Goal: Task Accomplishment & Management: Use online tool/utility

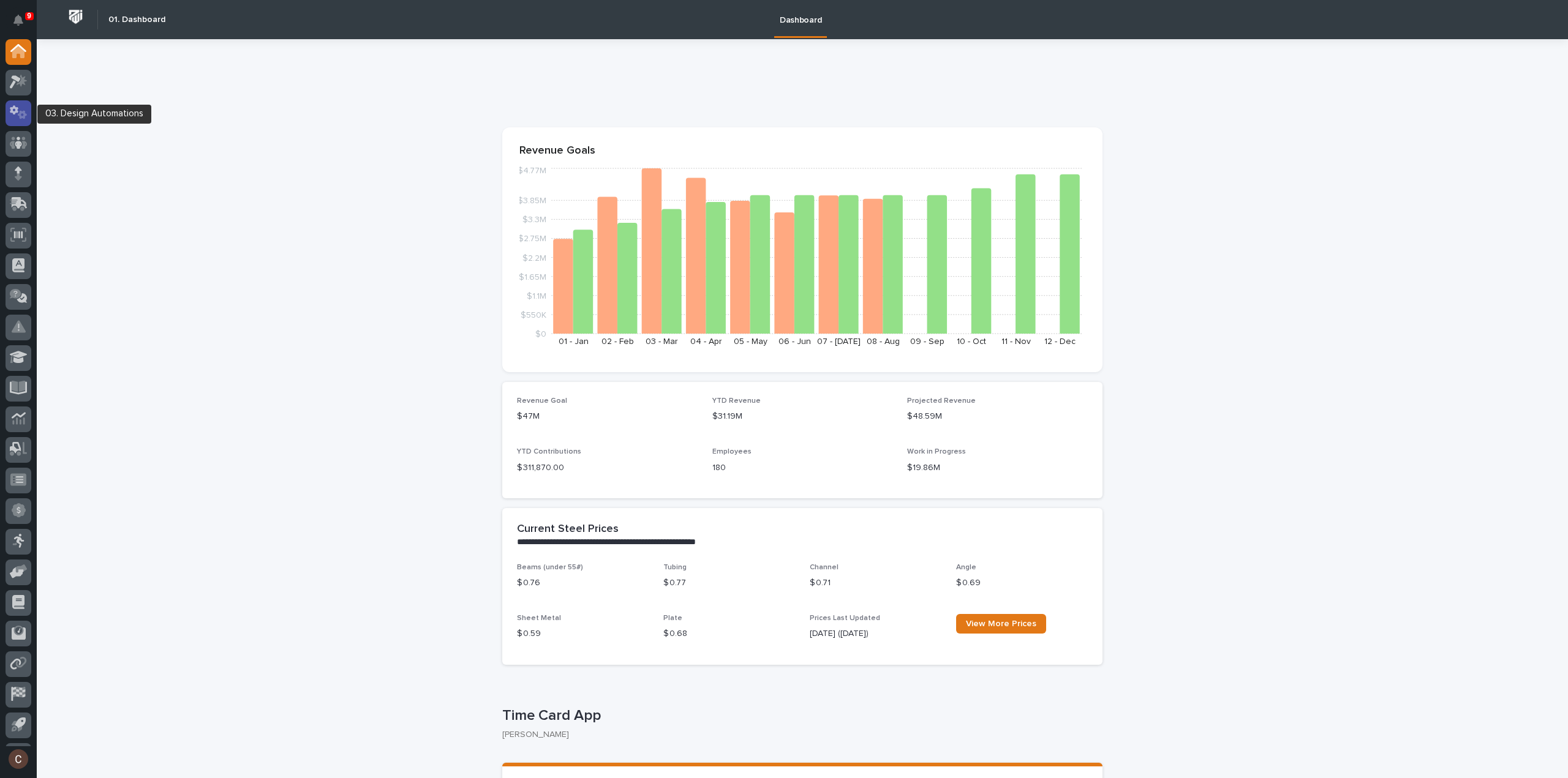
click at [16, 125] on div at bounding box center [18, 113] width 26 height 26
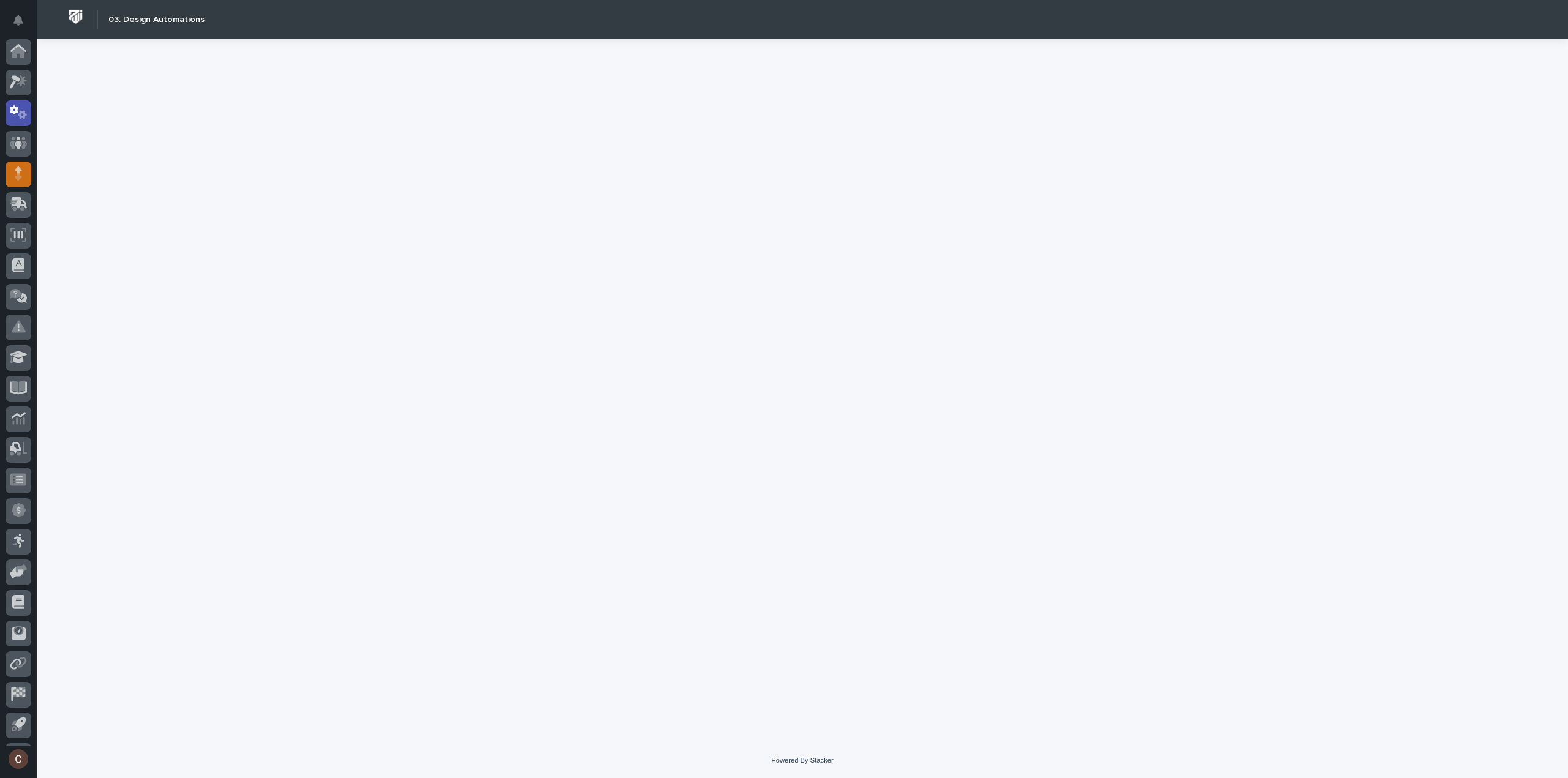
scroll to position [27, 0]
click at [19, 142] on icon at bounding box center [18, 143] width 8 height 7
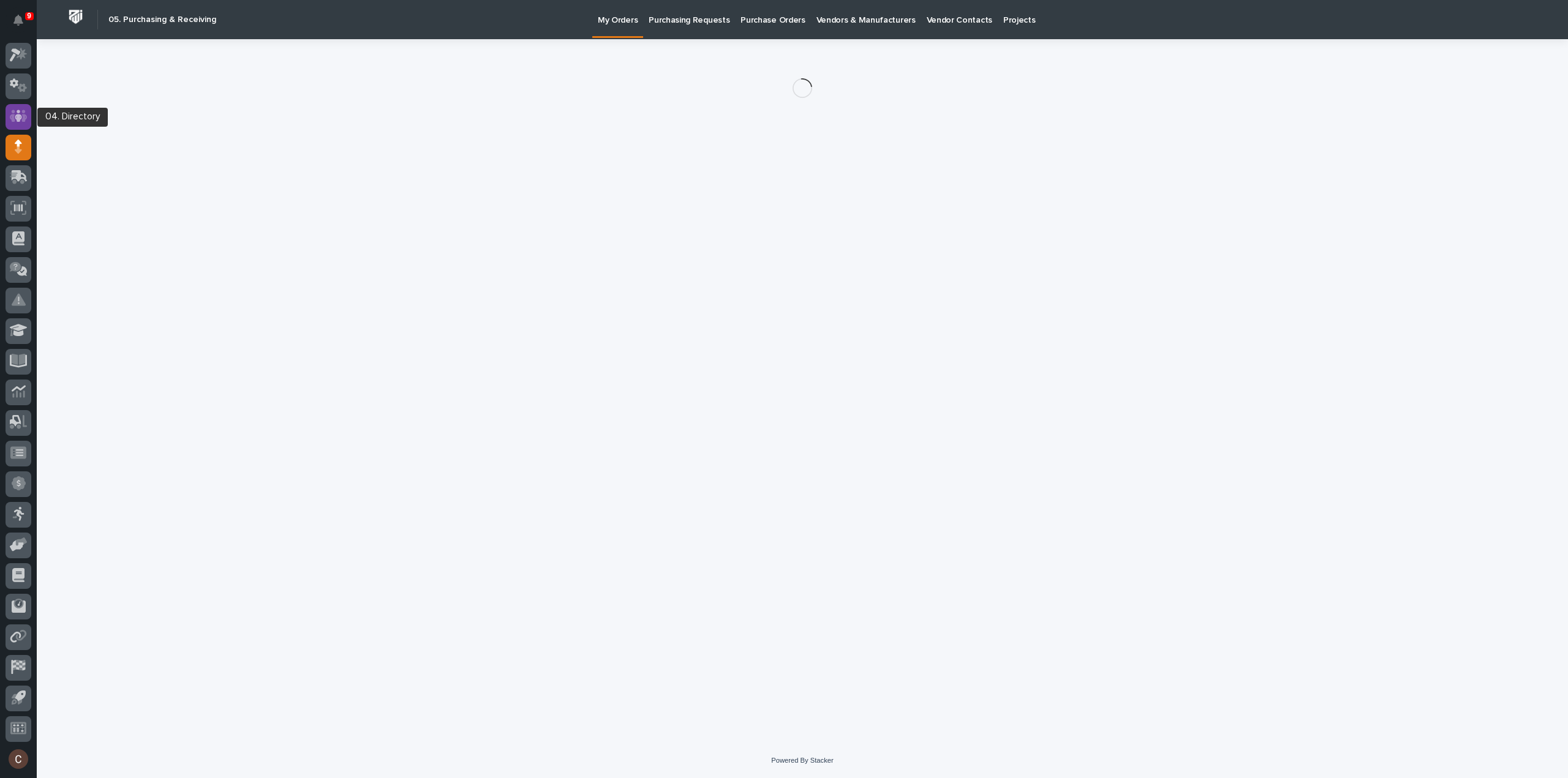
click at [19, 104] on div at bounding box center [18, 117] width 26 height 26
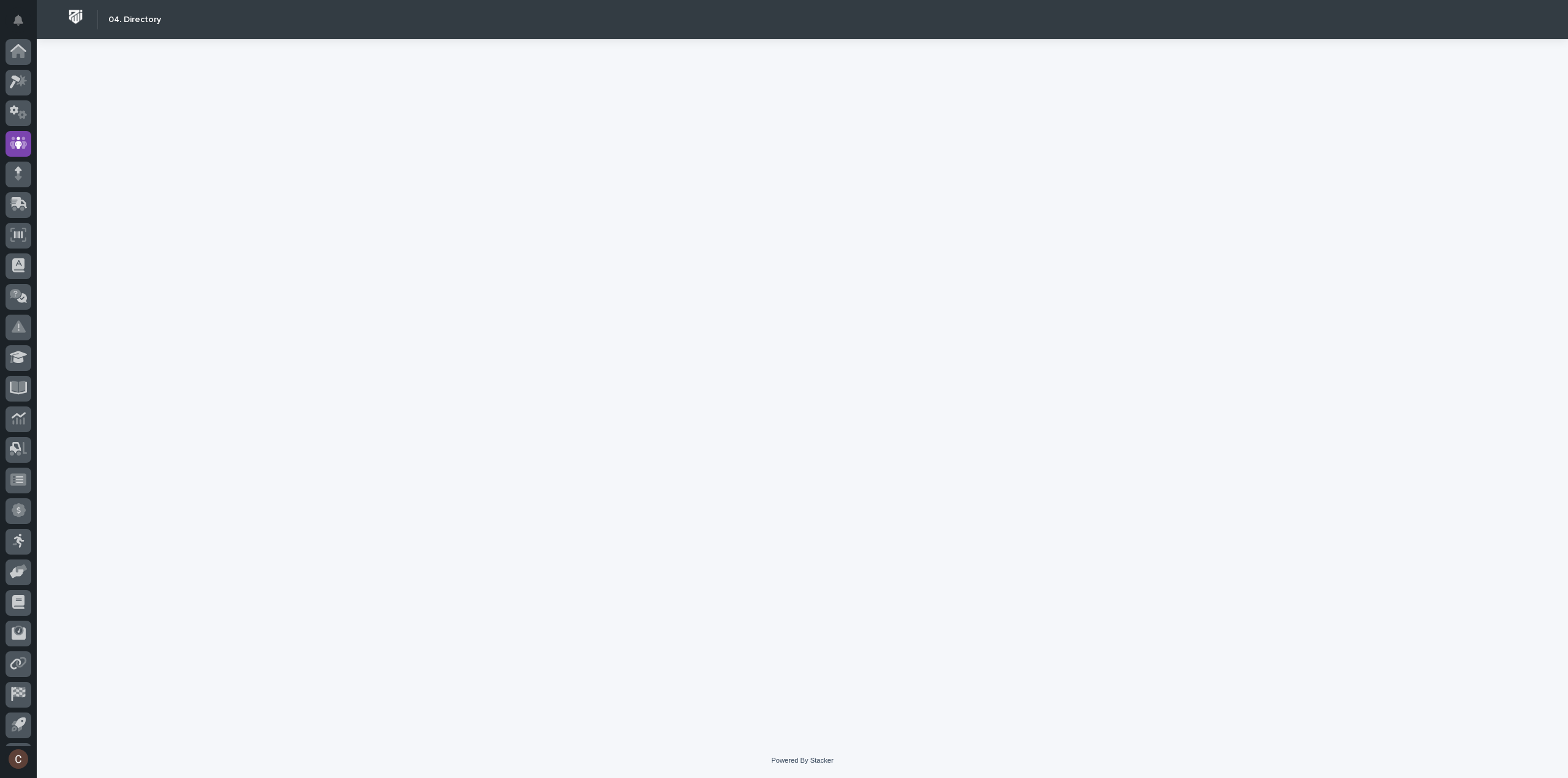
scroll to position [27, 0]
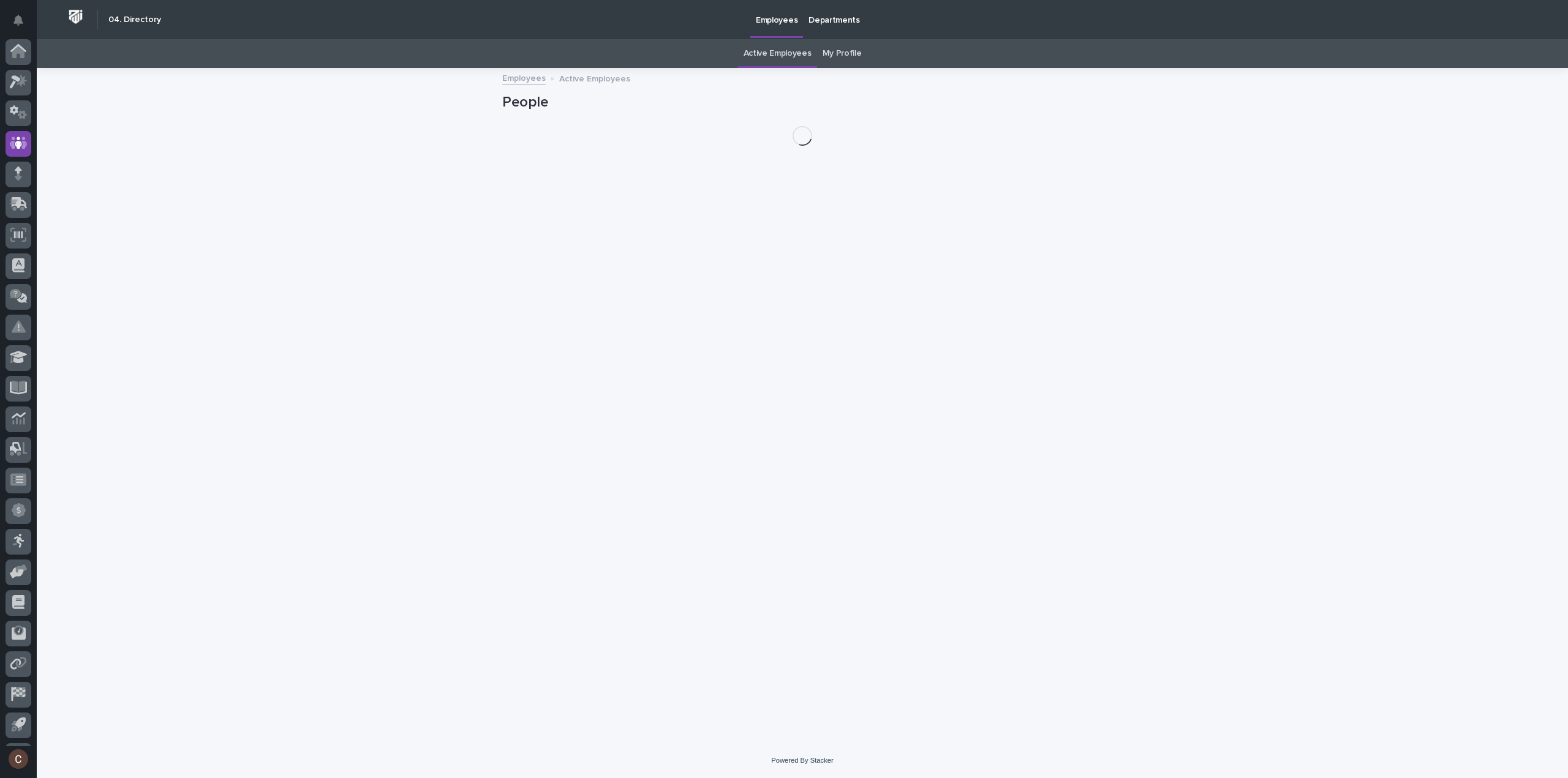
scroll to position [27, 0]
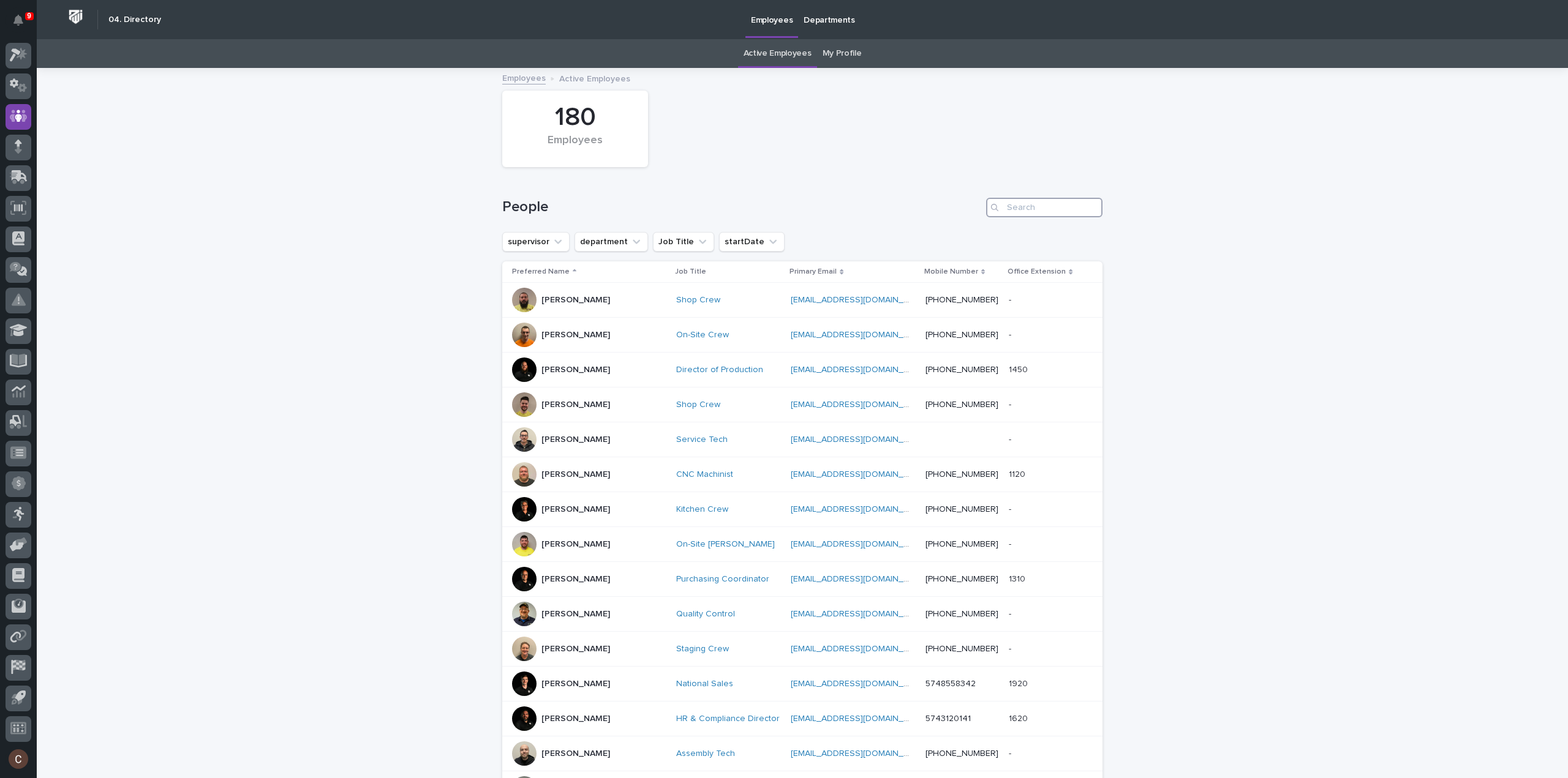
click at [1028, 205] on input "Search" at bounding box center [1044, 207] width 116 height 19
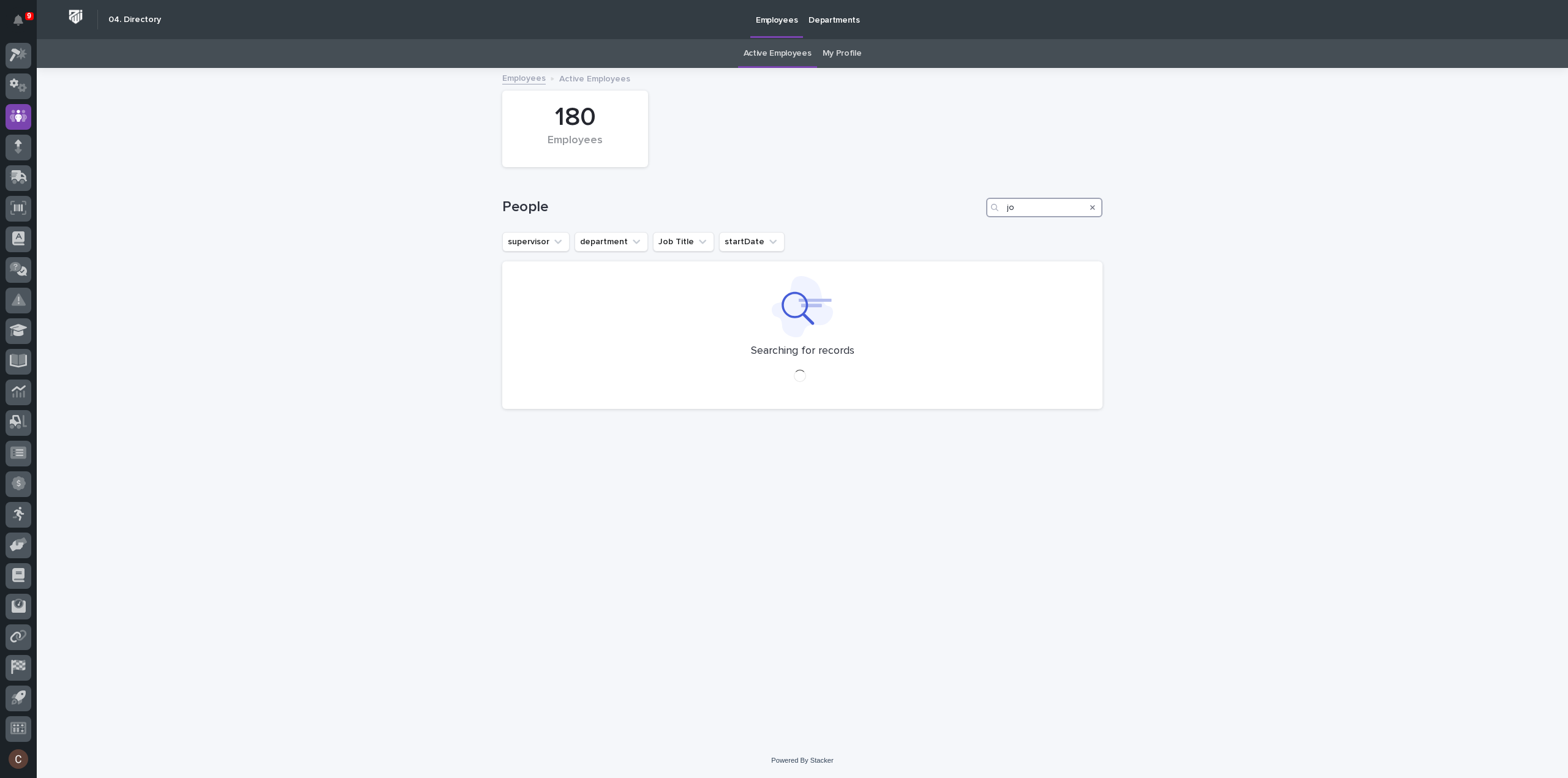
type input "j"
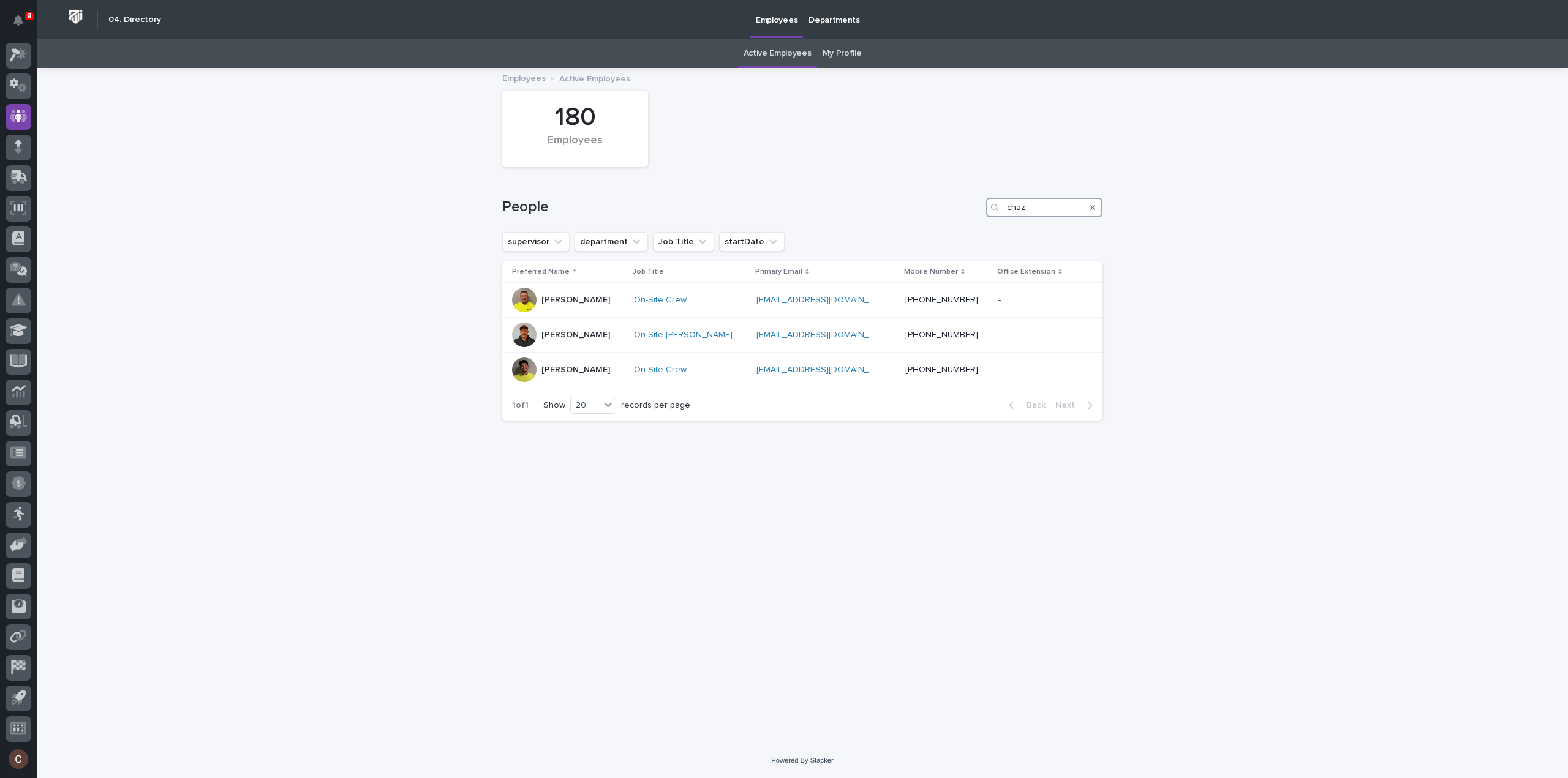
drag, startPoint x: 1066, startPoint y: 205, endPoint x: 720, endPoint y: 225, distance: 346.6
click at [724, 225] on div "People chaz" at bounding box center [803, 203] width 601 height 59
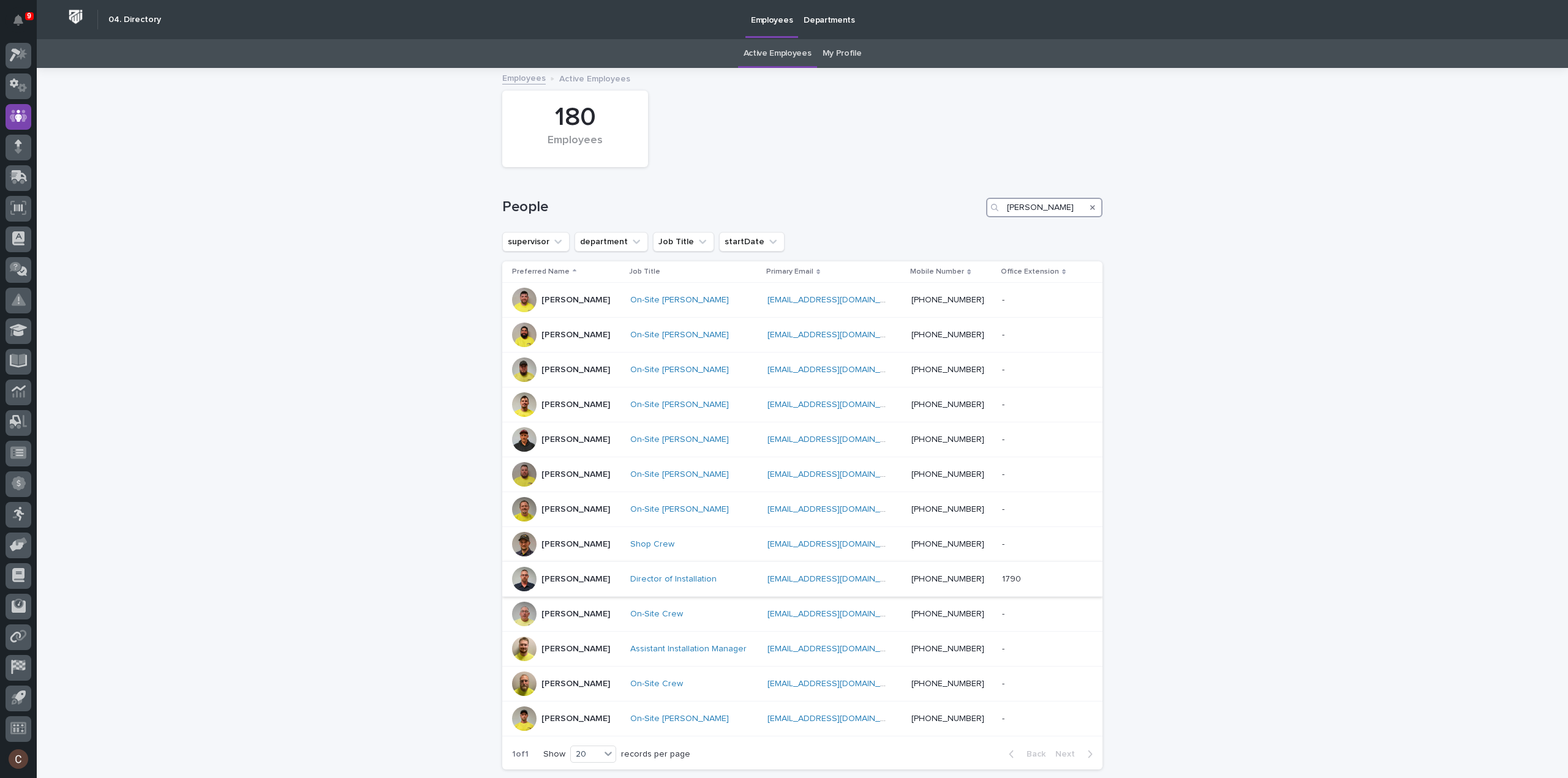
type input "jeremy"
click at [621, 583] on div "Jeremy Whetstone" at bounding box center [566, 579] width 109 height 24
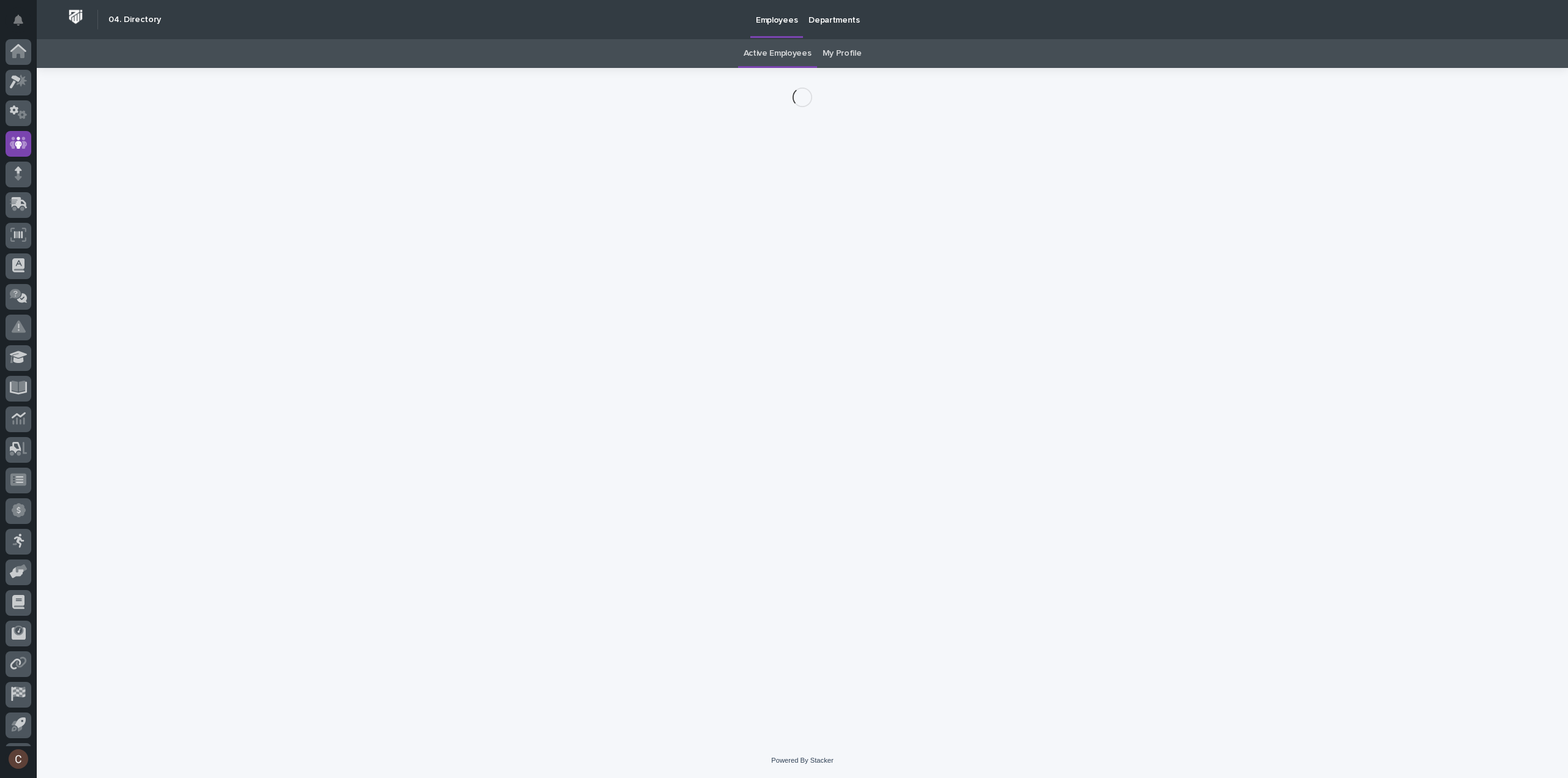
scroll to position [27, 0]
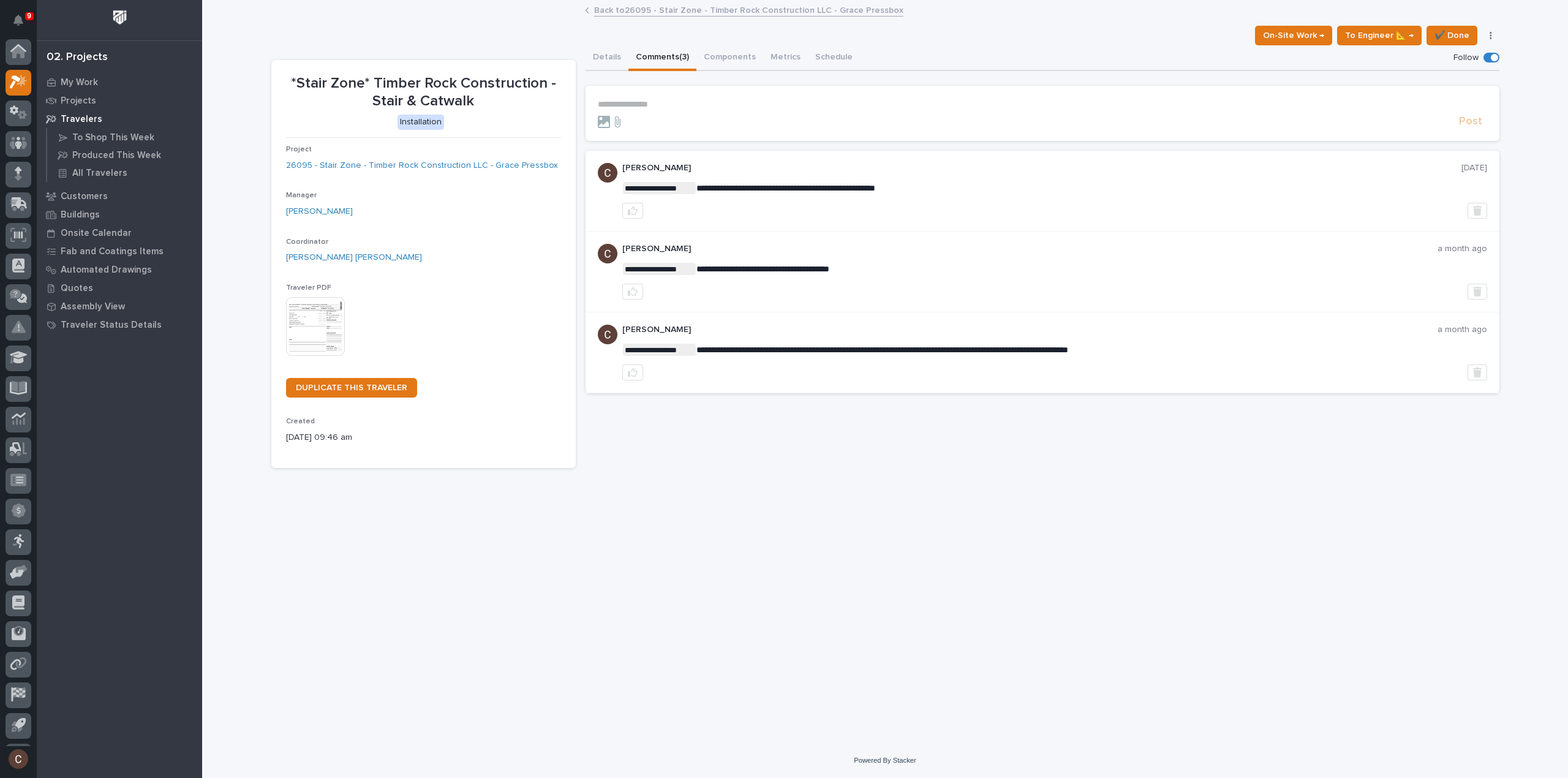
scroll to position [28, 0]
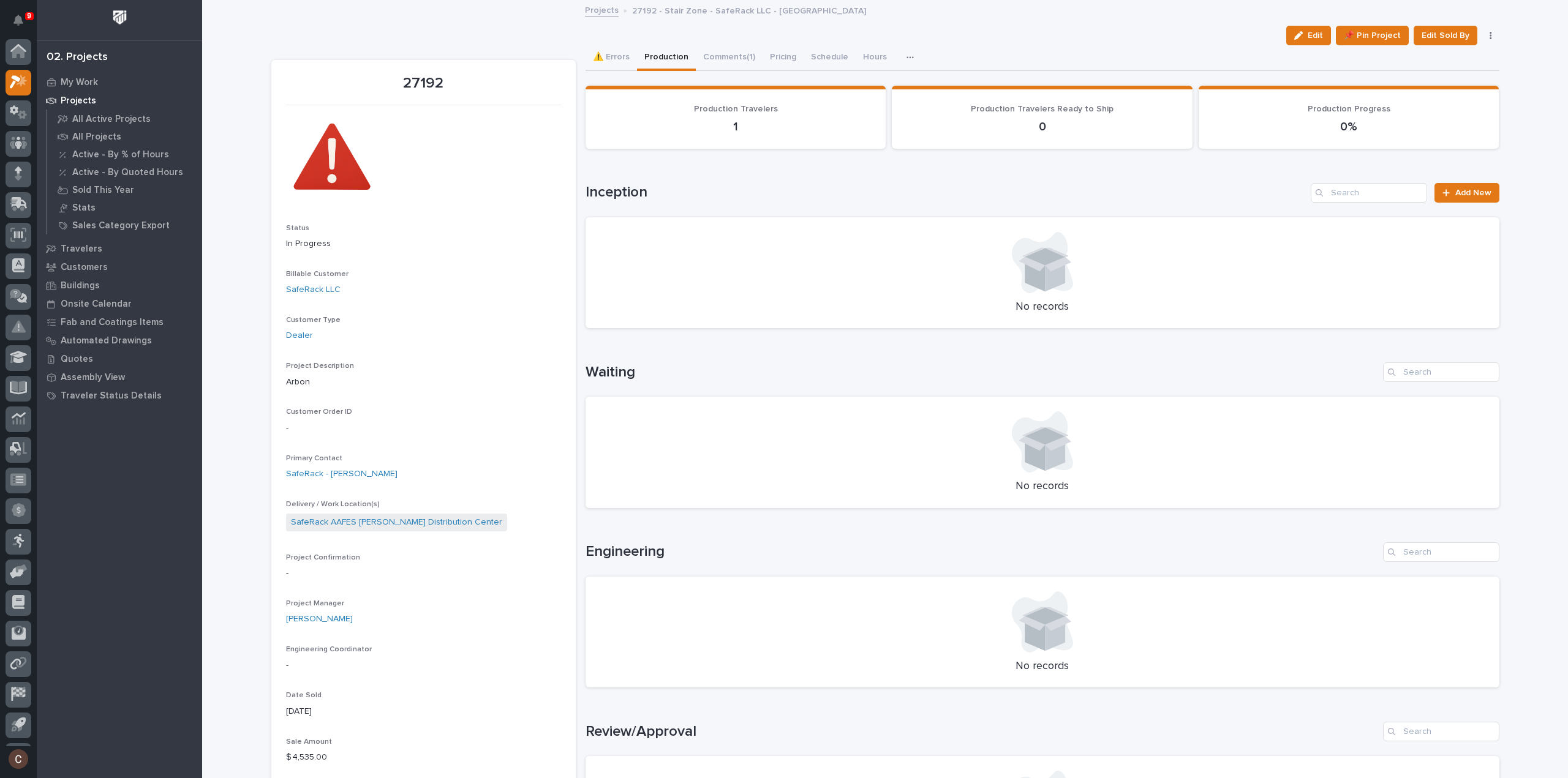
scroll to position [27, 0]
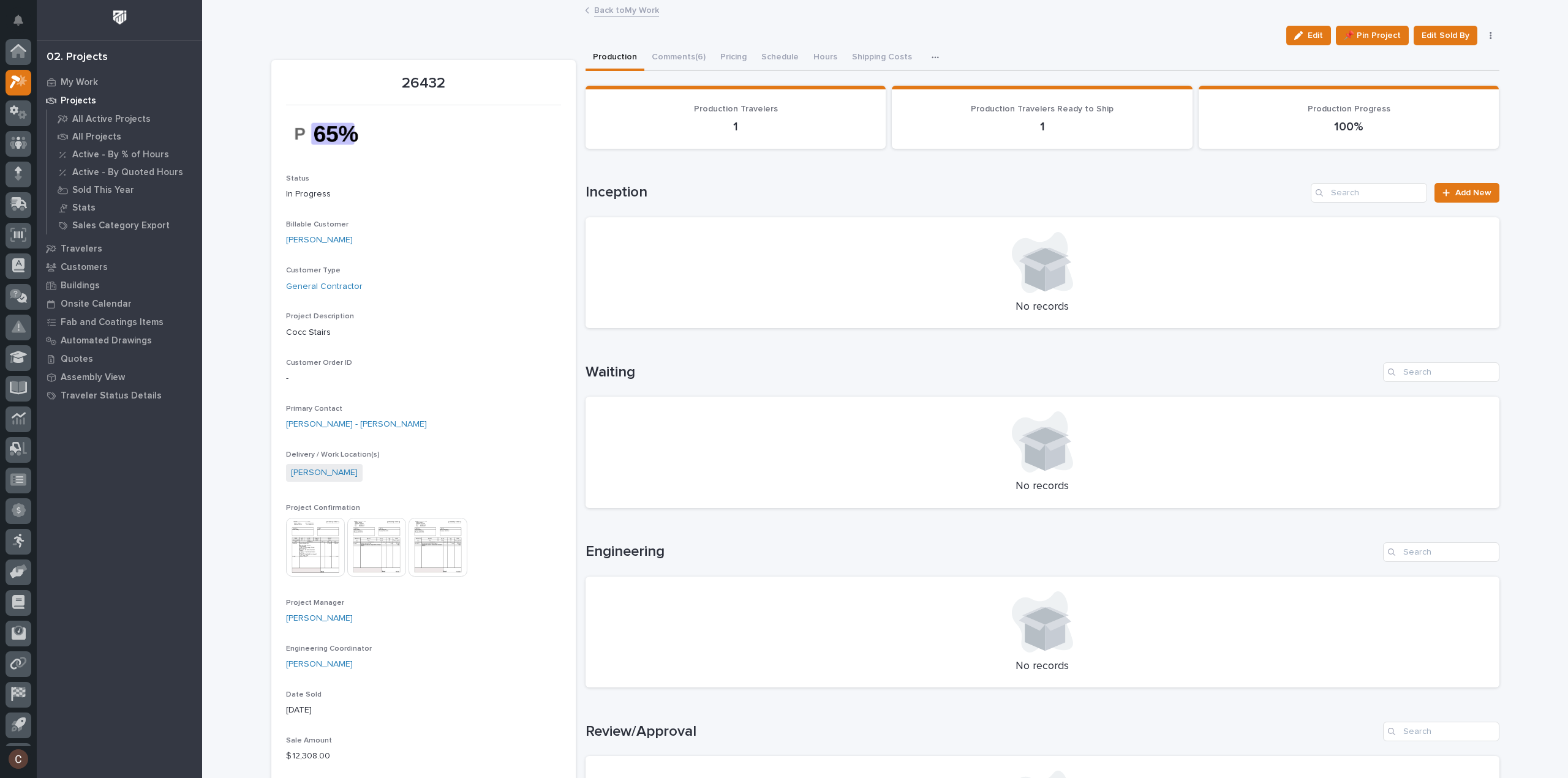
scroll to position [27, 0]
click at [19, 54] on icon at bounding box center [15, 55] width 11 height 13
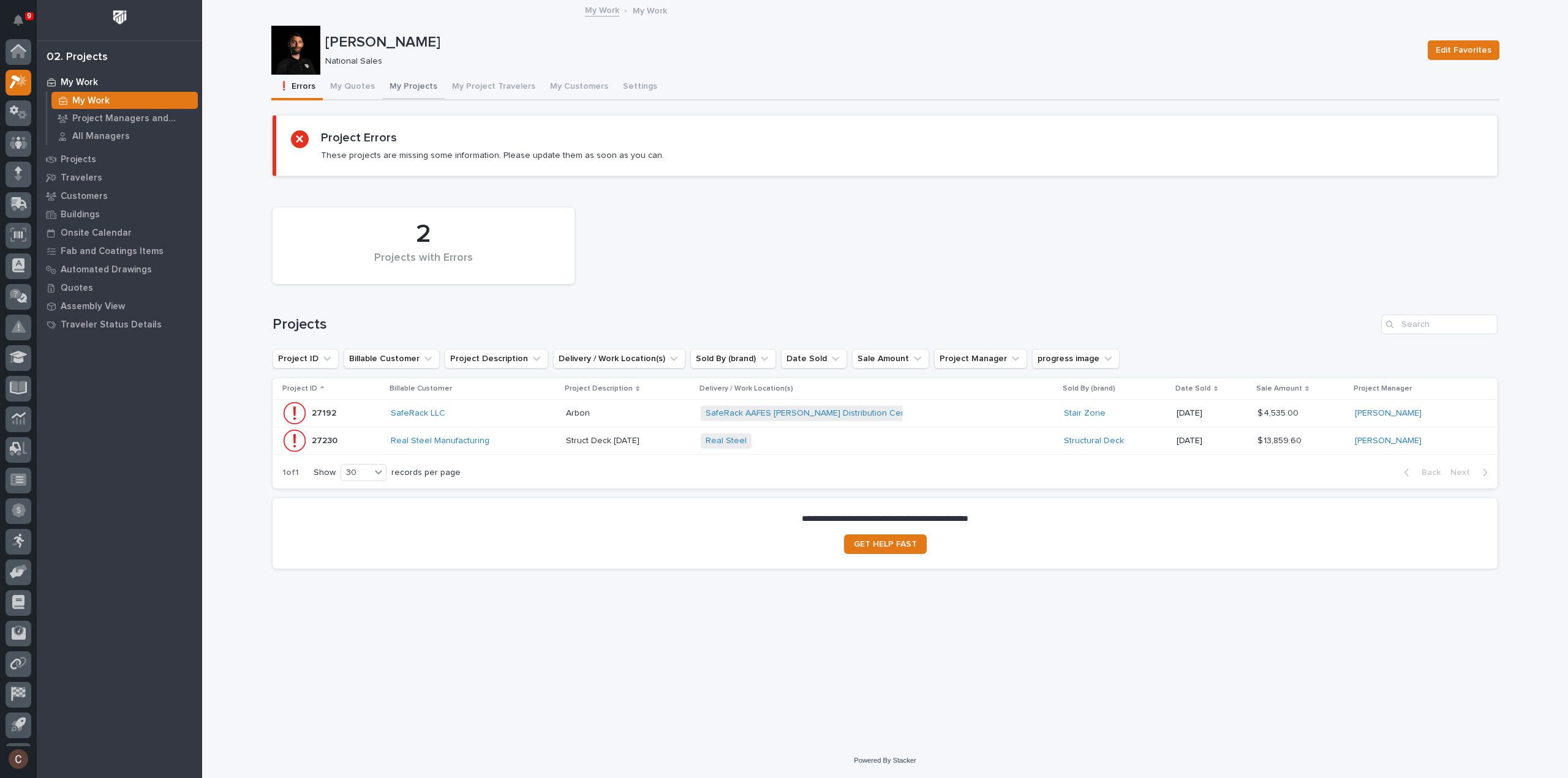
click at [429, 84] on button "My Projects" at bounding box center [413, 87] width 62 height 26
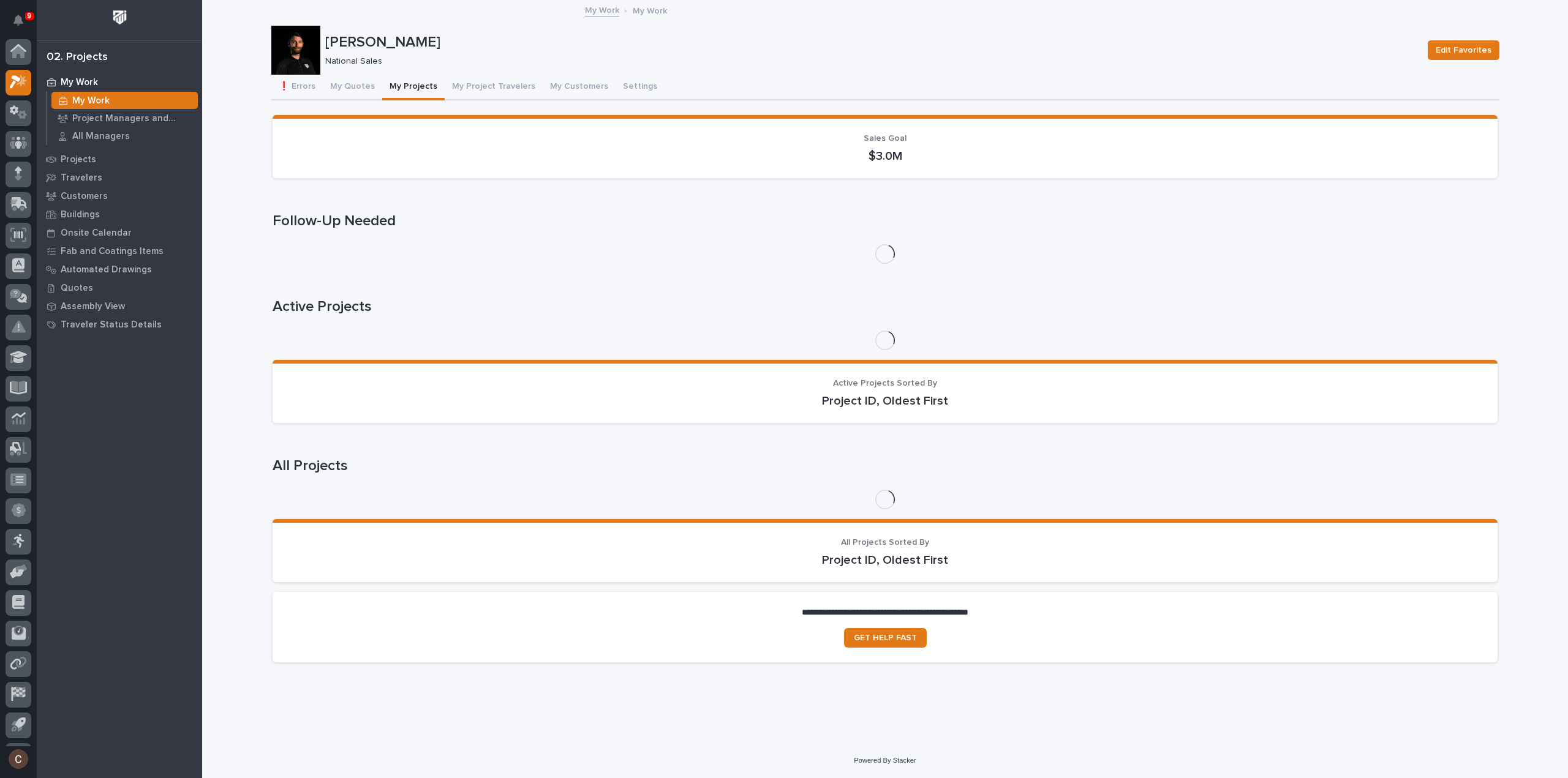
scroll to position [27, 0]
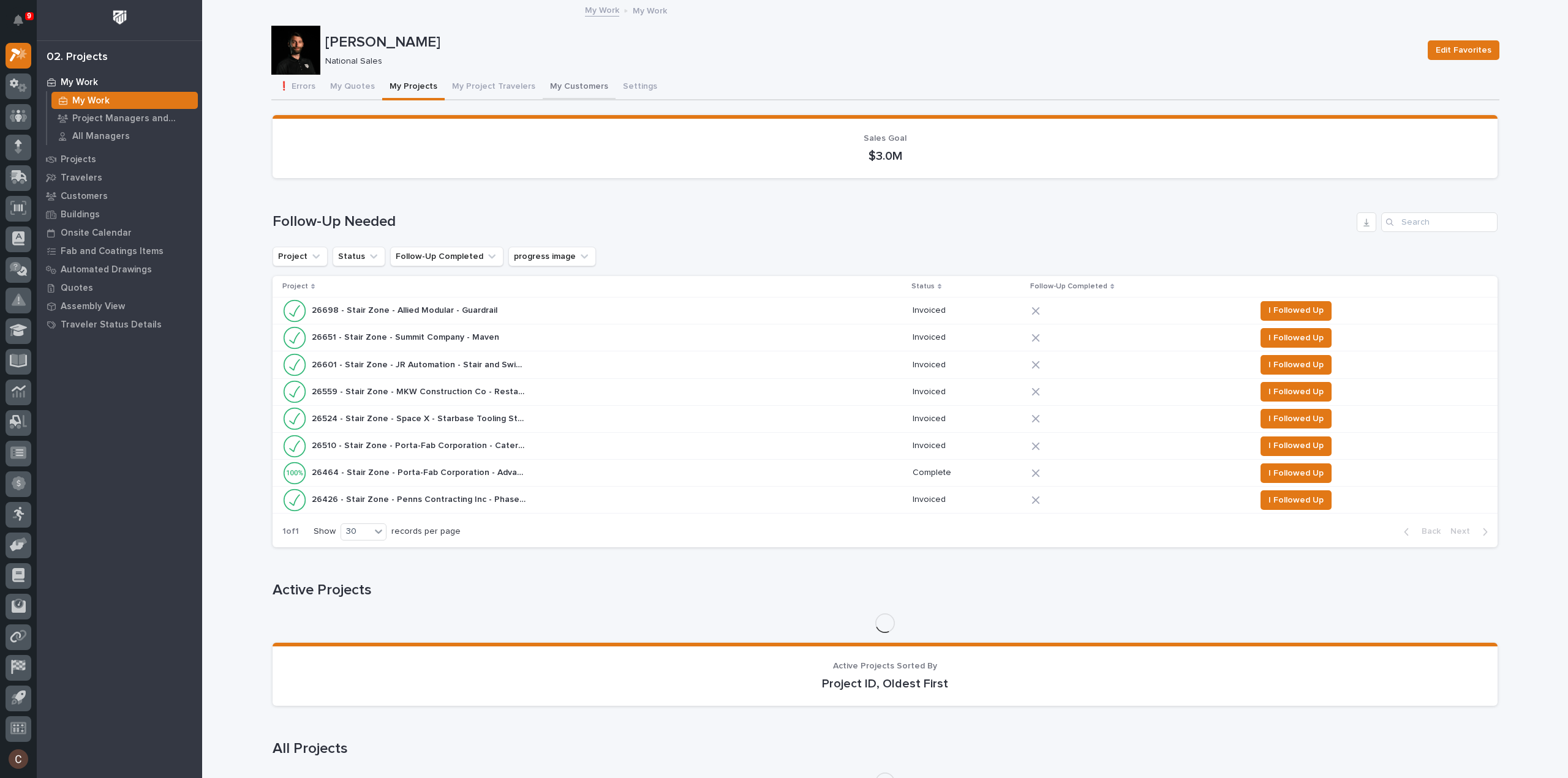
click at [558, 85] on button "My Customers" at bounding box center [578, 87] width 73 height 26
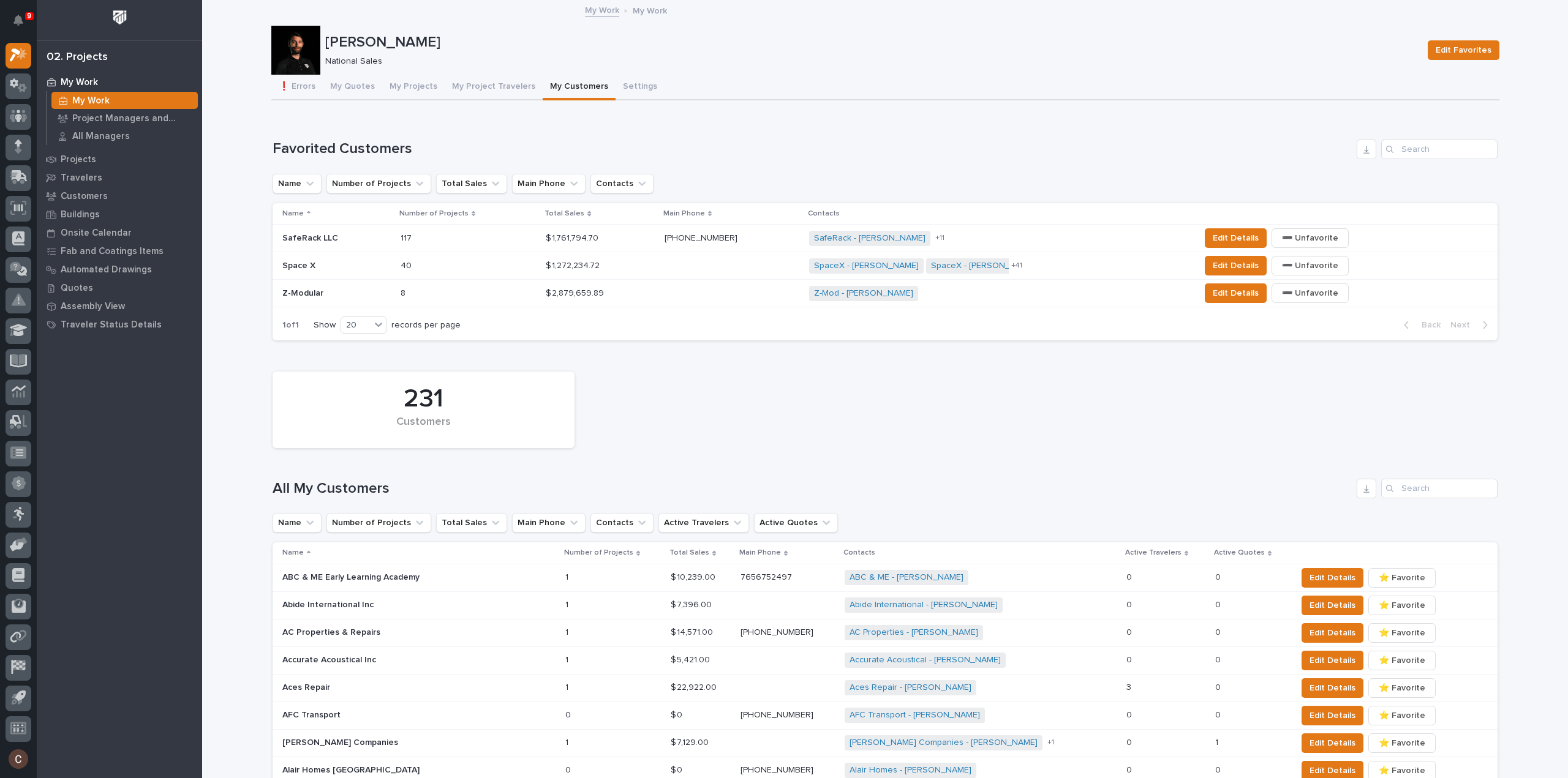
click at [345, 290] on p at bounding box center [336, 293] width 109 height 10
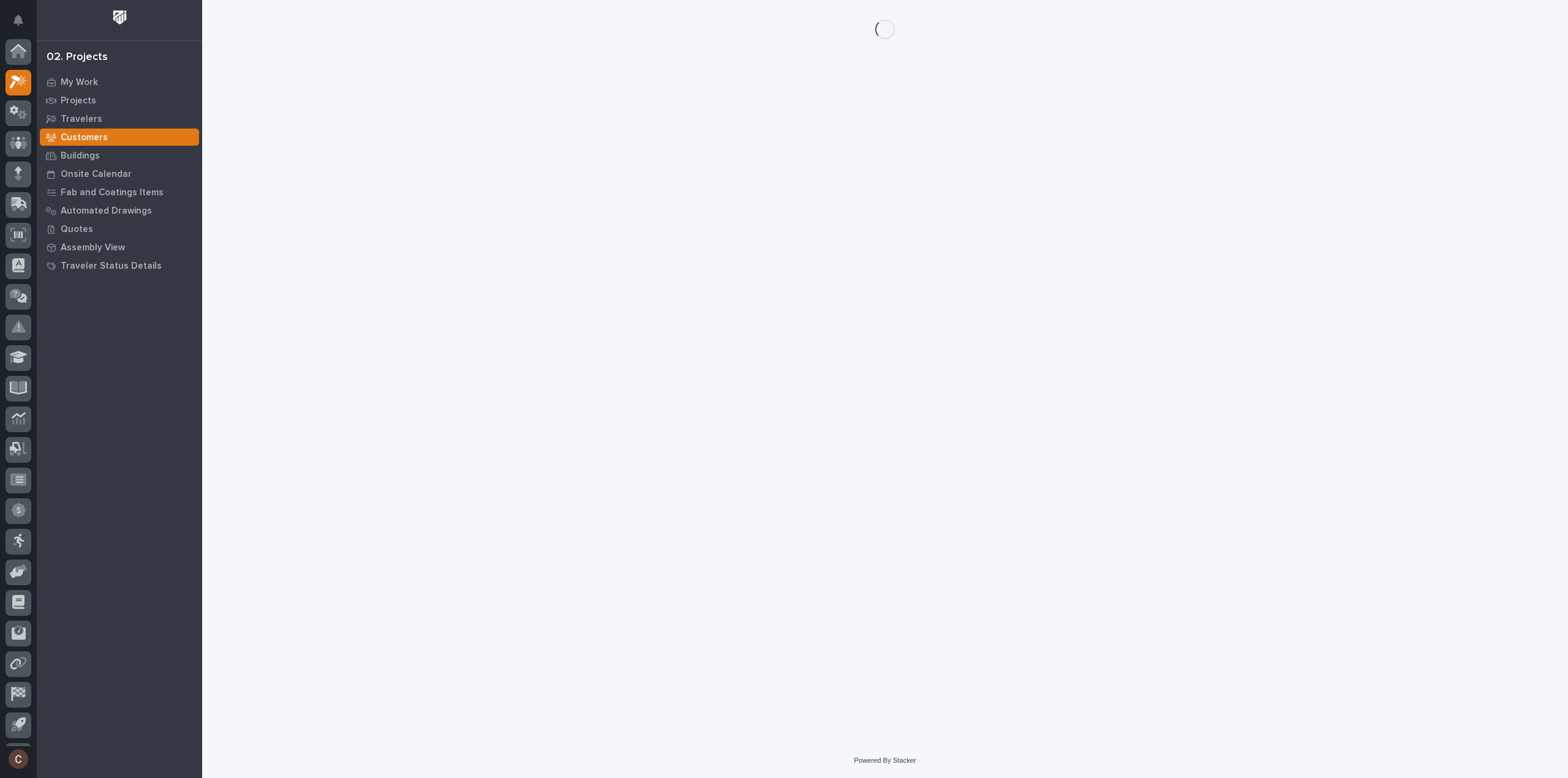
scroll to position [27, 0]
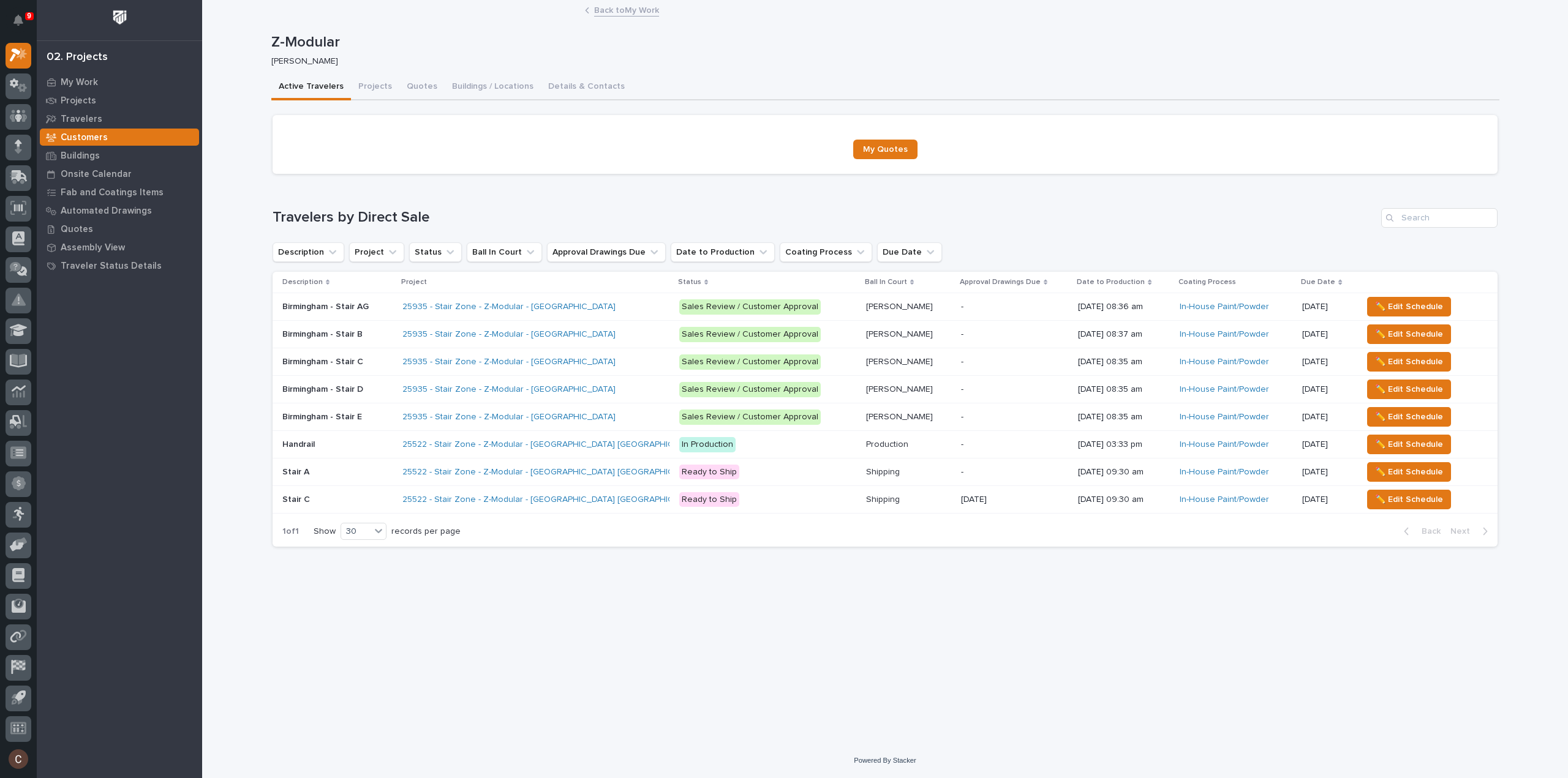
click at [730, 441] on p "In Production" at bounding box center [768, 445] width 177 height 15
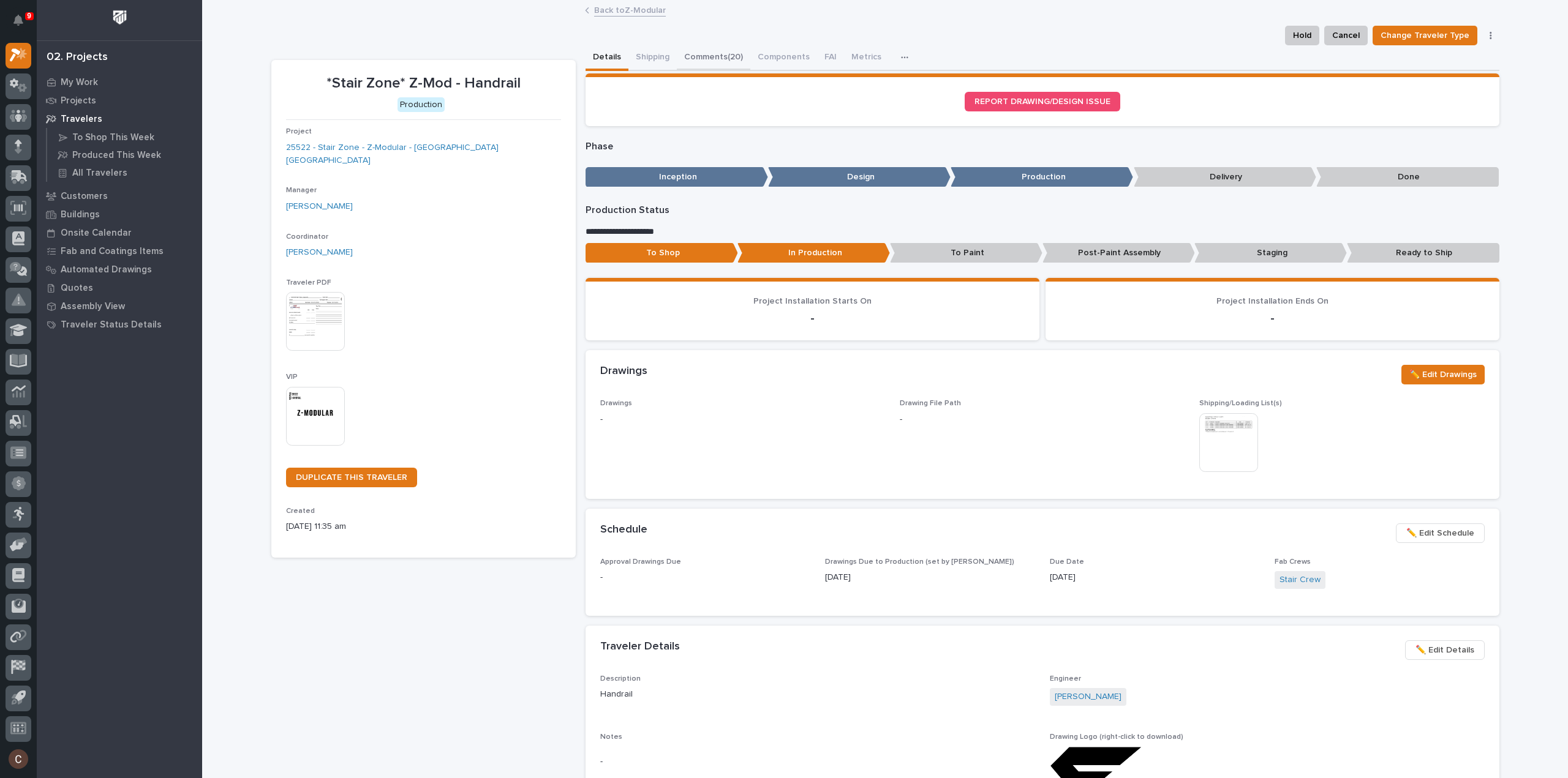
click at [715, 56] on button "Comments (20)" at bounding box center [713, 58] width 73 height 26
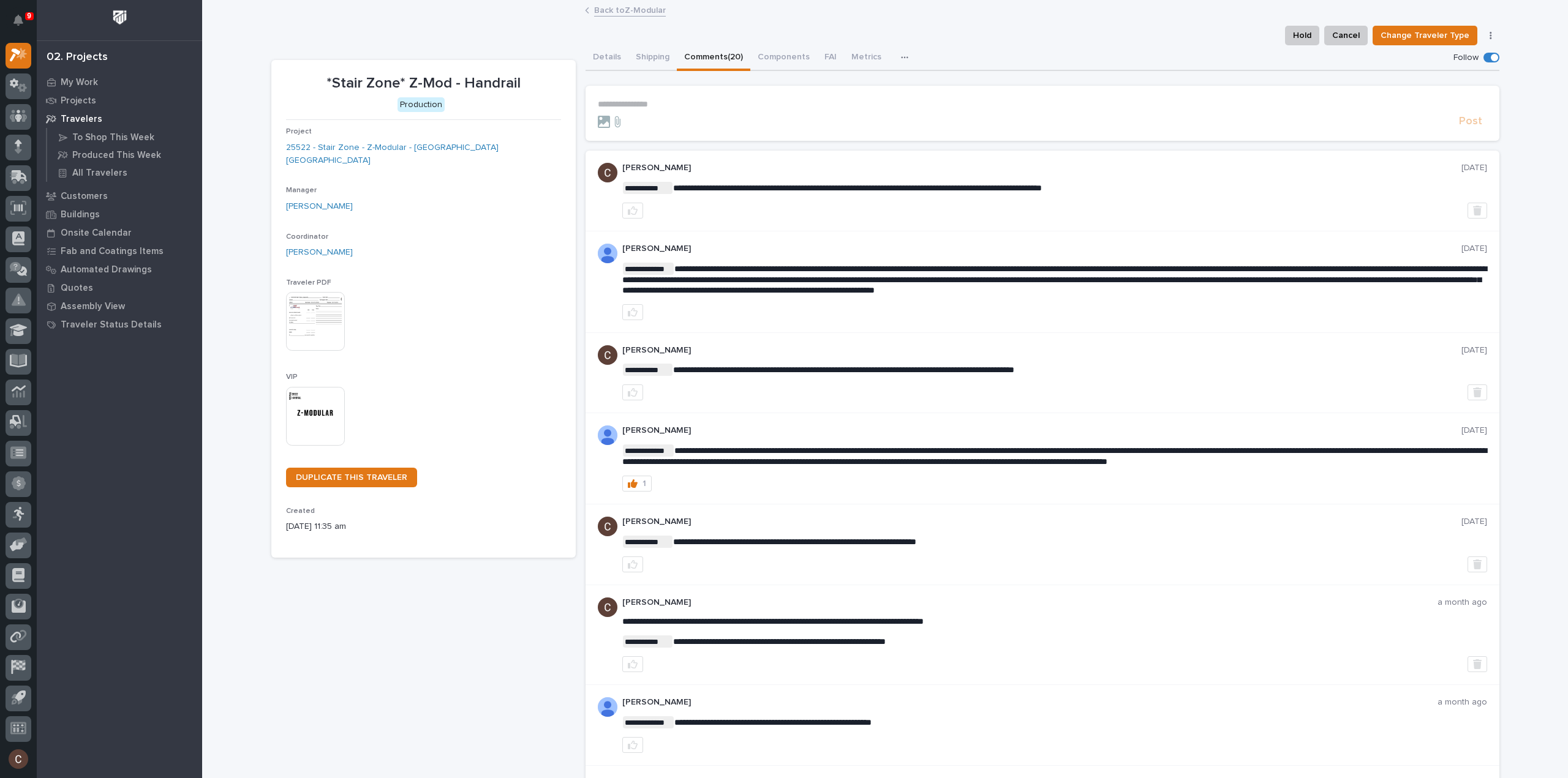
click at [692, 57] on button "Comments (20)" at bounding box center [713, 58] width 73 height 26
click at [622, 10] on link "Back to Z-Modular" at bounding box center [630, 10] width 72 height 14
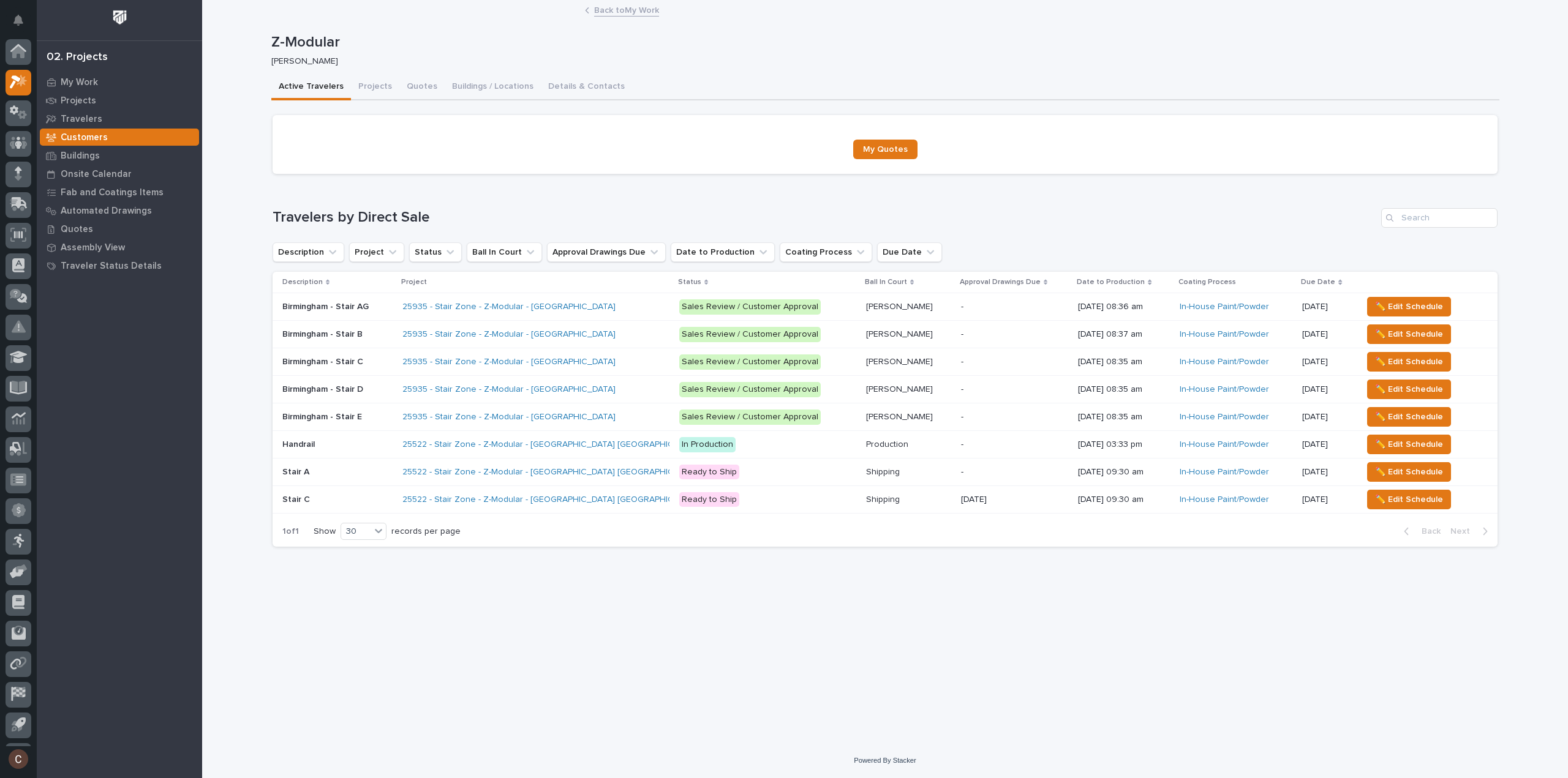
scroll to position [27, 0]
click at [594, 465] on div "25522 - Stair Zone - Z-Modular - Saginaw TX" at bounding box center [536, 472] width 267 height 20
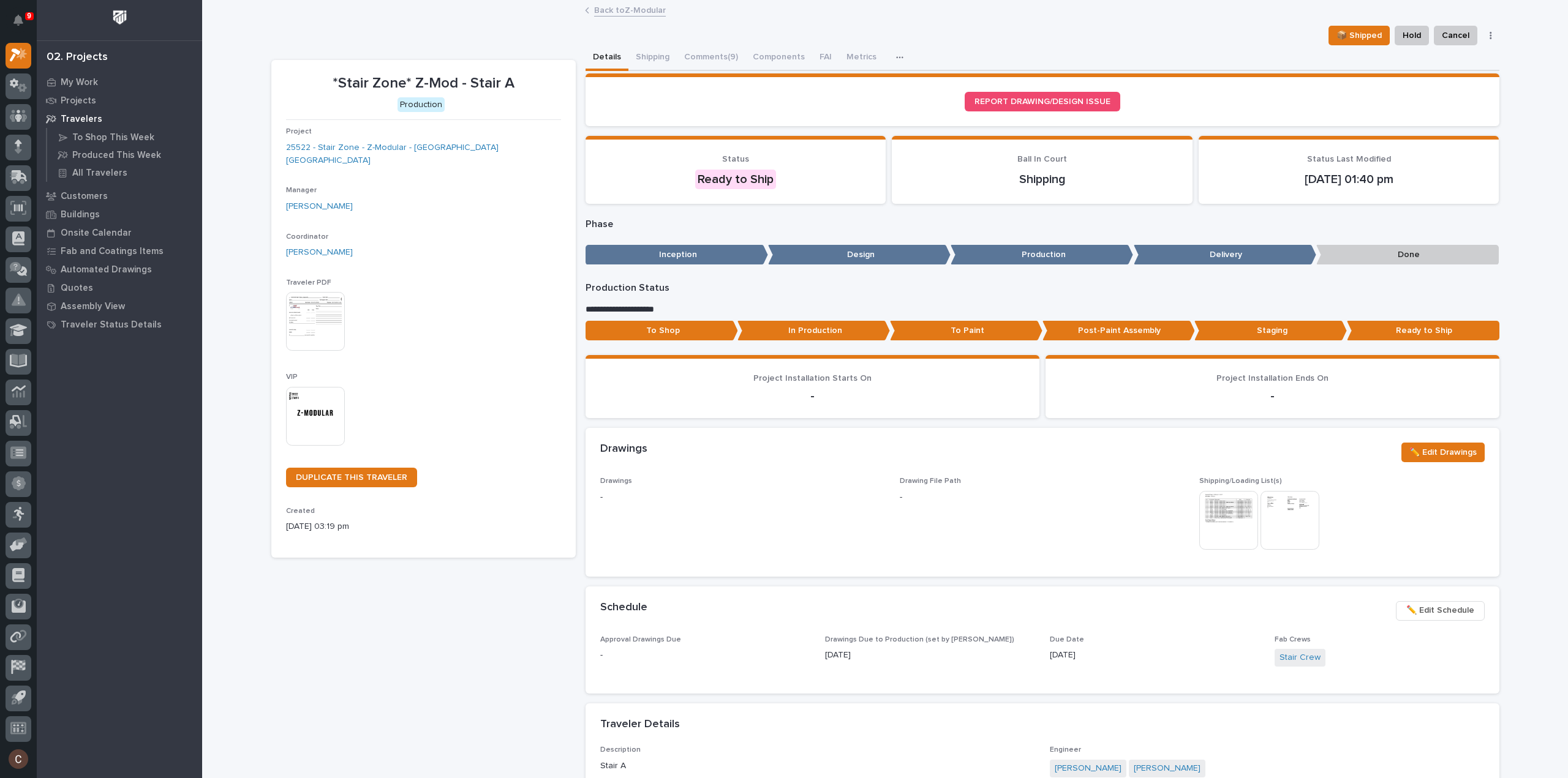
click at [594, 6] on link "Back to Z-Modular" at bounding box center [630, 10] width 72 height 14
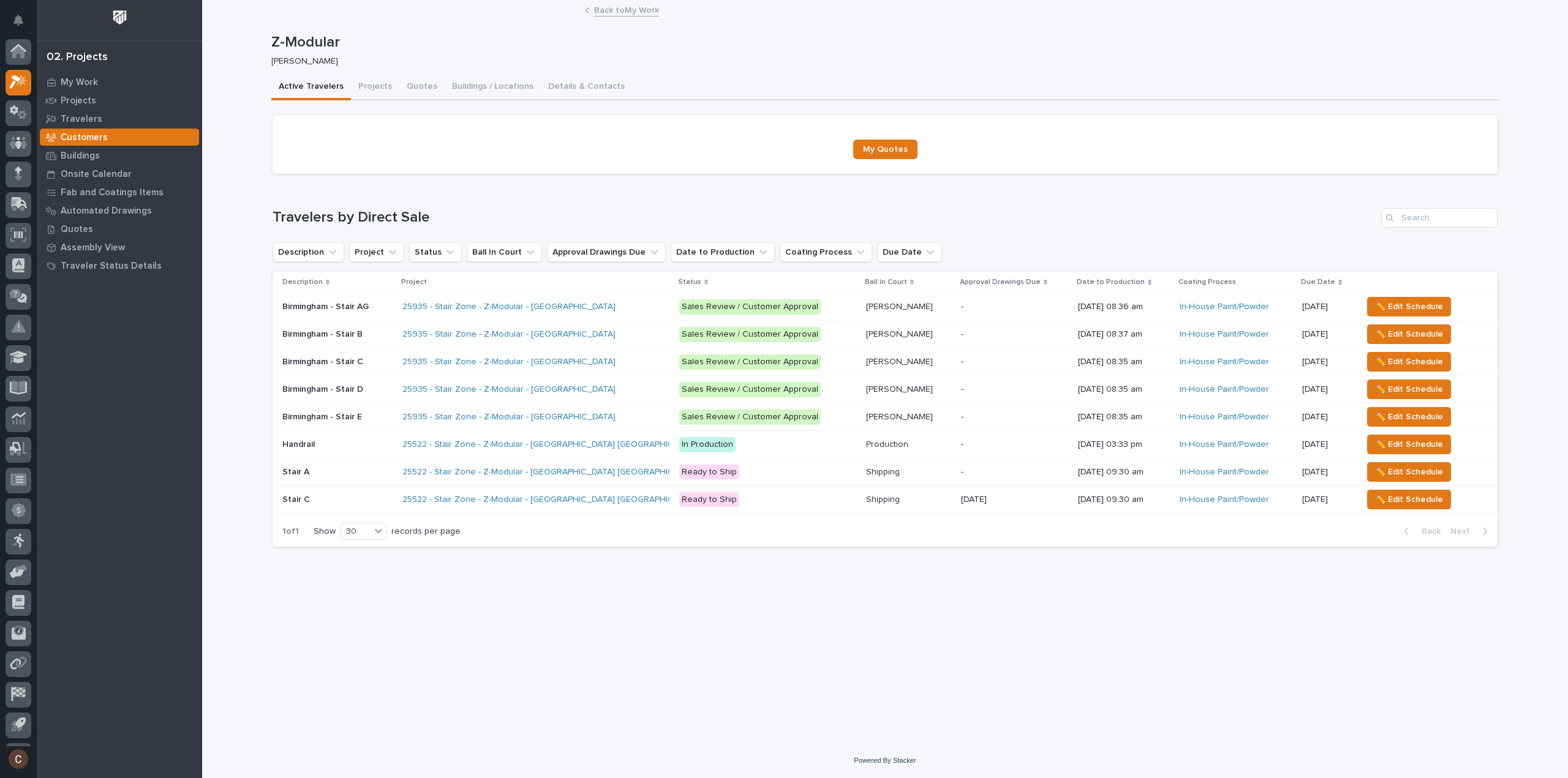
scroll to position [27, 0]
click at [374, 441] on p at bounding box center [337, 445] width 110 height 10
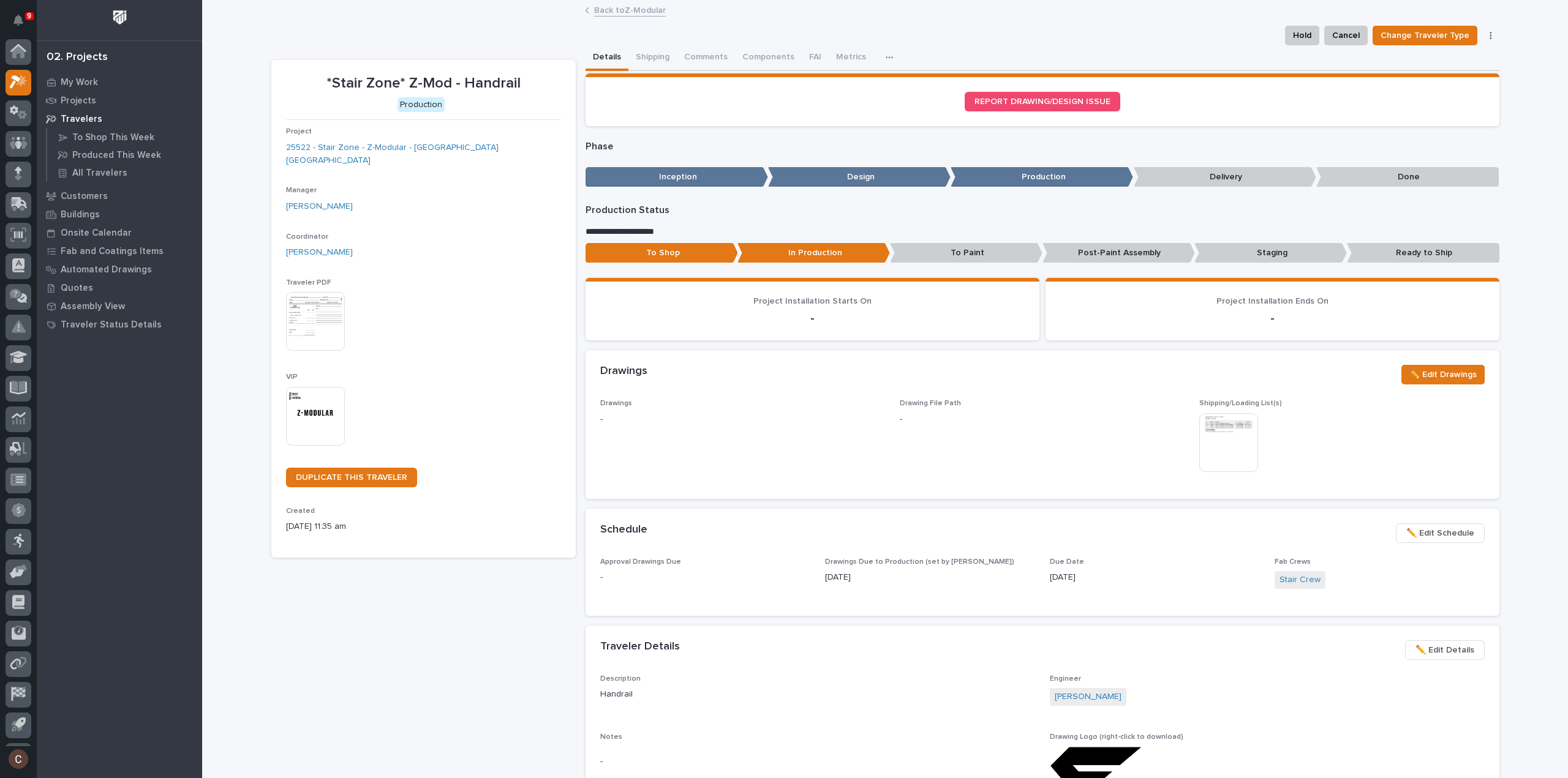
scroll to position [27, 0]
click at [325, 147] on link "25522 - Stair Zone - Z-Modular - Saginaw TX" at bounding box center [423, 154] width 275 height 26
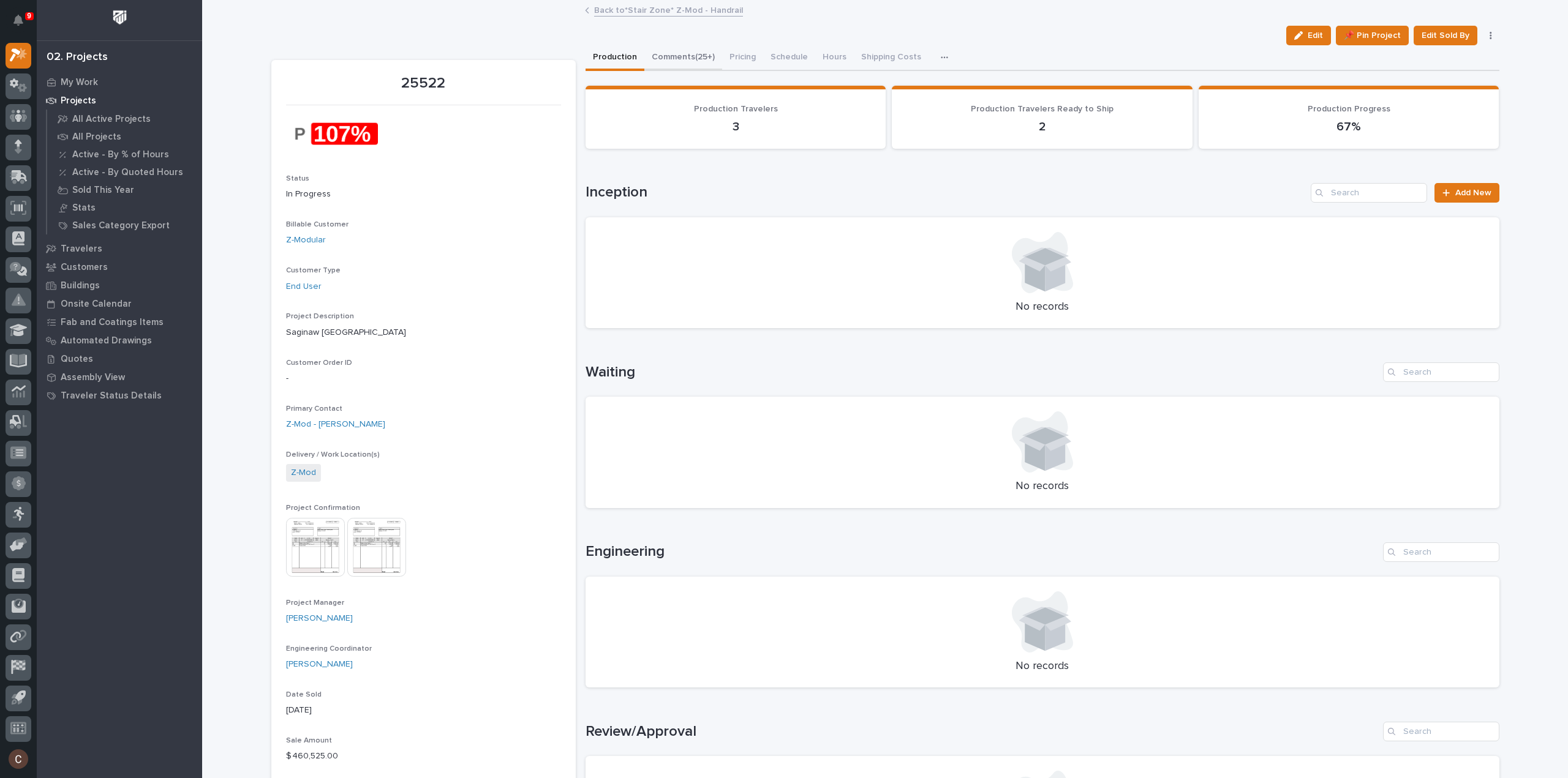
click at [693, 64] on button "Comments (25+)" at bounding box center [683, 58] width 78 height 26
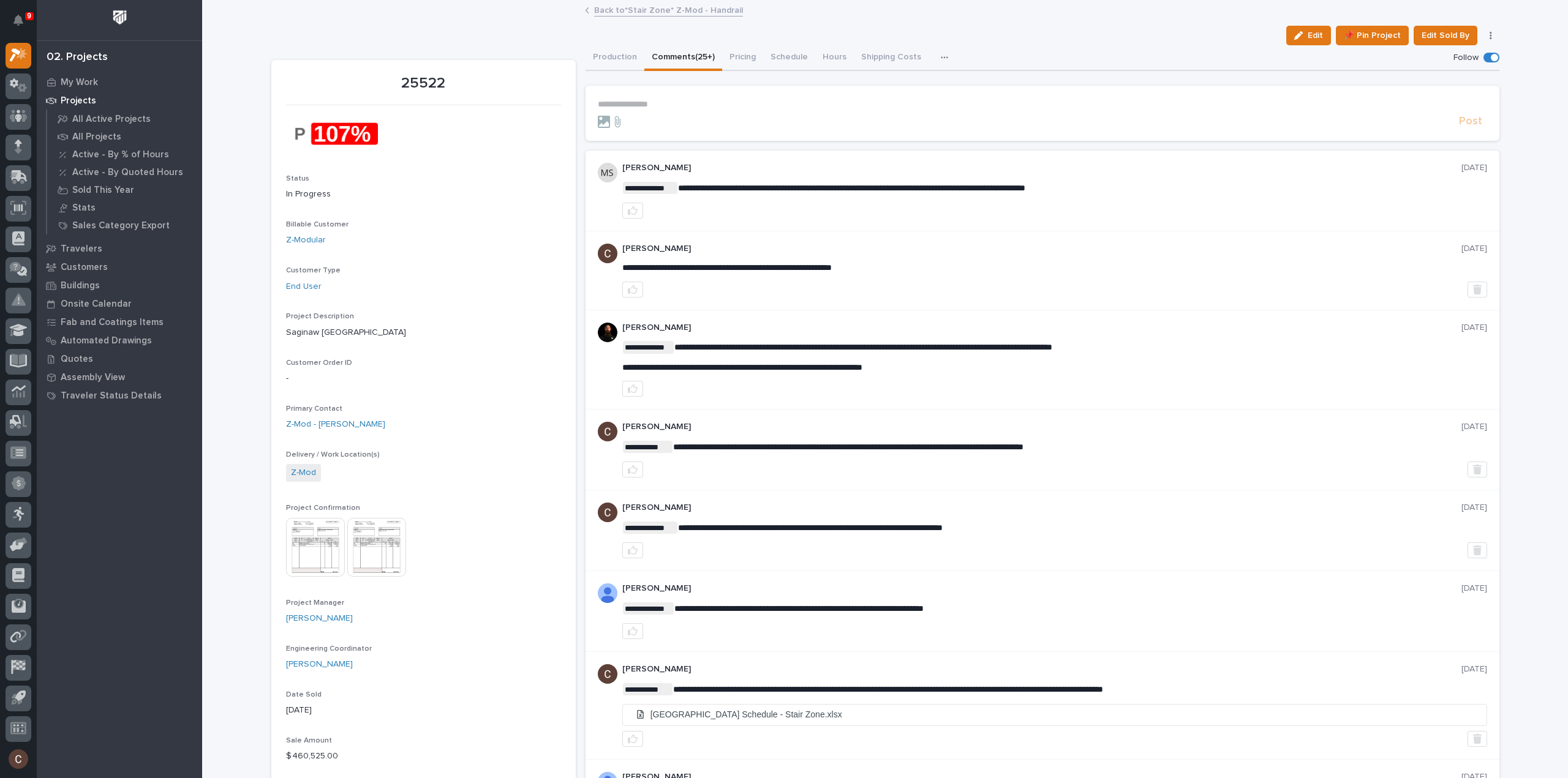
click at [617, 61] on button "Production" at bounding box center [614, 58] width 59 height 26
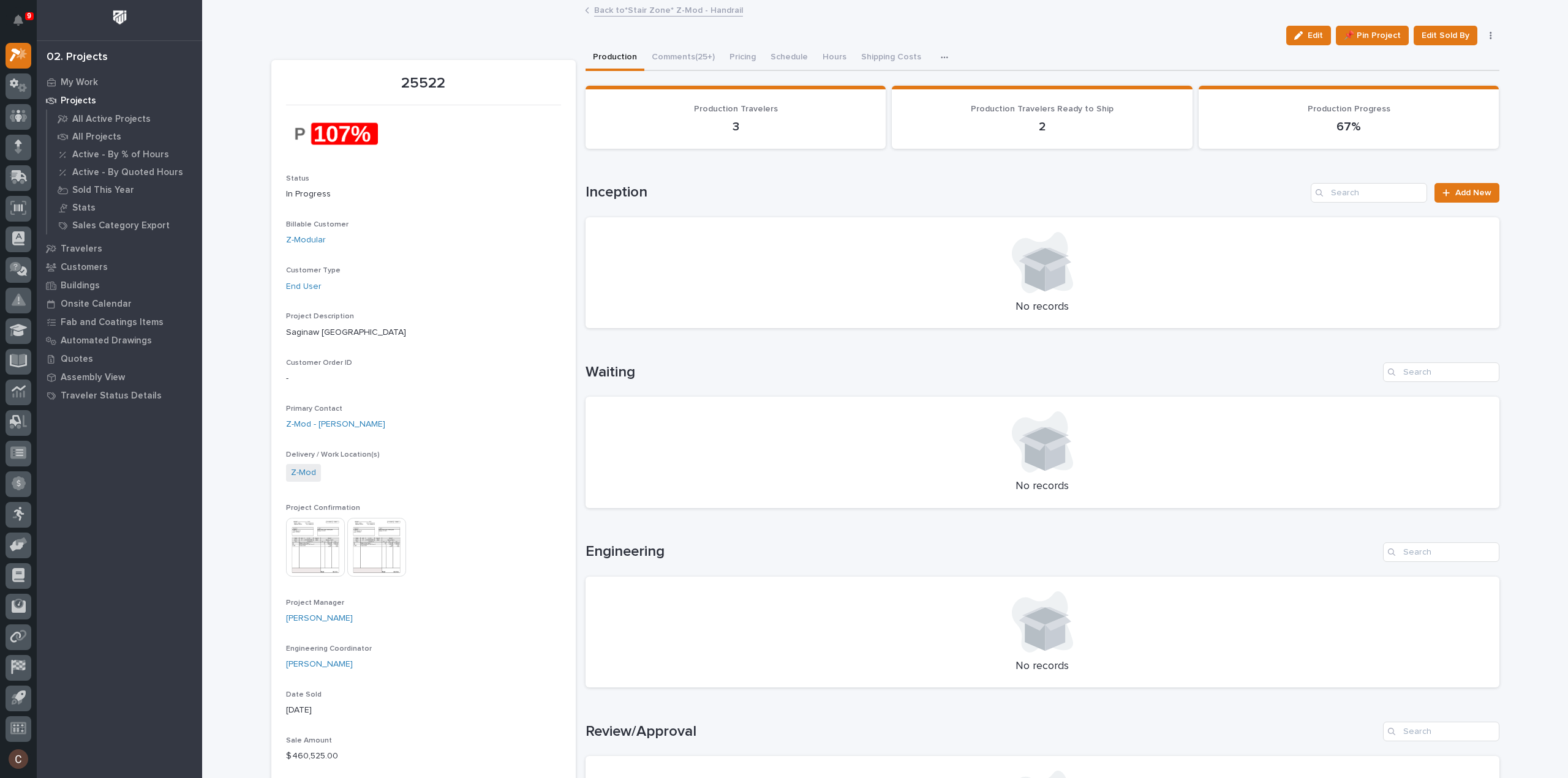
click at [656, 53] on button "Comments (25+)" at bounding box center [683, 58] width 78 height 26
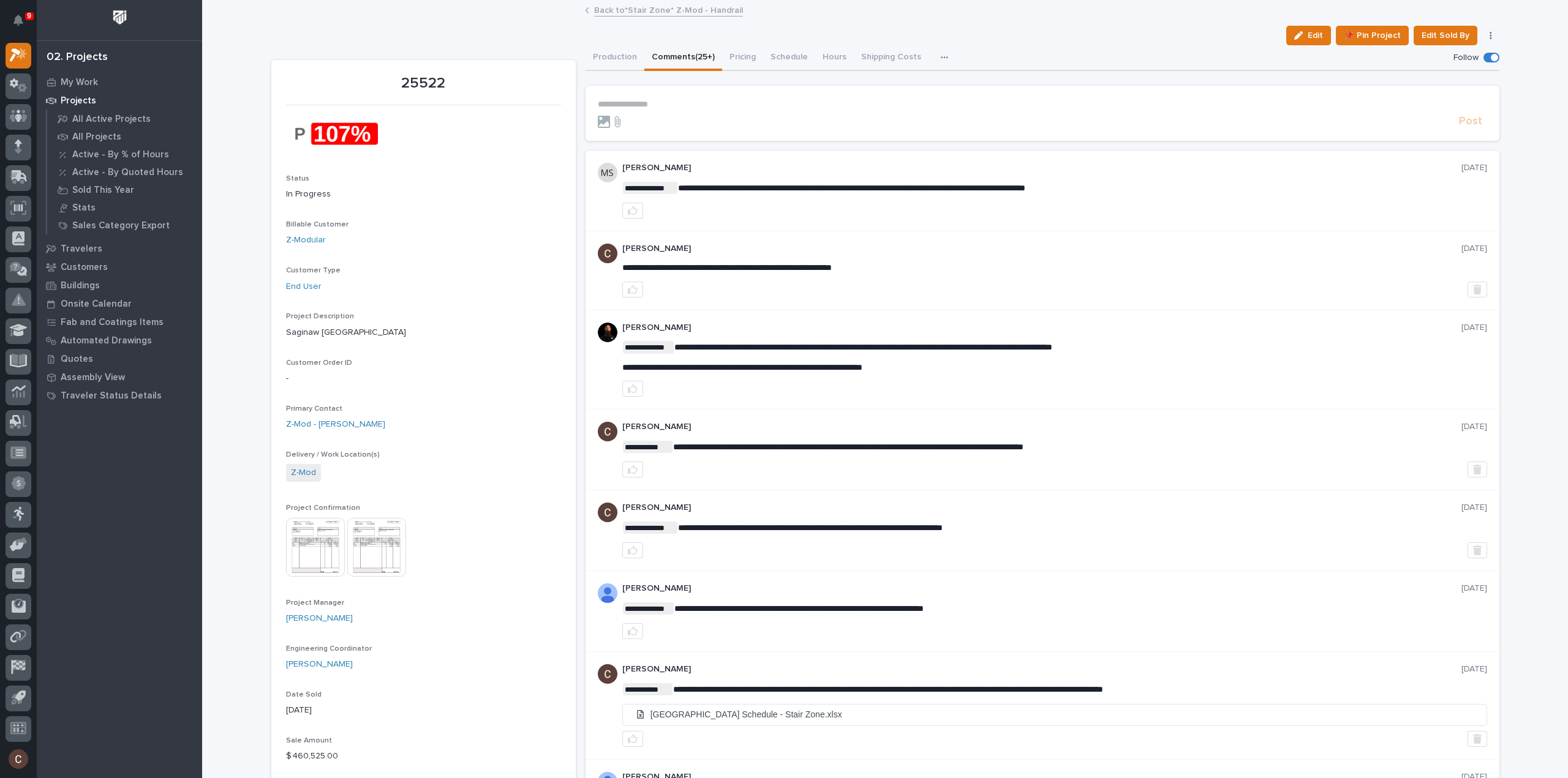
click at [729, 103] on p "**********" at bounding box center [1042, 104] width 889 height 10
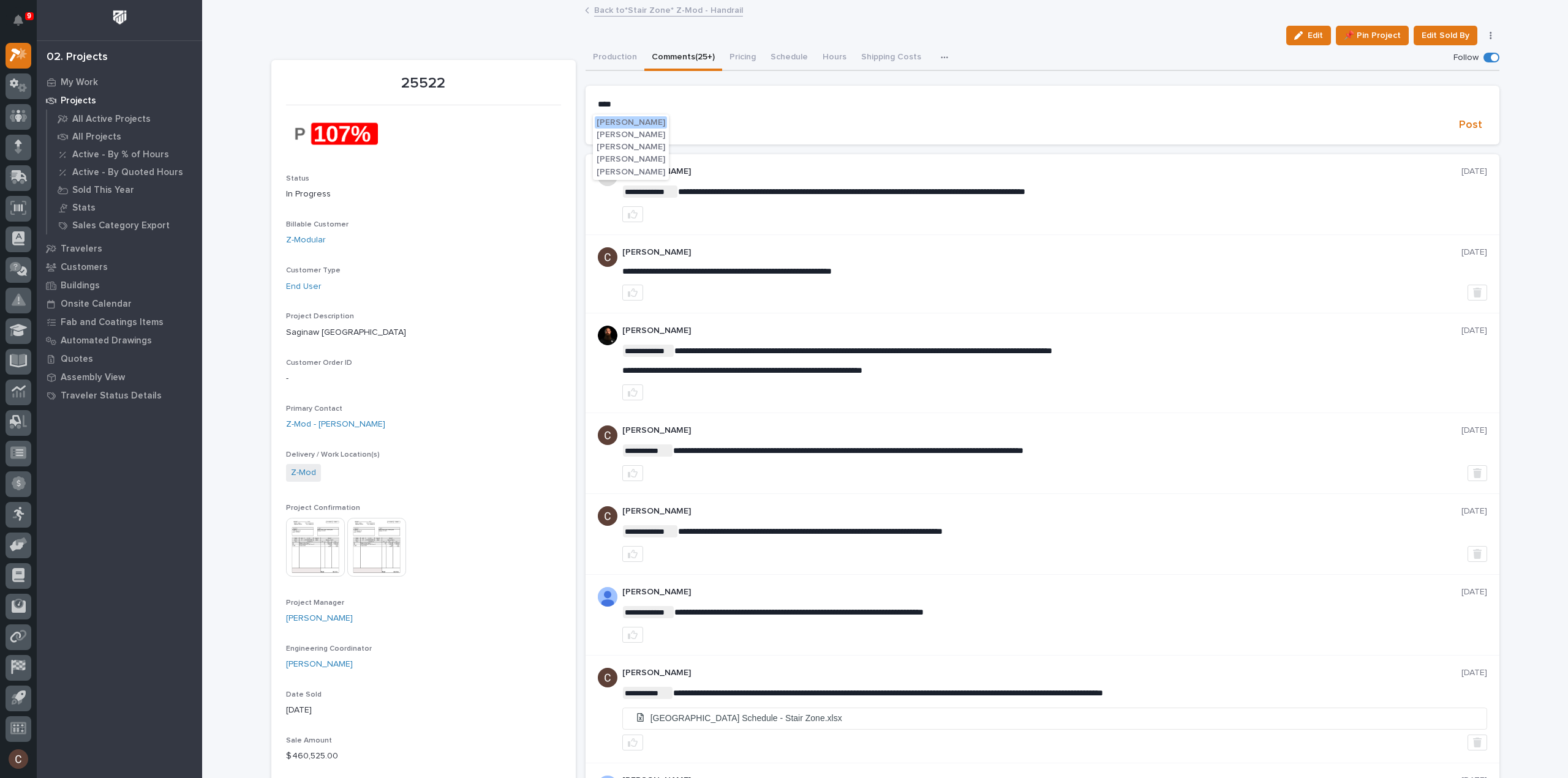
click at [622, 117] on button "Ken Overmyer" at bounding box center [631, 122] width 72 height 12
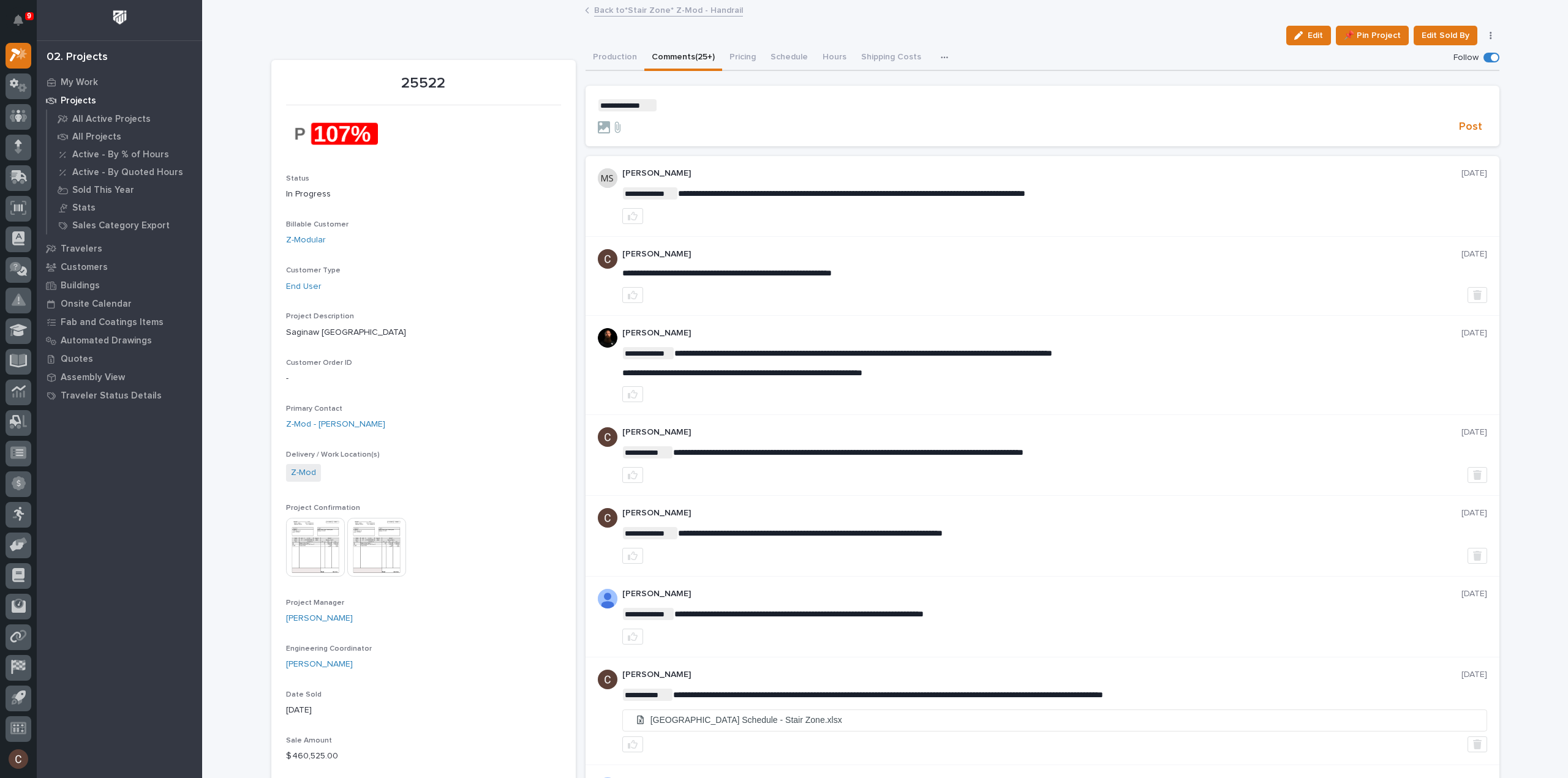
click at [701, 106] on p "**********" at bounding box center [1042, 105] width 889 height 12
click at [657, 106] on span "**********" at bounding box center [767, 105] width 219 height 8
click at [712, 151] on div "Caleb Jackson Caleb Kaufman Caleb Oetjen" at bounding box center [693, 135] width 76 height 41
click at [701, 147] on span "Caleb Oetjen" at bounding box center [693, 147] width 69 height 8
drag, startPoint x: 1473, startPoint y: 131, endPoint x: 1461, endPoint y: 163, distance: 34.2
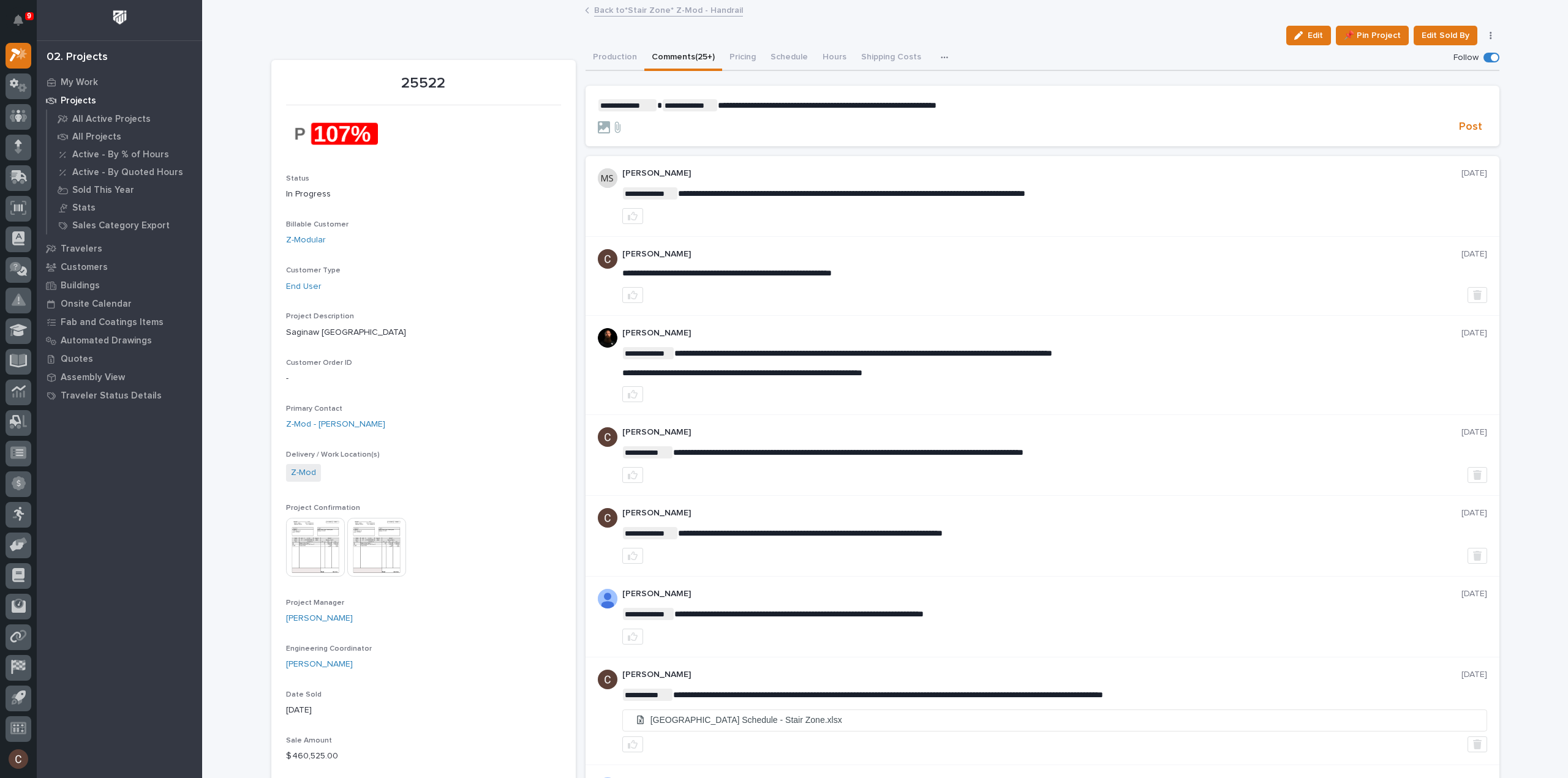
click at [1473, 131] on span "Post" at bounding box center [1471, 127] width 24 height 14
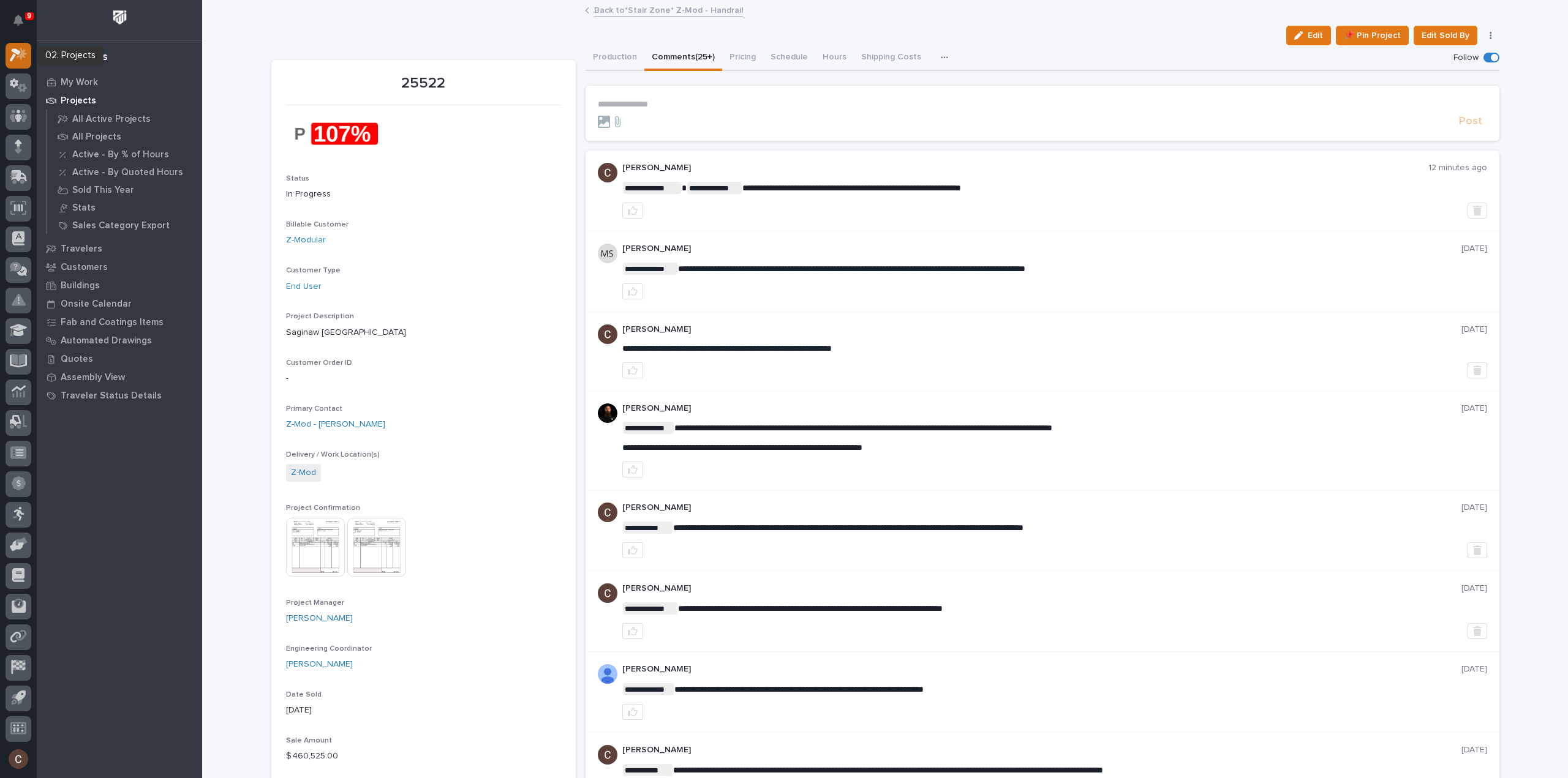
click at [20, 45] on div at bounding box center [18, 55] width 26 height 26
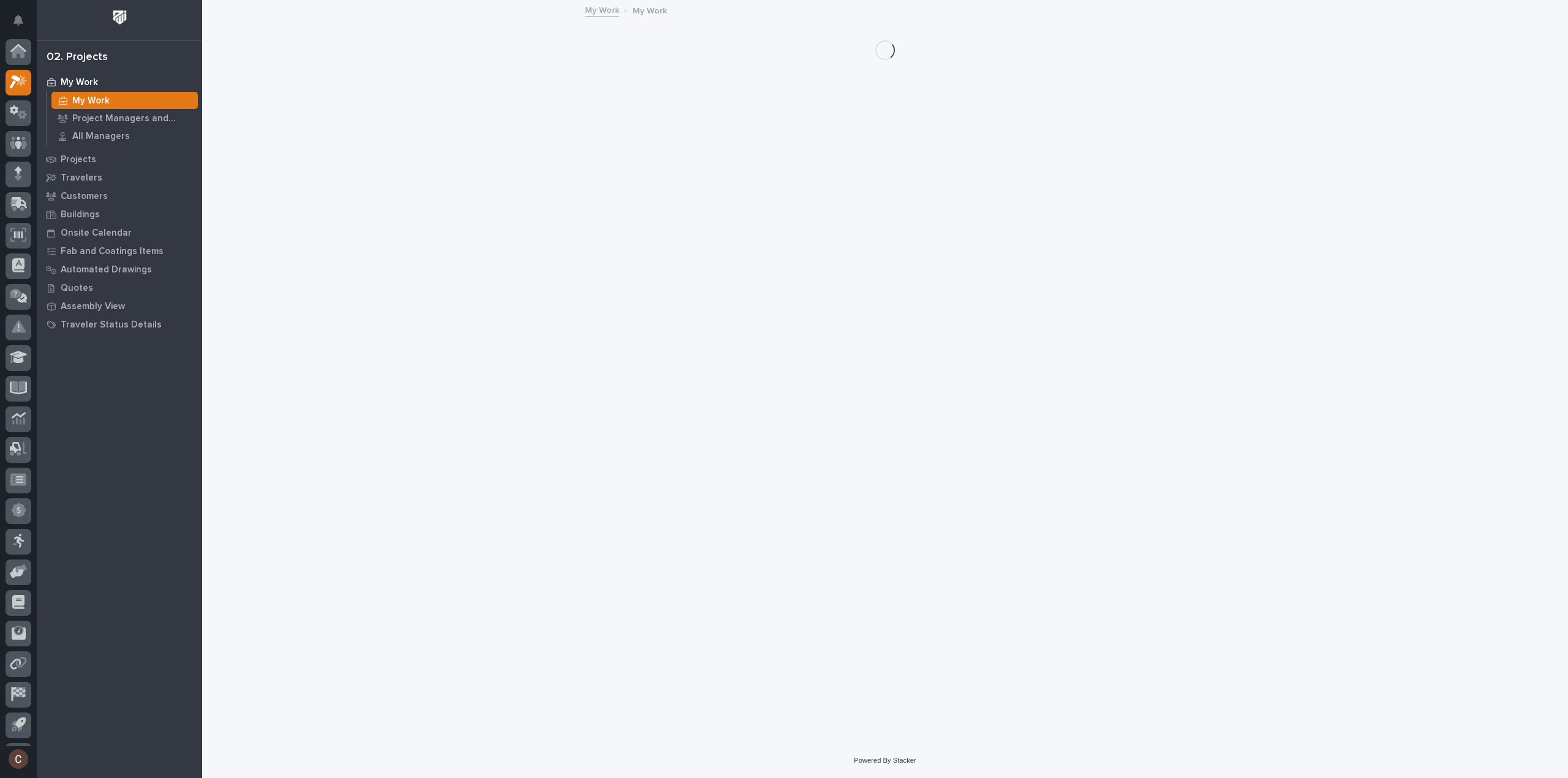
scroll to position [27, 0]
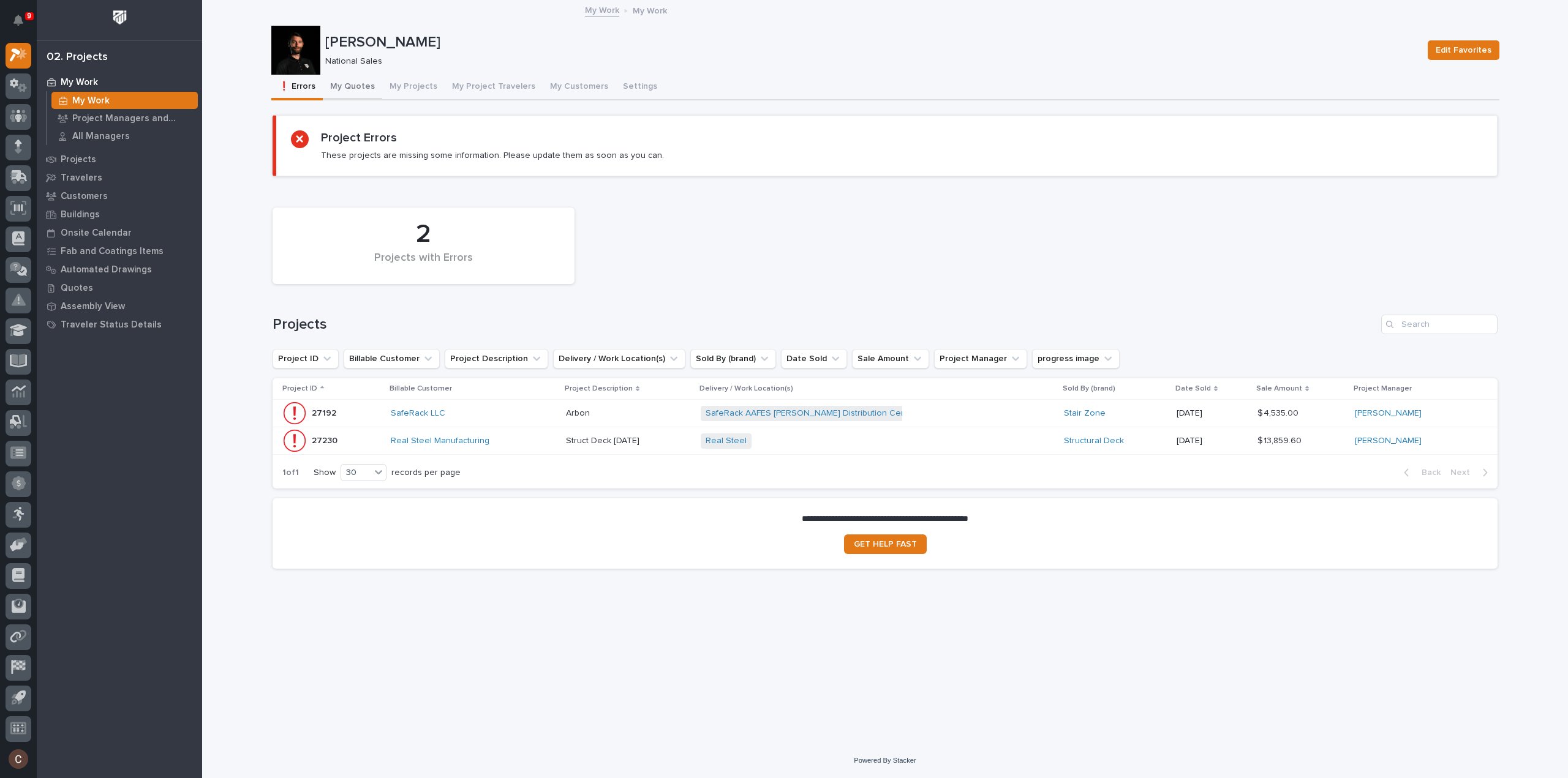
click at [353, 86] on button "My Quotes" at bounding box center [353, 87] width 60 height 26
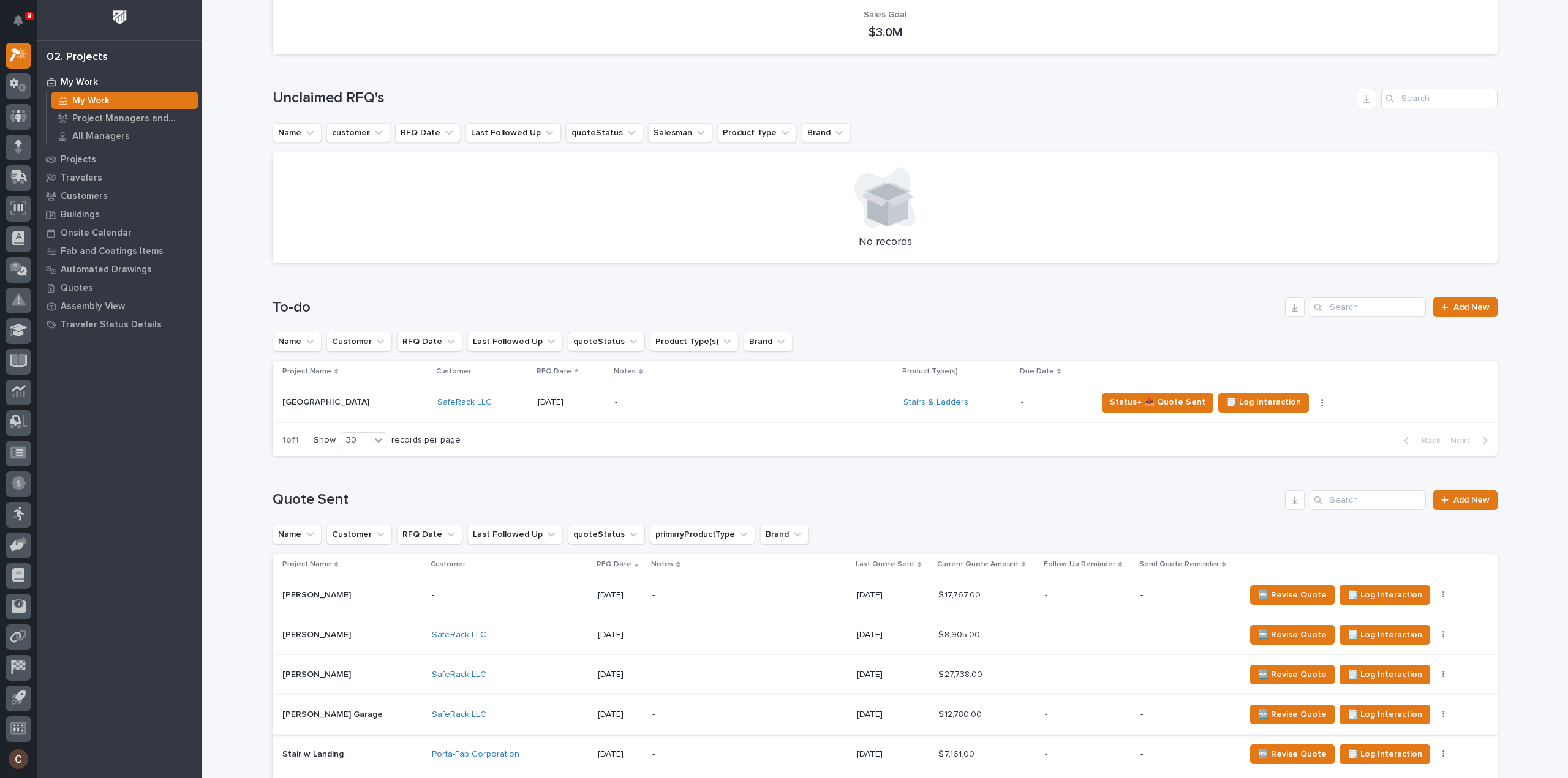
scroll to position [367, 0]
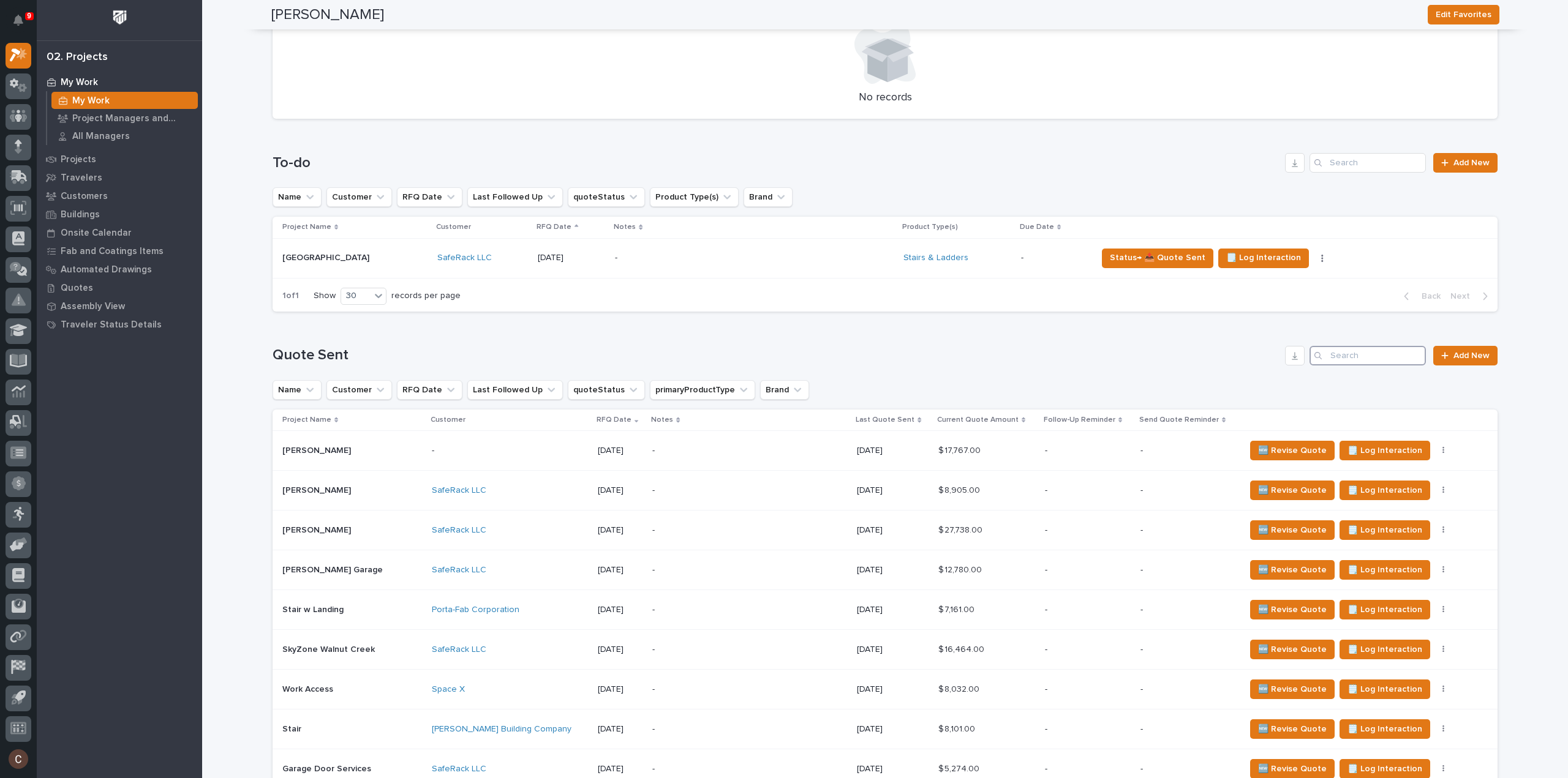
click at [1388, 352] on input "Search" at bounding box center [1368, 355] width 116 height 19
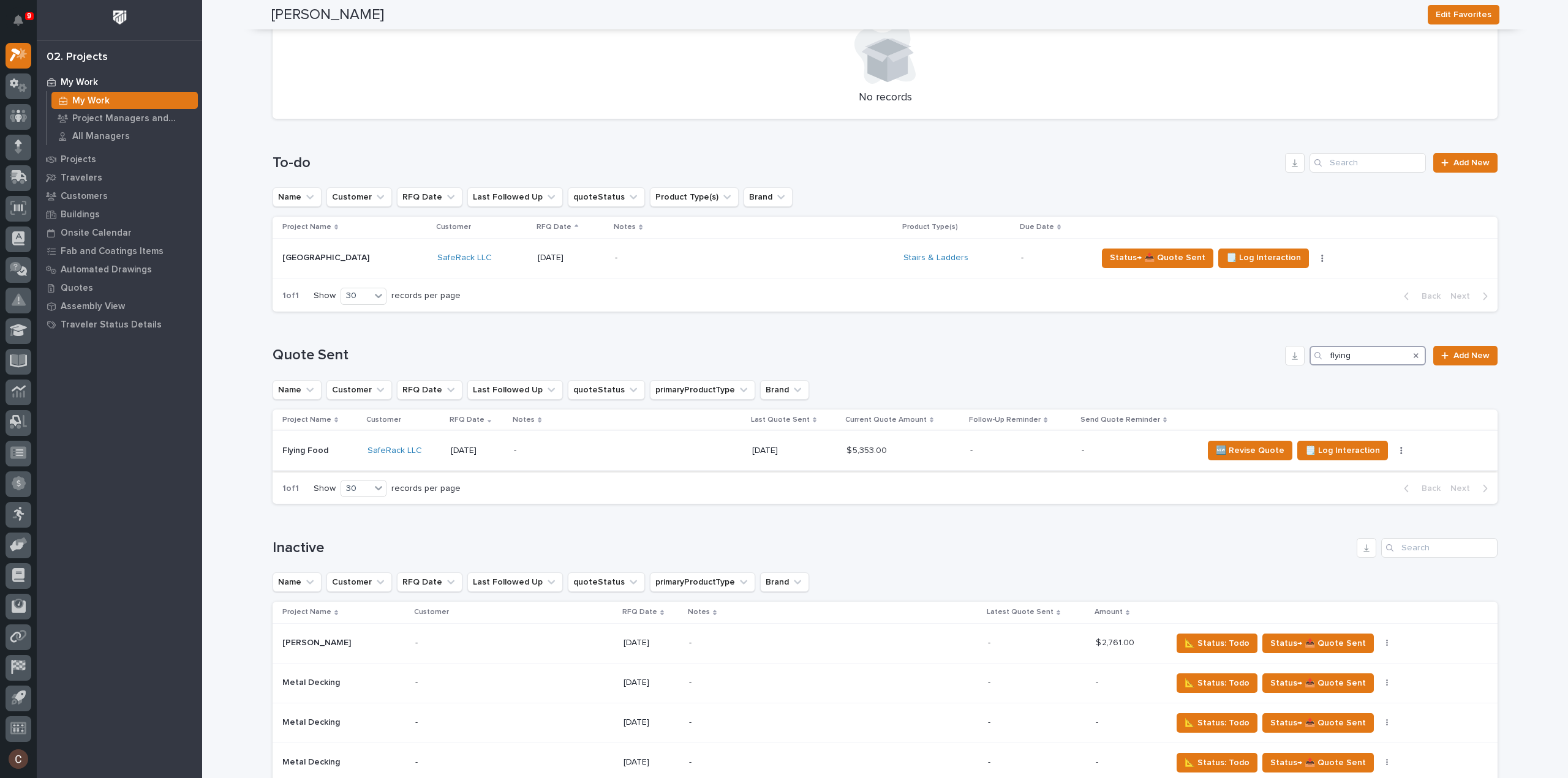
type input "flying"
click at [554, 444] on div "-" at bounding box center [621, 451] width 215 height 28
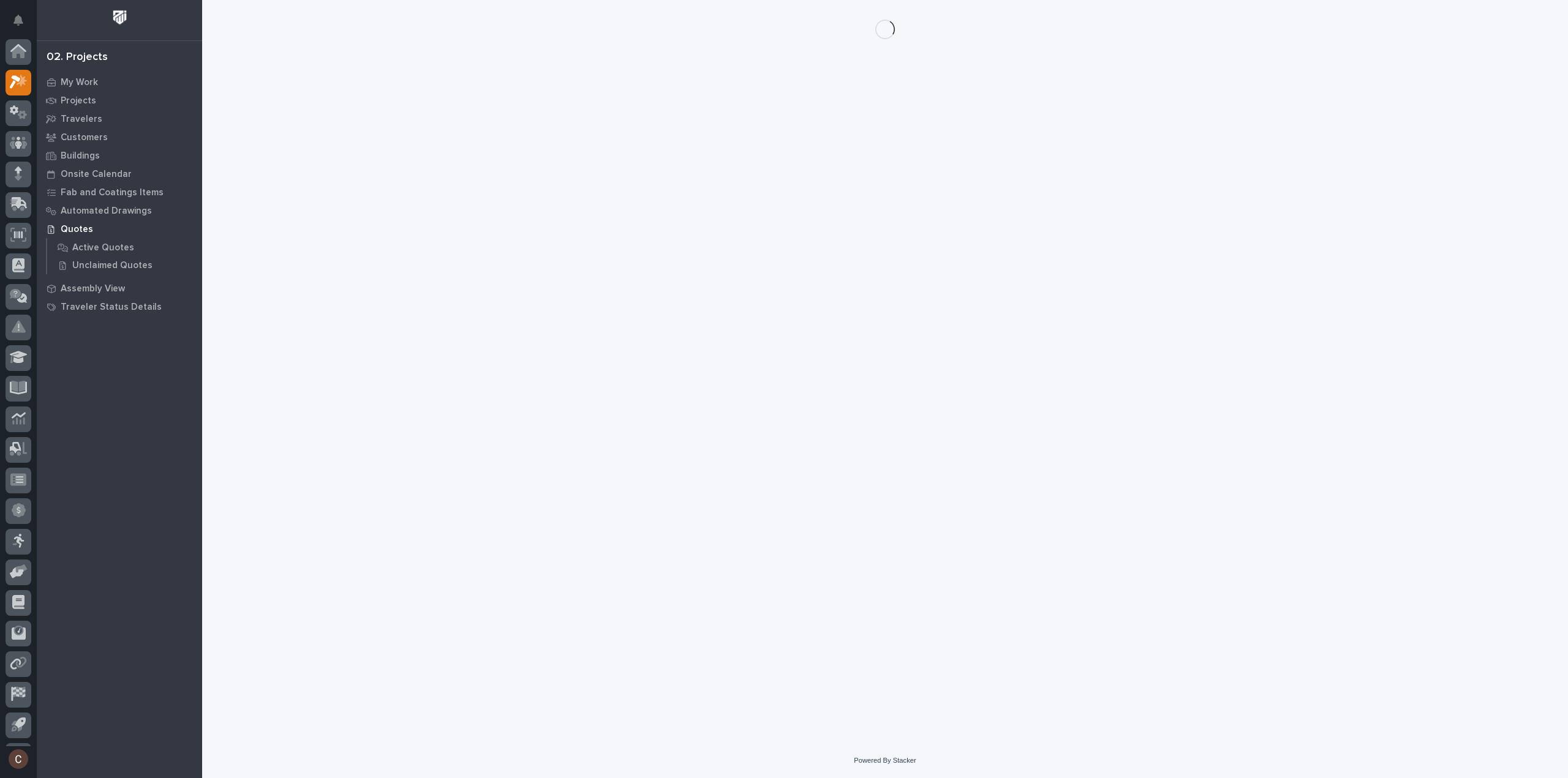
scroll to position [27, 0]
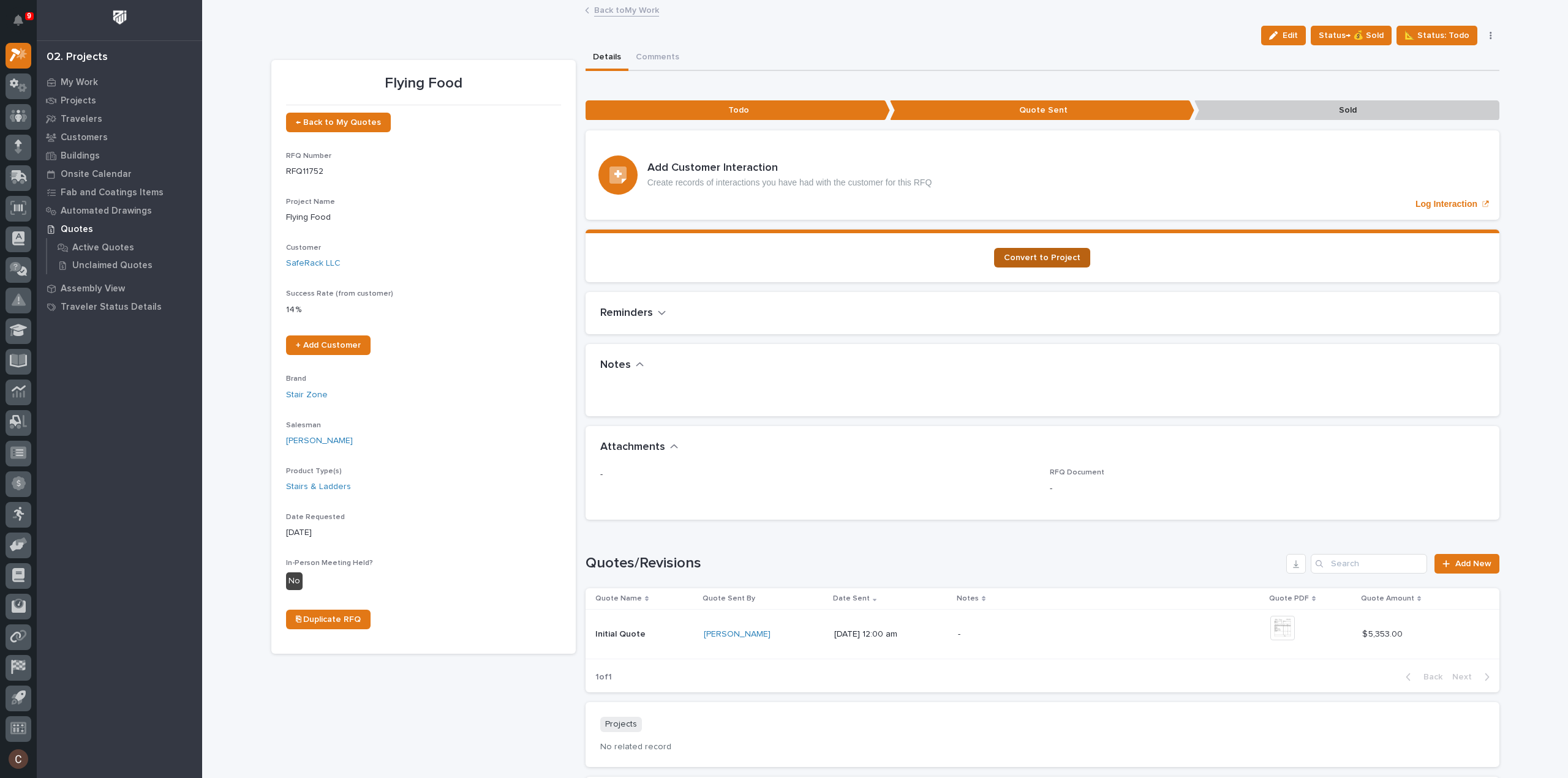
click at [1058, 254] on span "Convert to Project" at bounding box center [1042, 258] width 77 height 8
click at [1335, 39] on span "Status→ 💰 Sold" at bounding box center [1351, 35] width 65 height 15
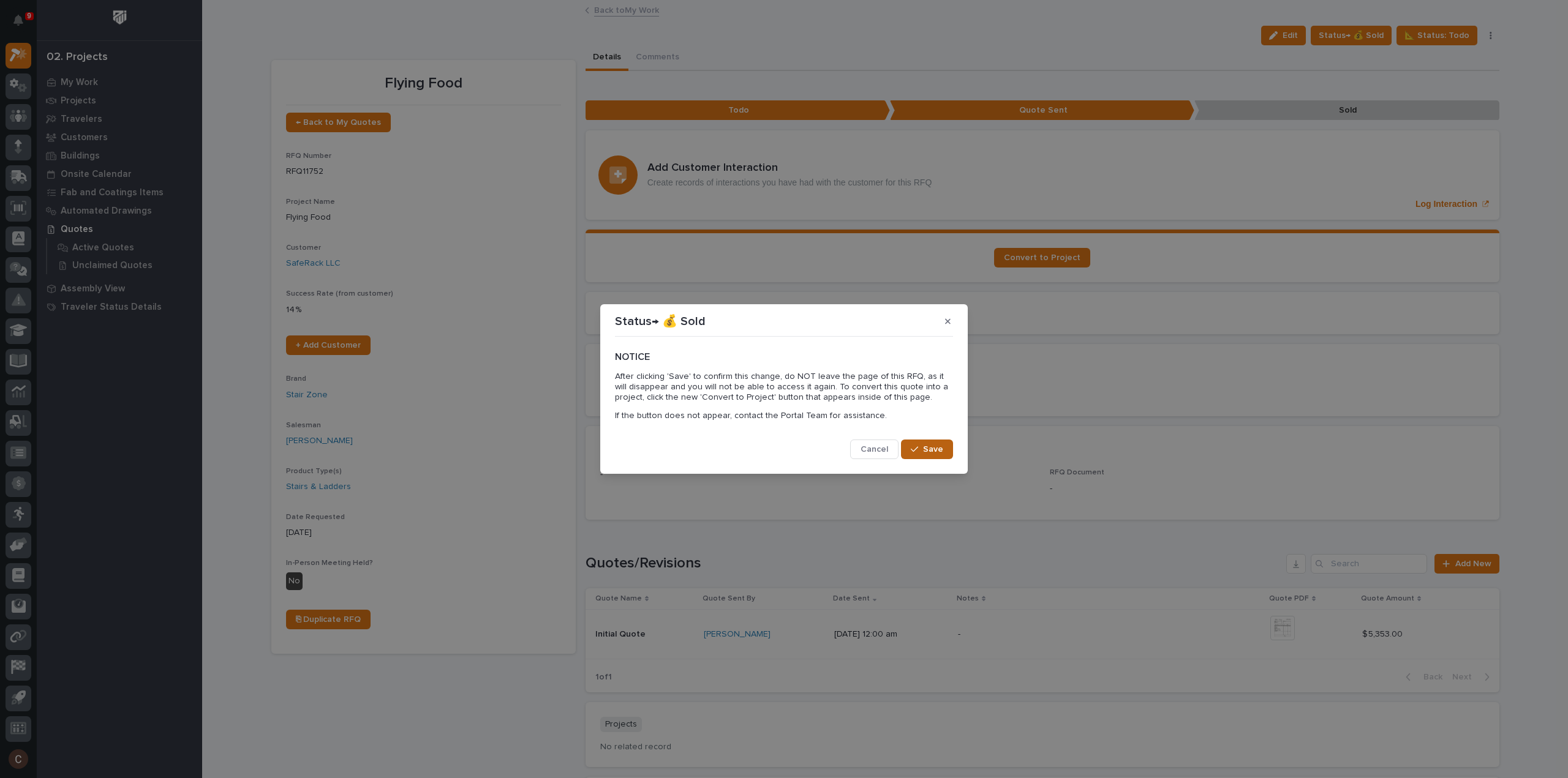
click at [927, 443] on button "Save" at bounding box center [927, 450] width 52 height 19
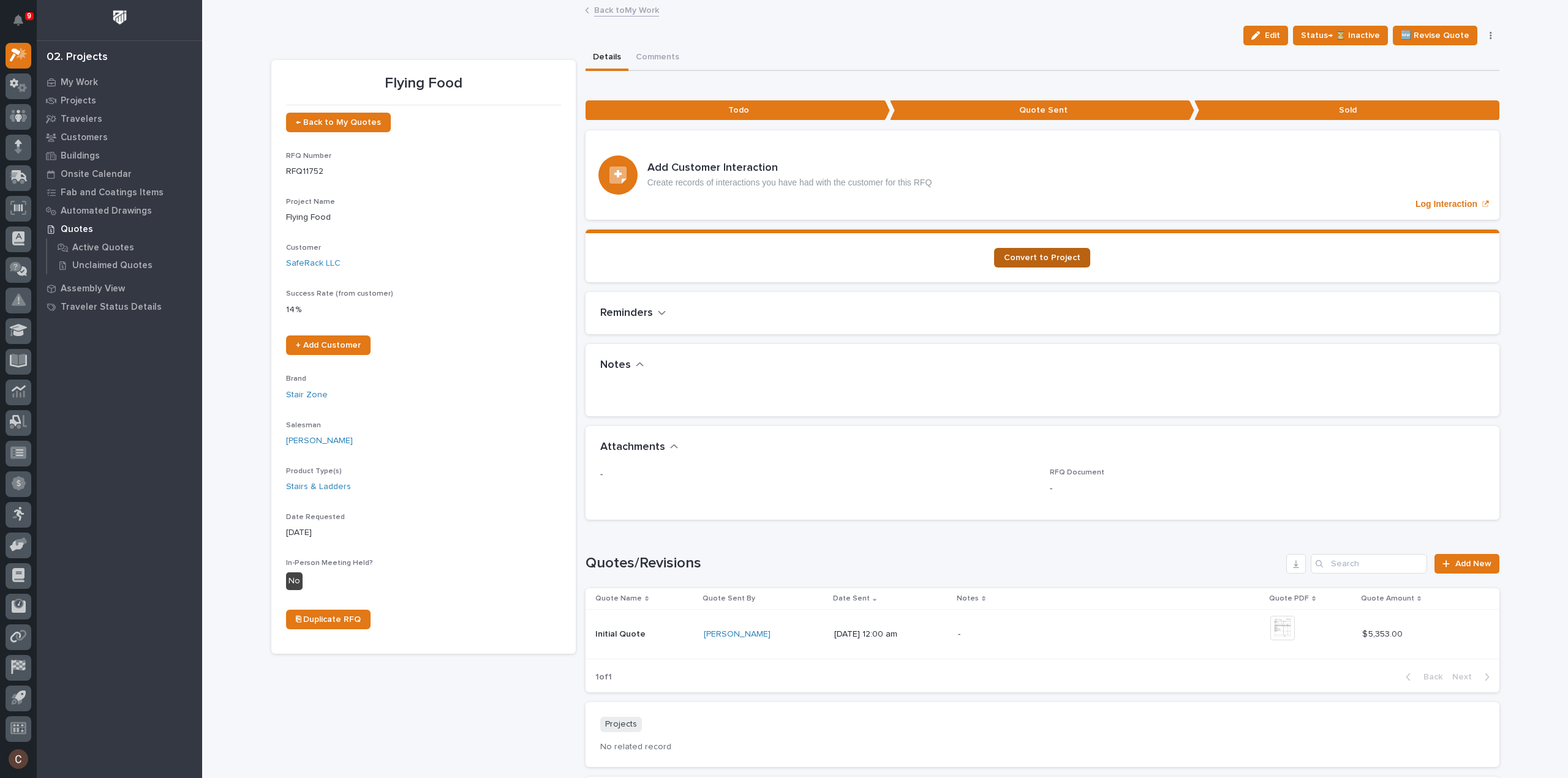
click at [1040, 257] on span "Convert to Project" at bounding box center [1042, 258] width 77 height 8
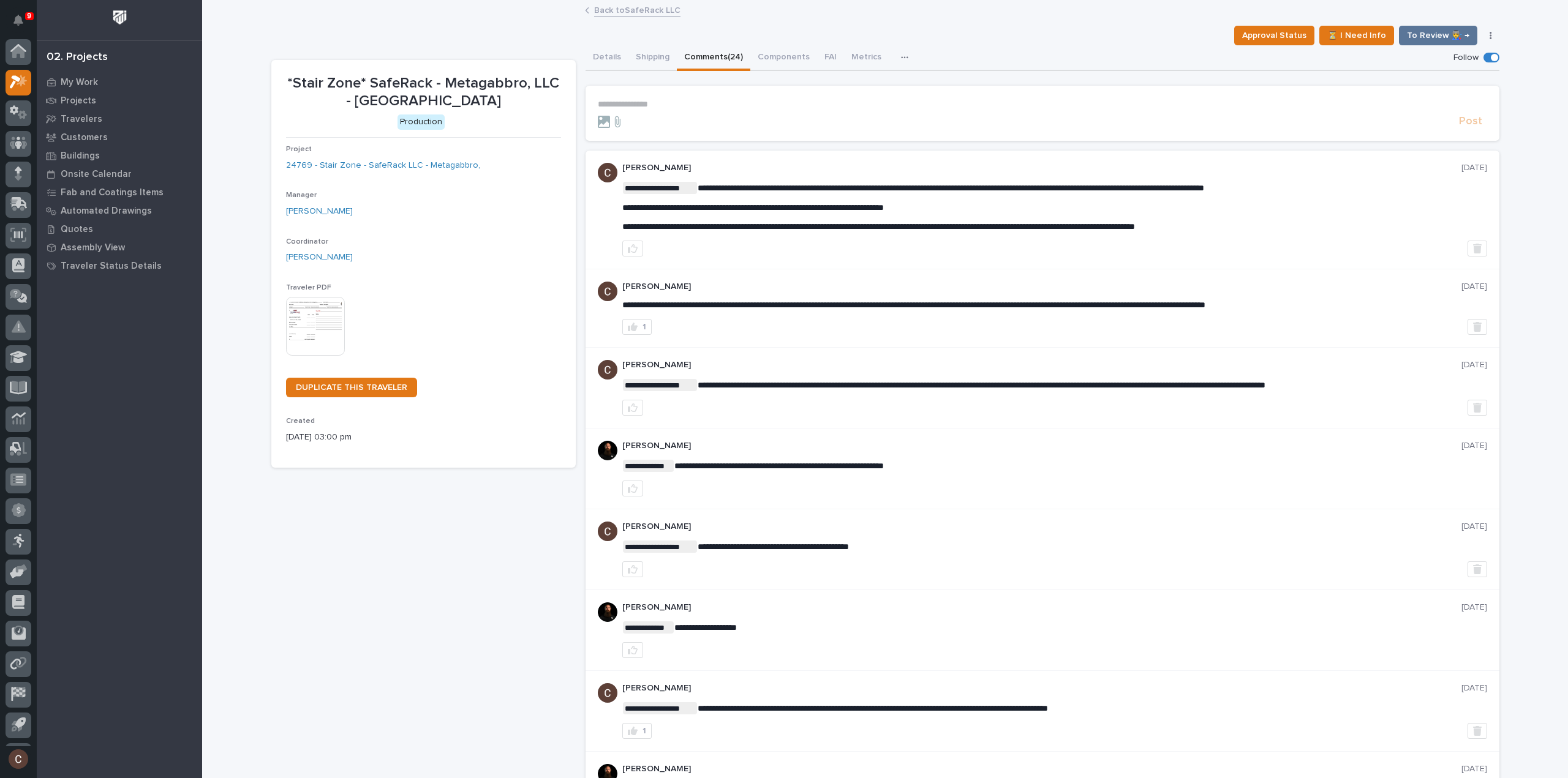
scroll to position [27, 0]
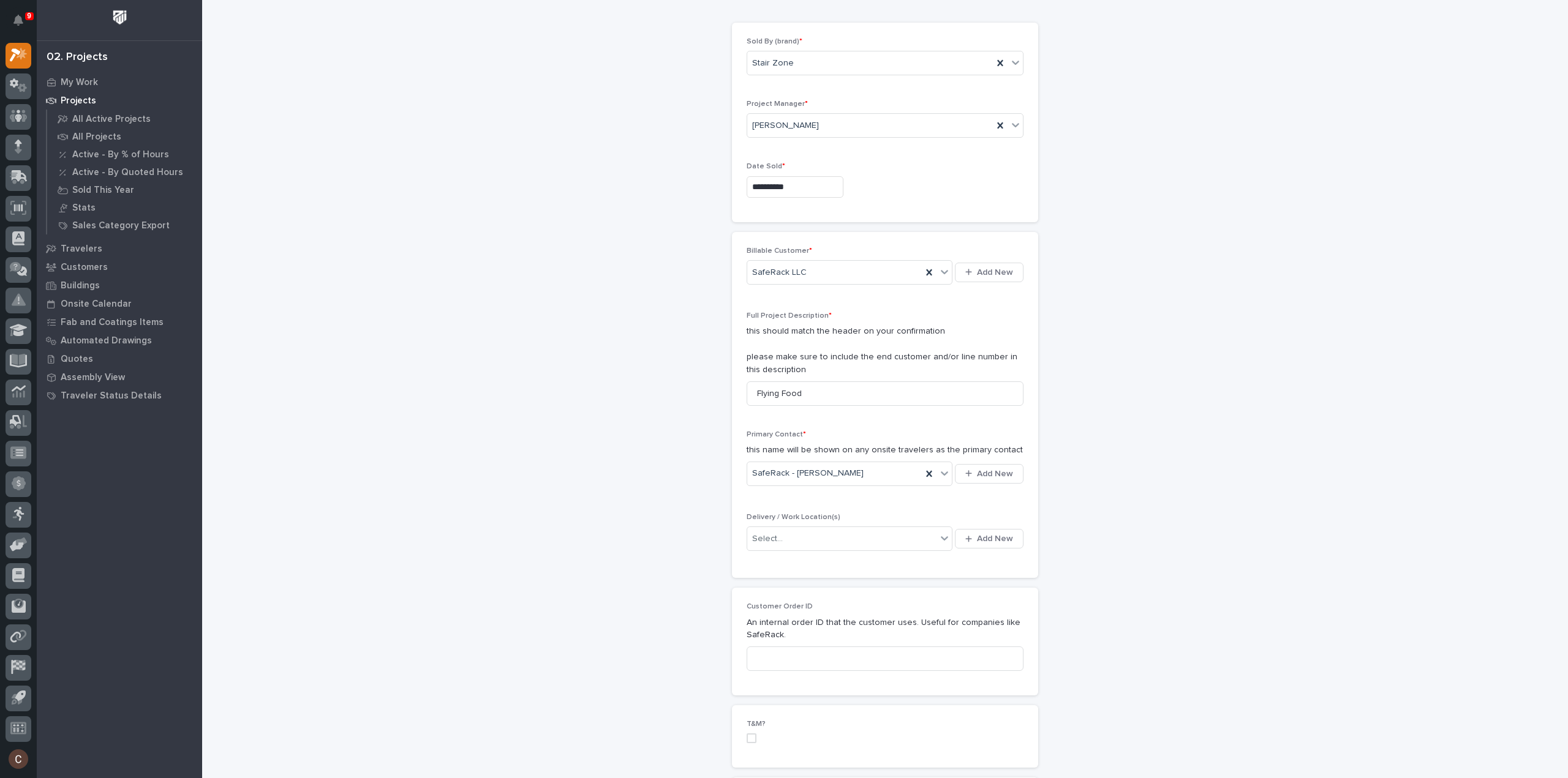
scroll to position [122, 0]
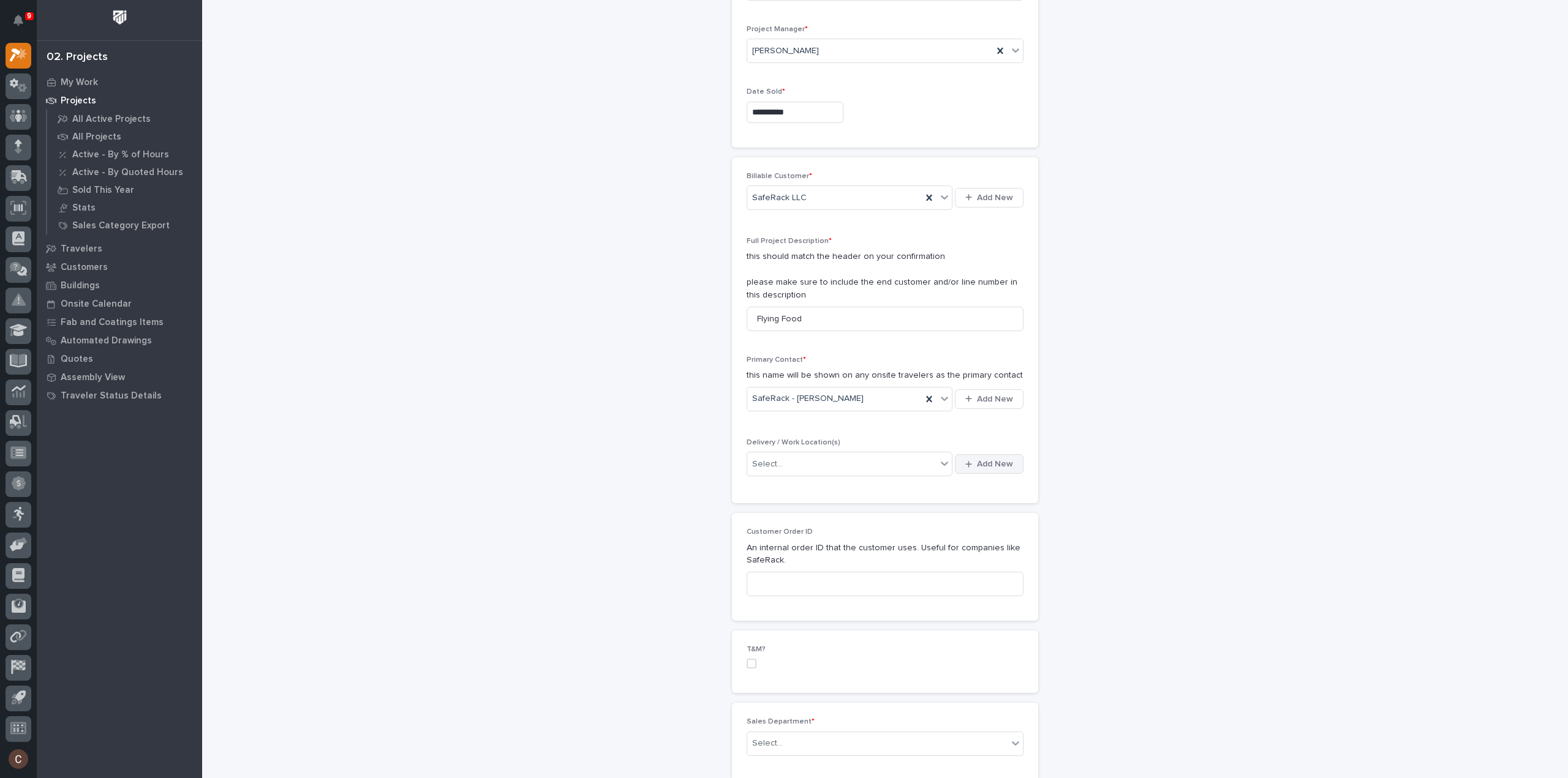
click at [989, 462] on span "Add New" at bounding box center [995, 464] width 36 height 11
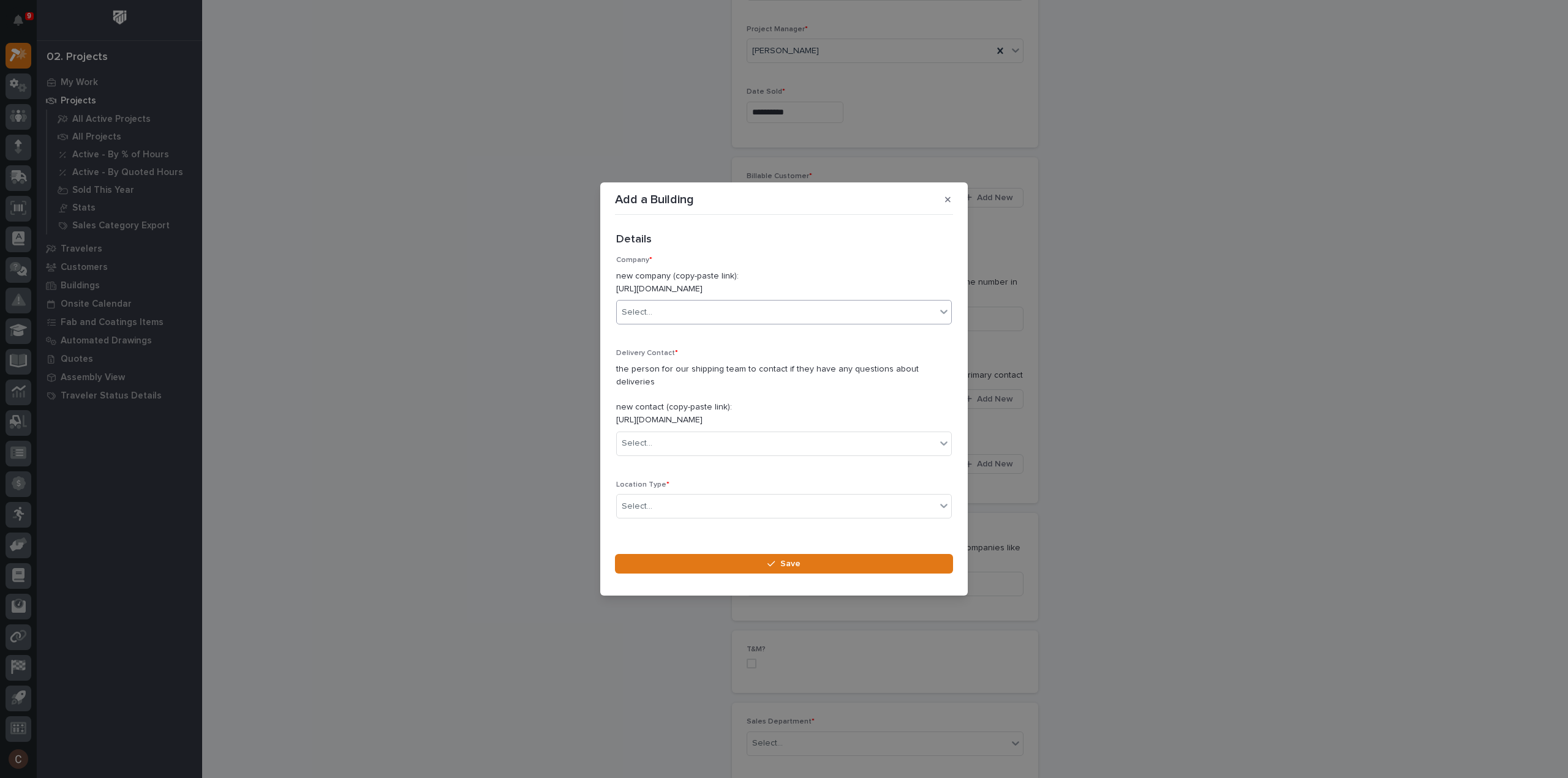
click at [681, 320] on div "Select..." at bounding box center [776, 312] width 319 height 20
type input "****"
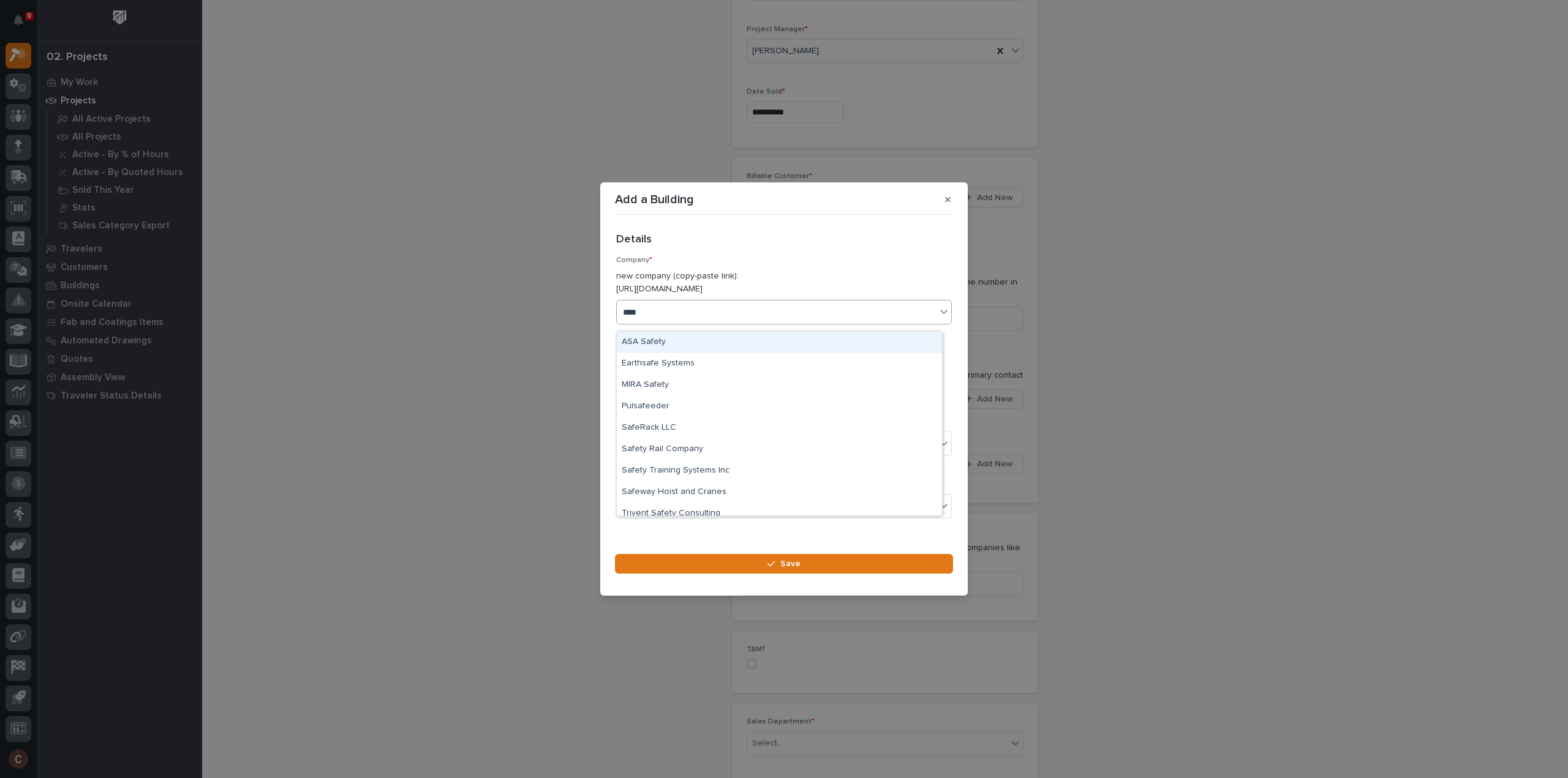
click at [686, 341] on div "ASA Safety" at bounding box center [780, 342] width 325 height 21
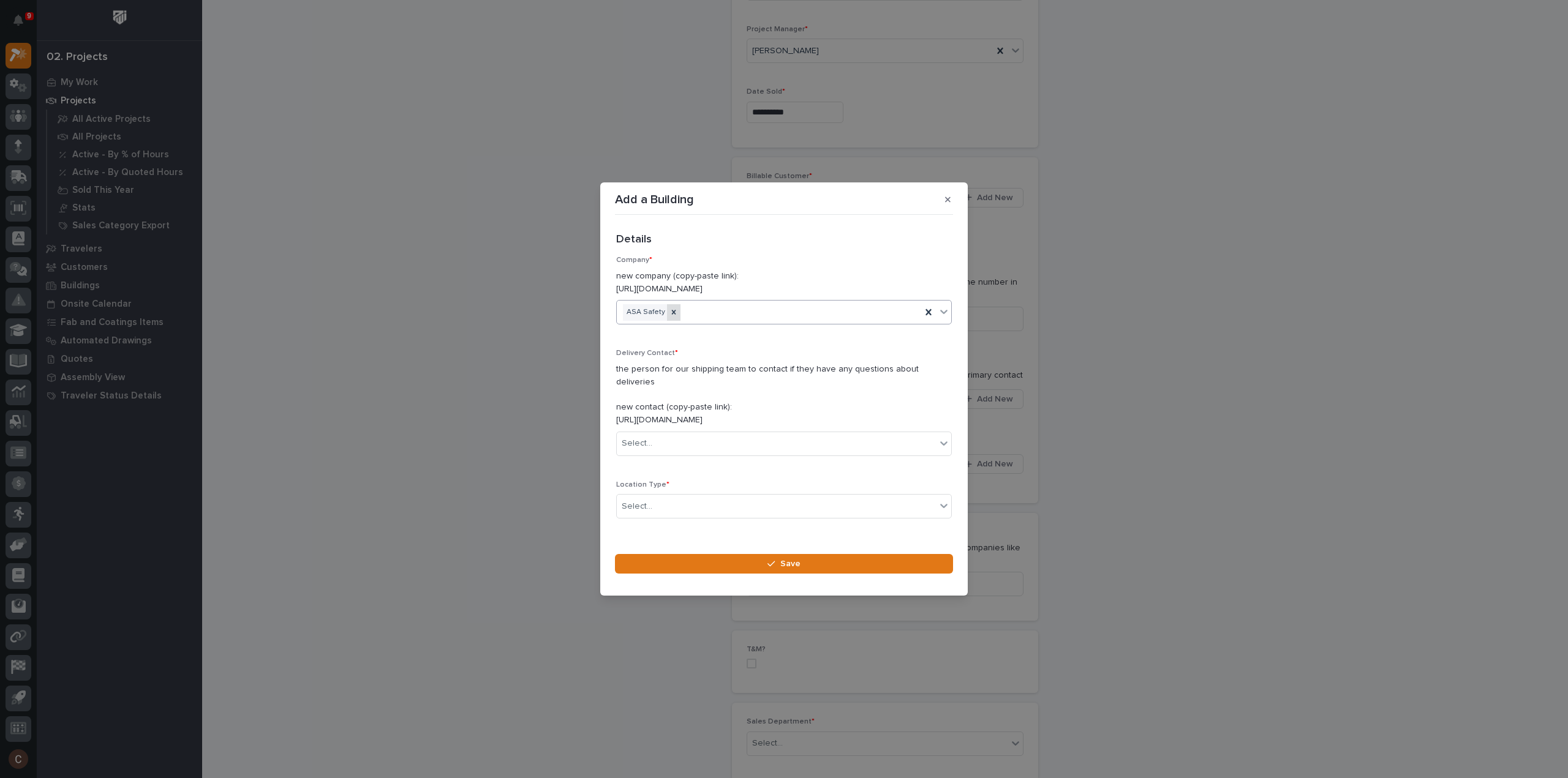
click at [671, 317] on icon at bounding box center [674, 312] width 8 height 8
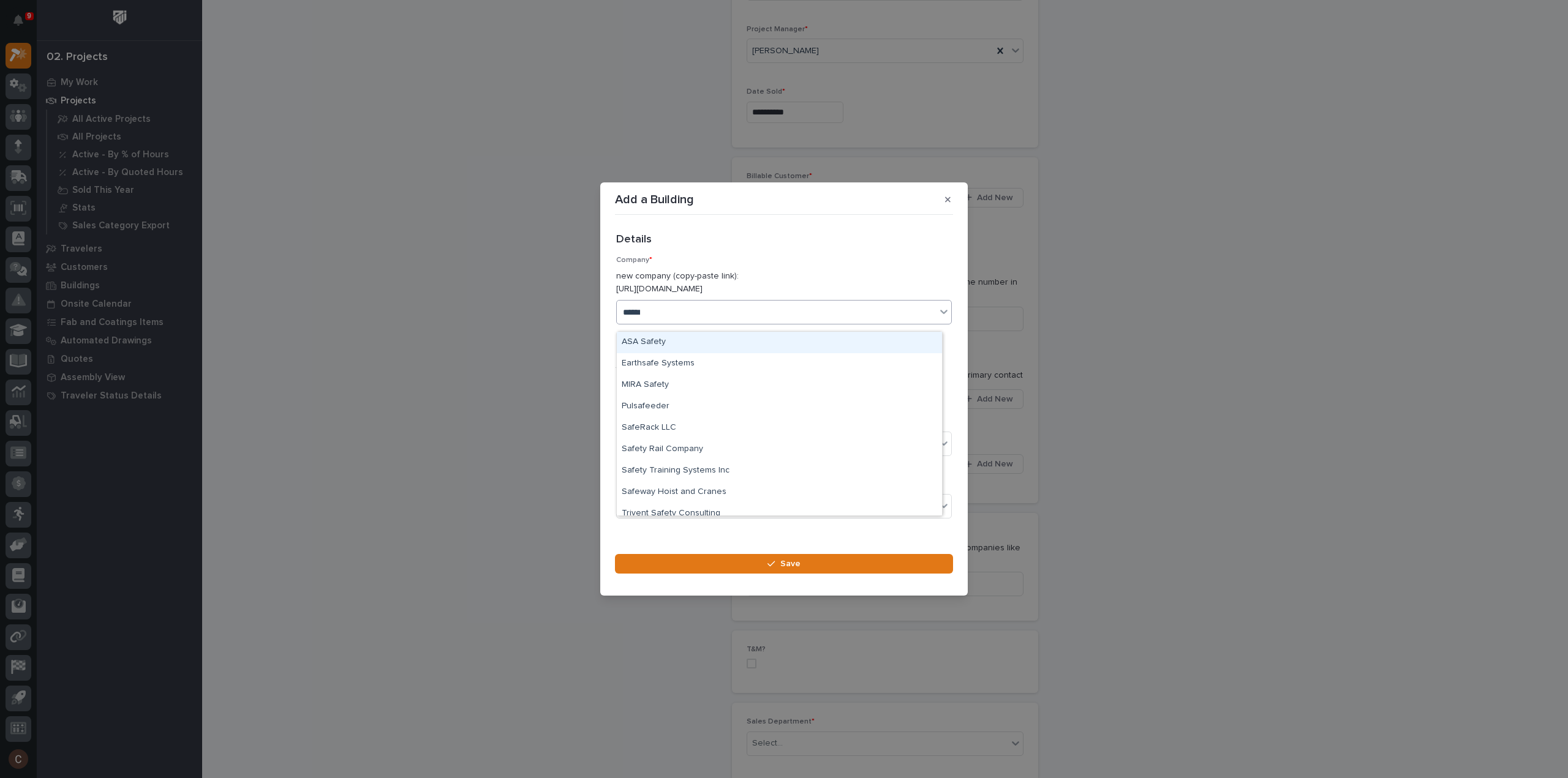
type input "*******"
click at [686, 340] on div "SafeRack LLC" at bounding box center [780, 342] width 325 height 21
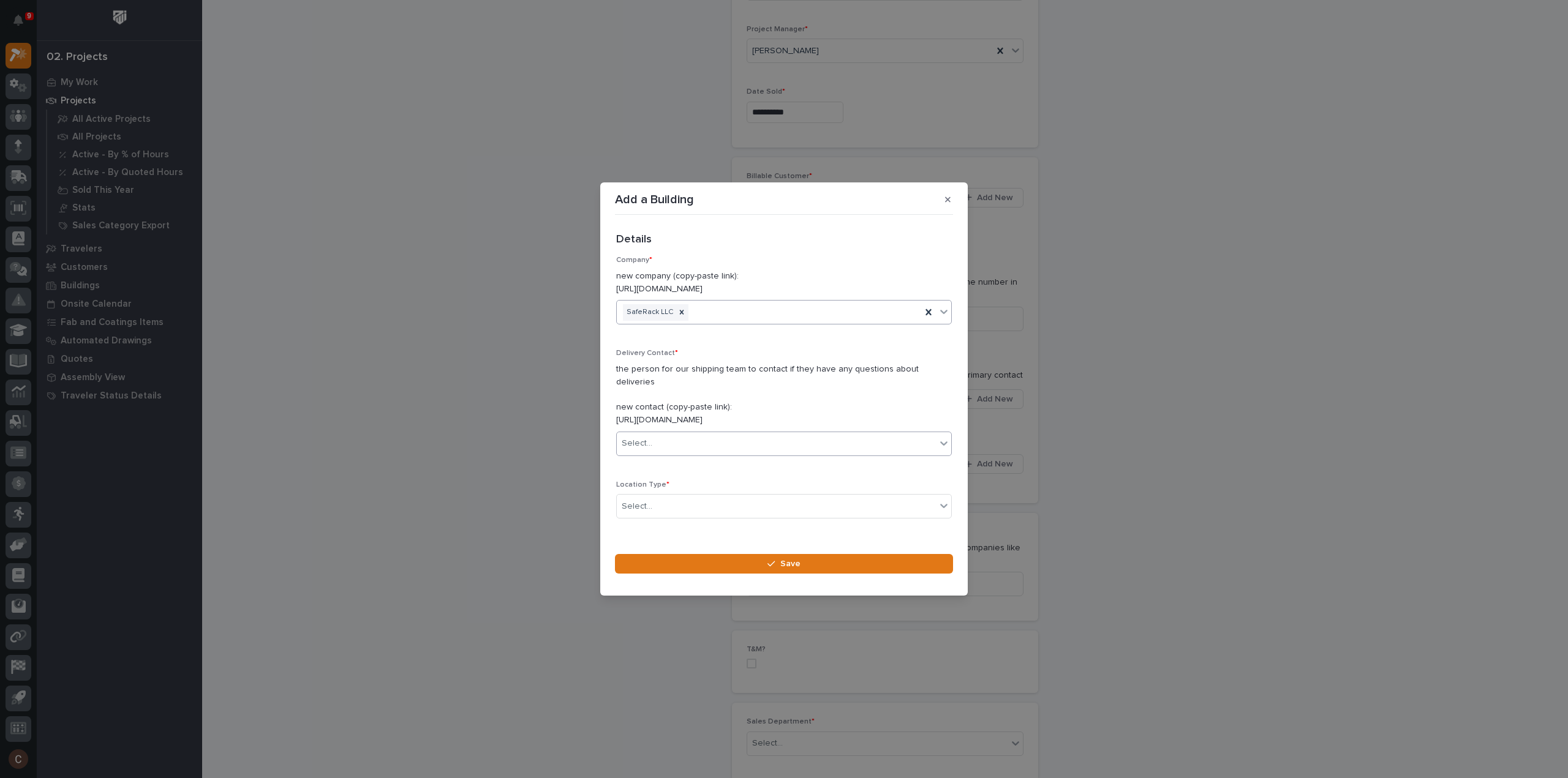
click at [679, 436] on div "Select..." at bounding box center [776, 443] width 319 height 20
type input "******"
click at [689, 478] on div "SafeRack - Marcus Jordan" at bounding box center [780, 482] width 325 height 21
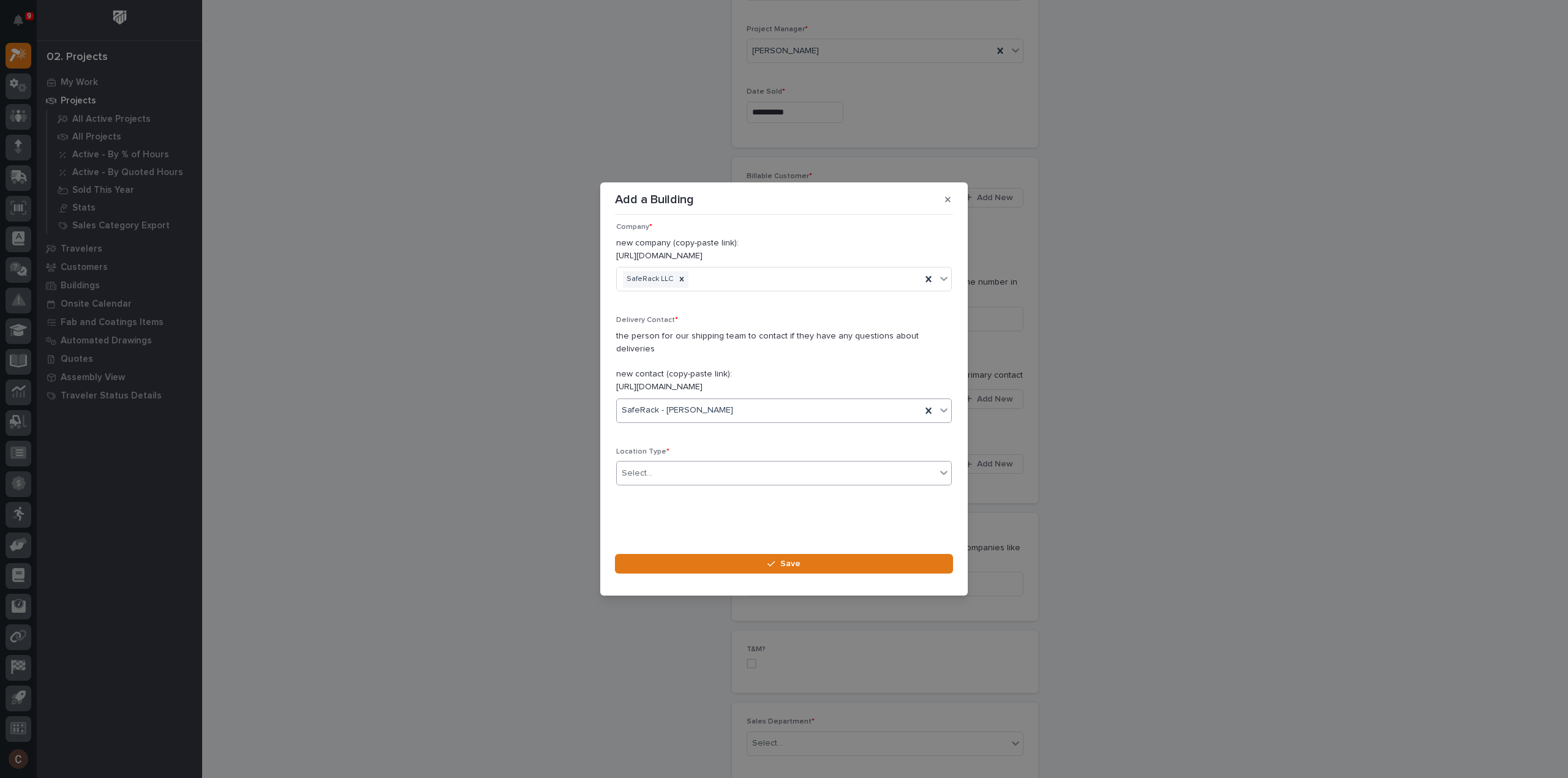
click at [688, 470] on div "Select..." at bounding box center [776, 473] width 319 height 20
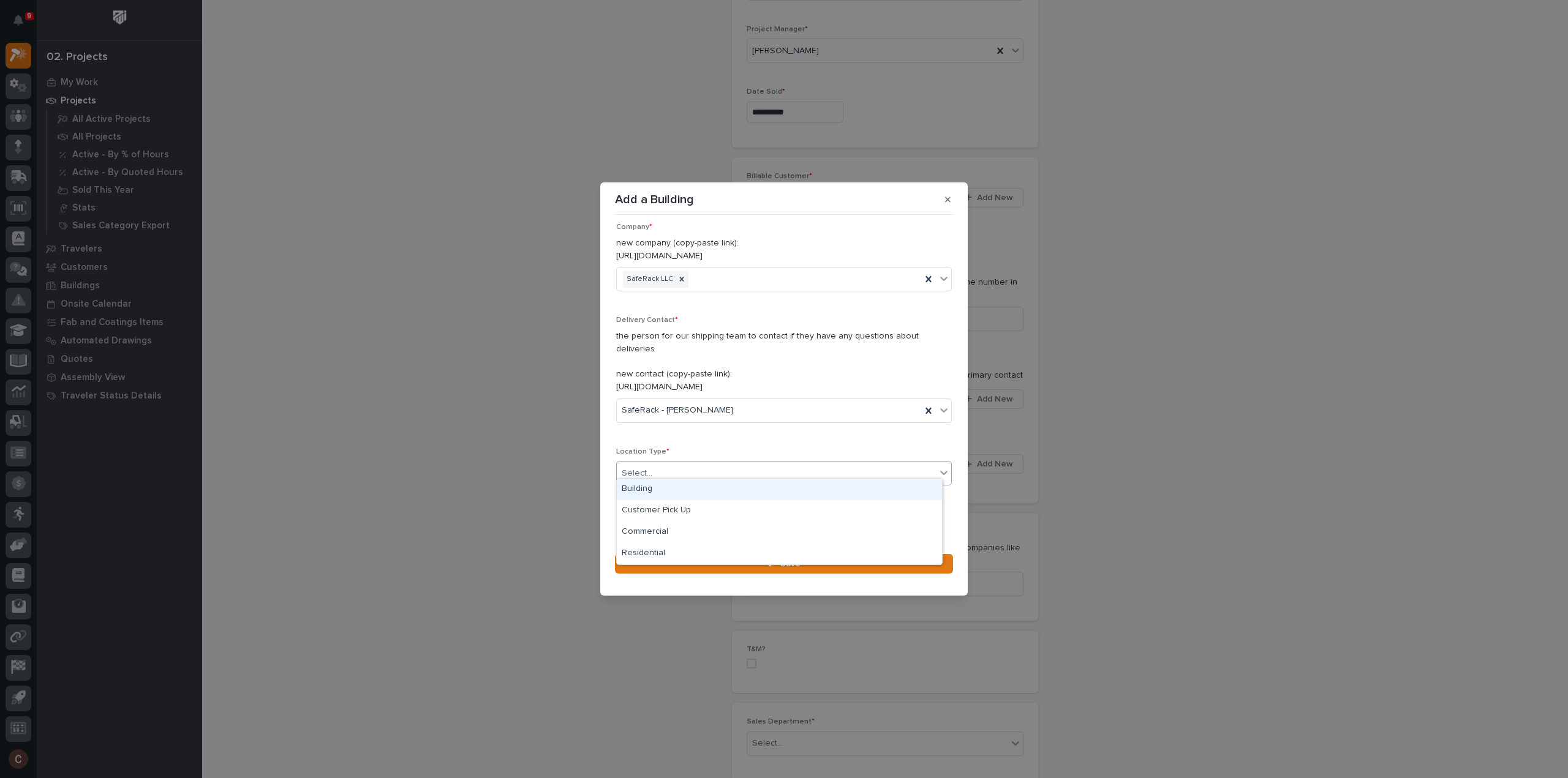
click at [664, 479] on div "Building" at bounding box center [780, 489] width 325 height 21
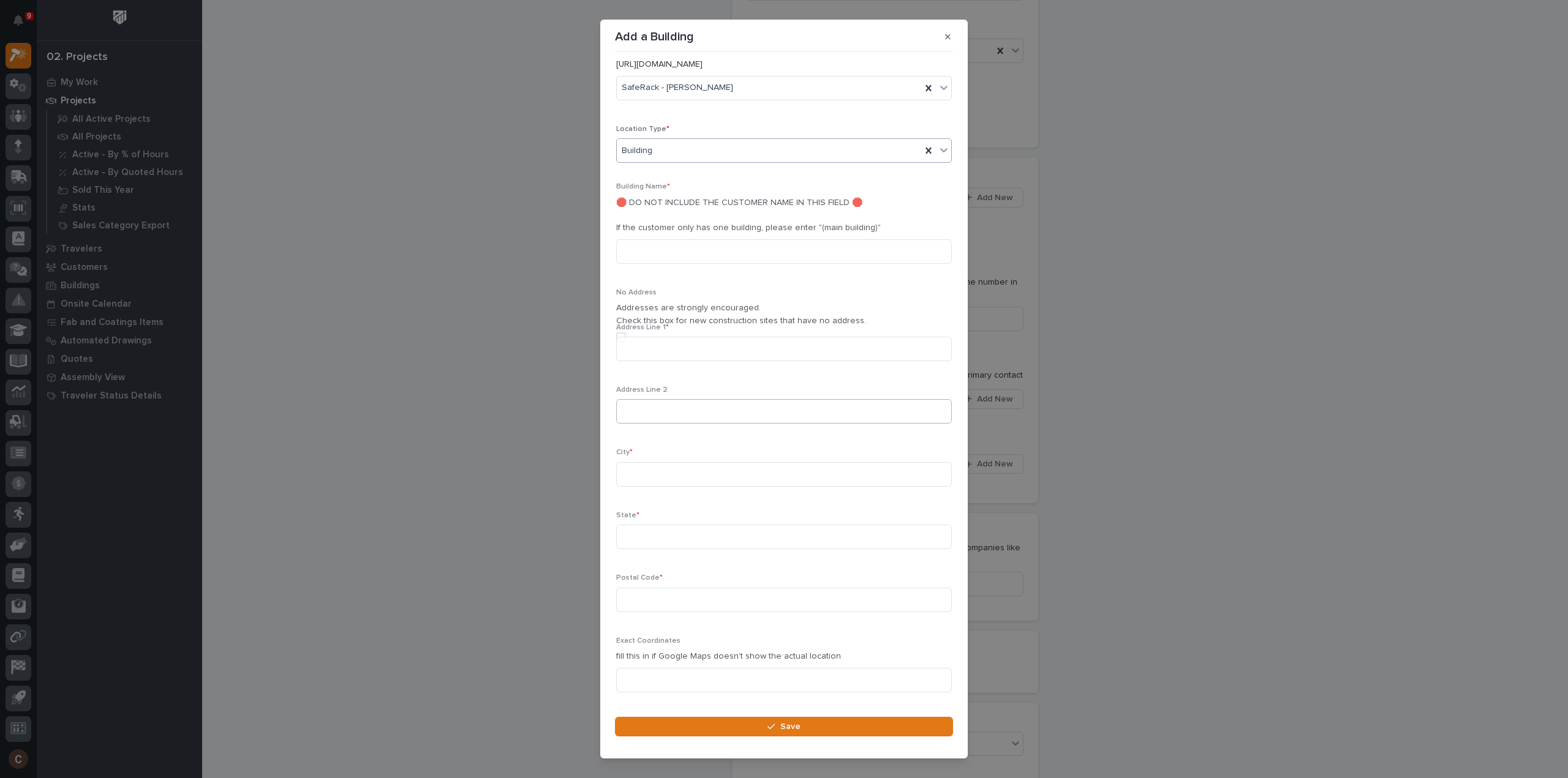
scroll to position [261, 0]
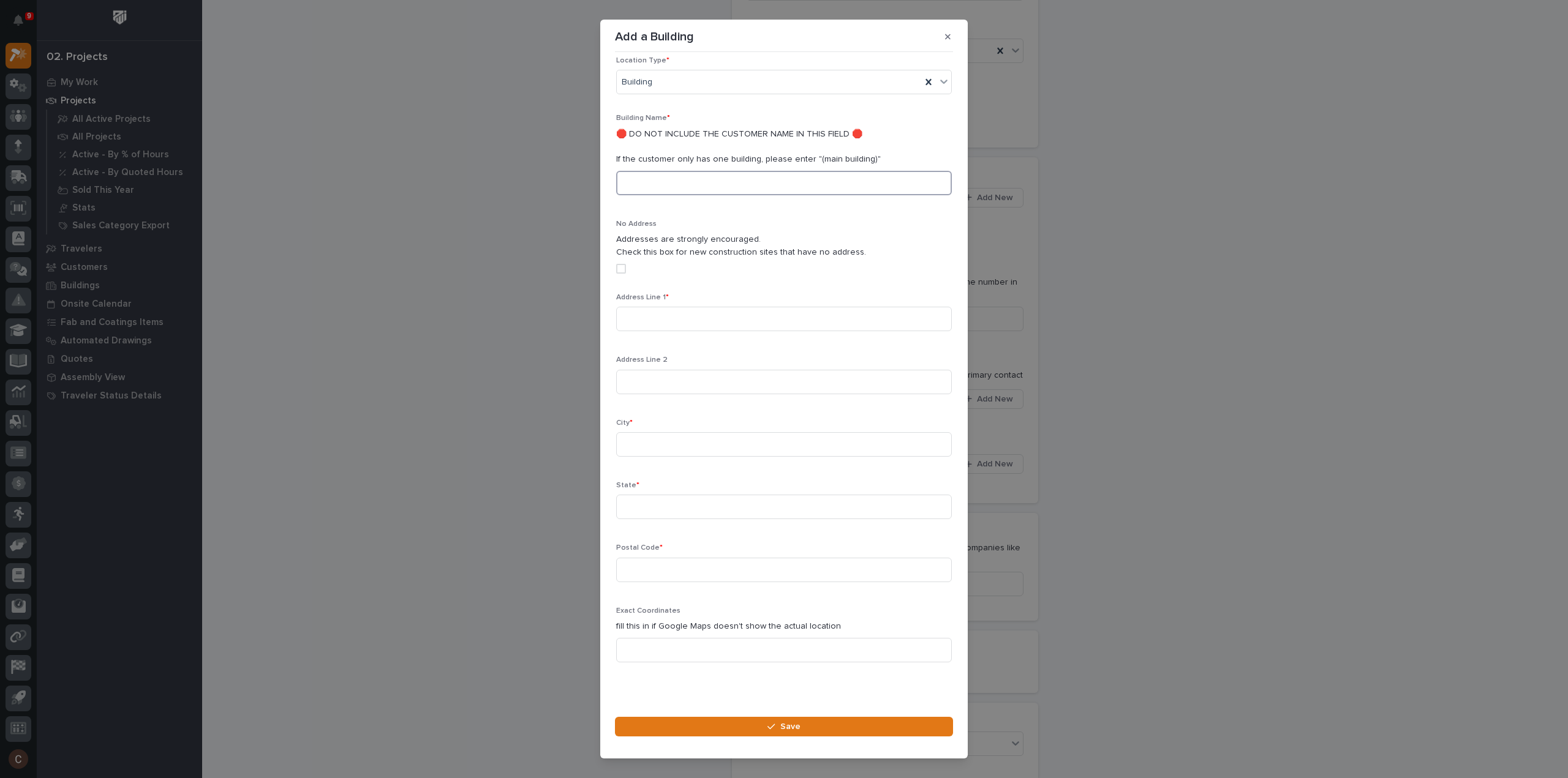
click at [684, 171] on input at bounding box center [784, 183] width 336 height 24
type input "Flying Food"
click at [659, 307] on input at bounding box center [784, 319] width 336 height 24
type input "2 Airport Park Road"
type input "East Granby"
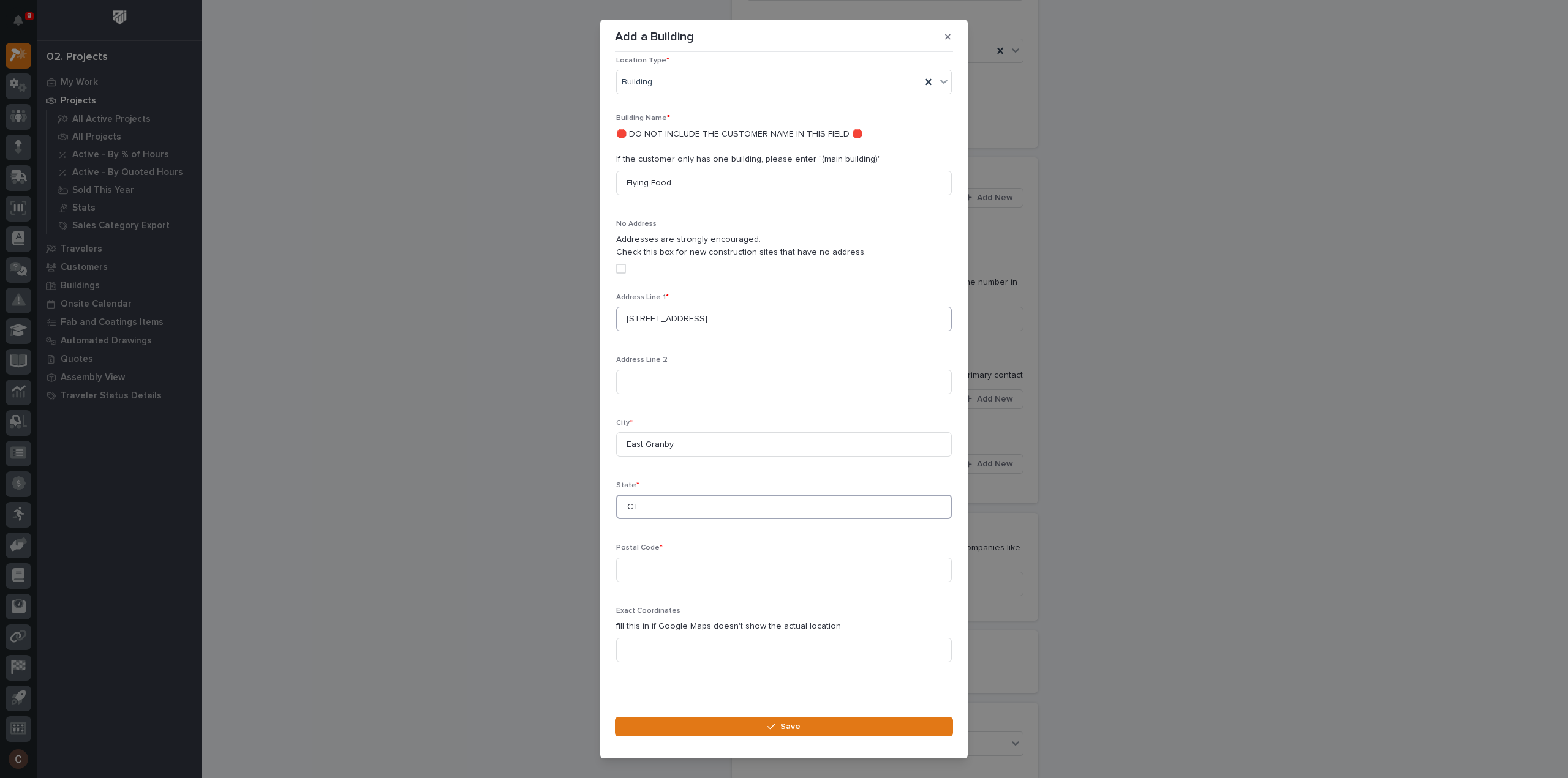
type input "CT"
click at [724, 558] on input "06026" at bounding box center [784, 570] width 336 height 24
type input "06026-9523"
click at [703, 723] on button "Save" at bounding box center [784, 727] width 338 height 19
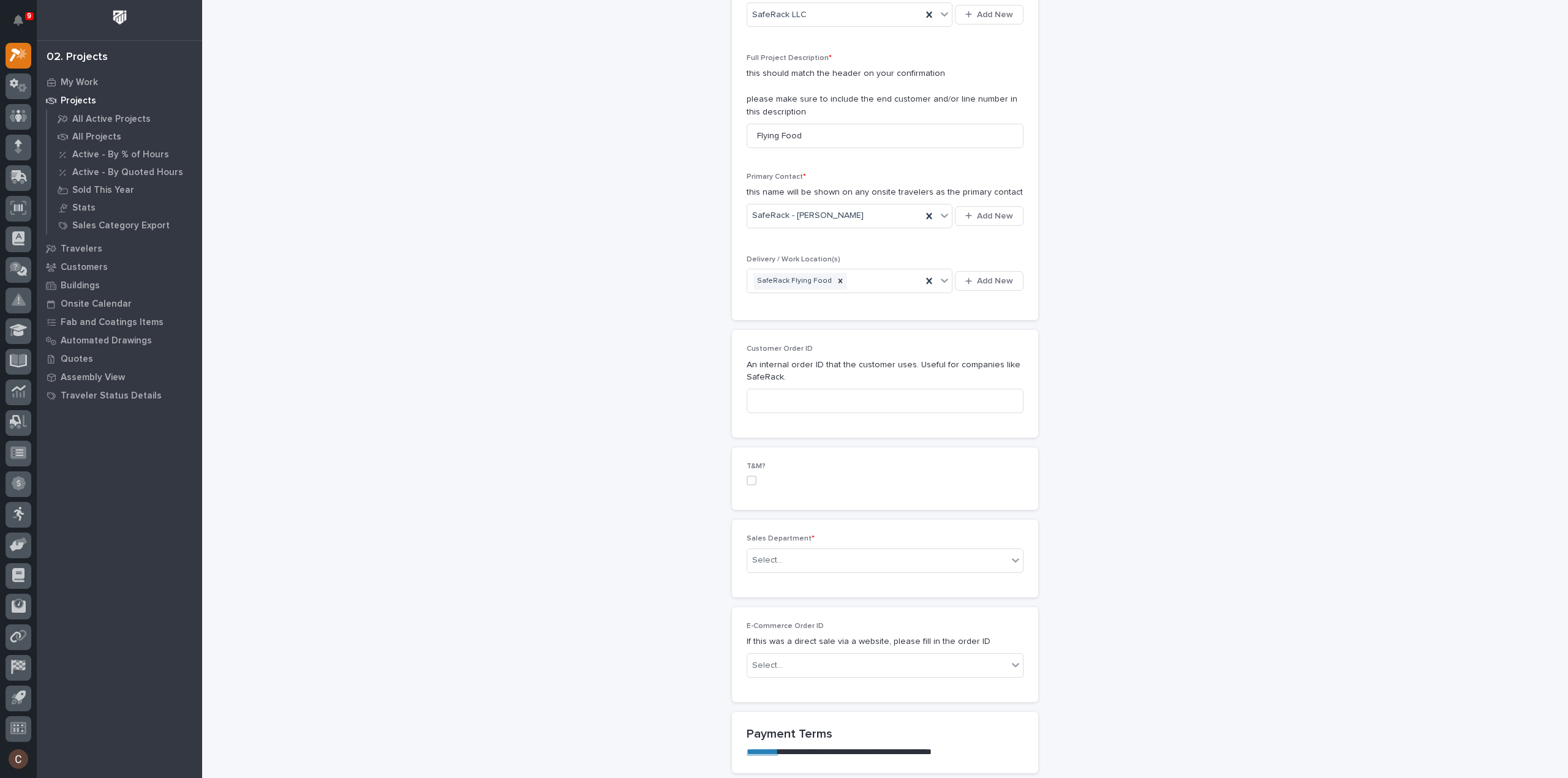
scroll to position [306, 0]
click at [799, 557] on div "Select..." at bounding box center [877, 559] width 260 height 20
click at [785, 584] on span "National Sales" at bounding box center [778, 580] width 62 height 13
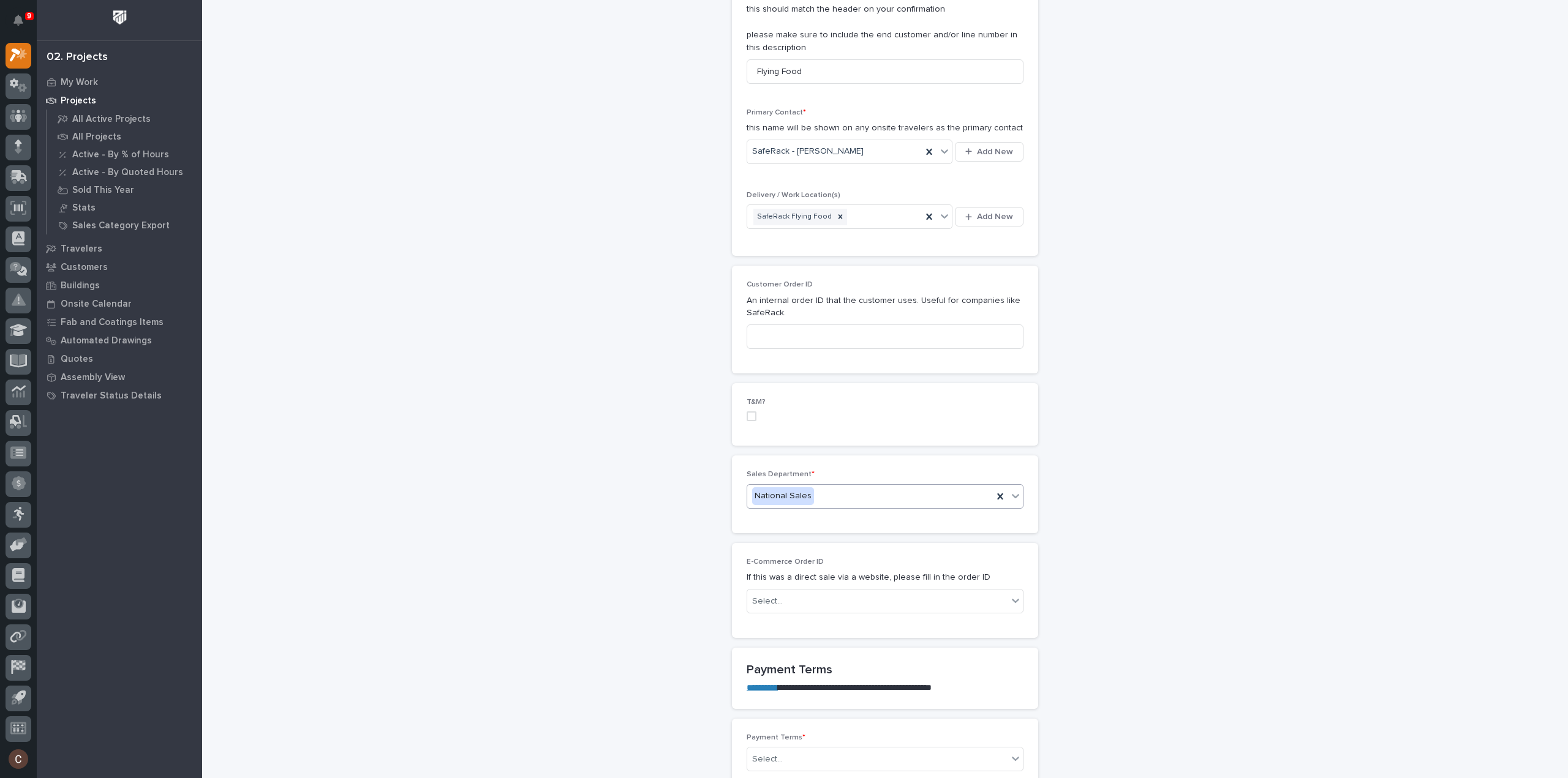
scroll to position [490, 0]
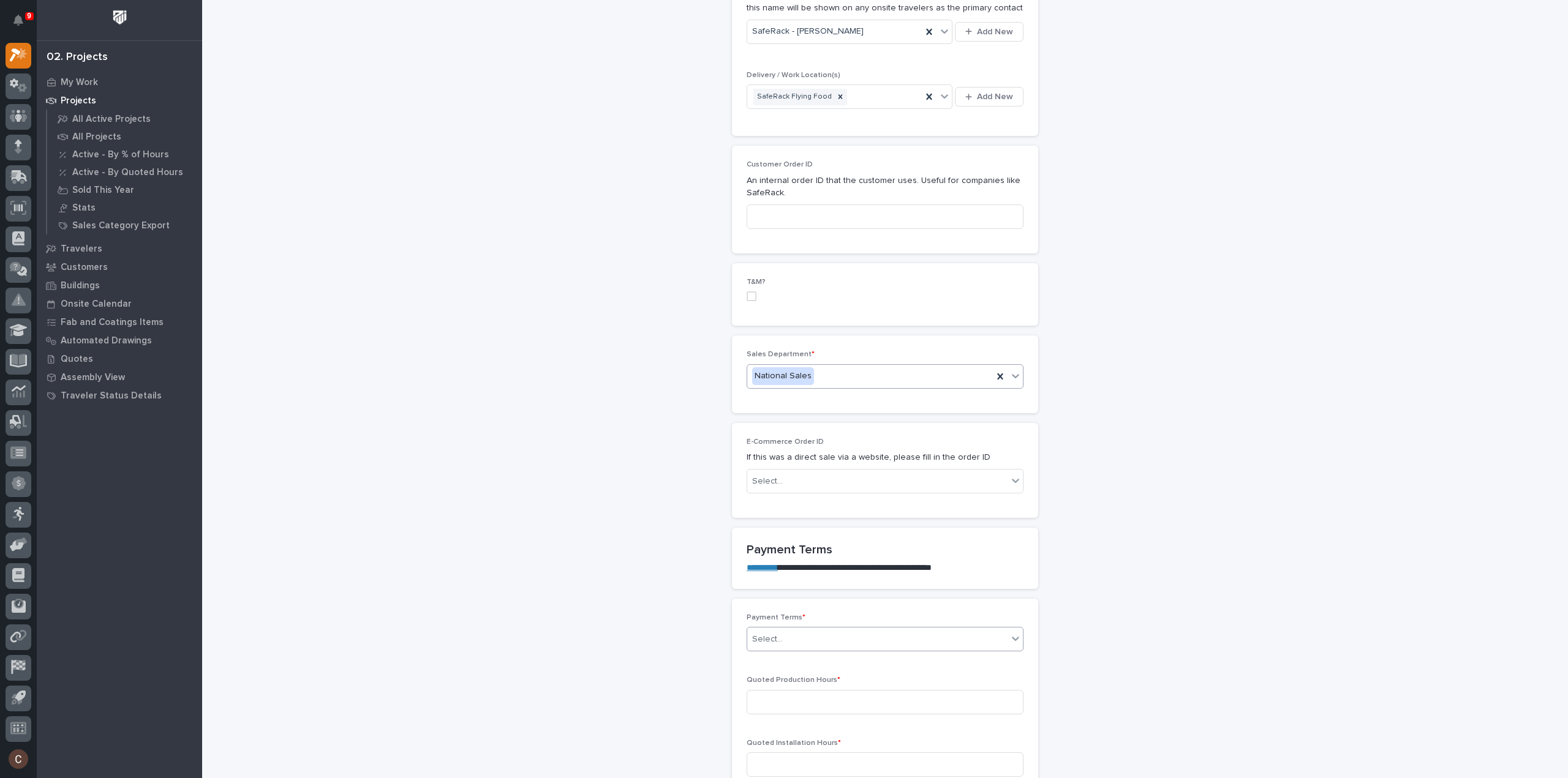
click at [792, 636] on div "Select..." at bounding box center [877, 639] width 260 height 20
click at [772, 761] on div "Other" at bounding box center [880, 766] width 275 height 21
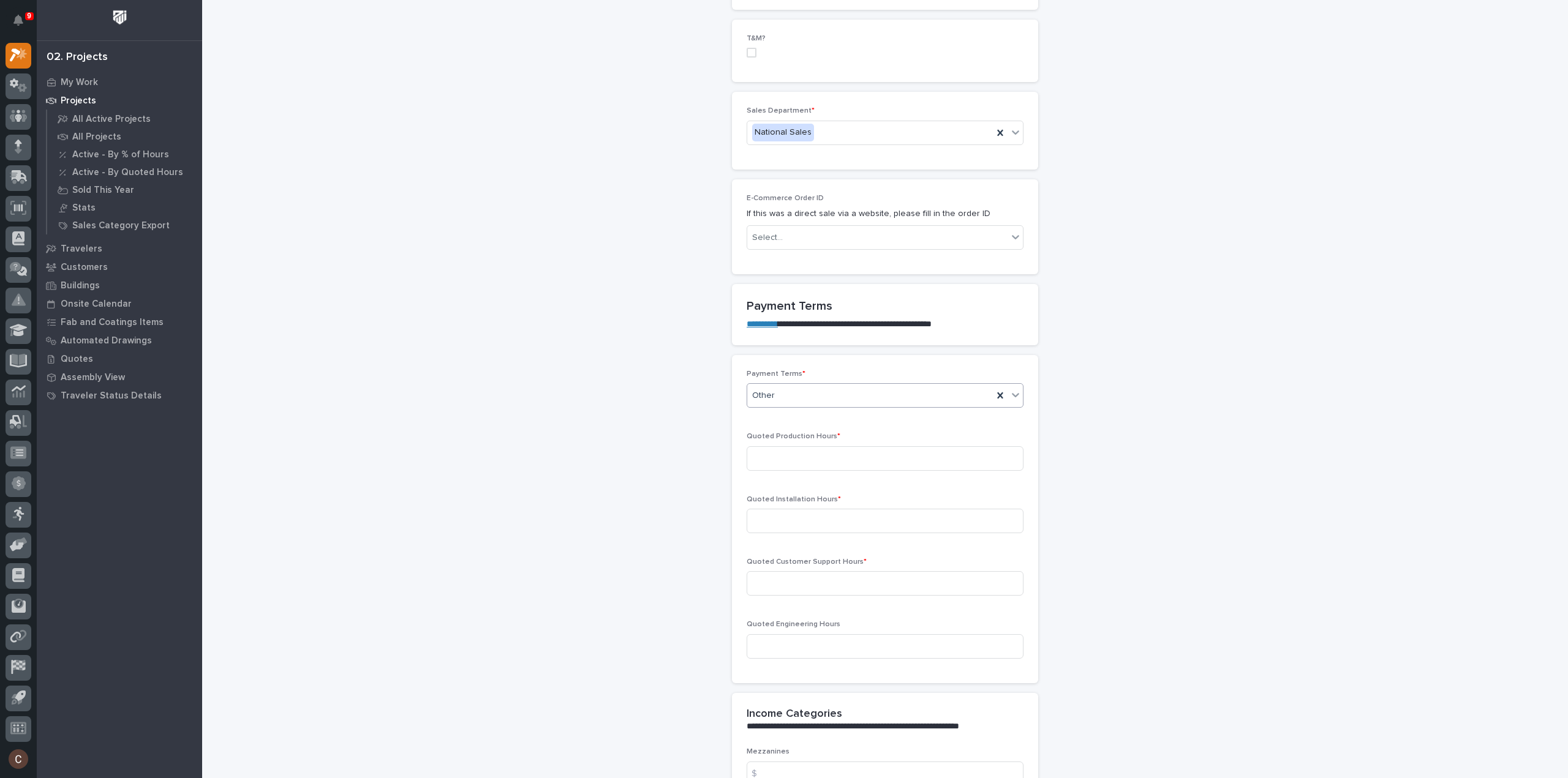
scroll to position [734, 0]
click at [766, 452] on input at bounding box center [885, 457] width 277 height 24
click at [836, 456] on input at bounding box center [885, 457] width 277 height 24
type input "23"
type input "0"
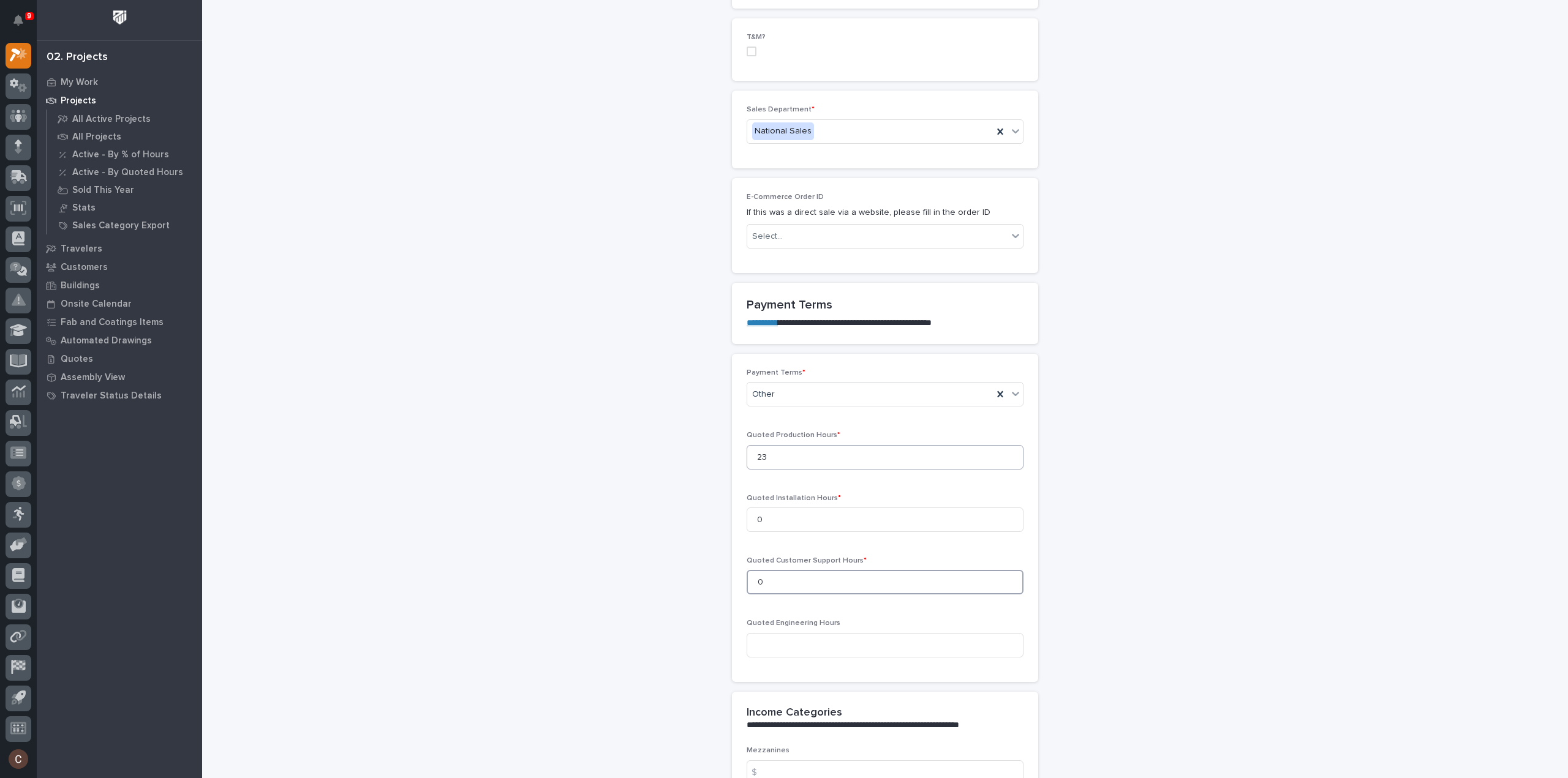
type input "0"
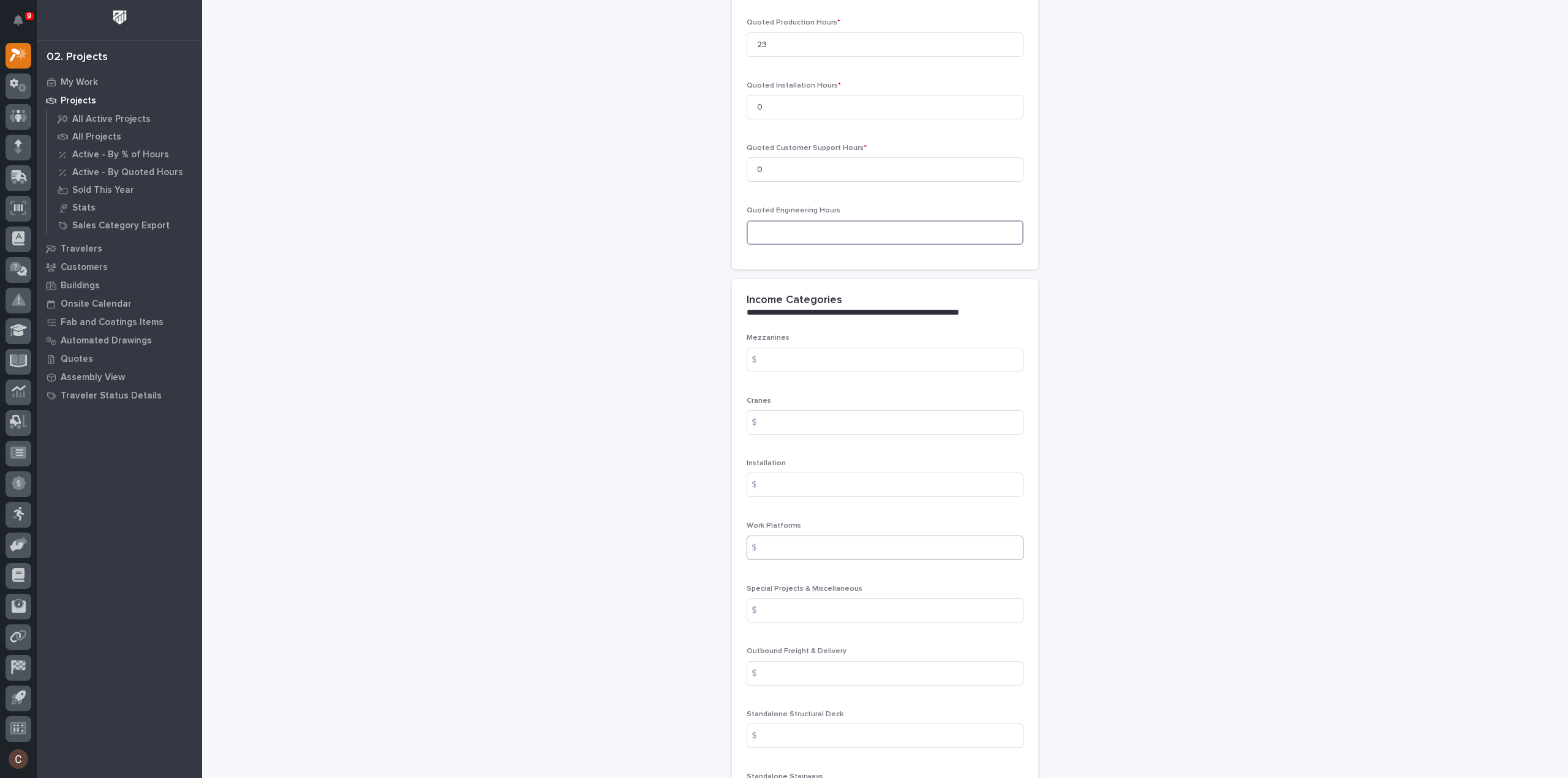
scroll to position [1163, 0]
click at [811, 650] on input at bounding box center [885, 657] width 277 height 24
type input "563"
type input "4790"
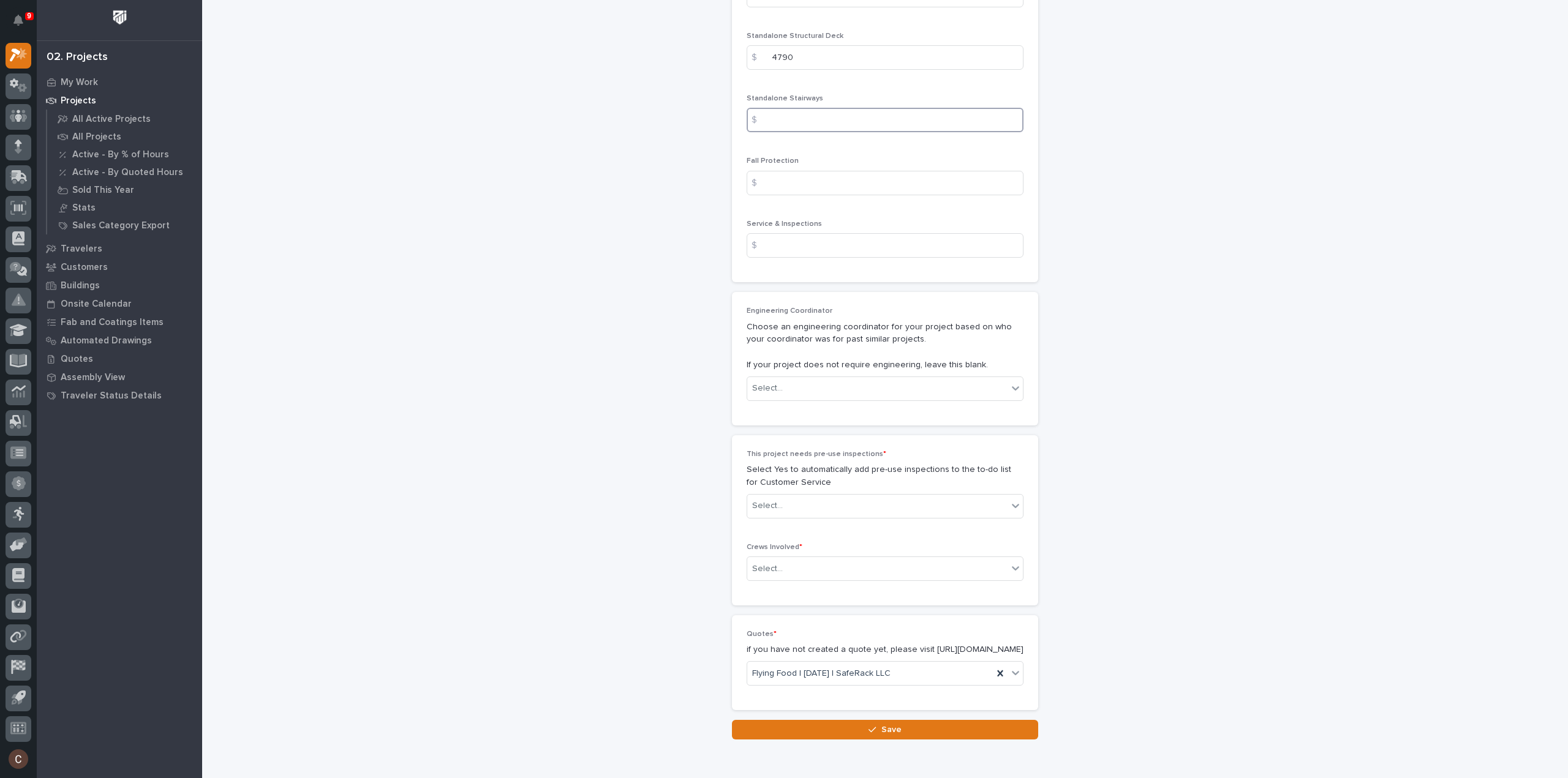
scroll to position [1849, 0]
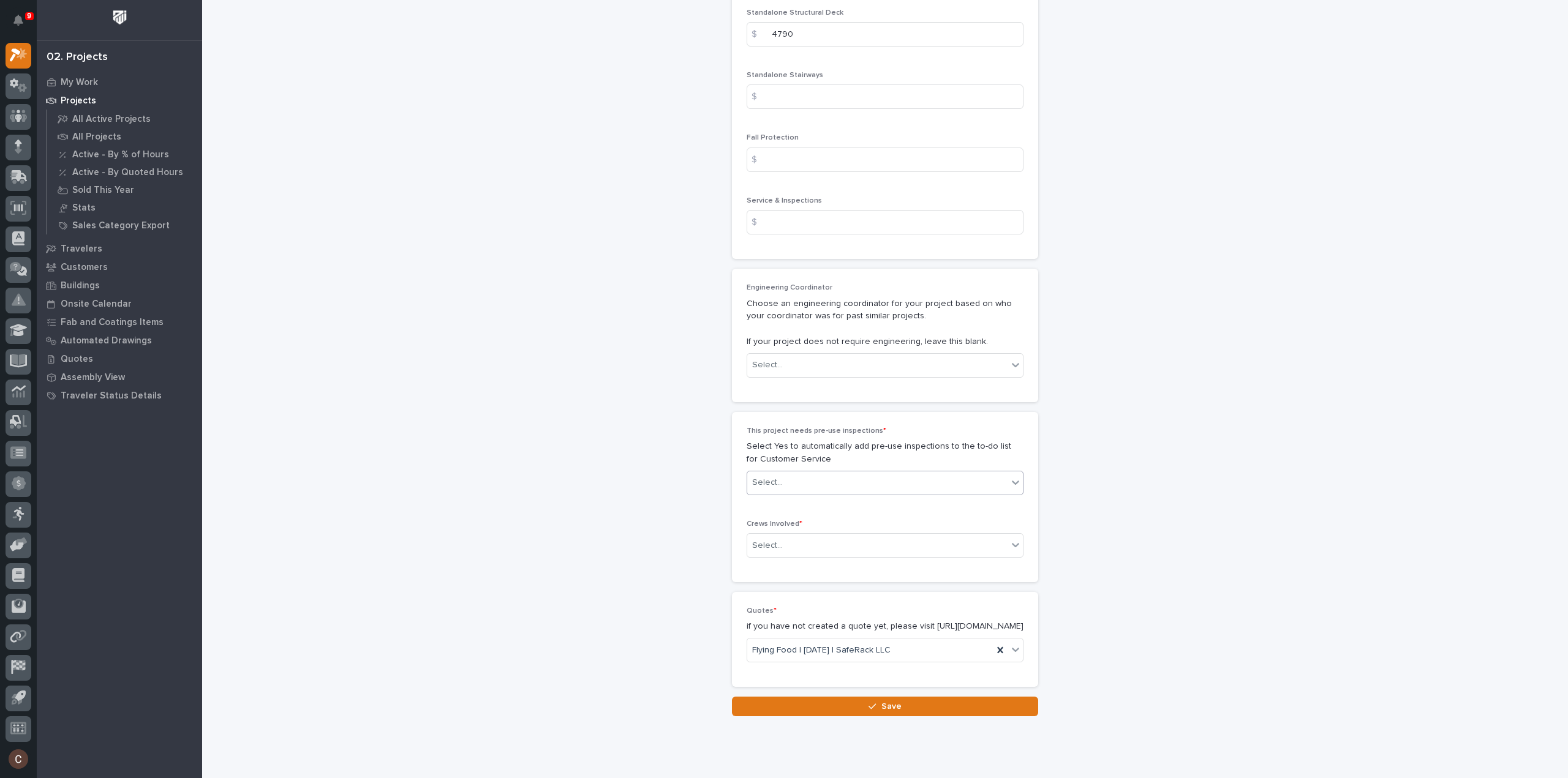
click at [838, 474] on div "Select..." at bounding box center [877, 482] width 260 height 20
click at [758, 520] on div "No" at bounding box center [880, 523] width 275 height 21
click at [767, 543] on div "Select..." at bounding box center [767, 546] width 30 height 13
click at [769, 561] on div "Production" at bounding box center [880, 563] width 275 height 21
click at [917, 713] on button "Save" at bounding box center [885, 707] width 307 height 19
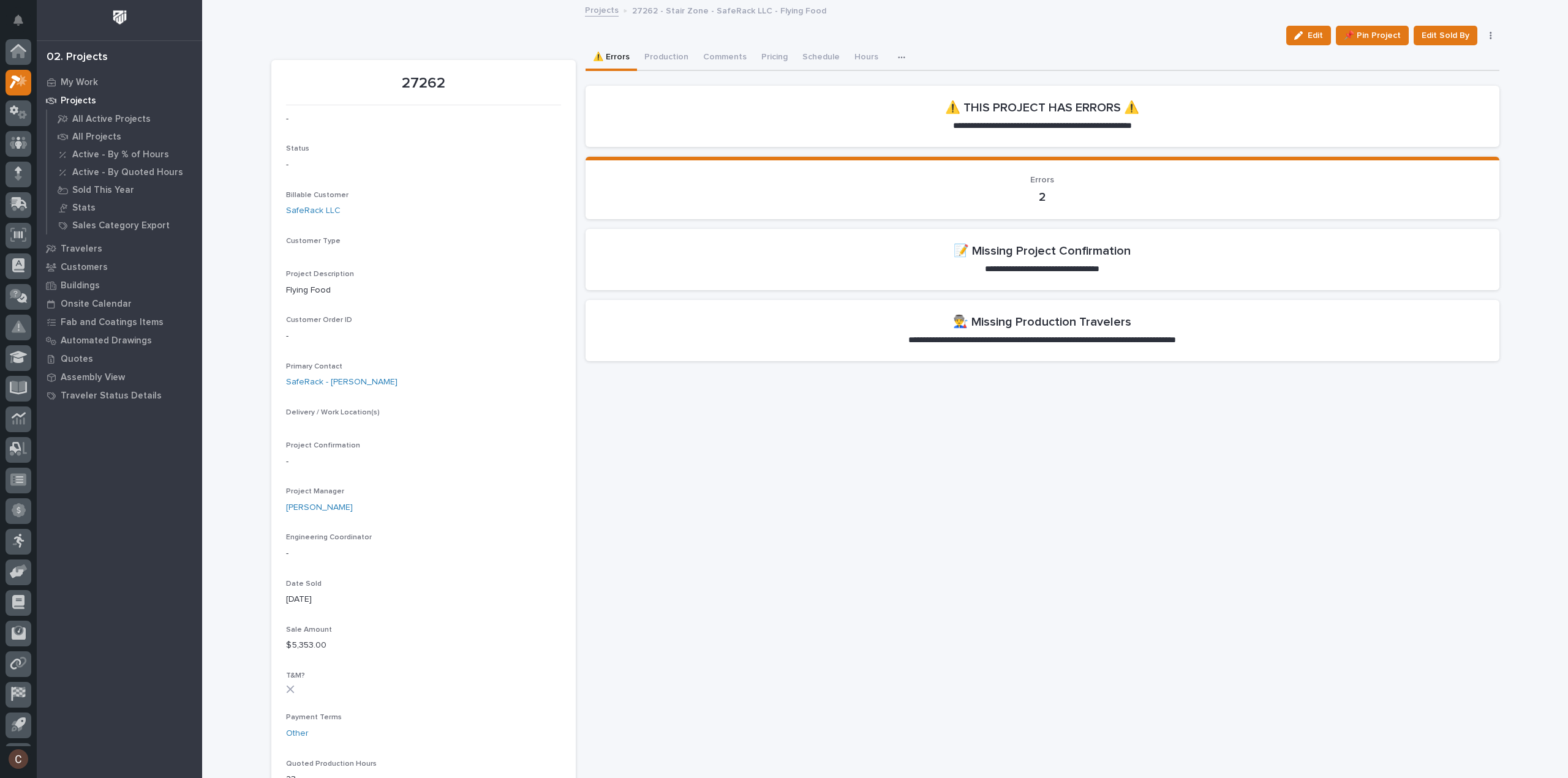
scroll to position [27, 0]
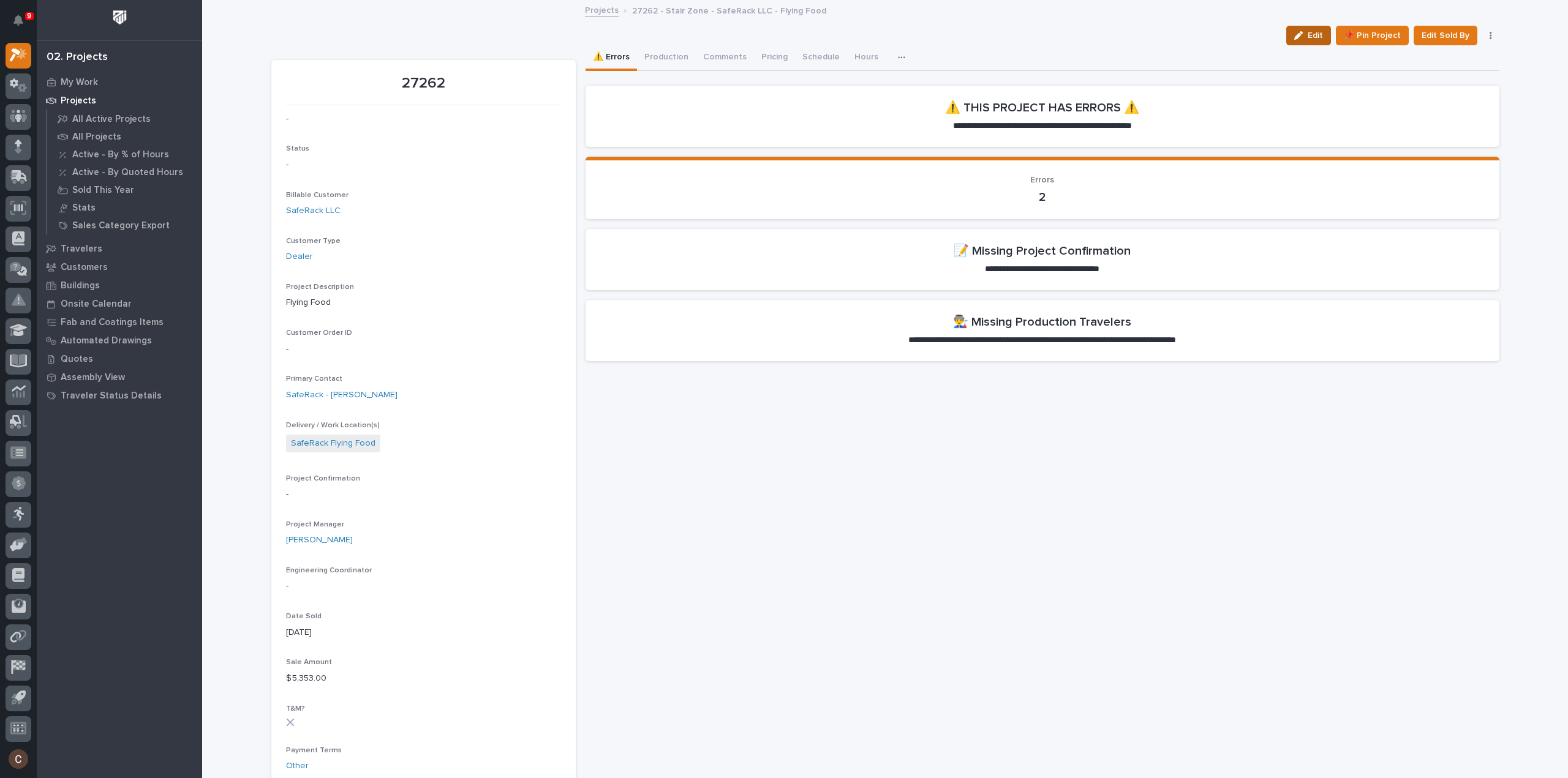
click at [1311, 34] on span "Edit" at bounding box center [1315, 35] width 15 height 11
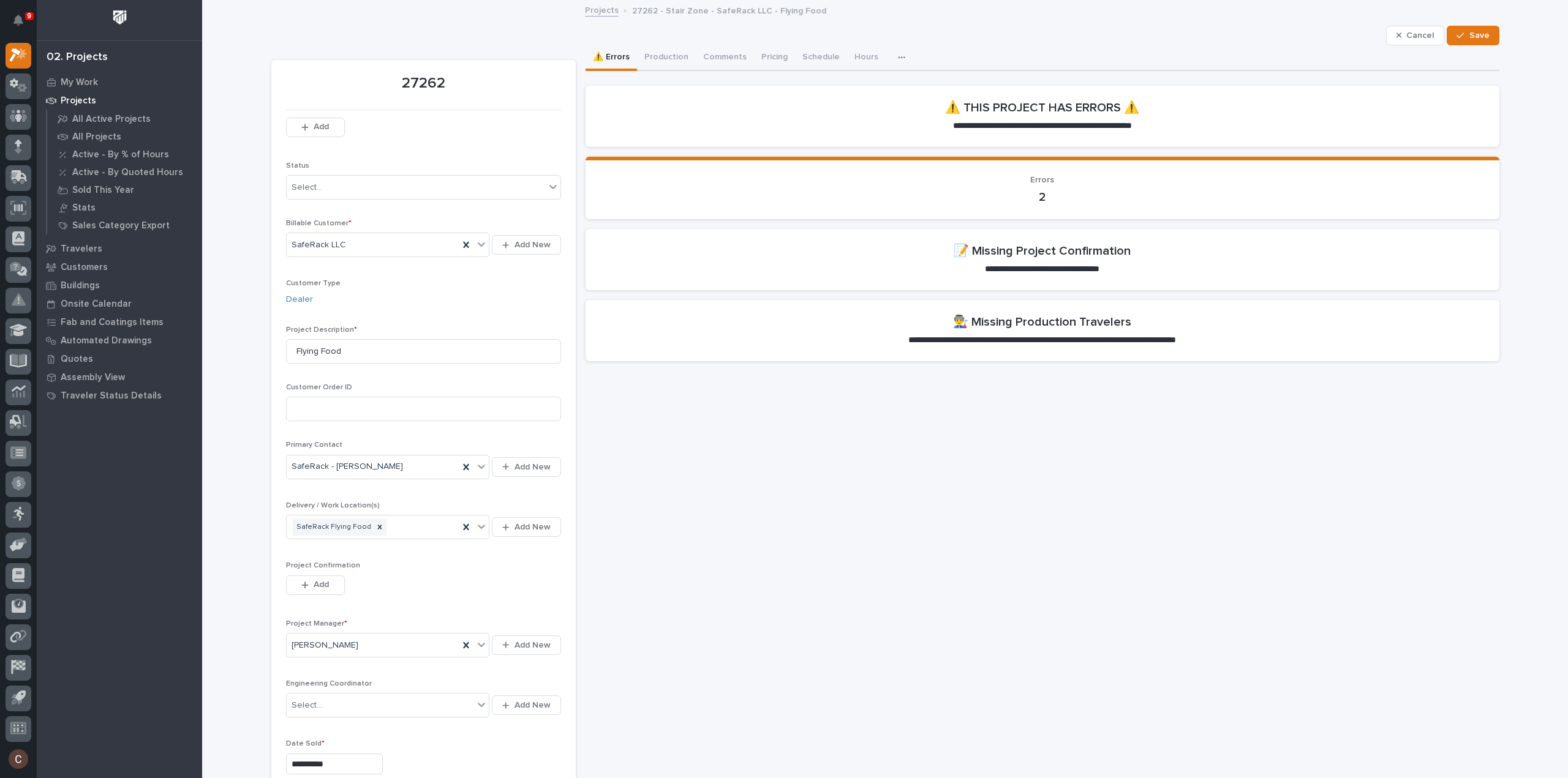
click at [664, 62] on button "Production" at bounding box center [666, 58] width 59 height 26
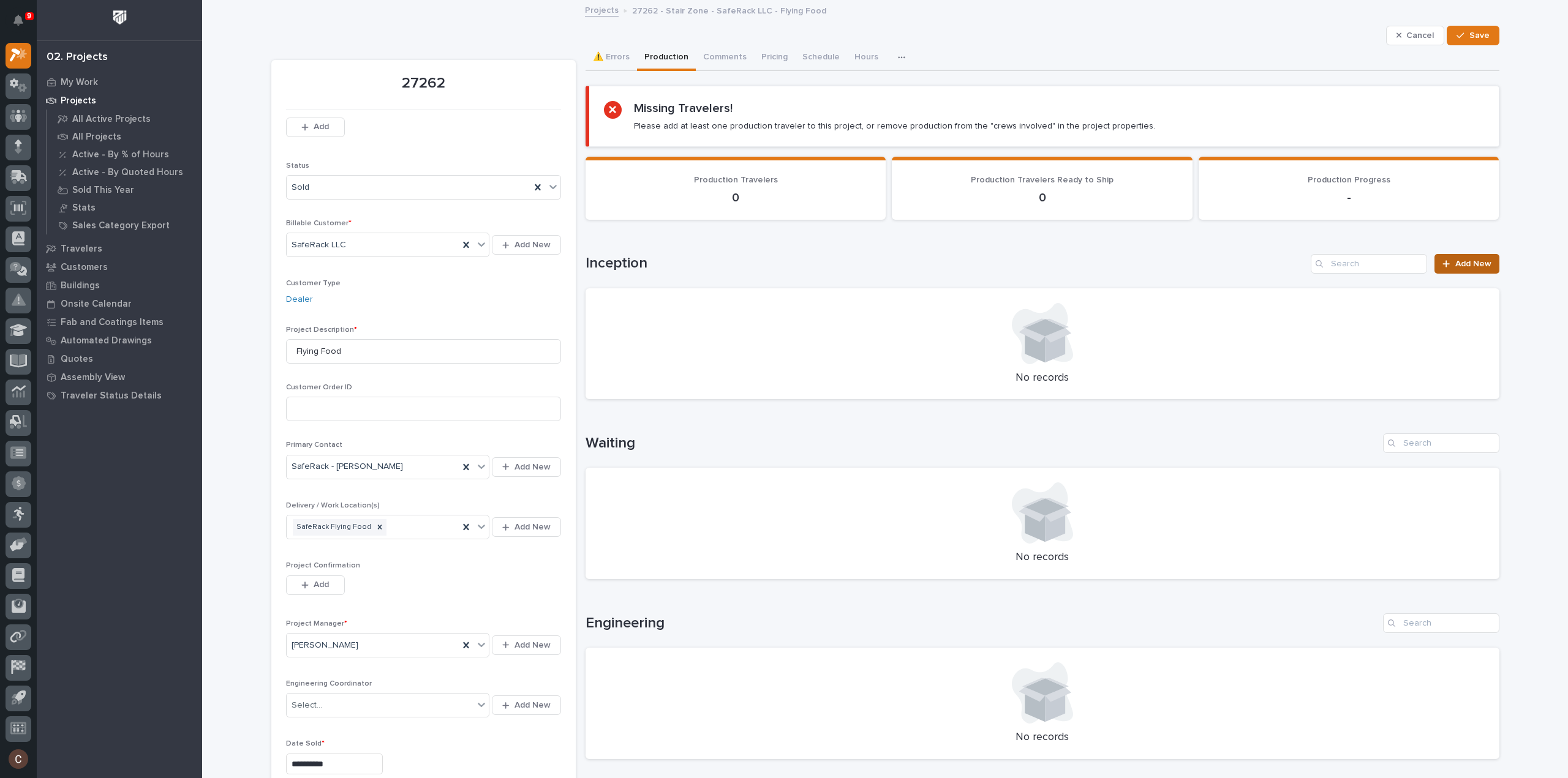
click at [1472, 263] on span "Add New" at bounding box center [1474, 263] width 36 height 8
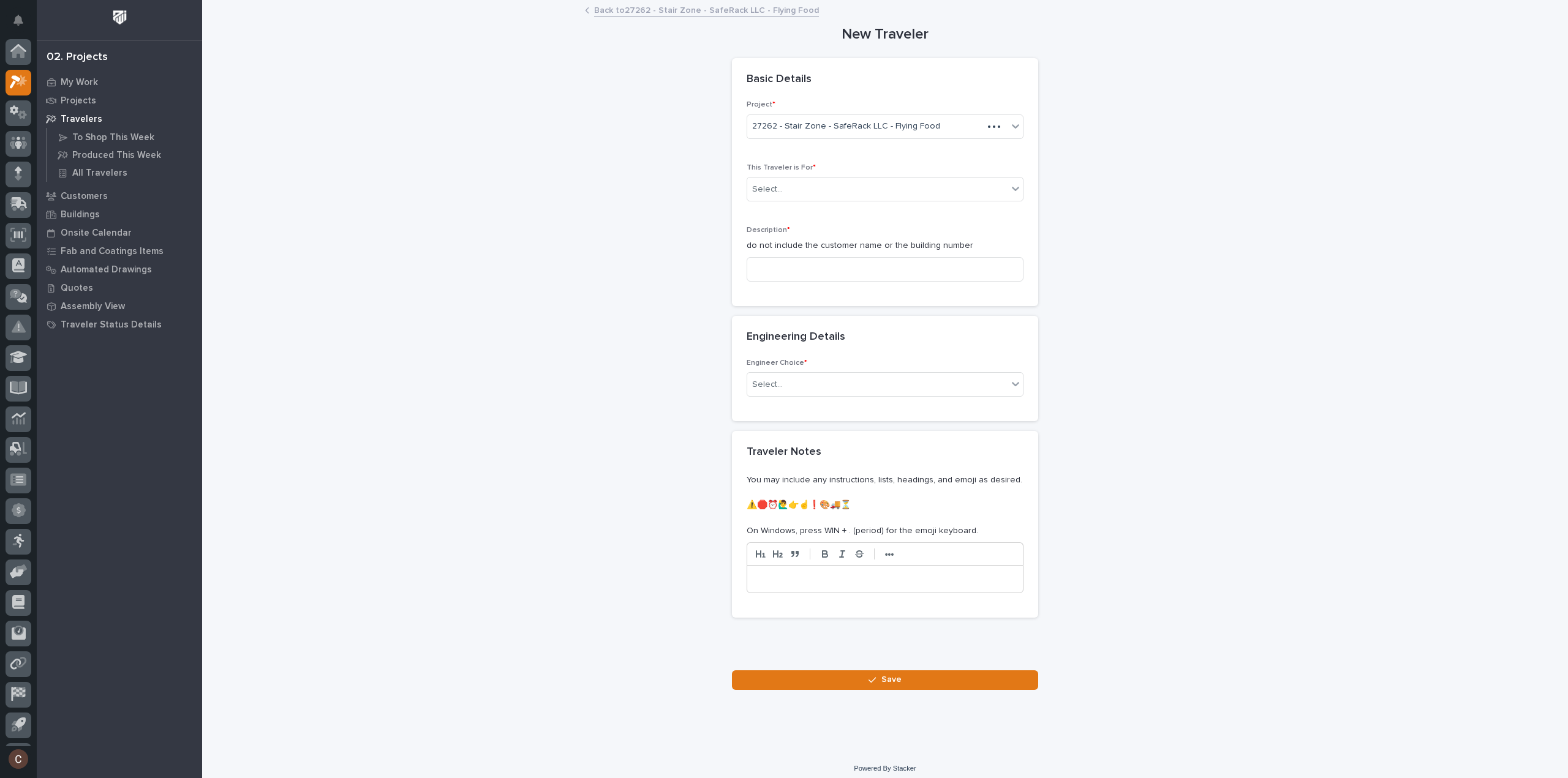
scroll to position [27, 0]
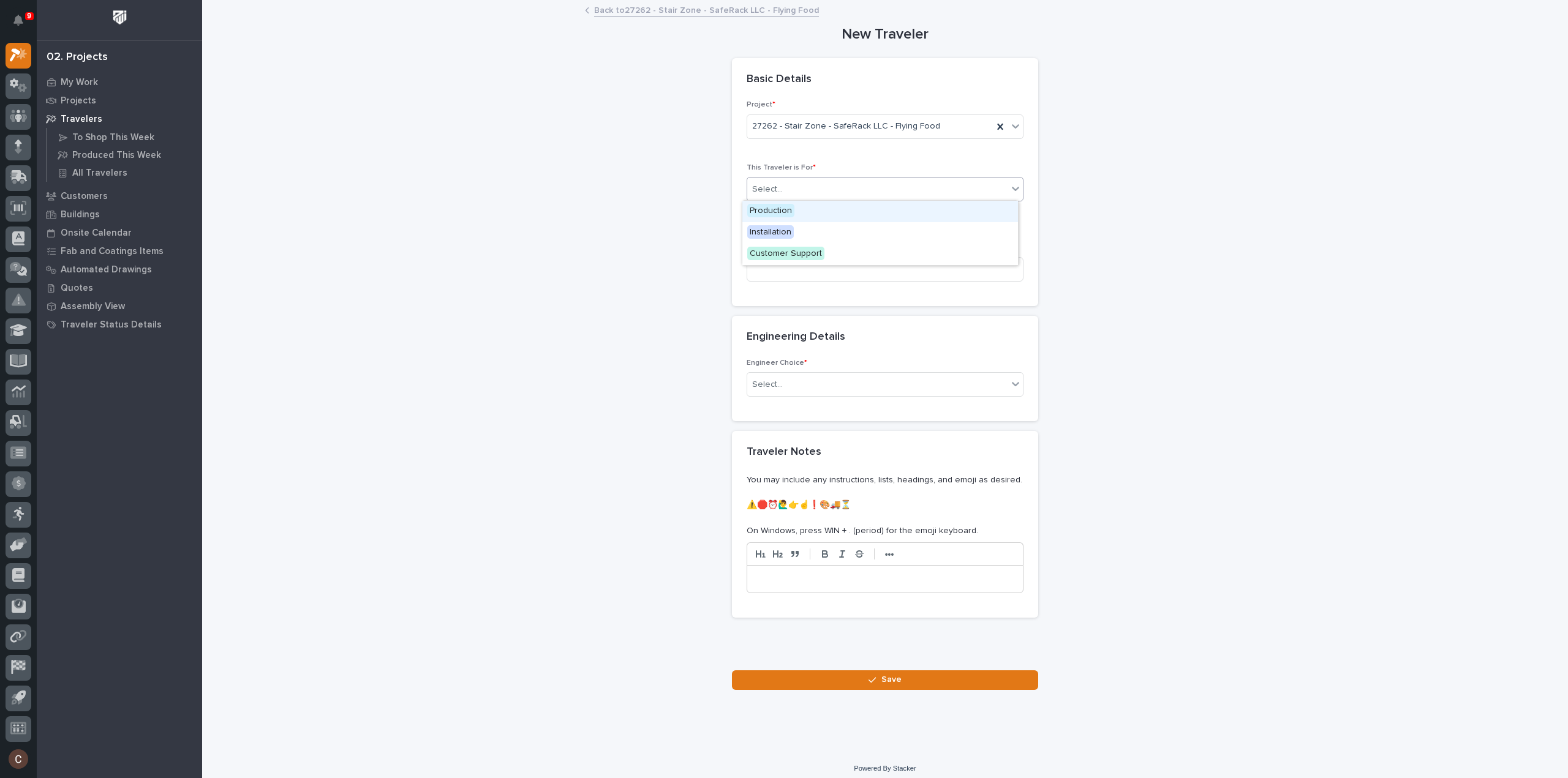
click at [806, 193] on div "Select..." at bounding box center [877, 189] width 260 height 20
click at [778, 210] on span "Production" at bounding box center [771, 210] width 47 height 13
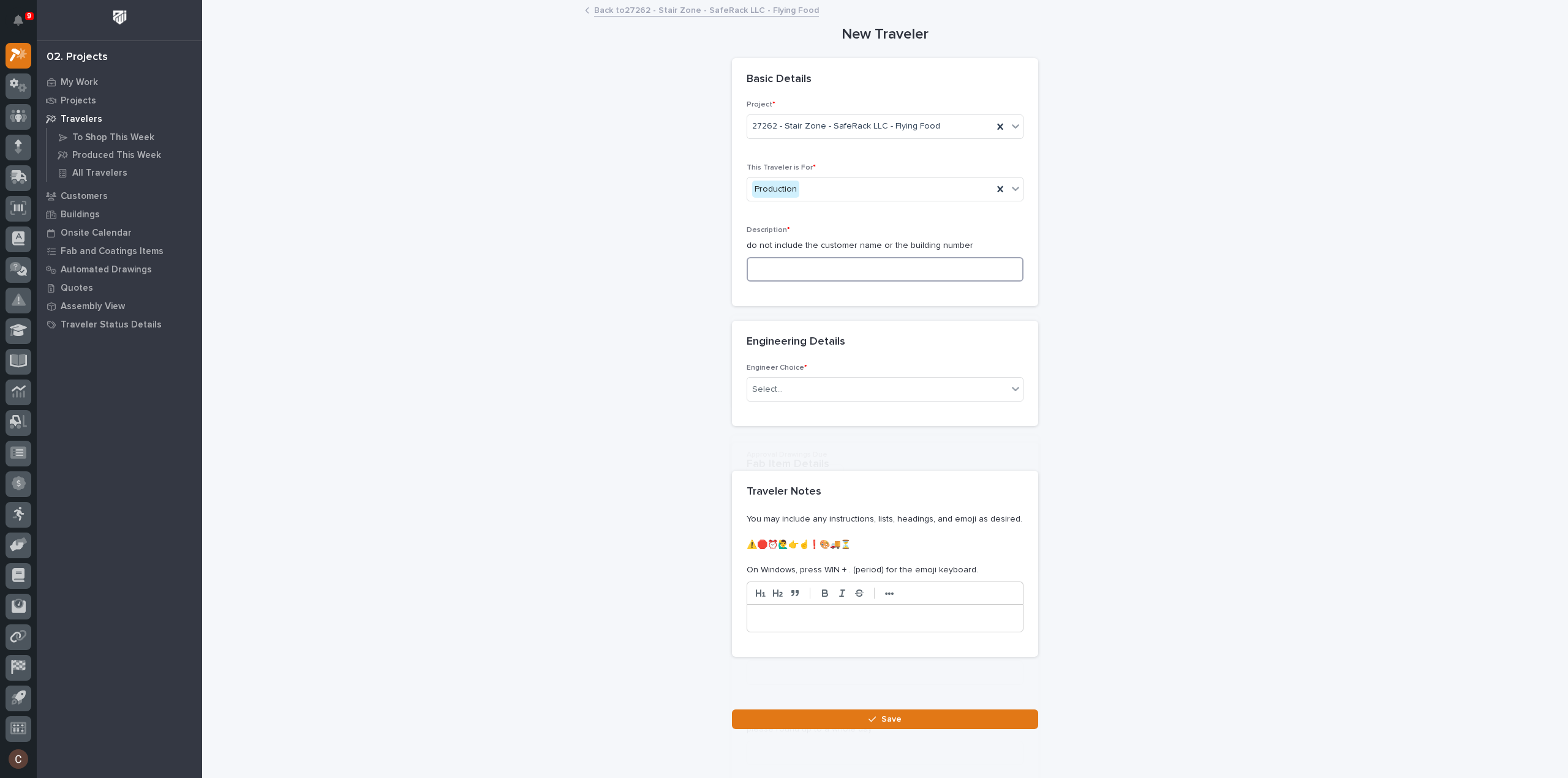
click at [783, 271] on input at bounding box center [885, 269] width 277 height 24
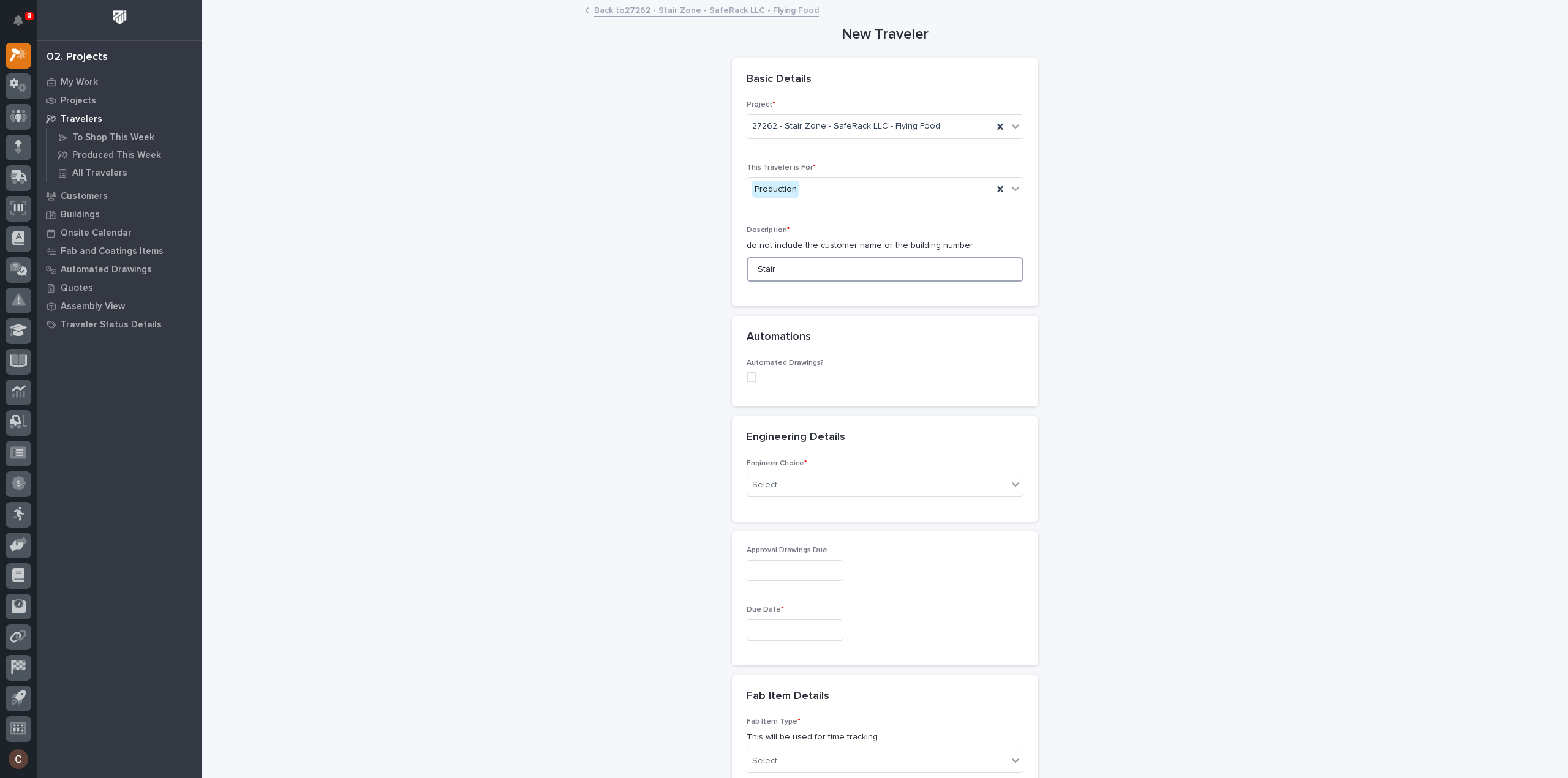
type input "Stair"
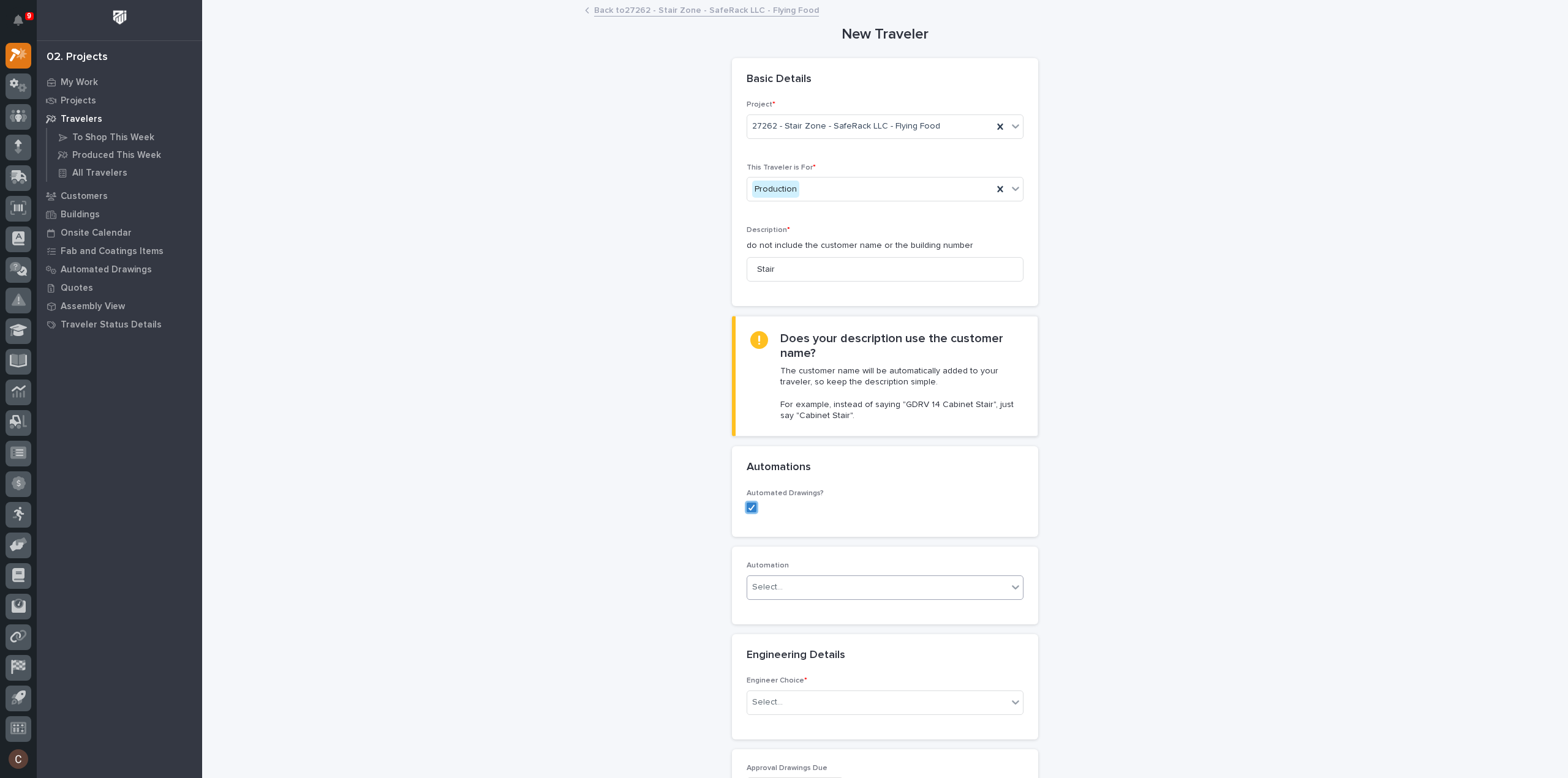
click at [776, 591] on div "Select..." at bounding box center [767, 587] width 30 height 13
type input "*****"
click at [821, 582] on div "Select..." at bounding box center [877, 587] width 260 height 20
type input "*****"
click at [783, 607] on div "ST #40260" at bounding box center [880, 609] width 275 height 21
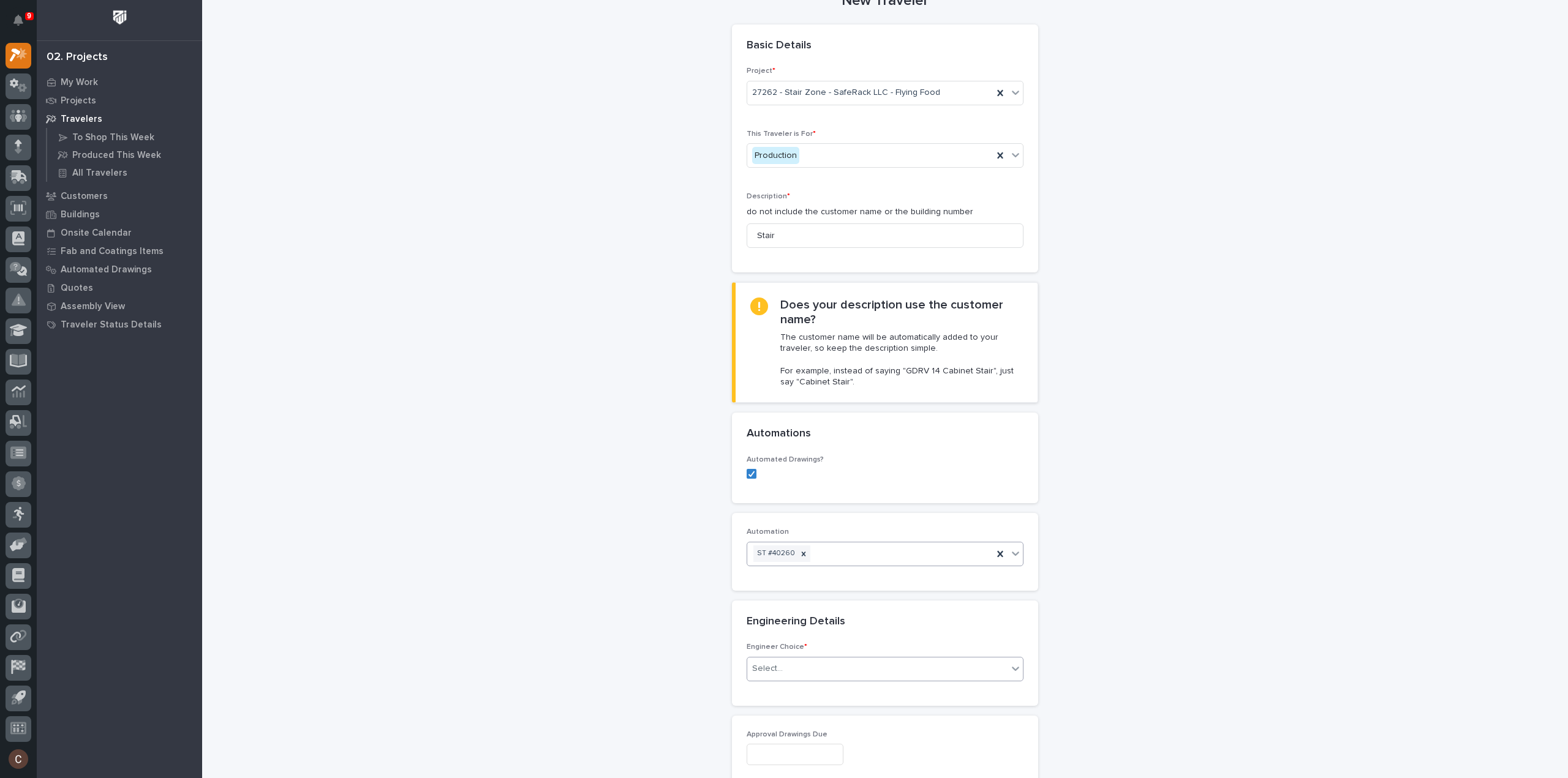
scroll to position [62, 0]
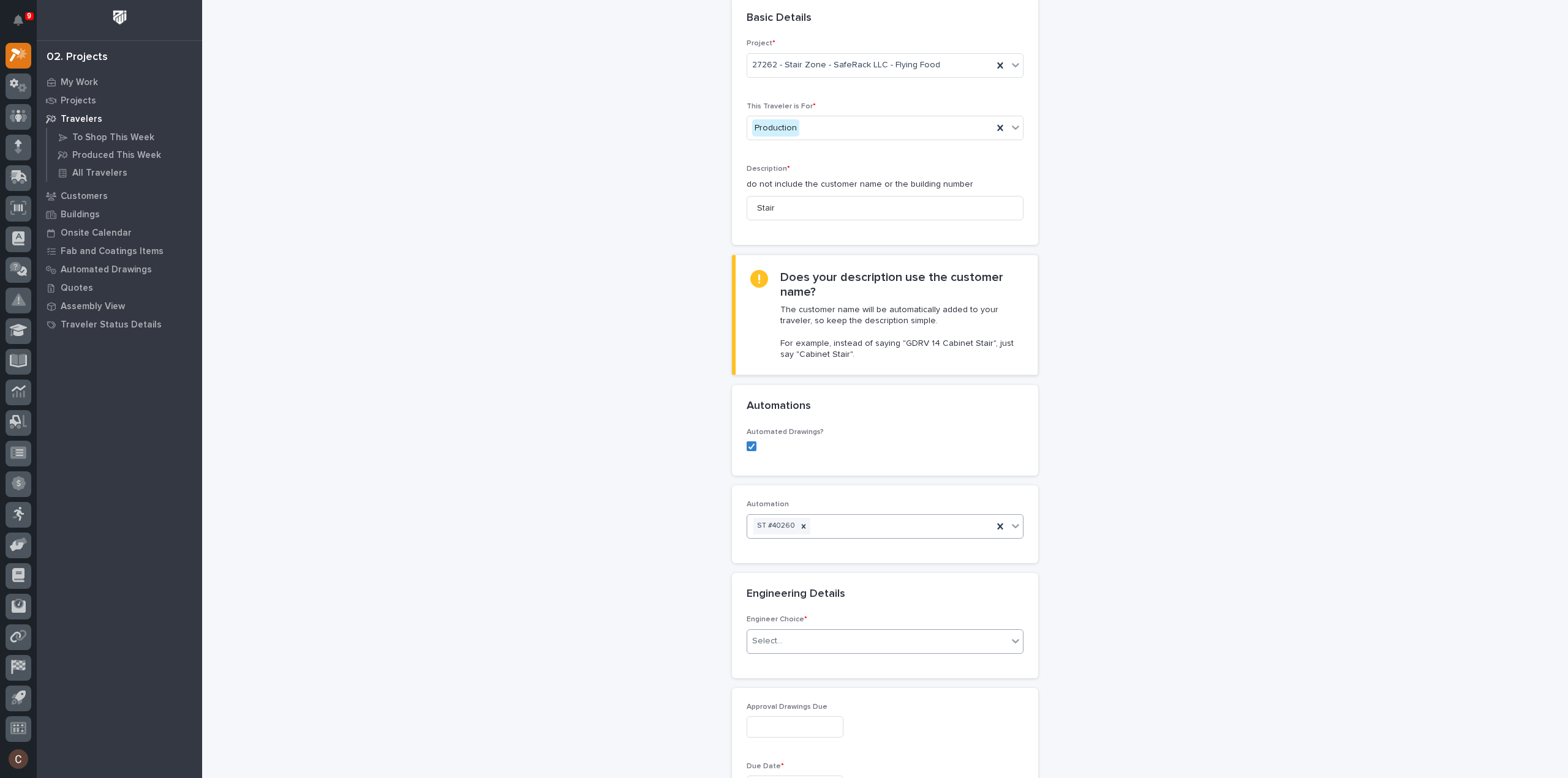
click at [783, 631] on div "Select..." at bounding box center [877, 641] width 260 height 20
click at [799, 706] on div "I know who will draw this" at bounding box center [880, 705] width 275 height 21
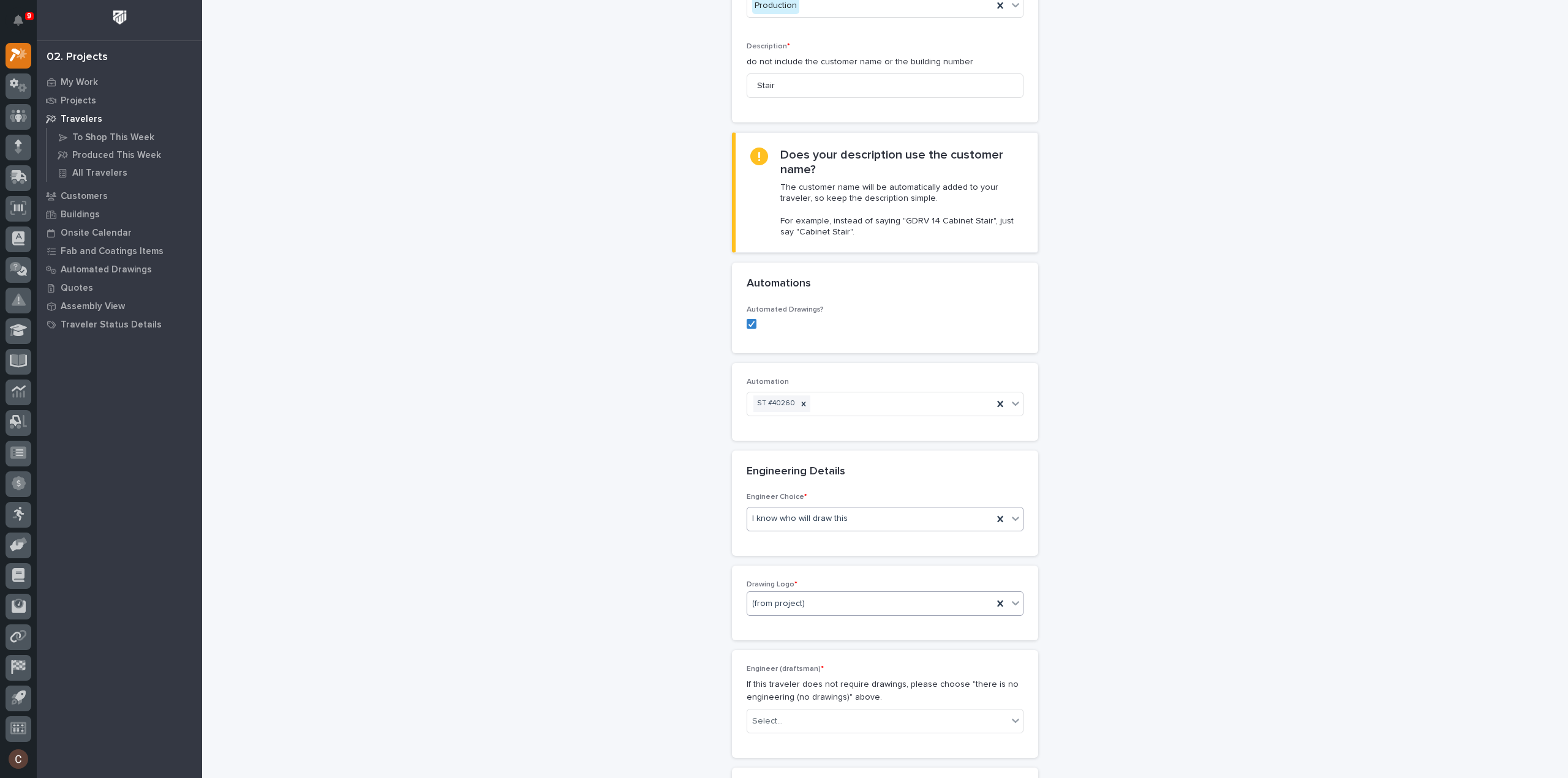
click at [818, 594] on div "(from project)" at bounding box center [870, 604] width 246 height 20
click at [776, 711] on div "Stair Zone" at bounding box center [880, 710] width 275 height 21
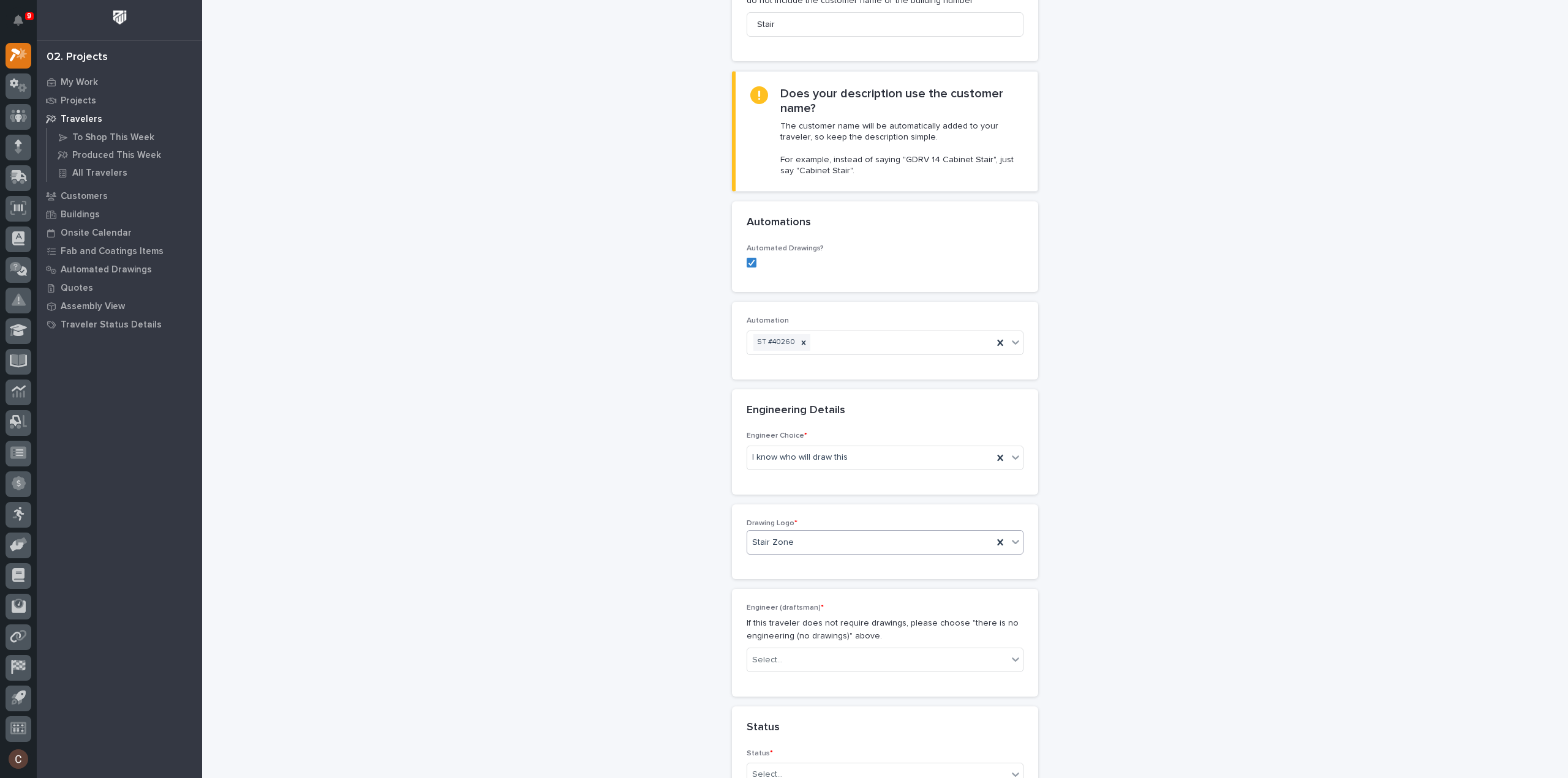
click at [818, 540] on div "Stair Zone" at bounding box center [870, 542] width 246 height 20
click at [779, 705] on div "White Label (no logo)" at bounding box center [880, 704] width 275 height 21
click at [786, 654] on div "Select..." at bounding box center [877, 660] width 260 height 20
type input "****"
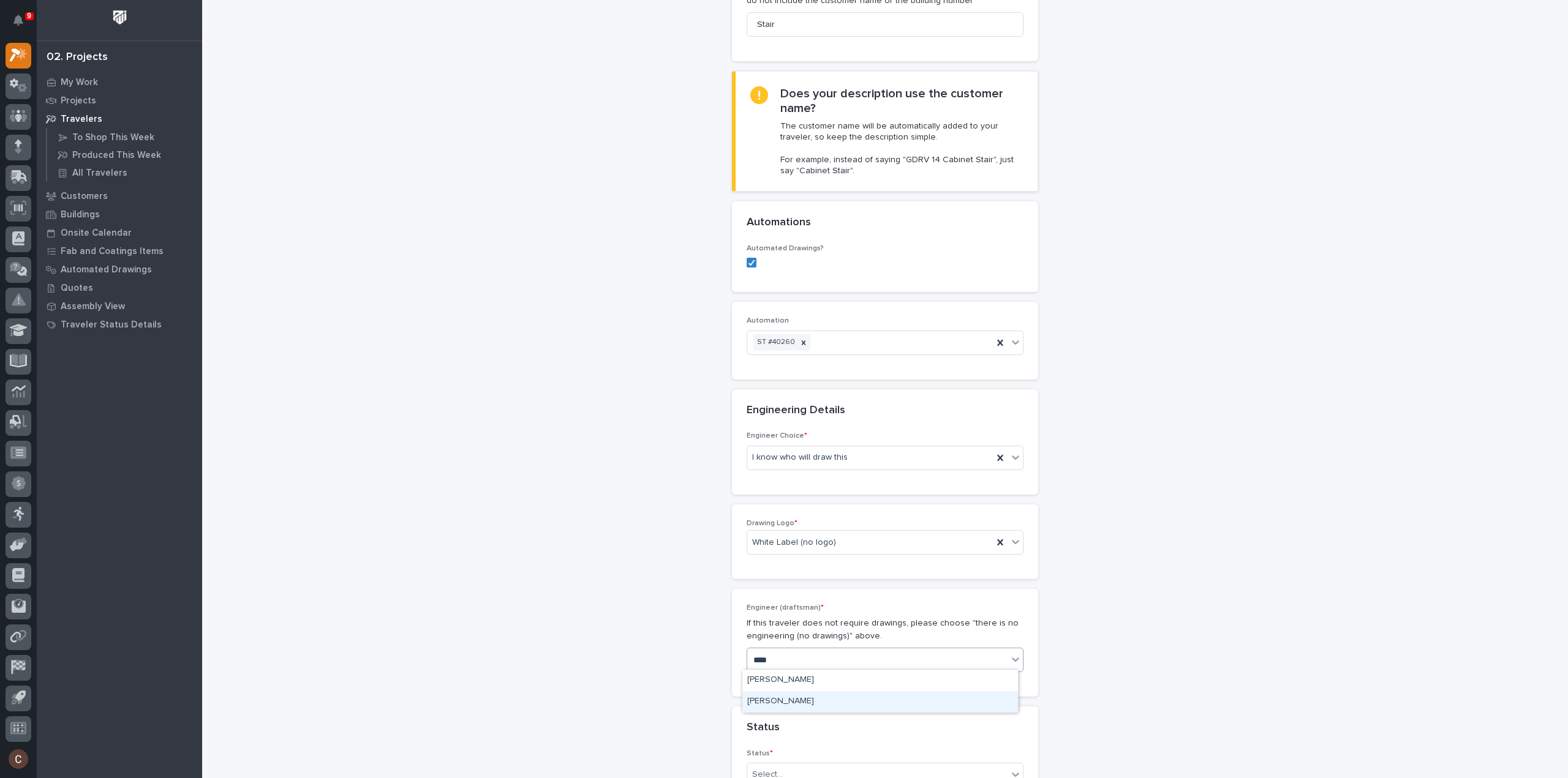
click at [783, 701] on div "[PERSON_NAME]" at bounding box center [880, 702] width 275 height 21
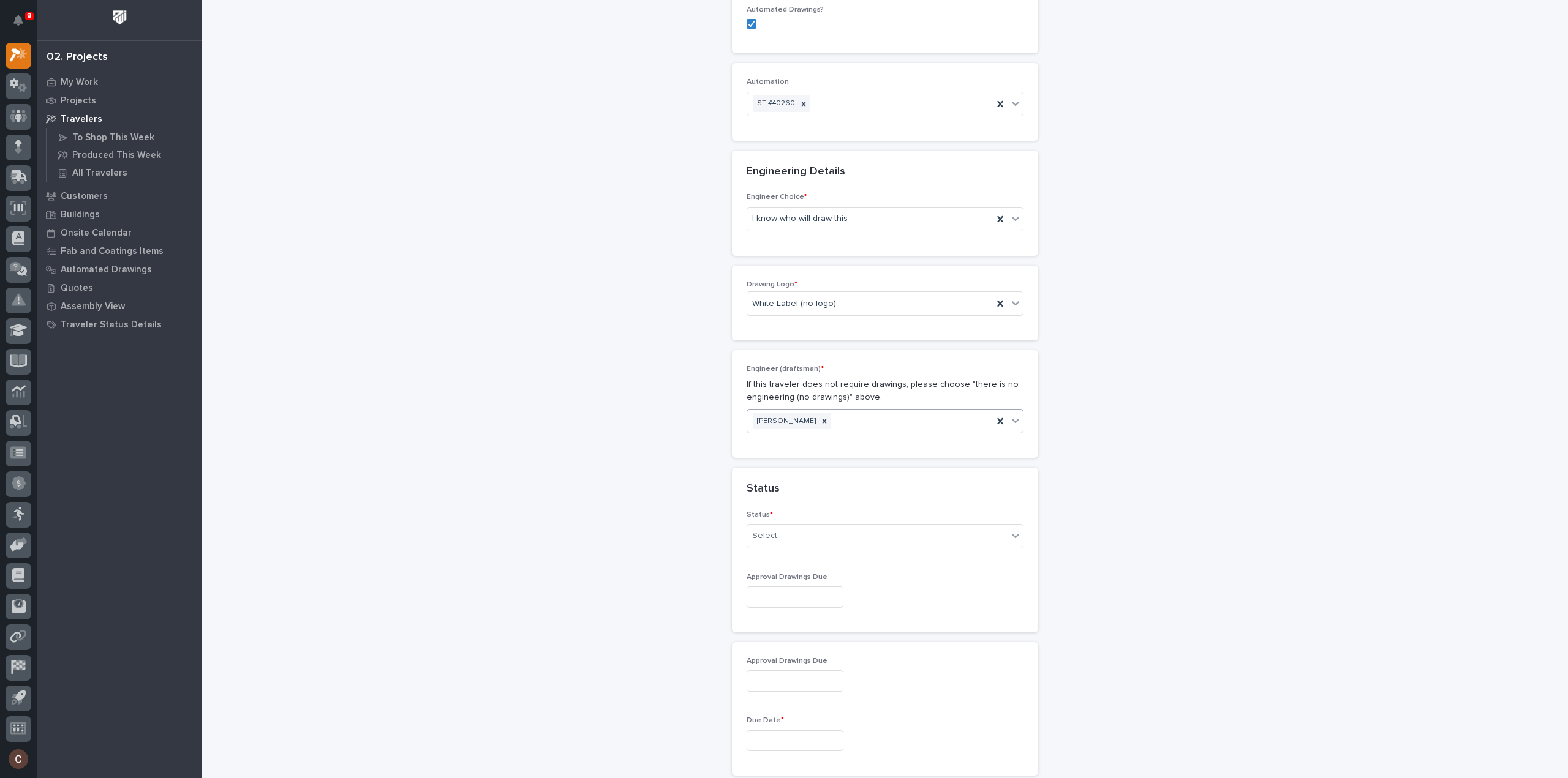
scroll to position [490, 0]
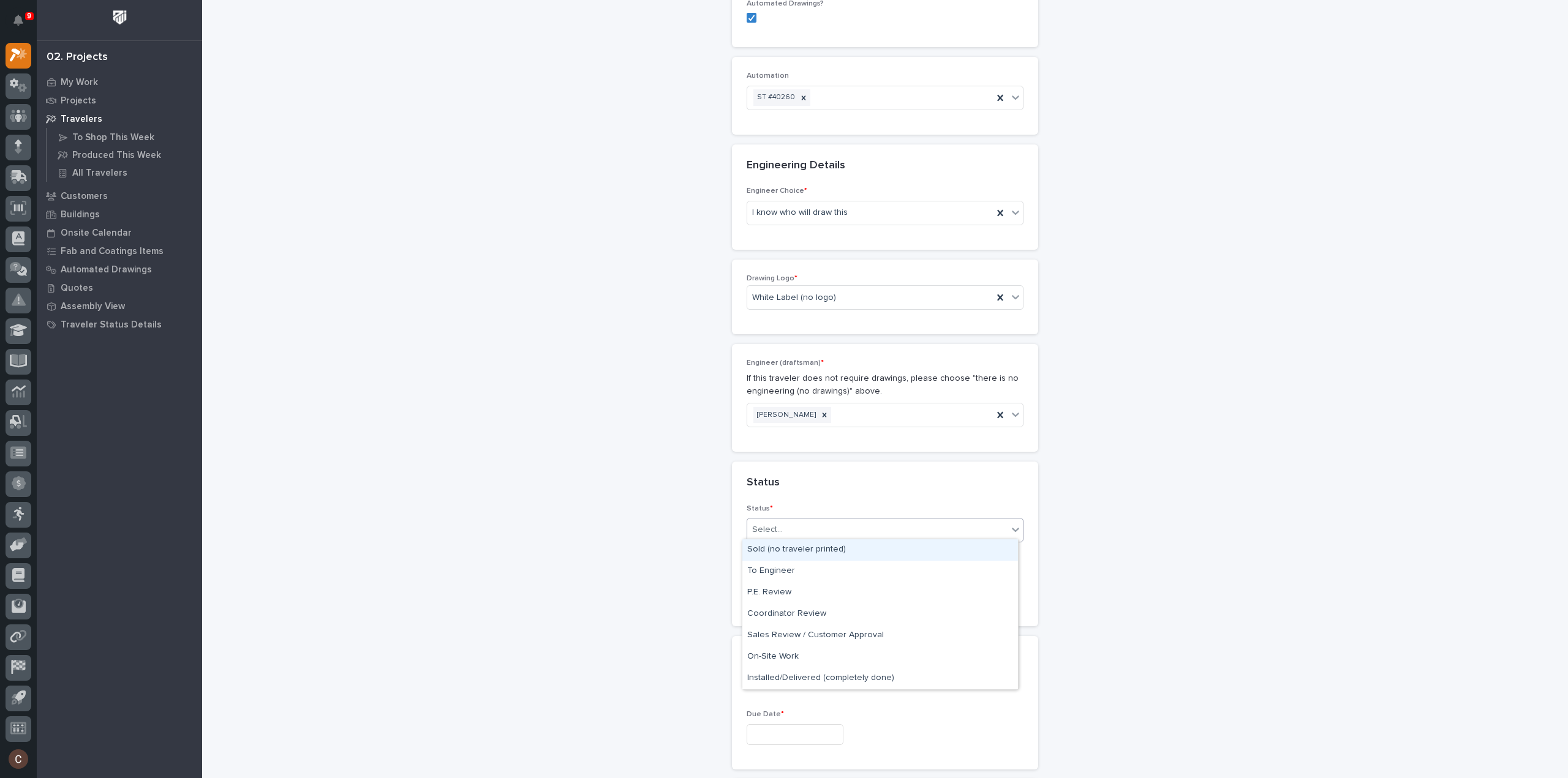
click at [800, 524] on div "Select..." at bounding box center [877, 530] width 260 height 20
click at [802, 548] on div "Sold (no traveler printed)" at bounding box center [880, 550] width 275 height 21
click at [772, 739] on input "text" at bounding box center [795, 734] width 97 height 21
click at [848, 538] on span "Next Month" at bounding box center [848, 539] width 0 height 16
click at [747, 669] on div "27" at bounding box center [747, 670] width 17 height 17
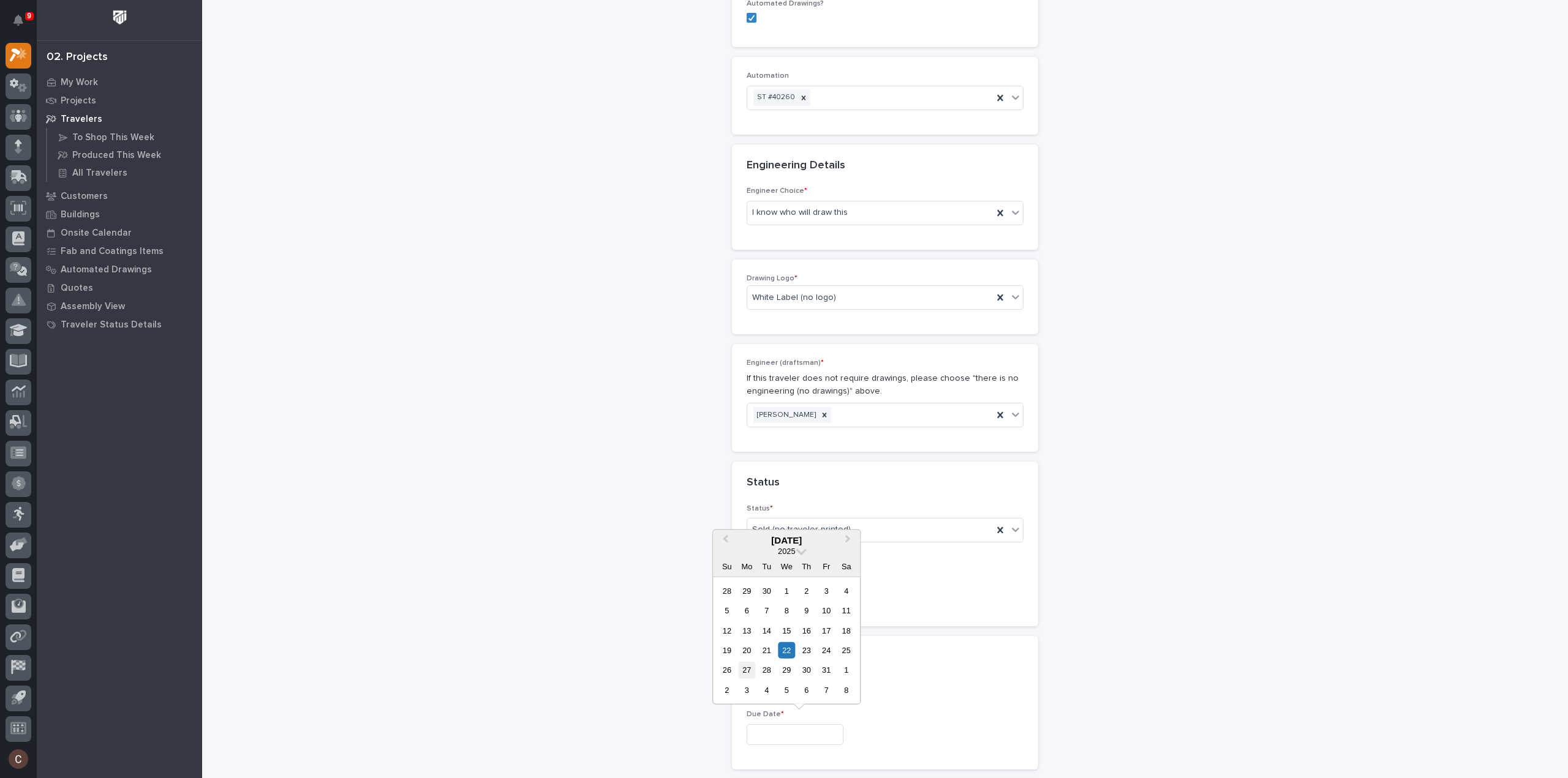
type input "**********"
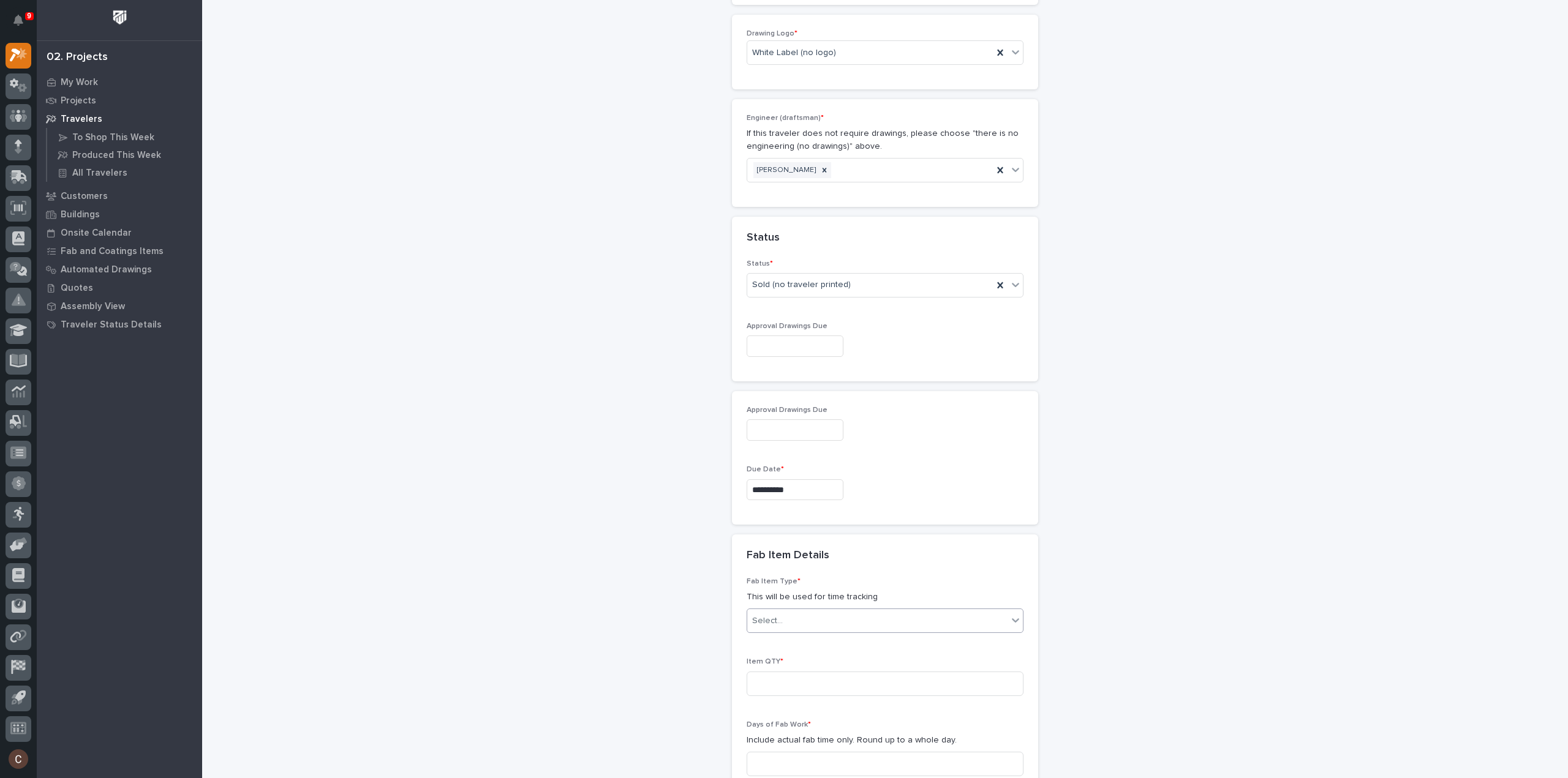
click at [773, 617] on div "Select..." at bounding box center [767, 621] width 30 height 13
type input "*****"
click at [791, 633] on div "Stairway - (straight)" at bounding box center [880, 639] width 275 height 21
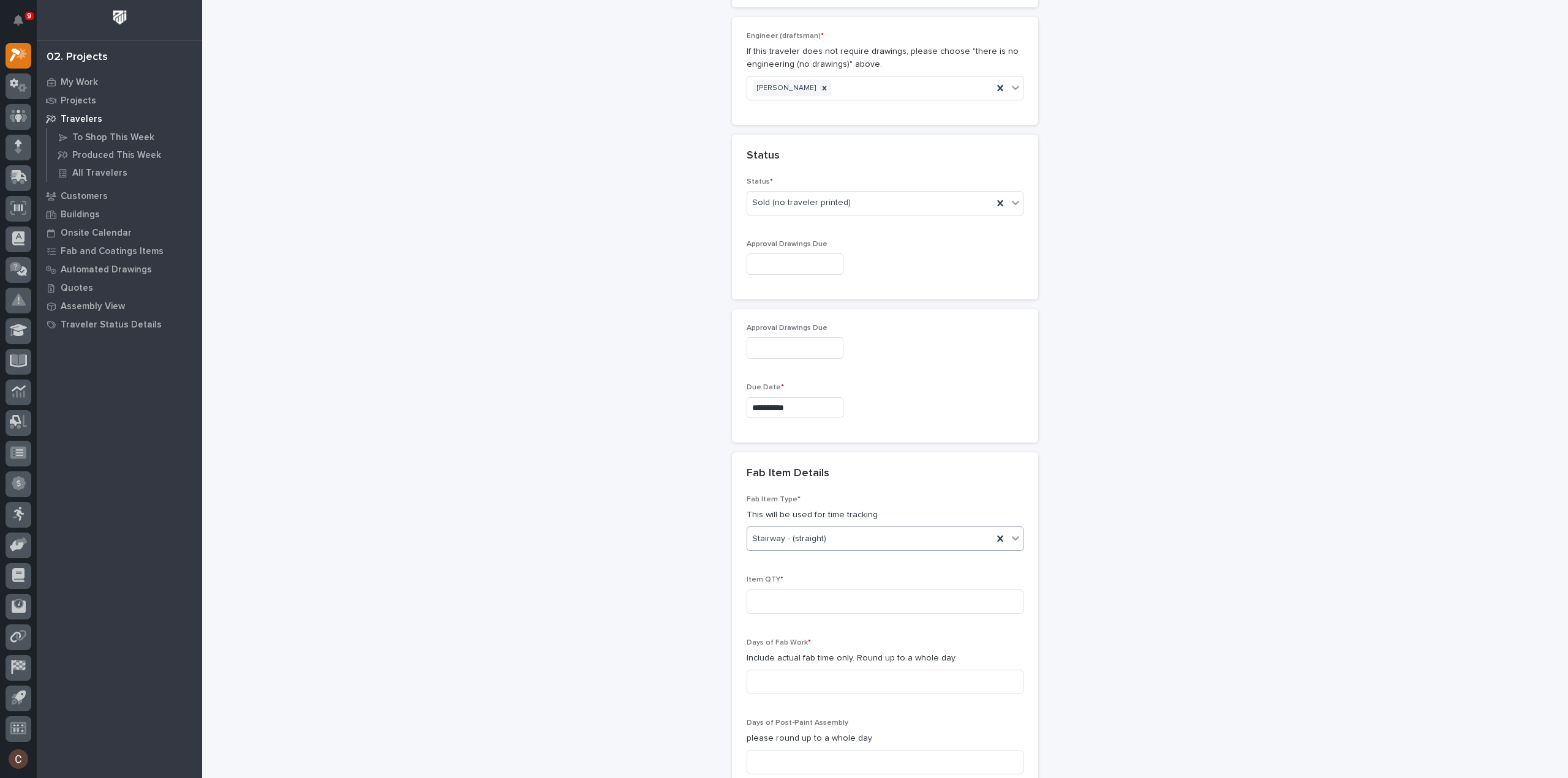
scroll to position [857, 0]
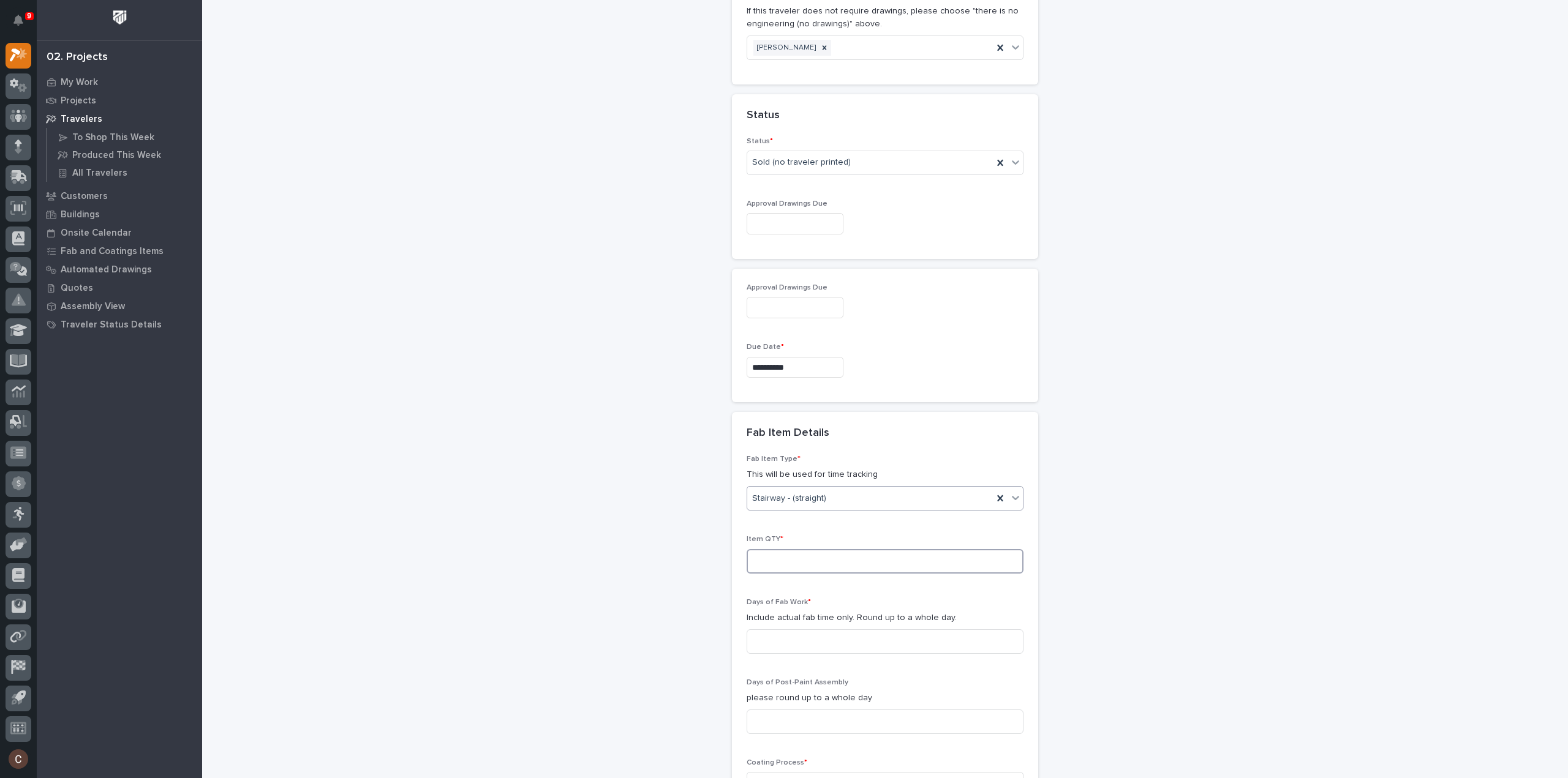
click at [758, 559] on input at bounding box center [885, 561] width 277 height 24
type input "1"
click at [784, 633] on input at bounding box center [885, 641] width 277 height 24
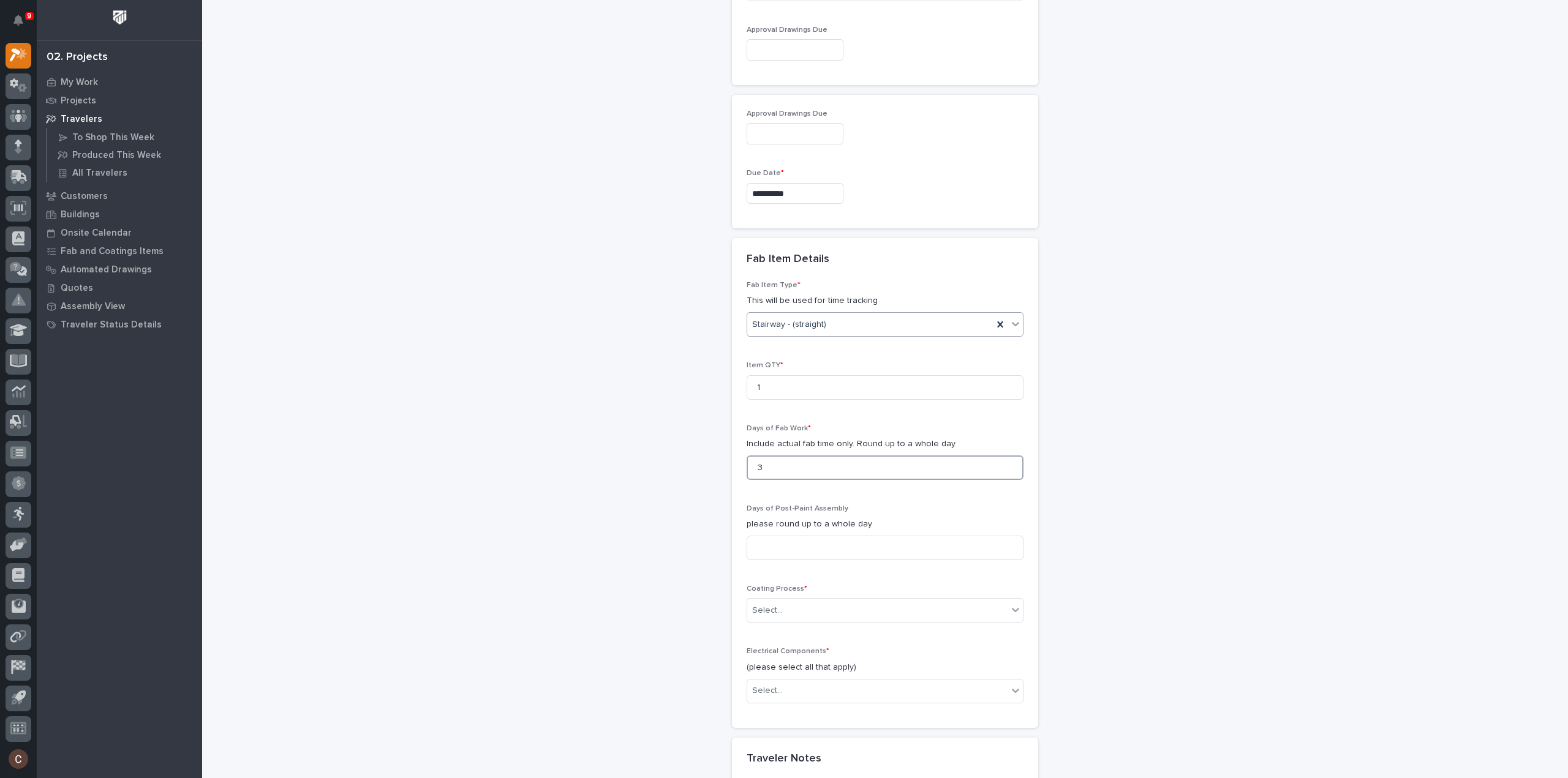
scroll to position [1041, 0]
type input "3"
click at [801, 599] on div "Select..." at bounding box center [877, 600] width 260 height 20
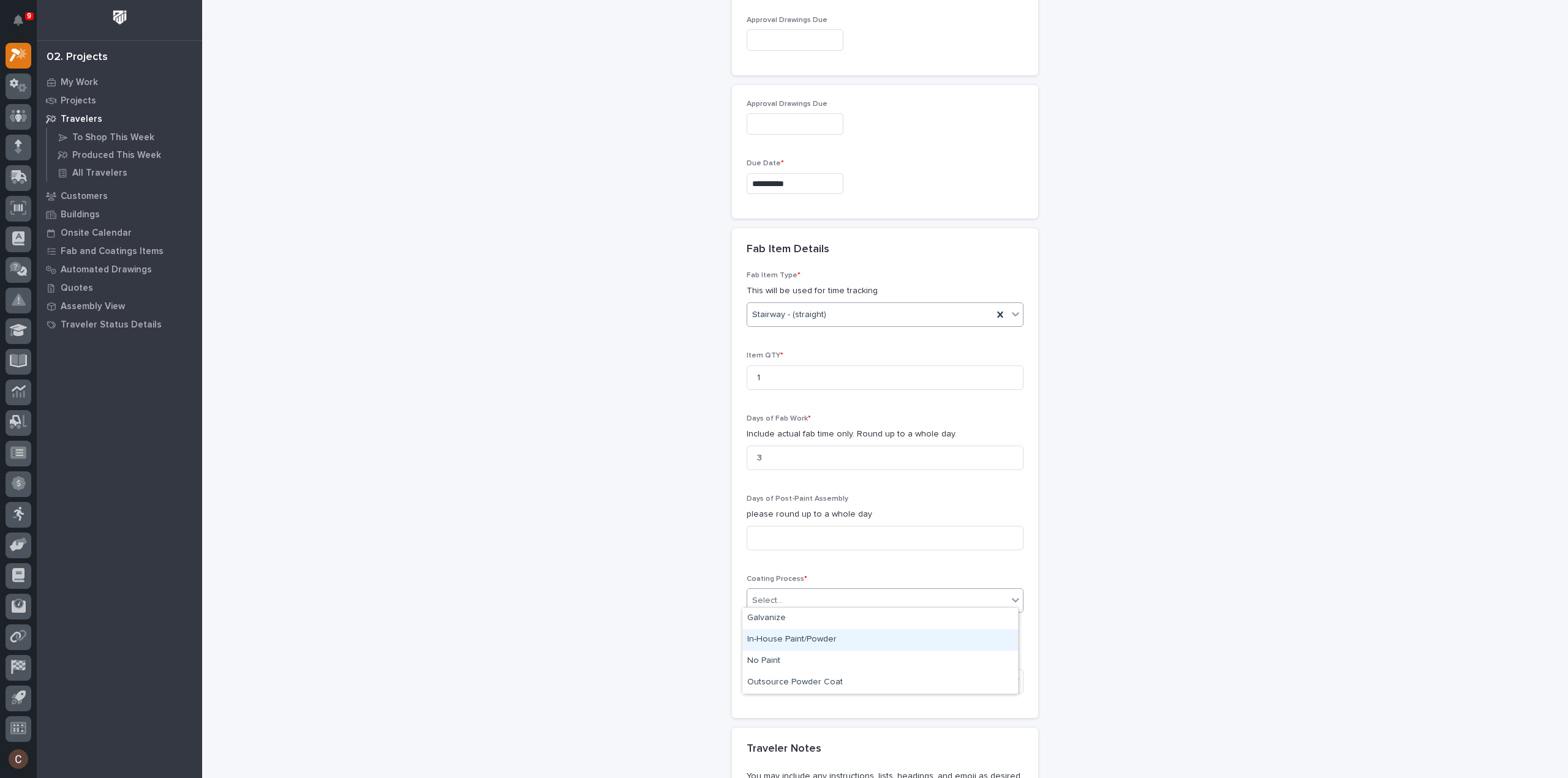
click at [785, 639] on div "In-House Paint/Powder" at bounding box center [880, 640] width 275 height 21
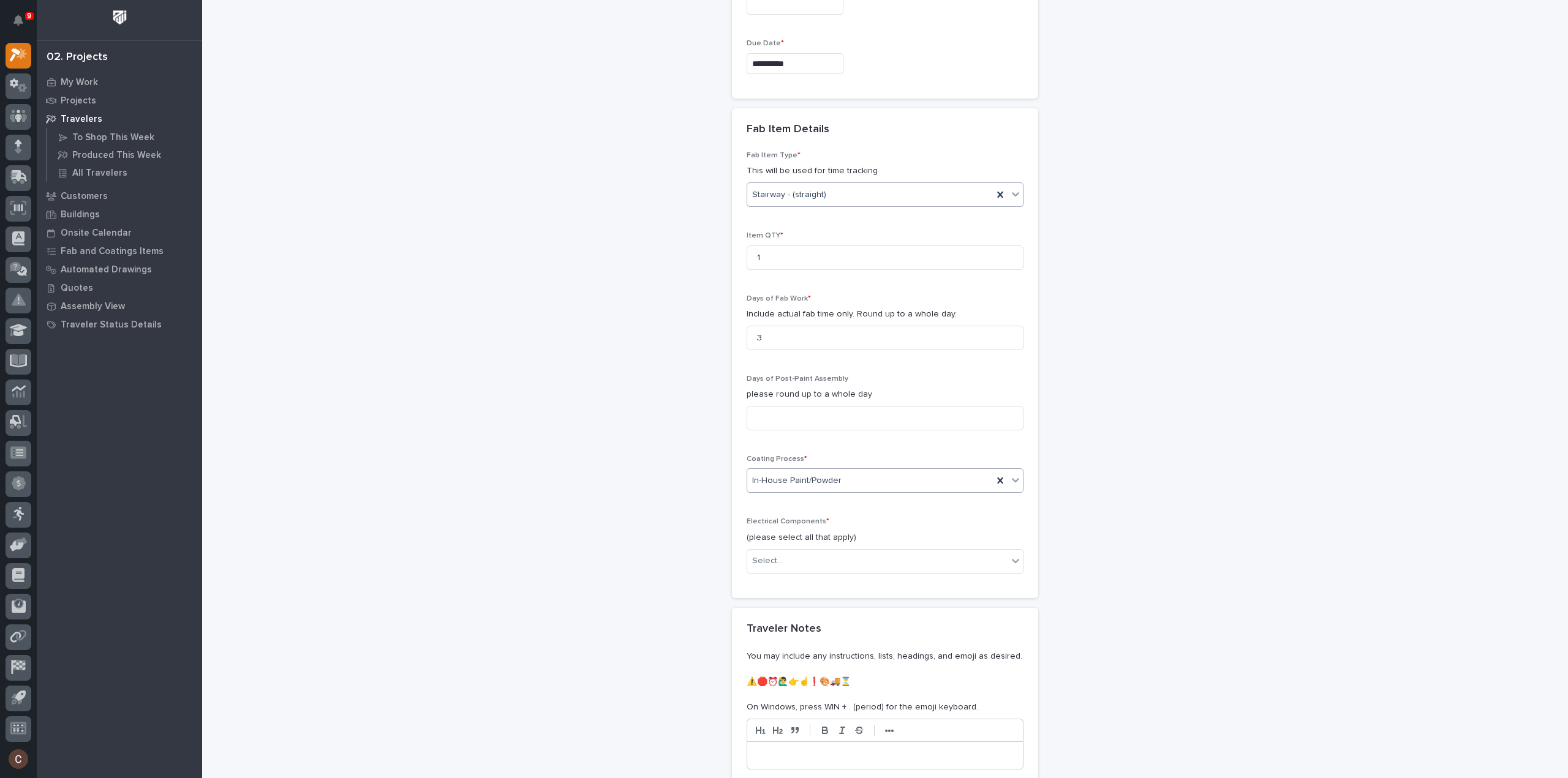
scroll to position [1163, 0]
click at [808, 567] on div "Electrical Components * (please select all that apply) Select..." at bounding box center [885, 548] width 277 height 66
click at [808, 558] on div "Select..." at bounding box center [877, 558] width 260 height 20
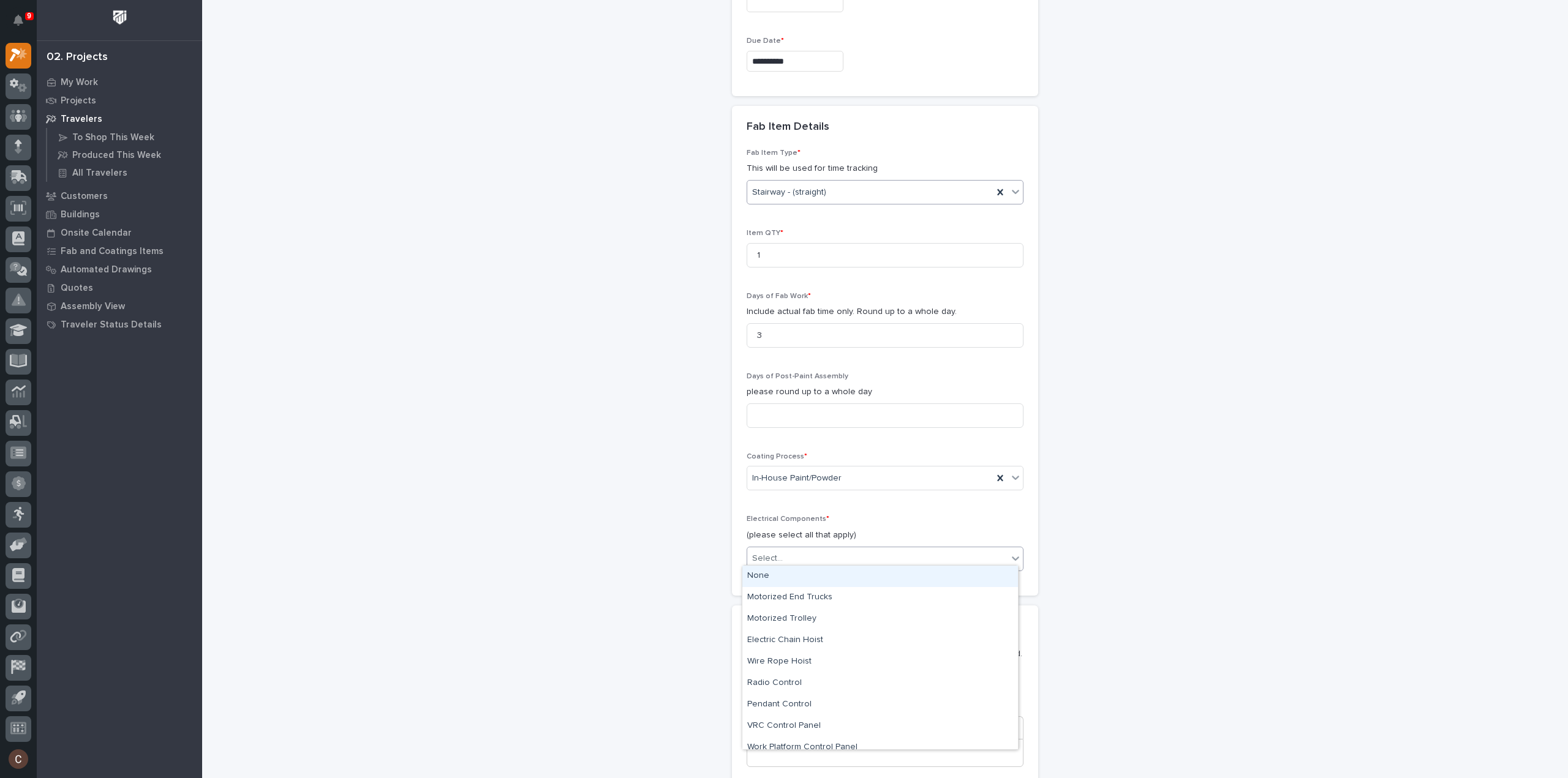
click at [792, 573] on div "None" at bounding box center [880, 576] width 275 height 21
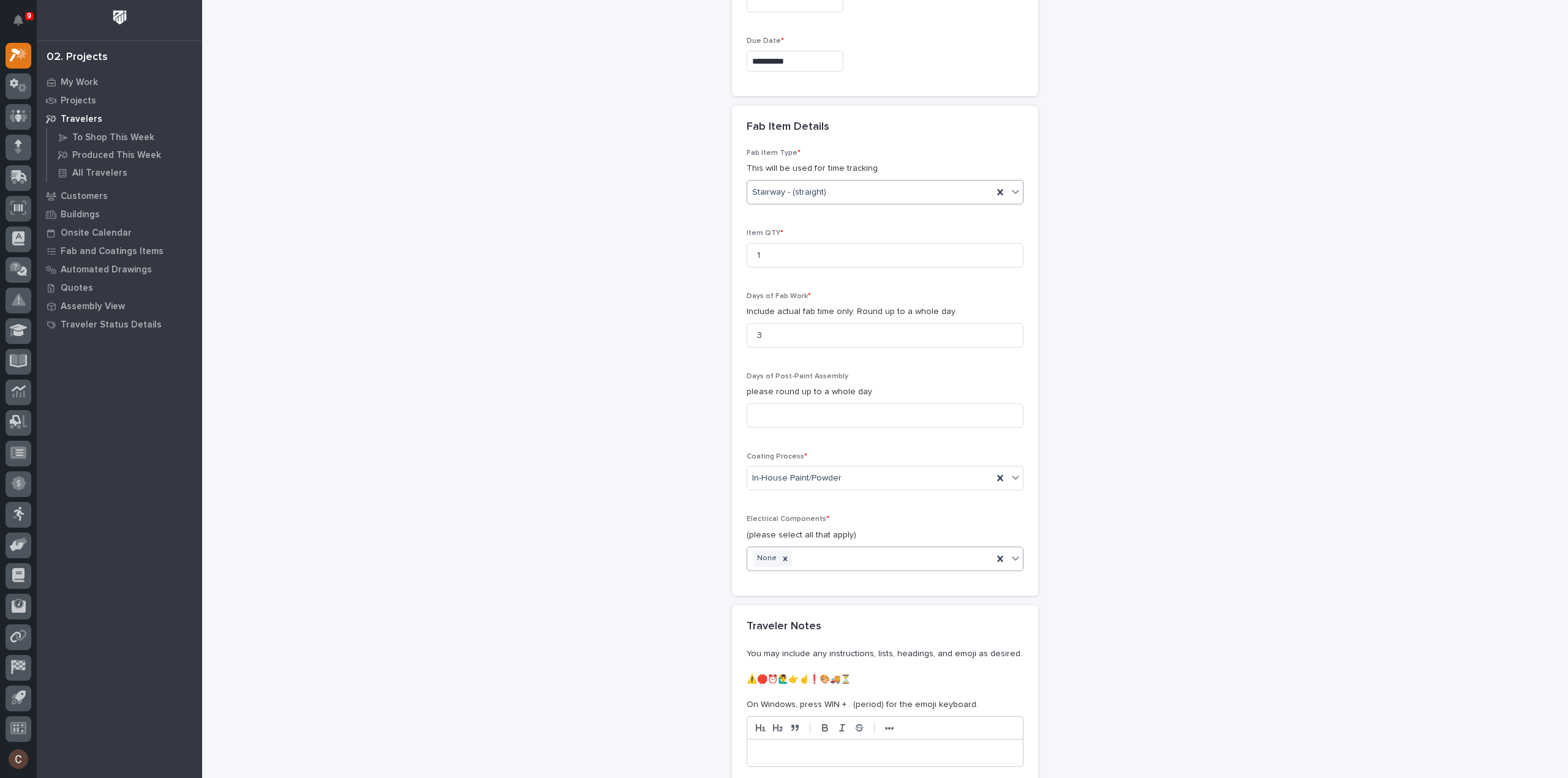
scroll to position [1338, 0]
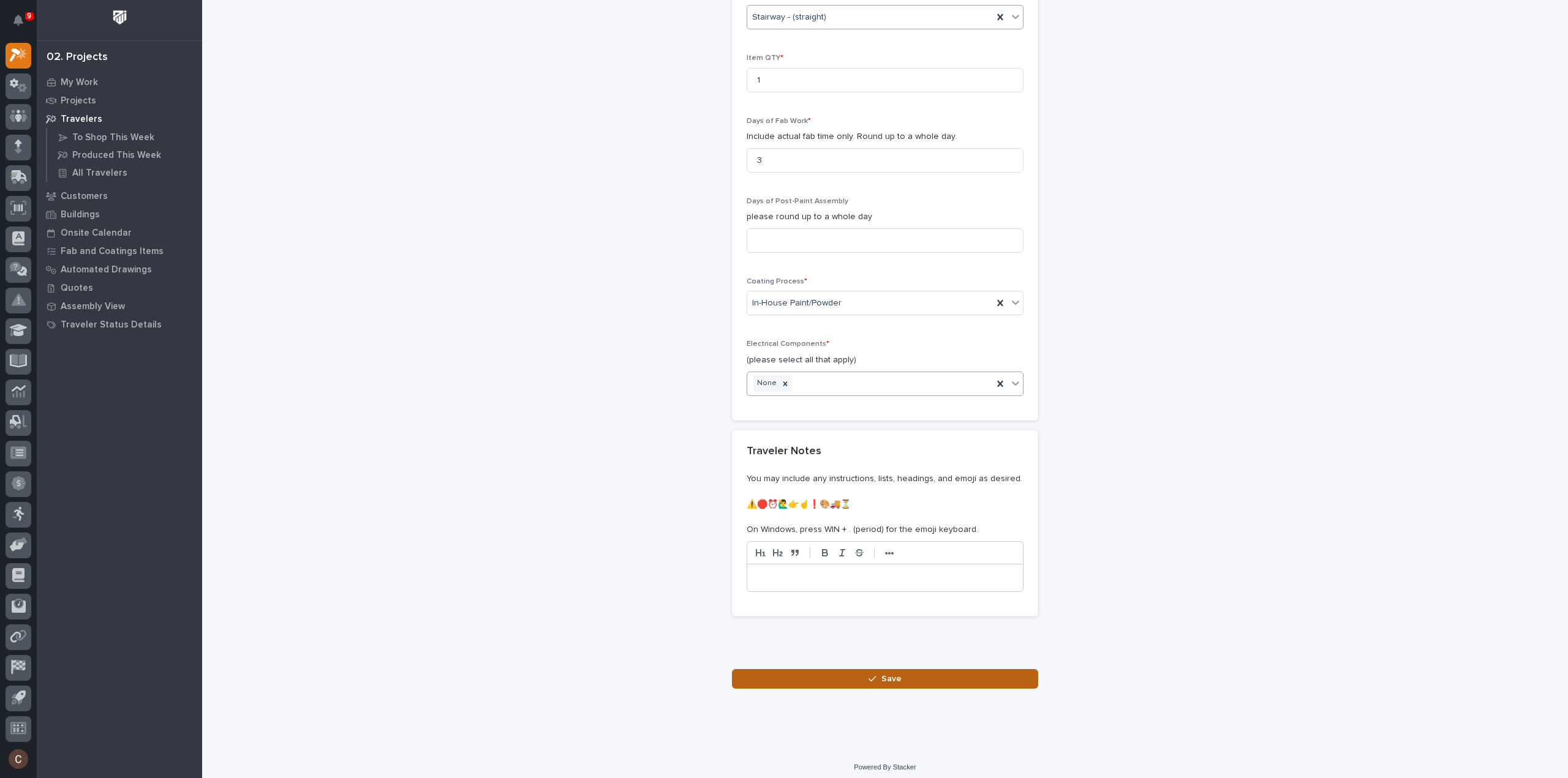
click at [822, 676] on button "Save" at bounding box center [885, 679] width 307 height 19
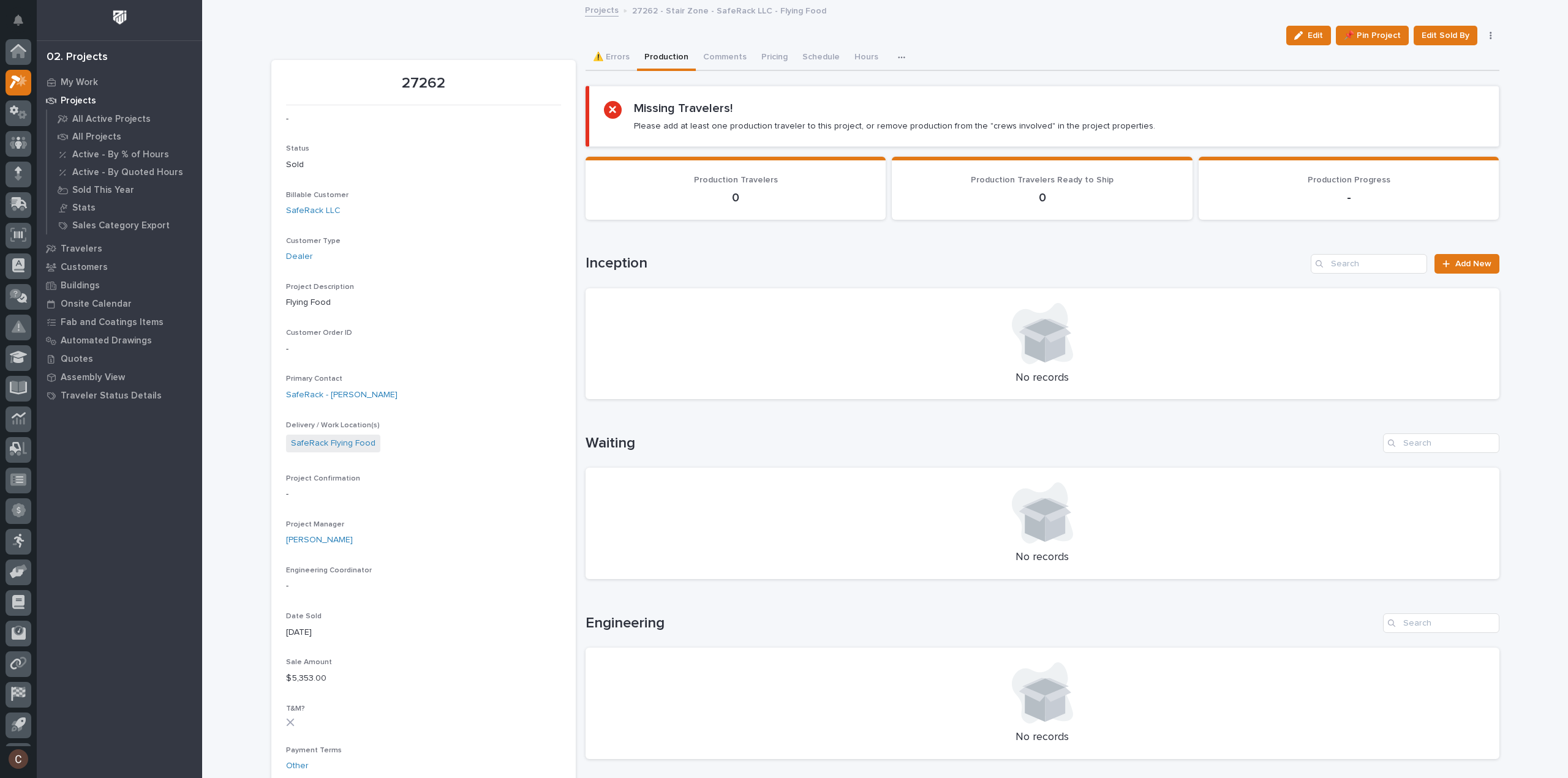
scroll to position [27, 0]
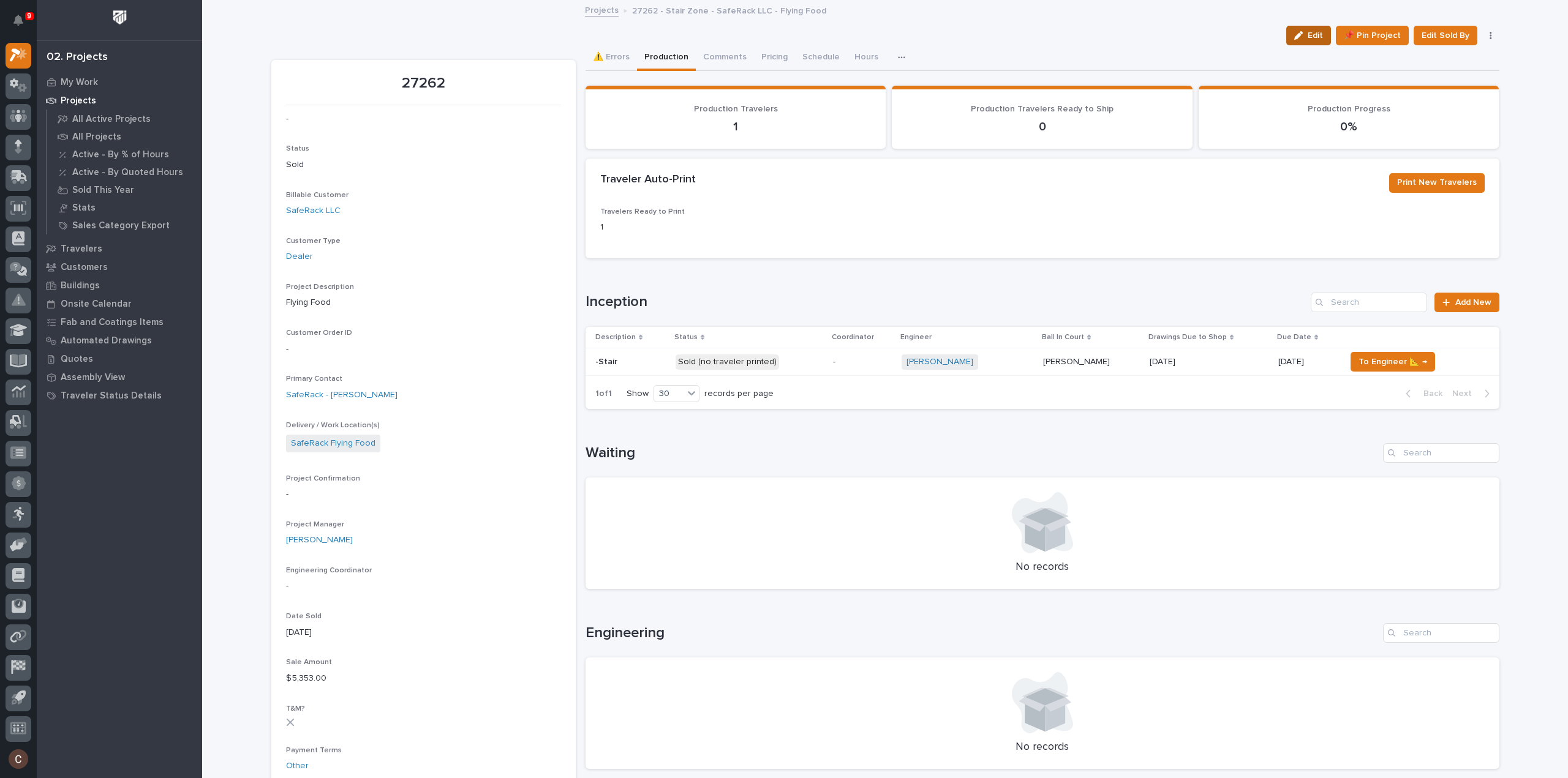
click at [1317, 35] on span "Edit" at bounding box center [1315, 35] width 15 height 11
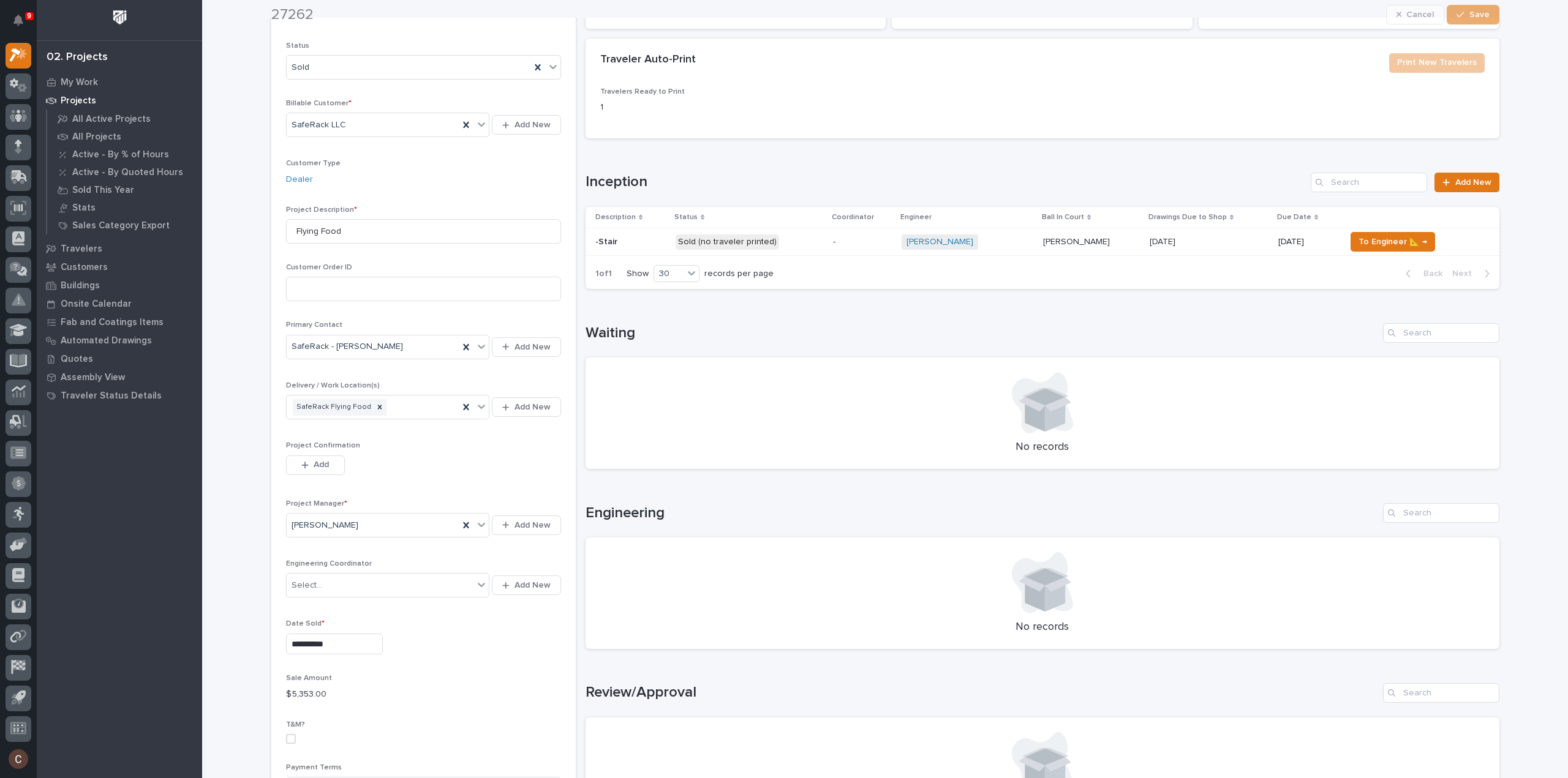
scroll to position [122, 0]
click at [316, 460] on span "Add" at bounding box center [321, 462] width 15 height 11
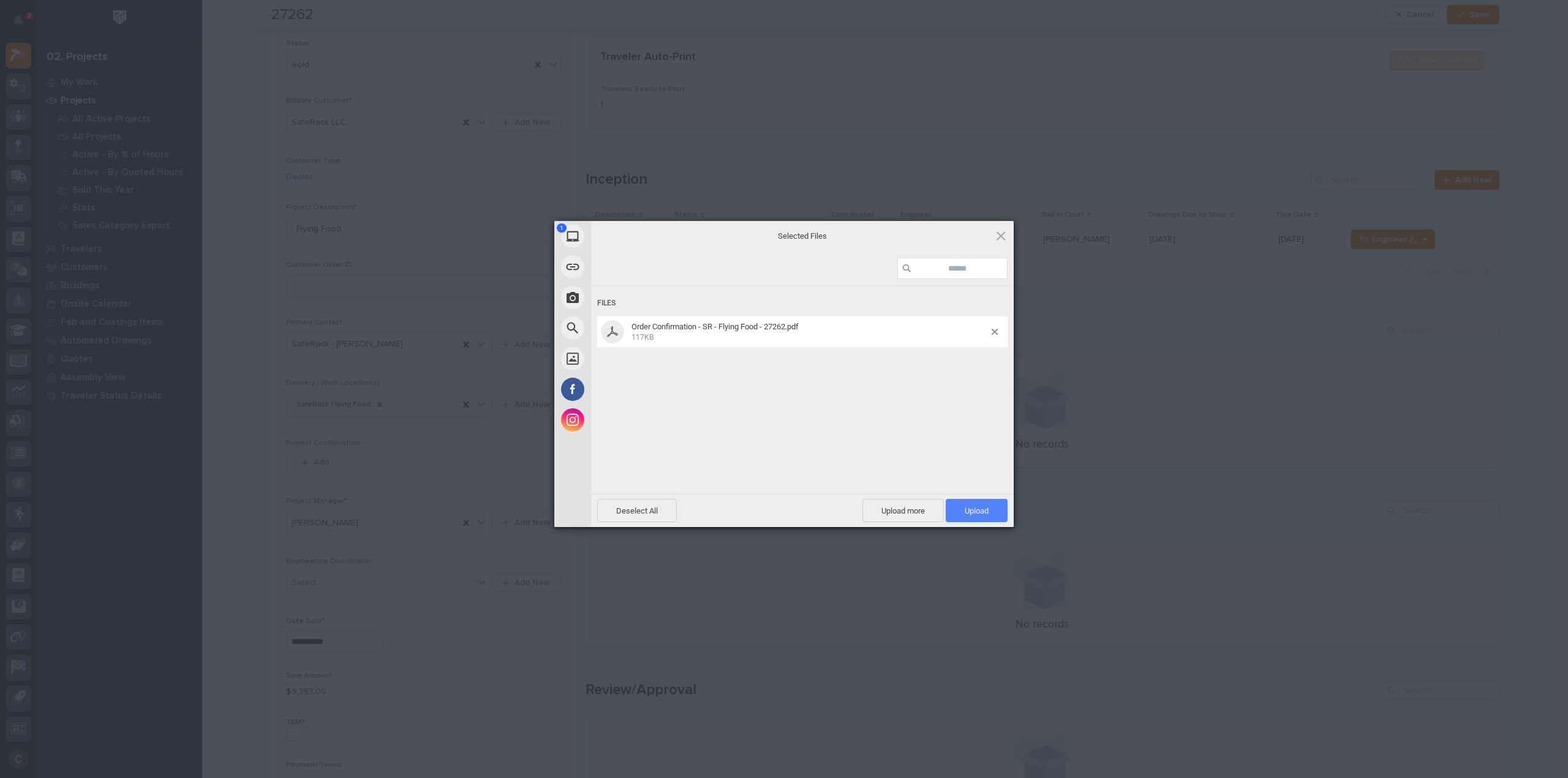
click at [985, 509] on span "Upload 1" at bounding box center [976, 510] width 24 height 9
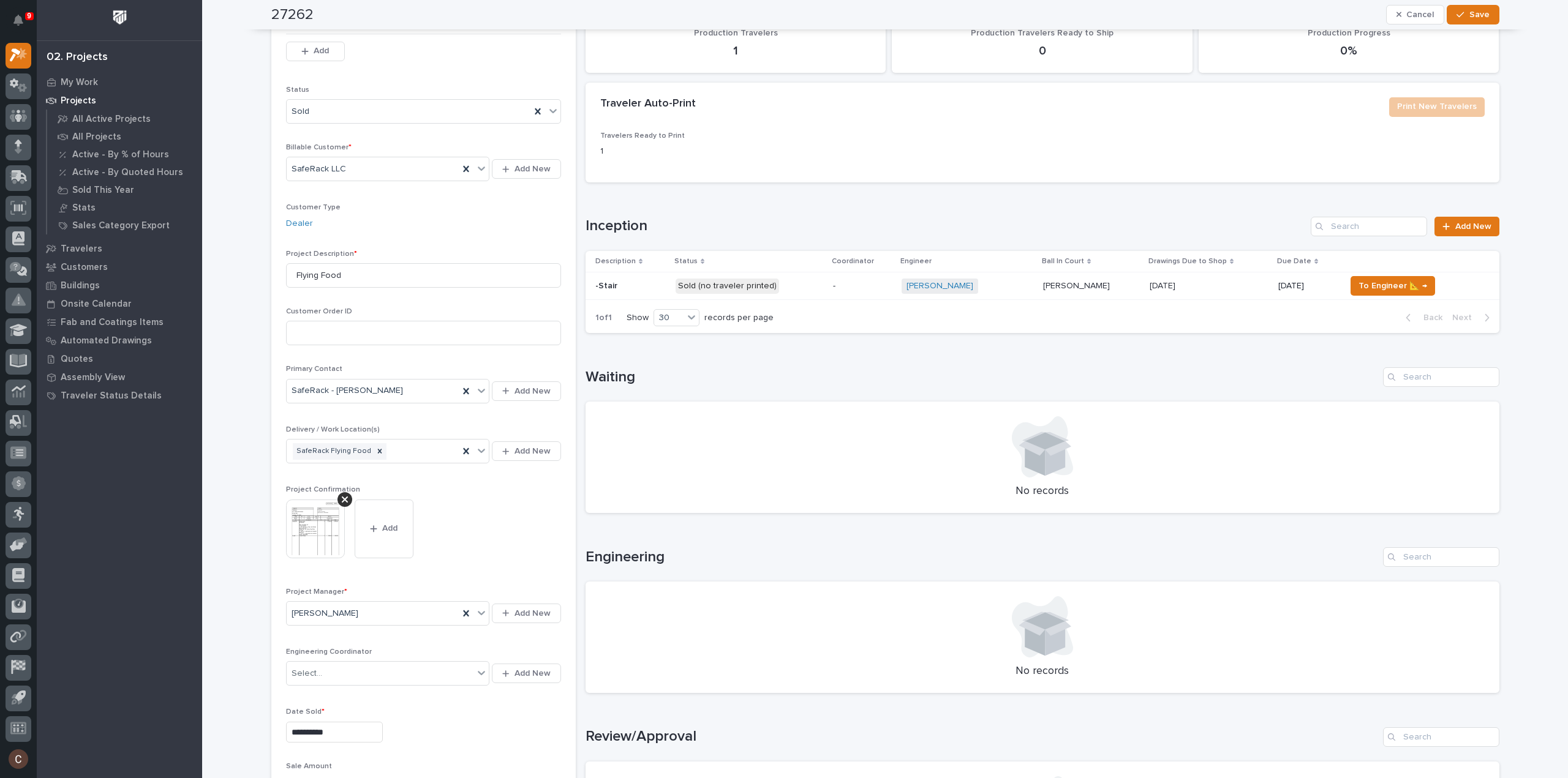
scroll to position [0, 0]
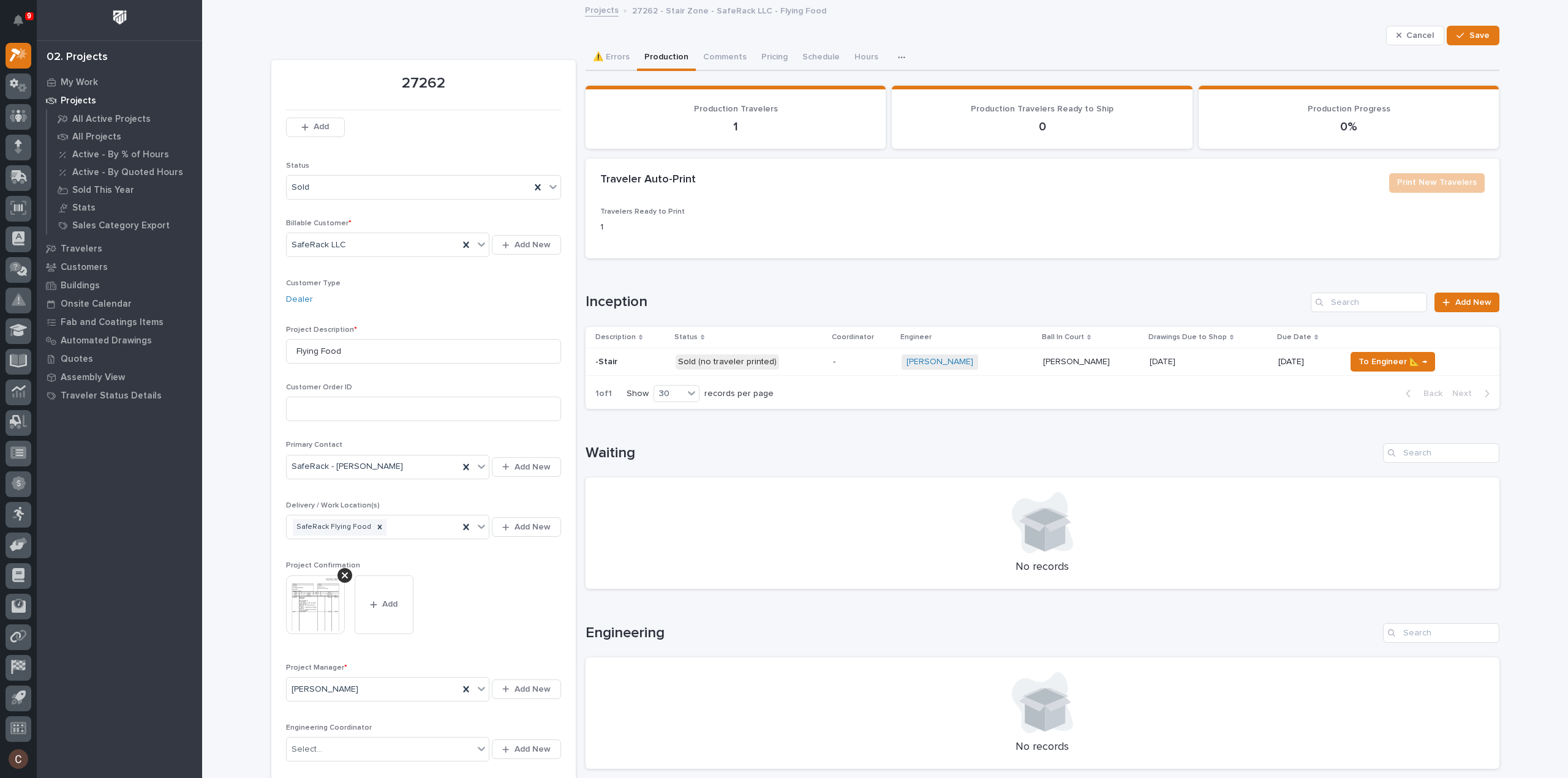
click at [835, 364] on td "-" at bounding box center [863, 362] width 69 height 28
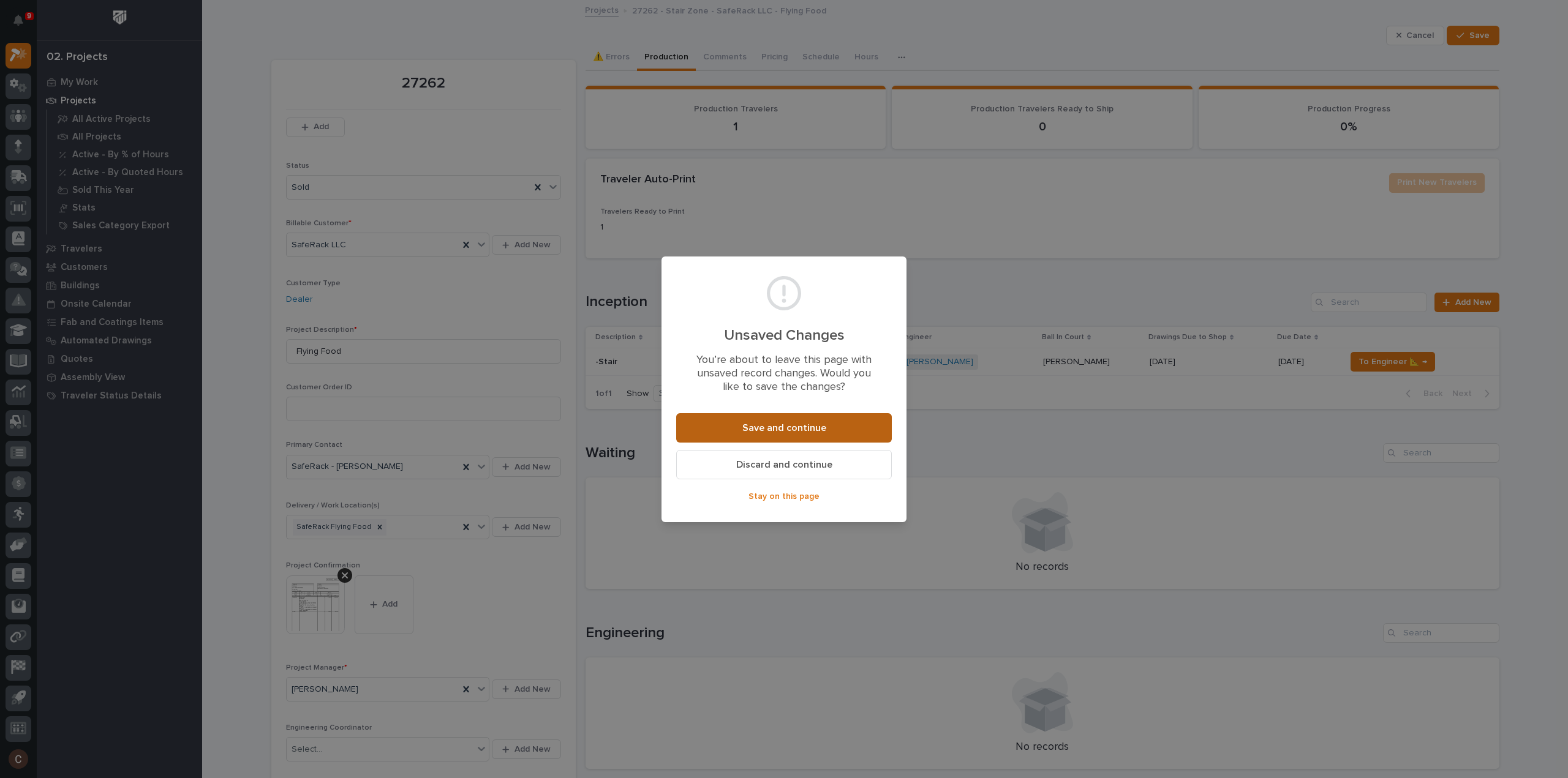
click at [810, 429] on span "Save and continue" at bounding box center [784, 428] width 84 height 13
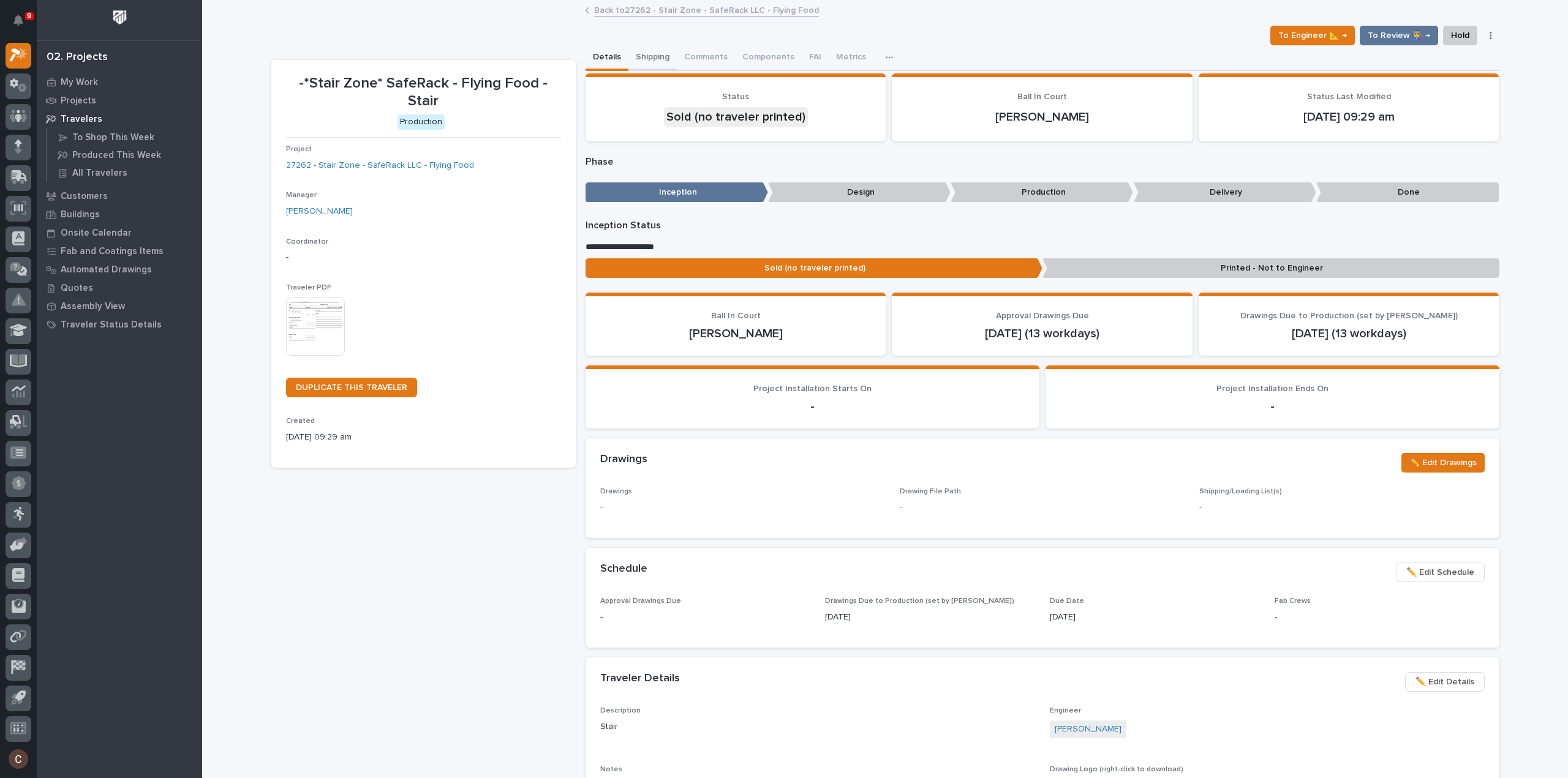
click at [648, 58] on button "Shipping" at bounding box center [653, 58] width 48 height 26
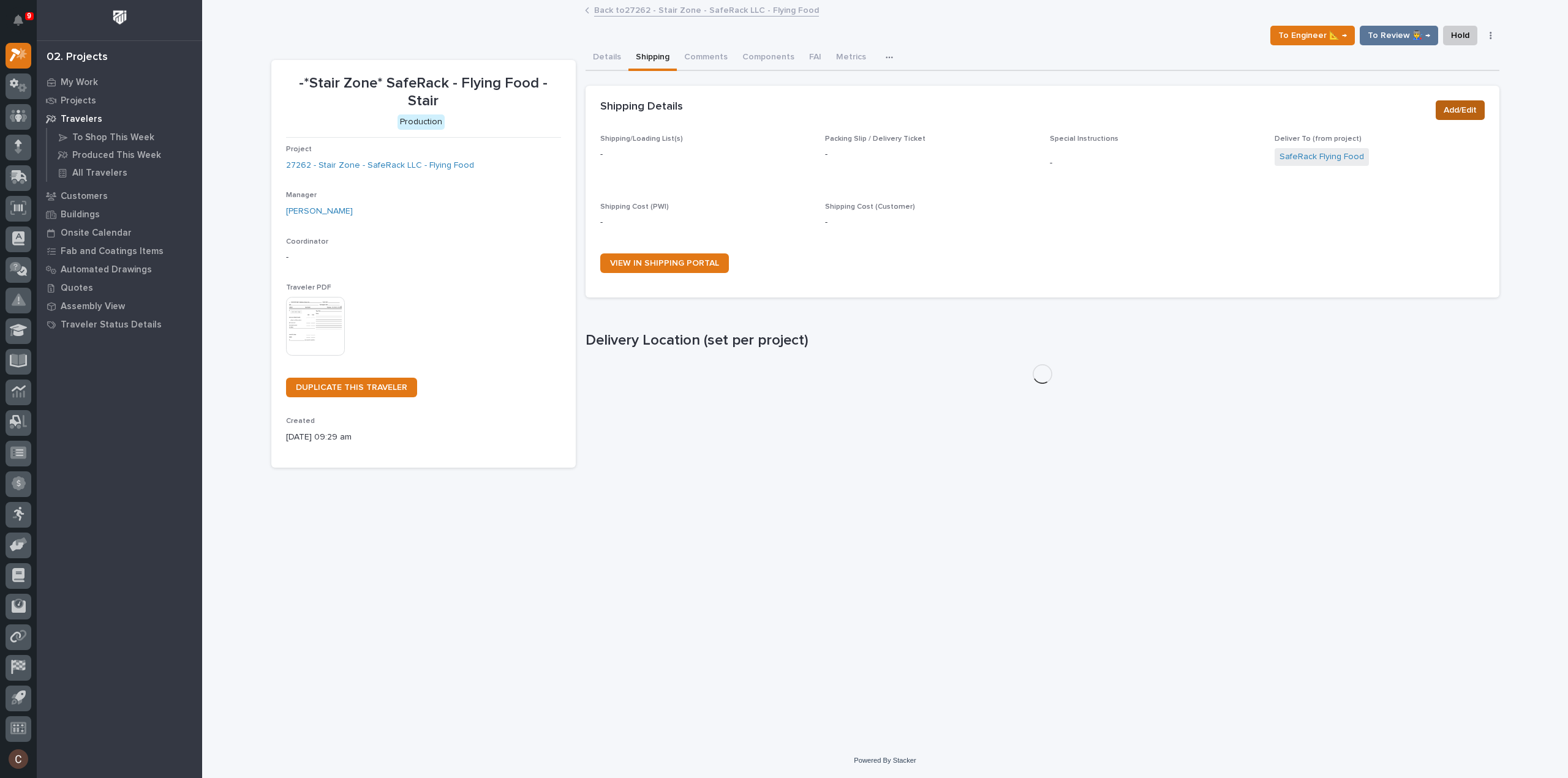
click at [1456, 113] on span "Add/Edit" at bounding box center [1461, 110] width 33 height 15
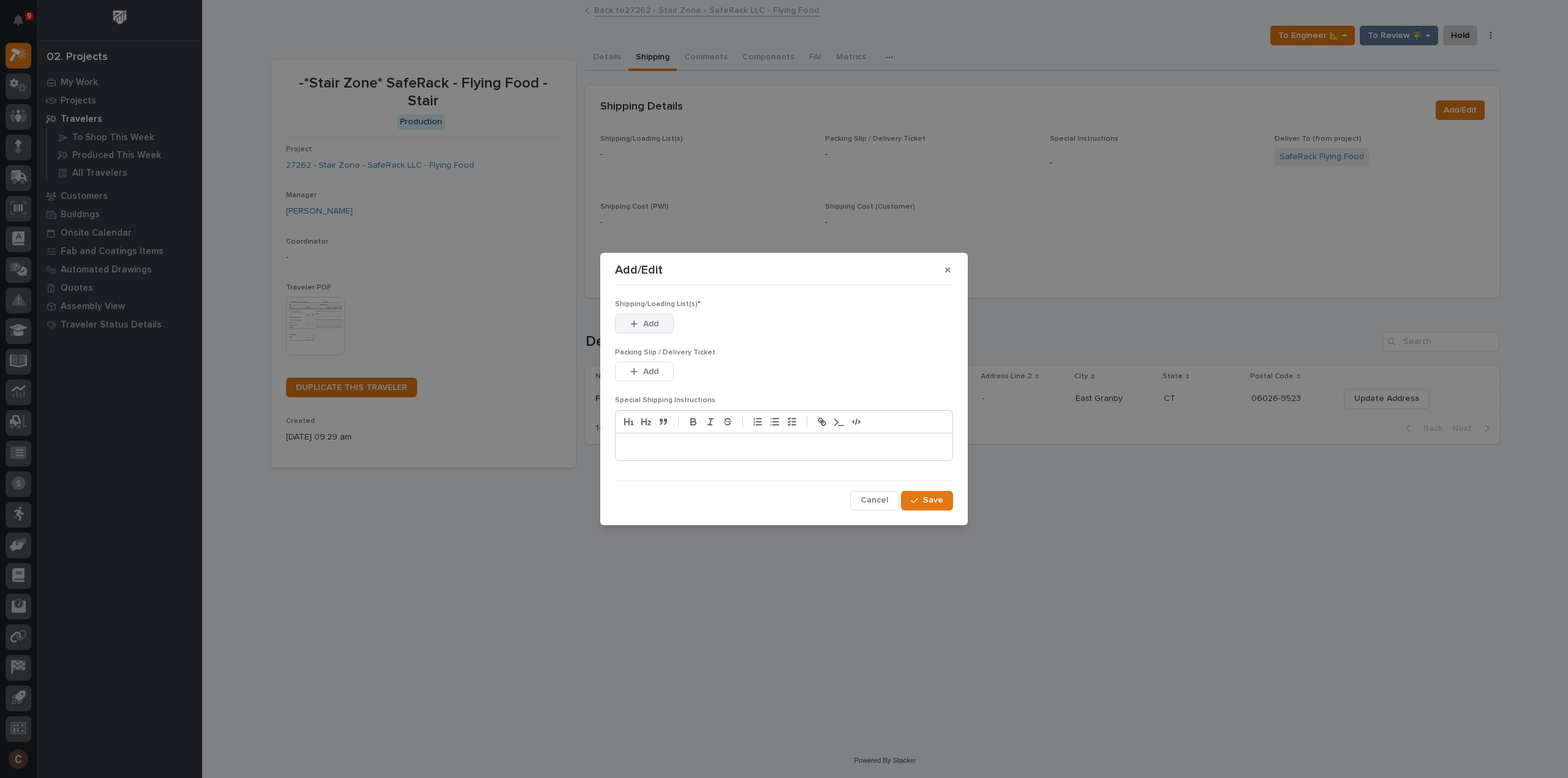
click at [634, 325] on icon "button" at bounding box center [635, 324] width 7 height 7
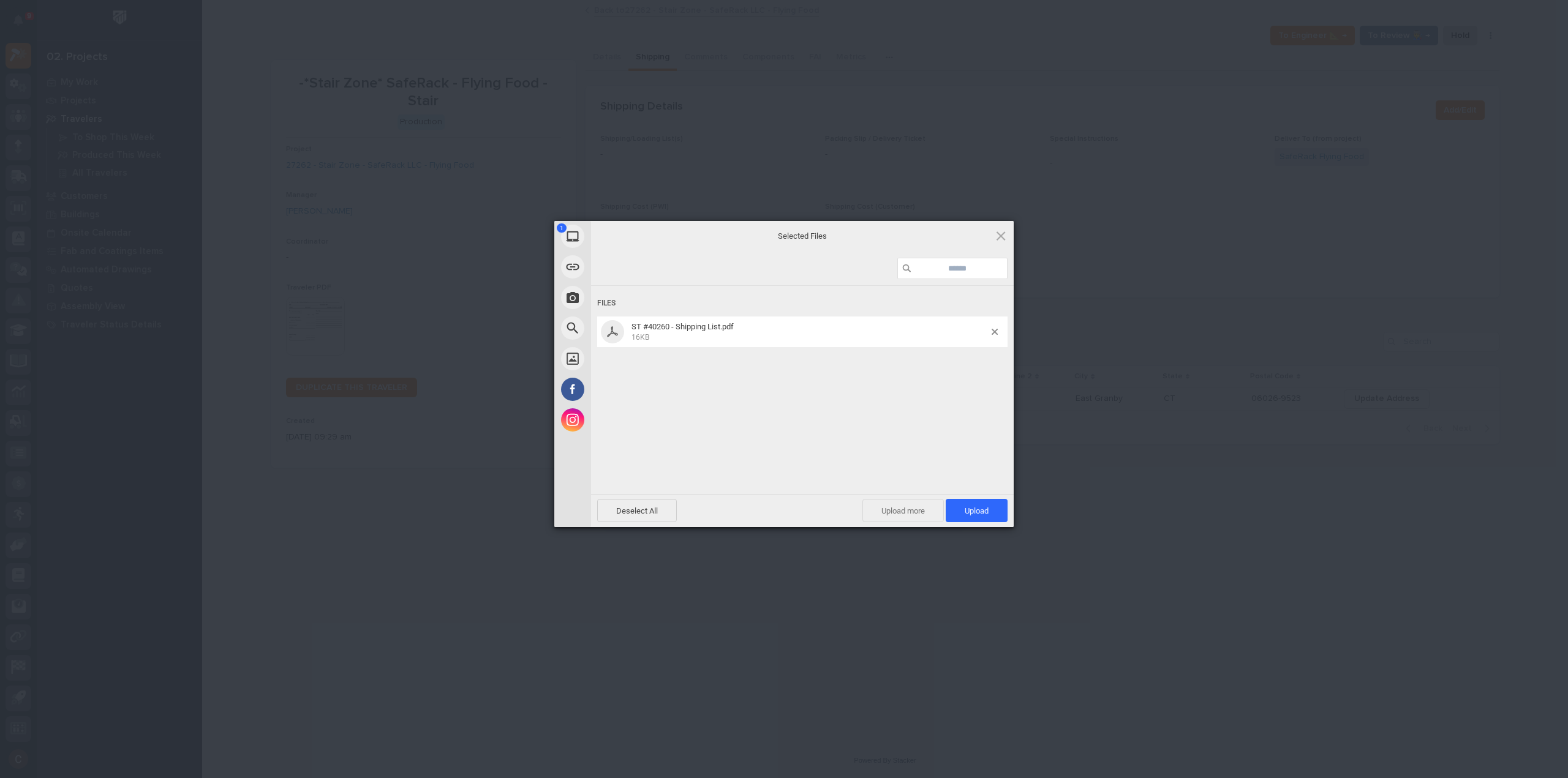
click at [924, 510] on span "Upload more" at bounding box center [904, 511] width 82 height 24
click at [948, 504] on span "Upload 2" at bounding box center [969, 511] width 75 height 24
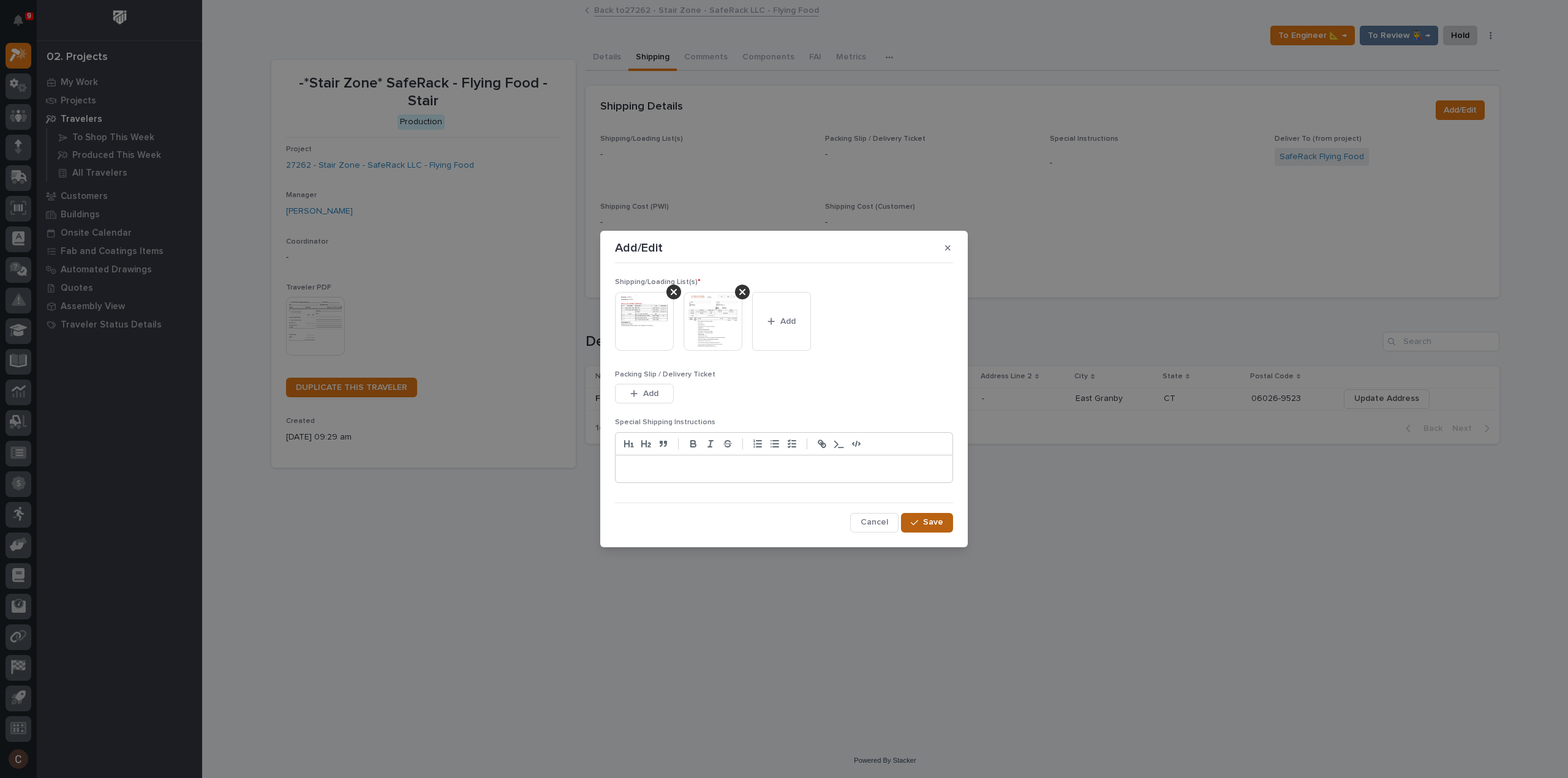
click at [938, 526] on span "Save" at bounding box center [933, 522] width 20 height 11
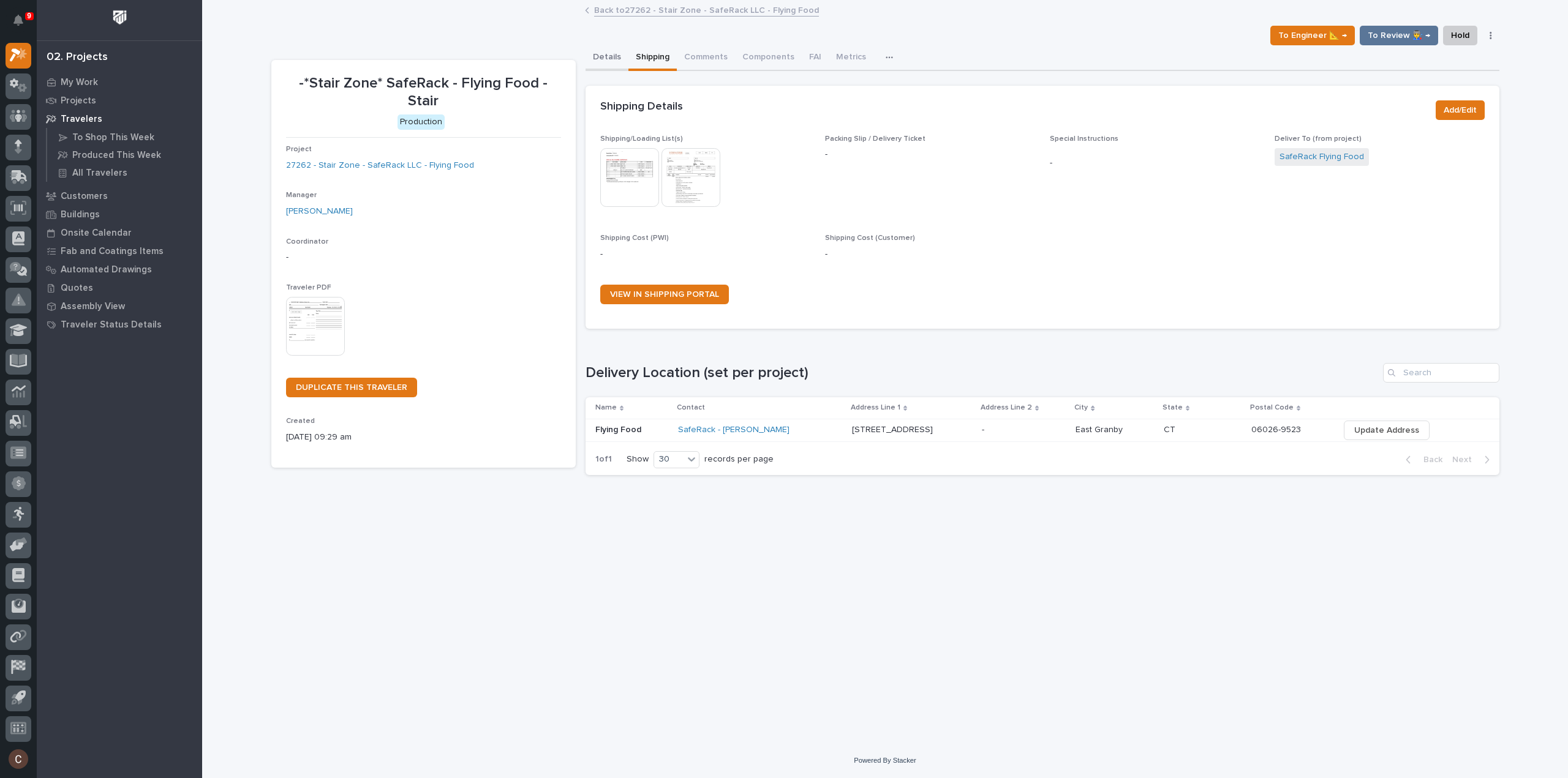
click at [614, 53] on button "Details" at bounding box center [607, 58] width 43 height 26
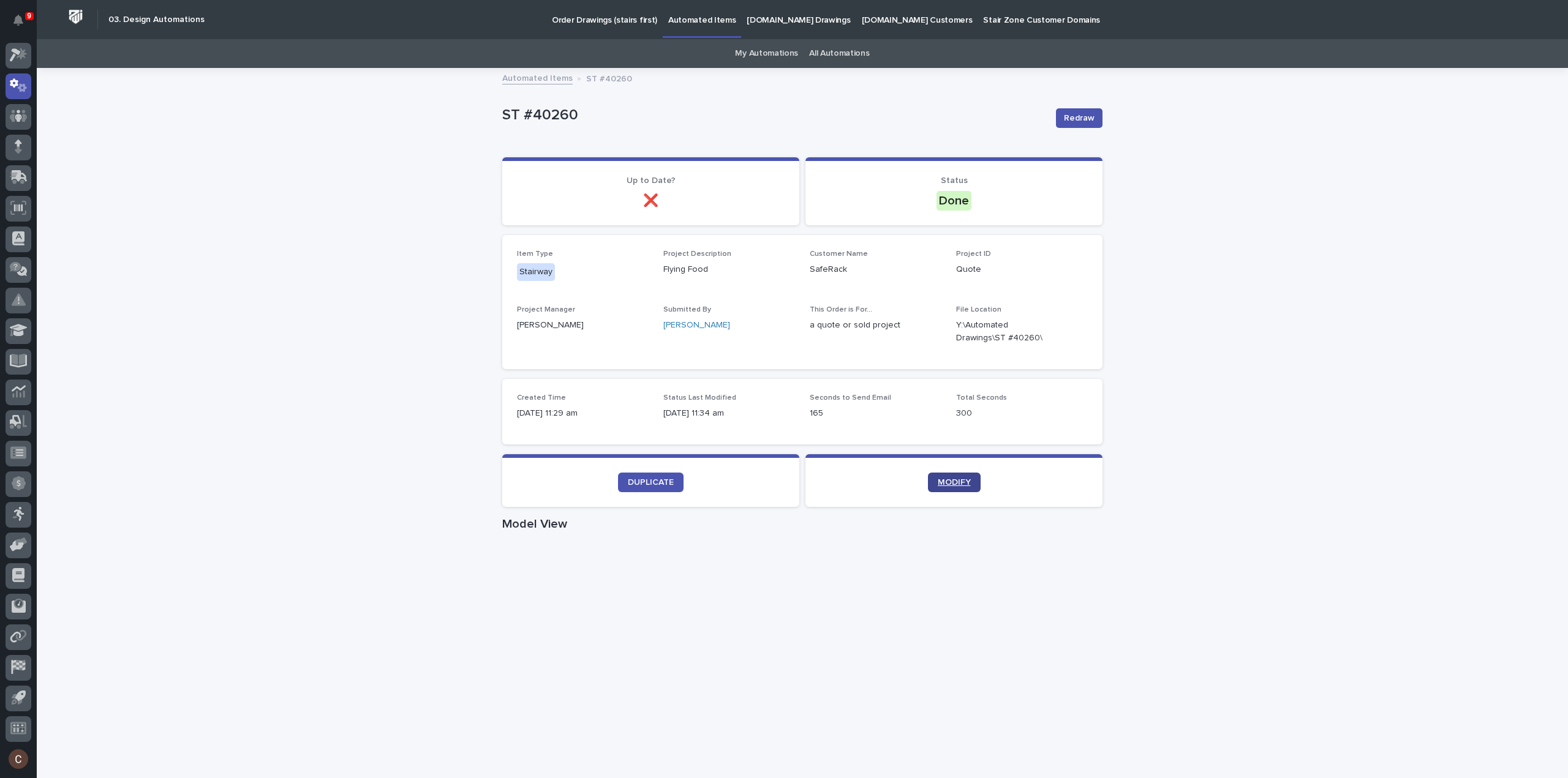
click at [954, 485] on span "MODIFY" at bounding box center [954, 482] width 33 height 8
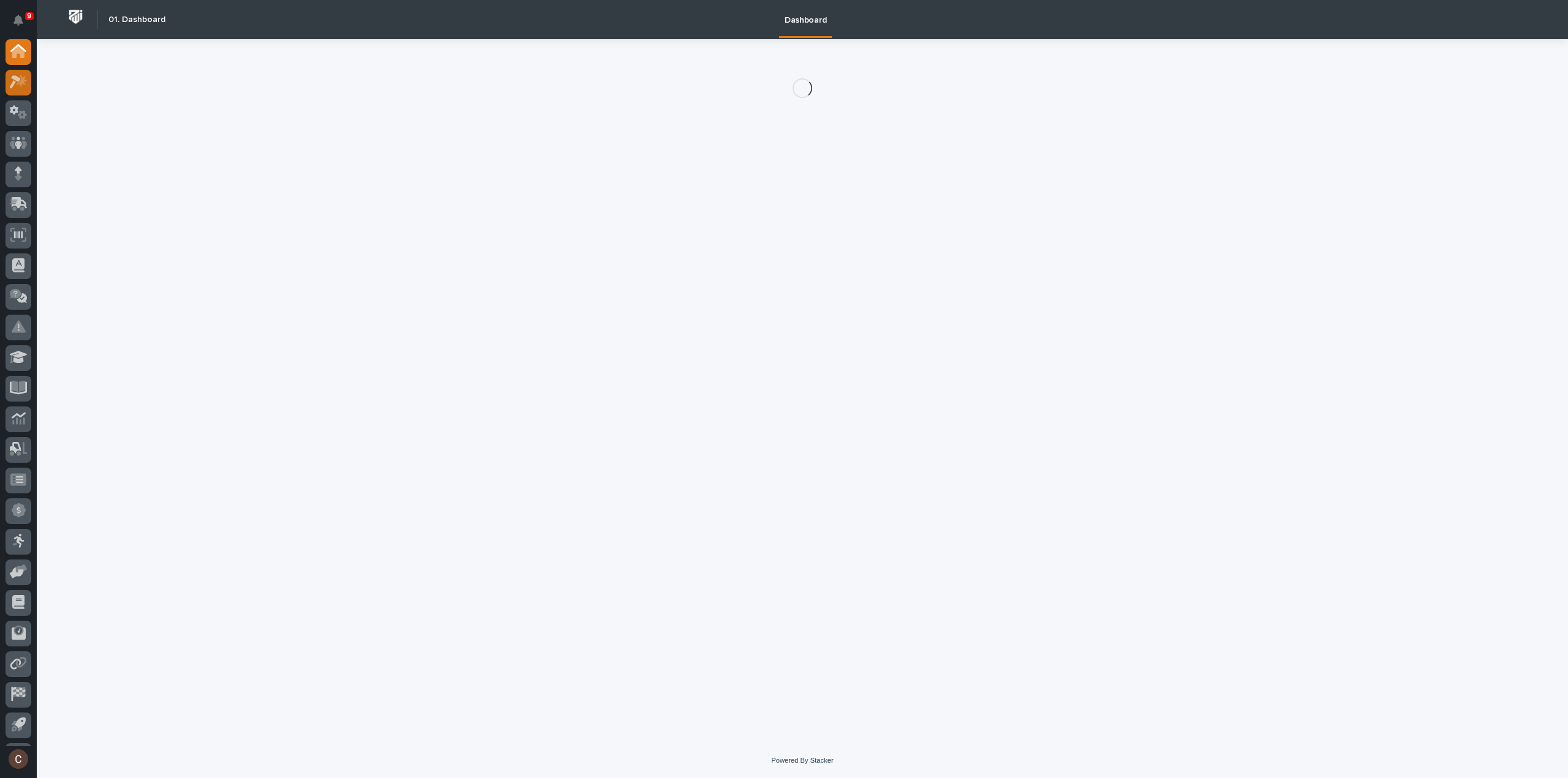
click at [8, 79] on div at bounding box center [18, 82] width 26 height 26
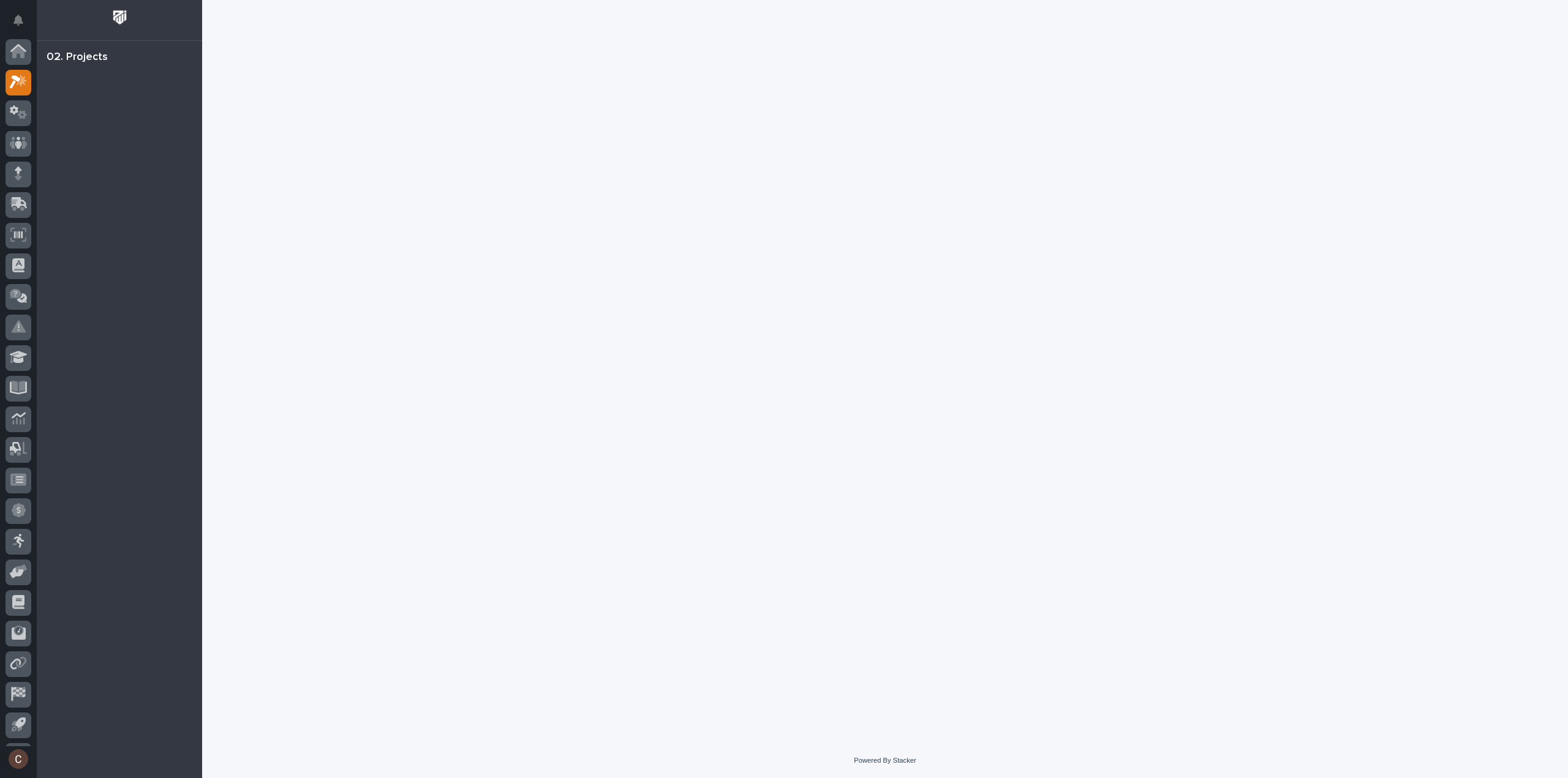
scroll to position [27, 0]
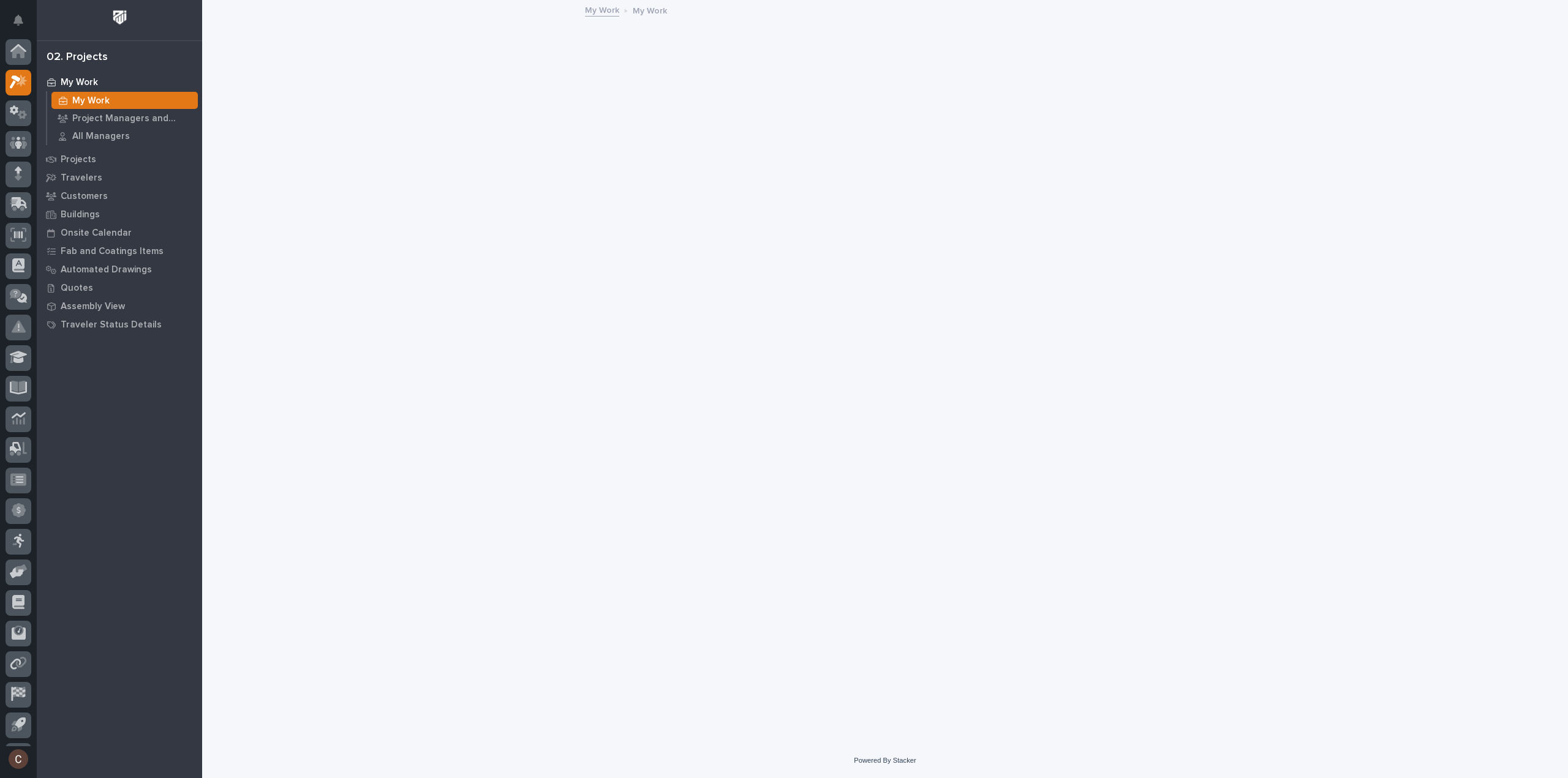
scroll to position [27, 0]
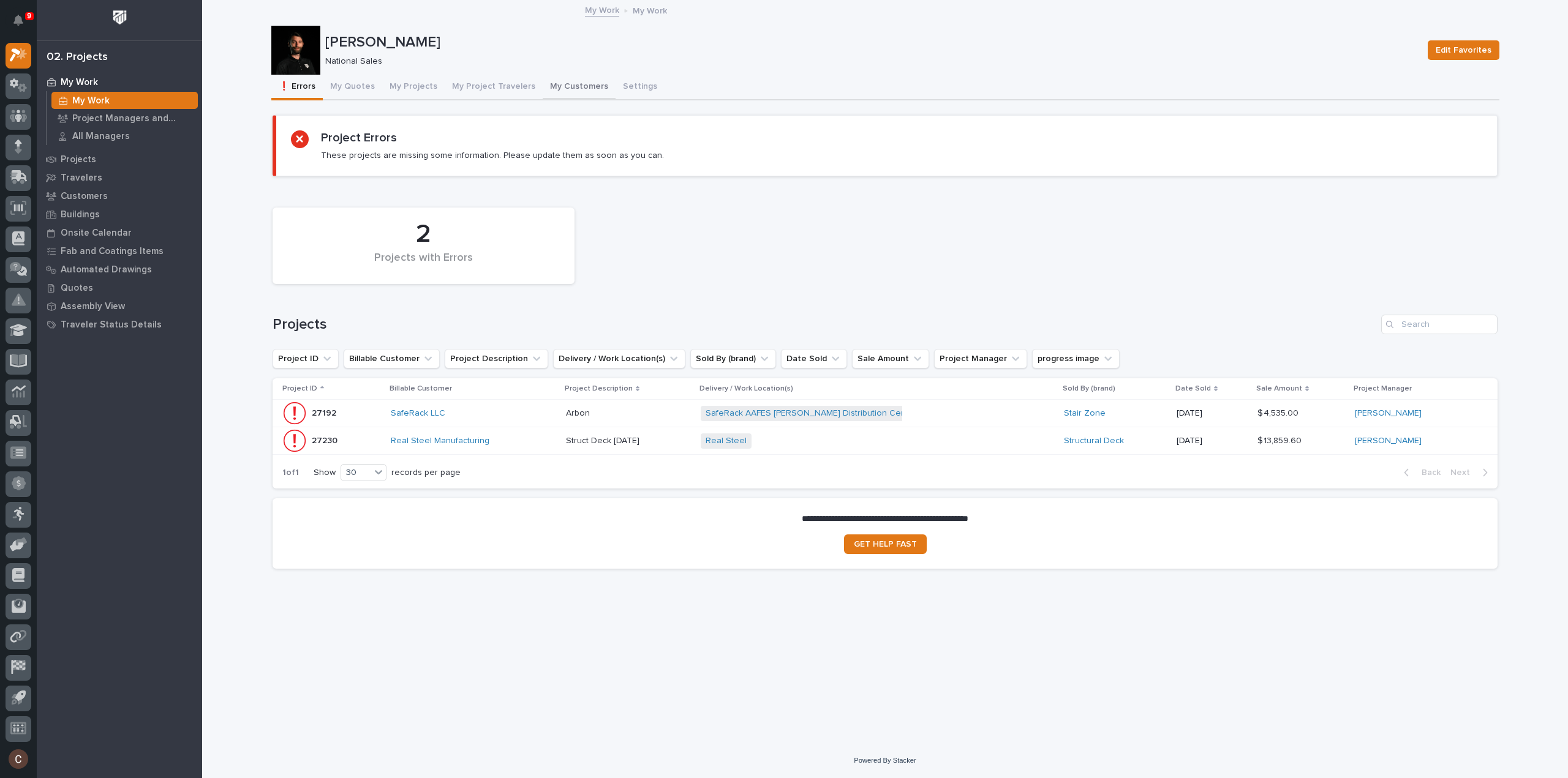
click at [567, 86] on button "My Customers" at bounding box center [578, 87] width 73 height 26
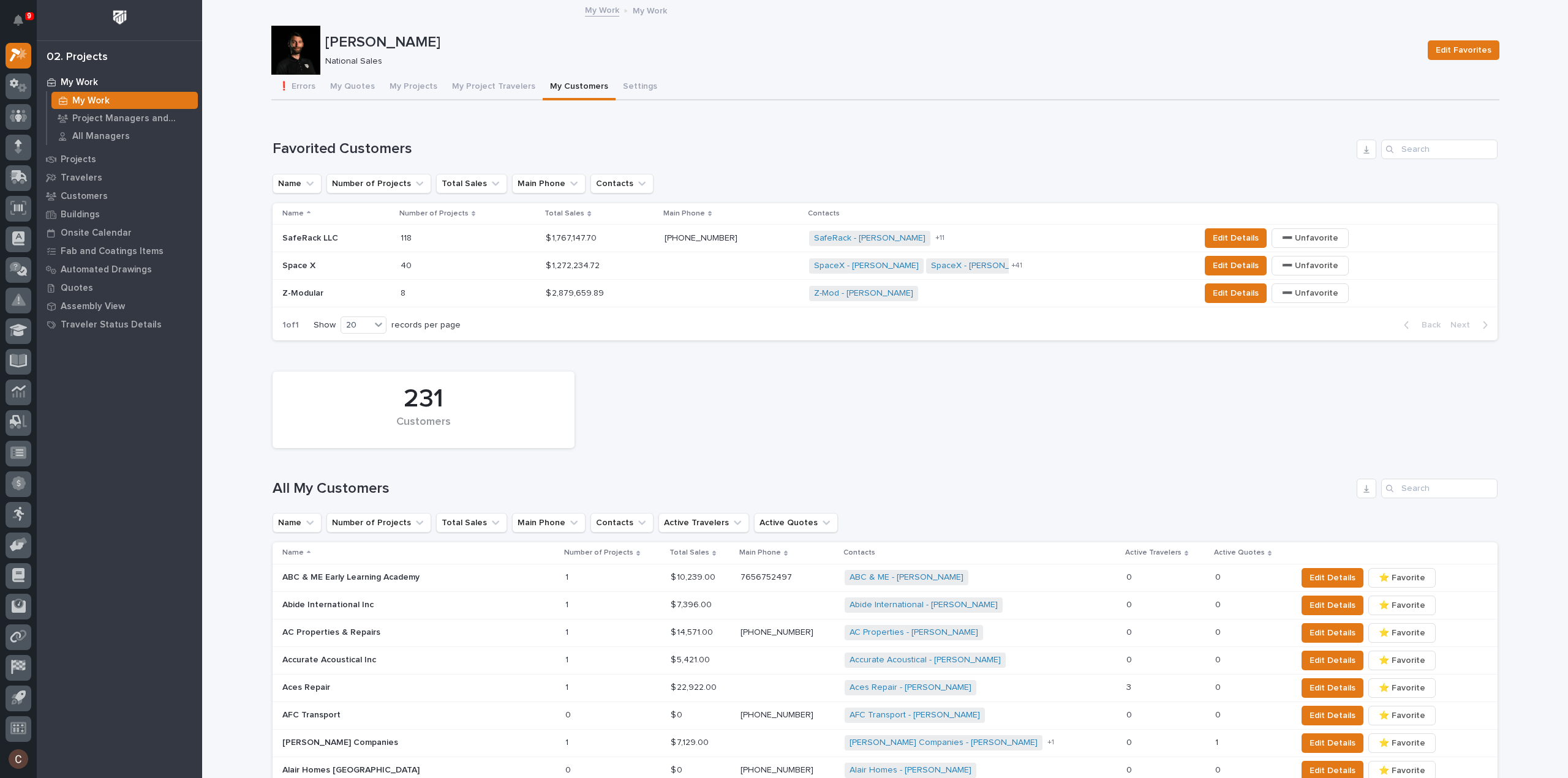
click at [475, 237] on p at bounding box center [454, 238] width 107 height 10
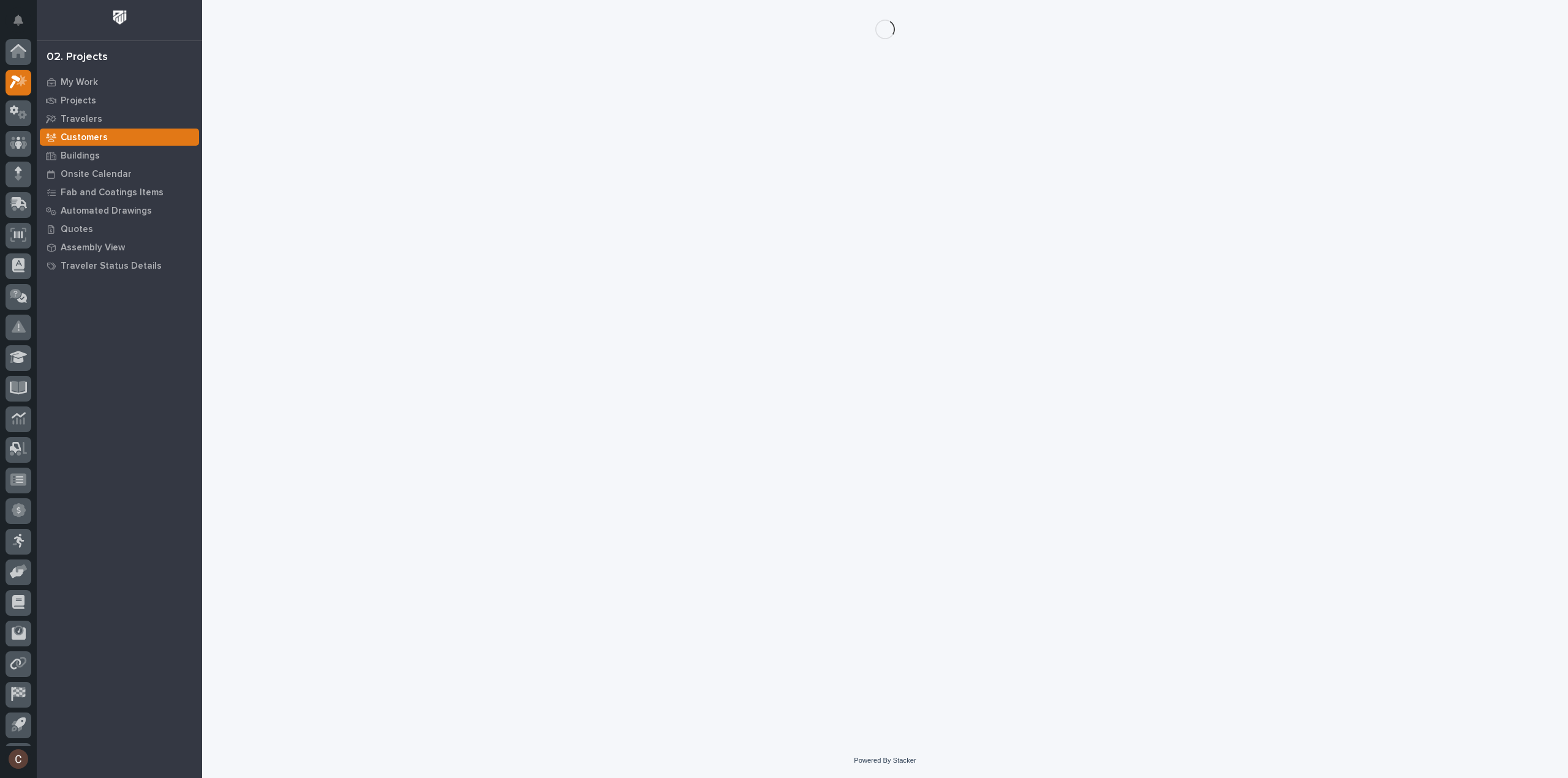
scroll to position [27, 0]
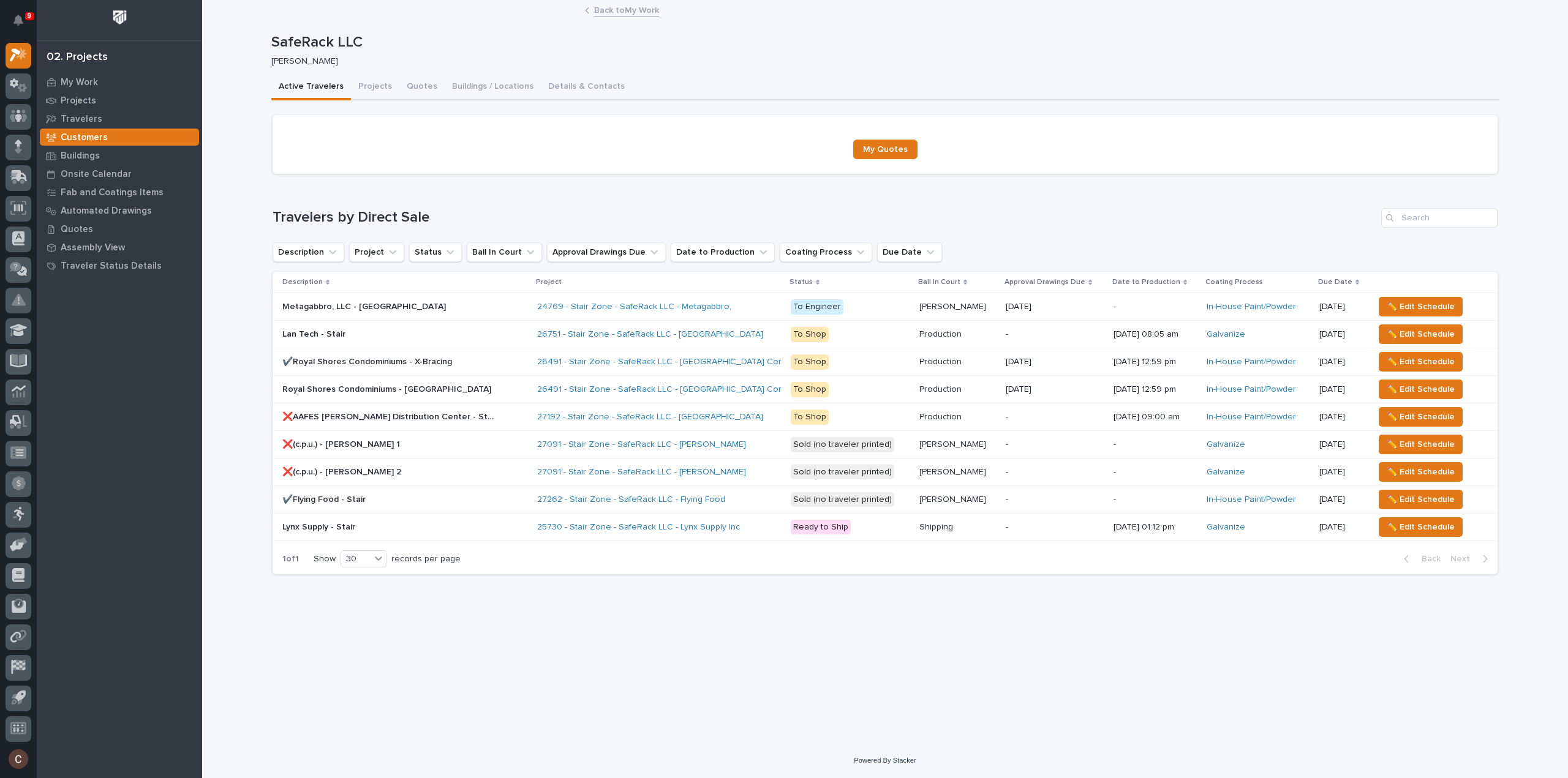
click at [374, 335] on p at bounding box center [390, 334] width 215 height 10
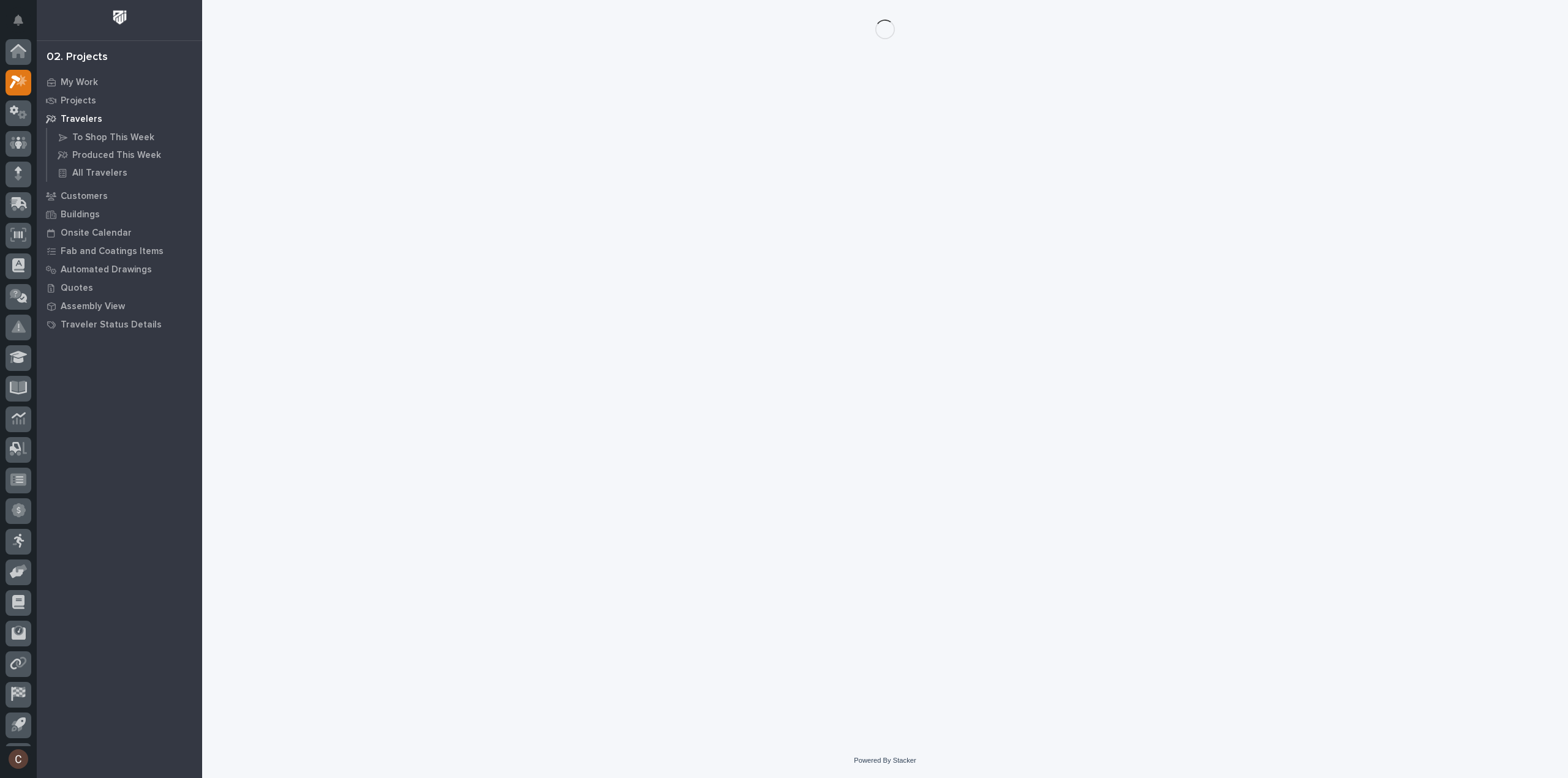
scroll to position [27, 0]
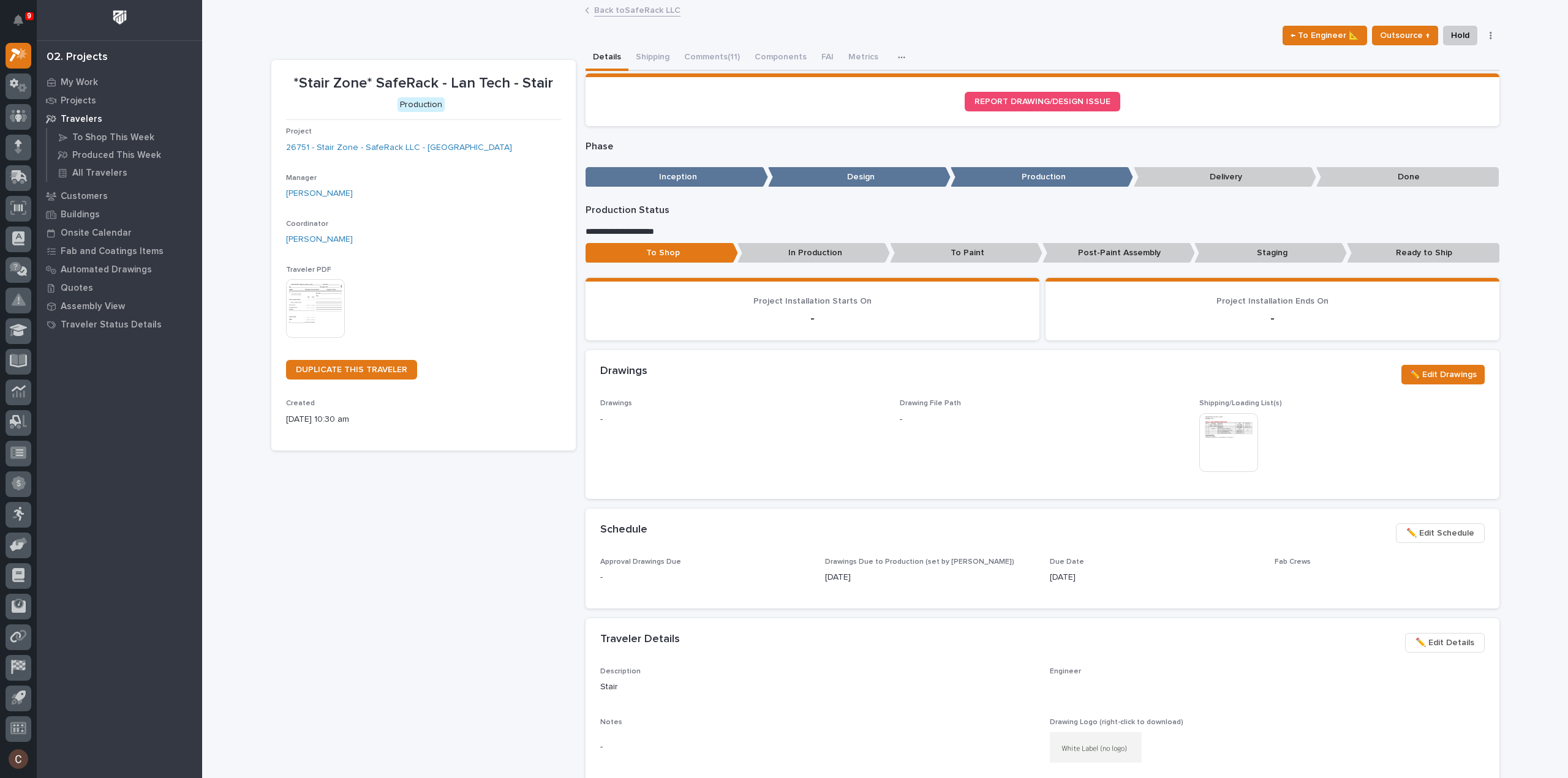
click at [725, 57] on button "Comments (11)" at bounding box center [712, 58] width 71 height 26
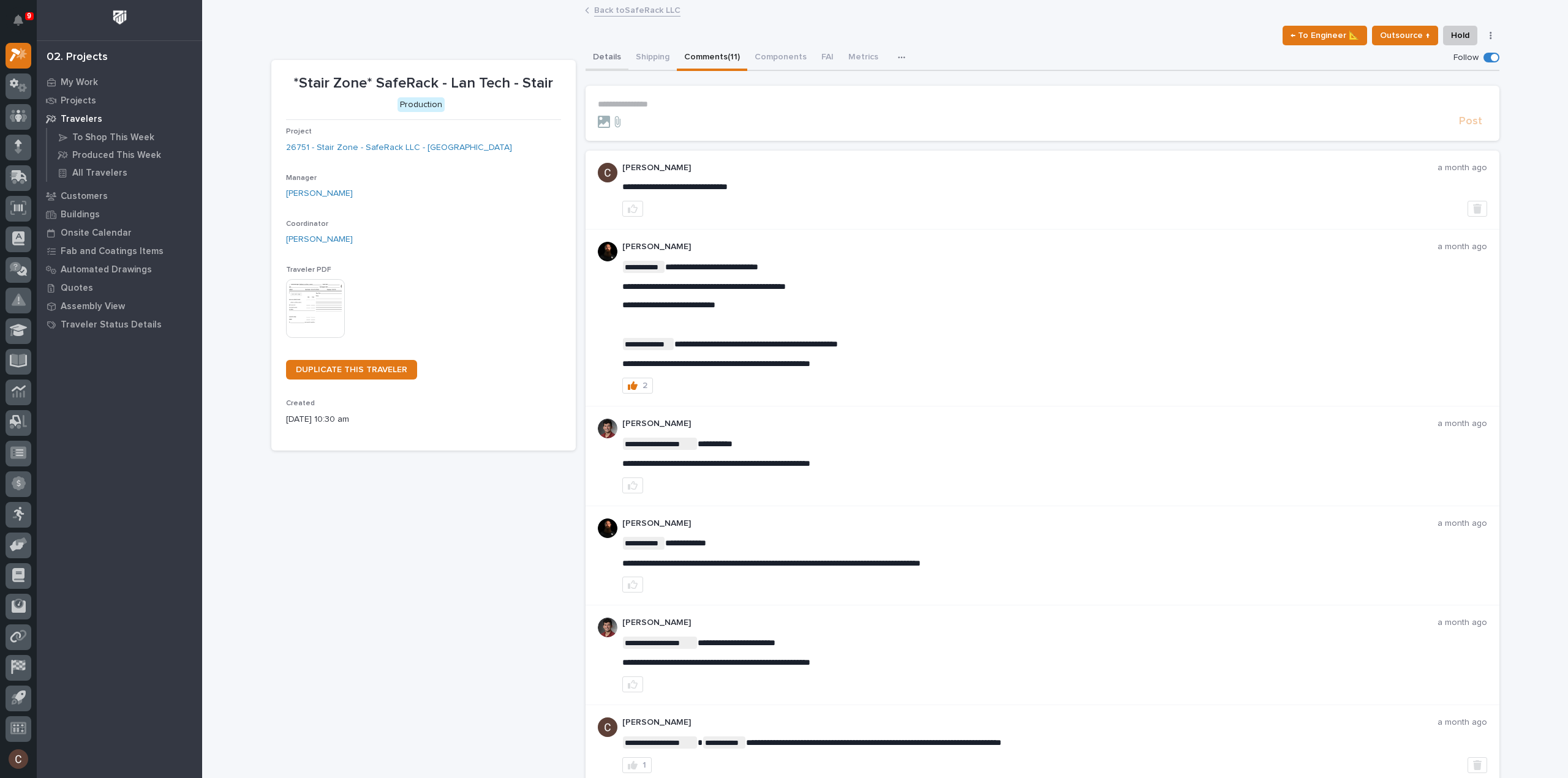
click at [597, 56] on button "Details" at bounding box center [607, 58] width 43 height 26
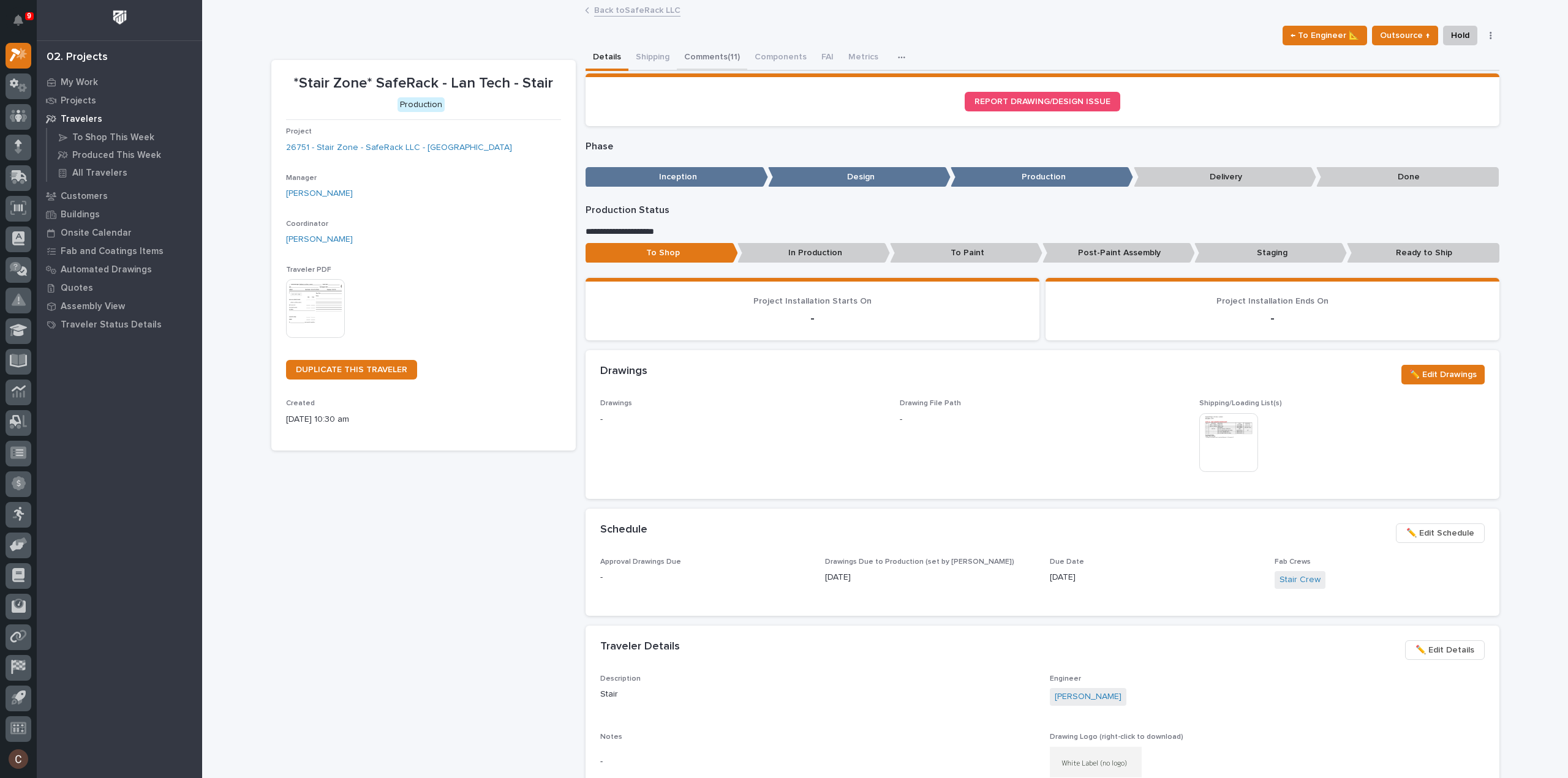
click at [716, 60] on button "Comments (11)" at bounding box center [712, 58] width 71 height 26
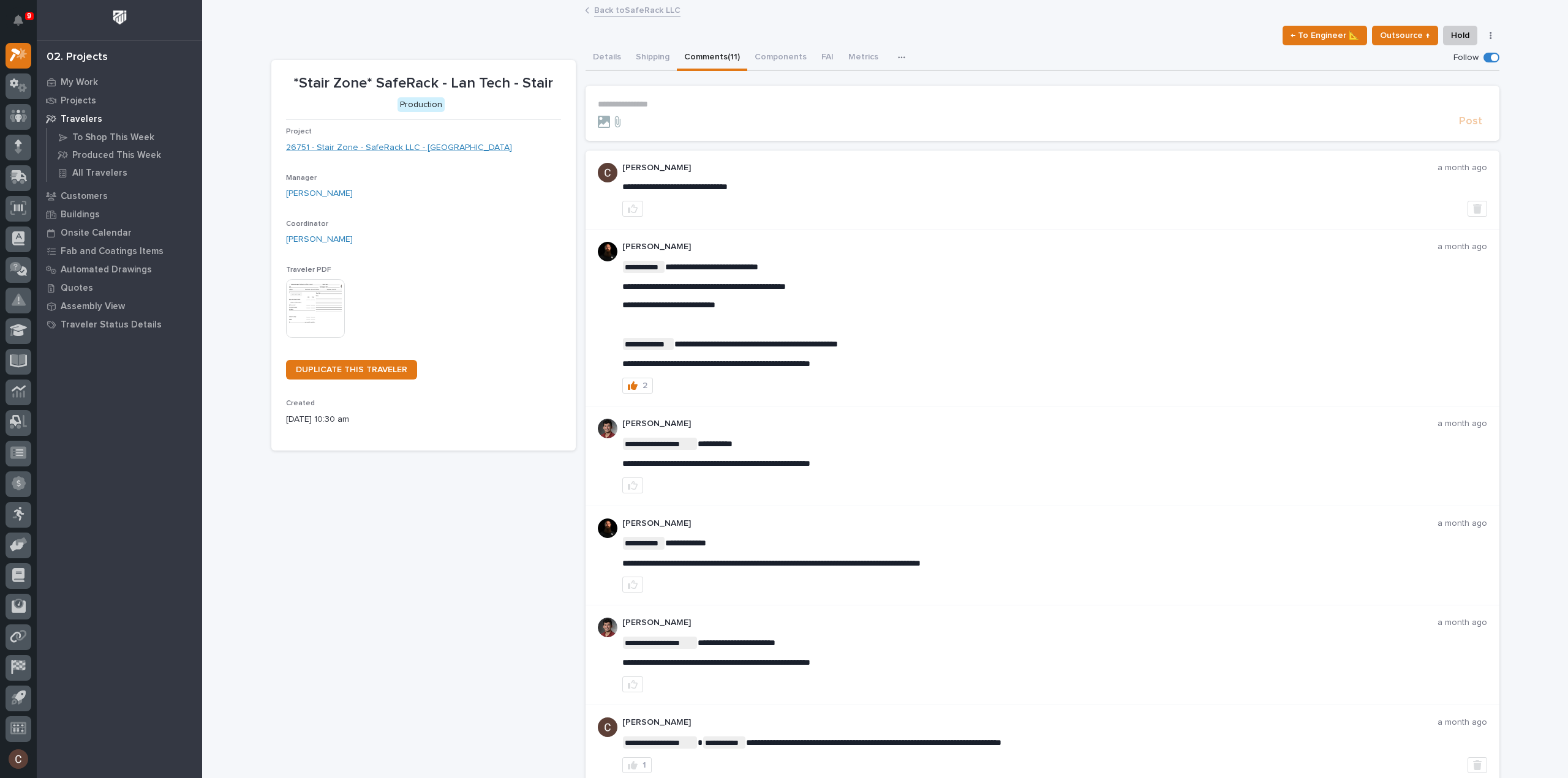
click at [354, 147] on link "26751 - Stair Zone - SafeRack LLC - [GEOGRAPHIC_DATA]" at bounding box center [399, 148] width 226 height 13
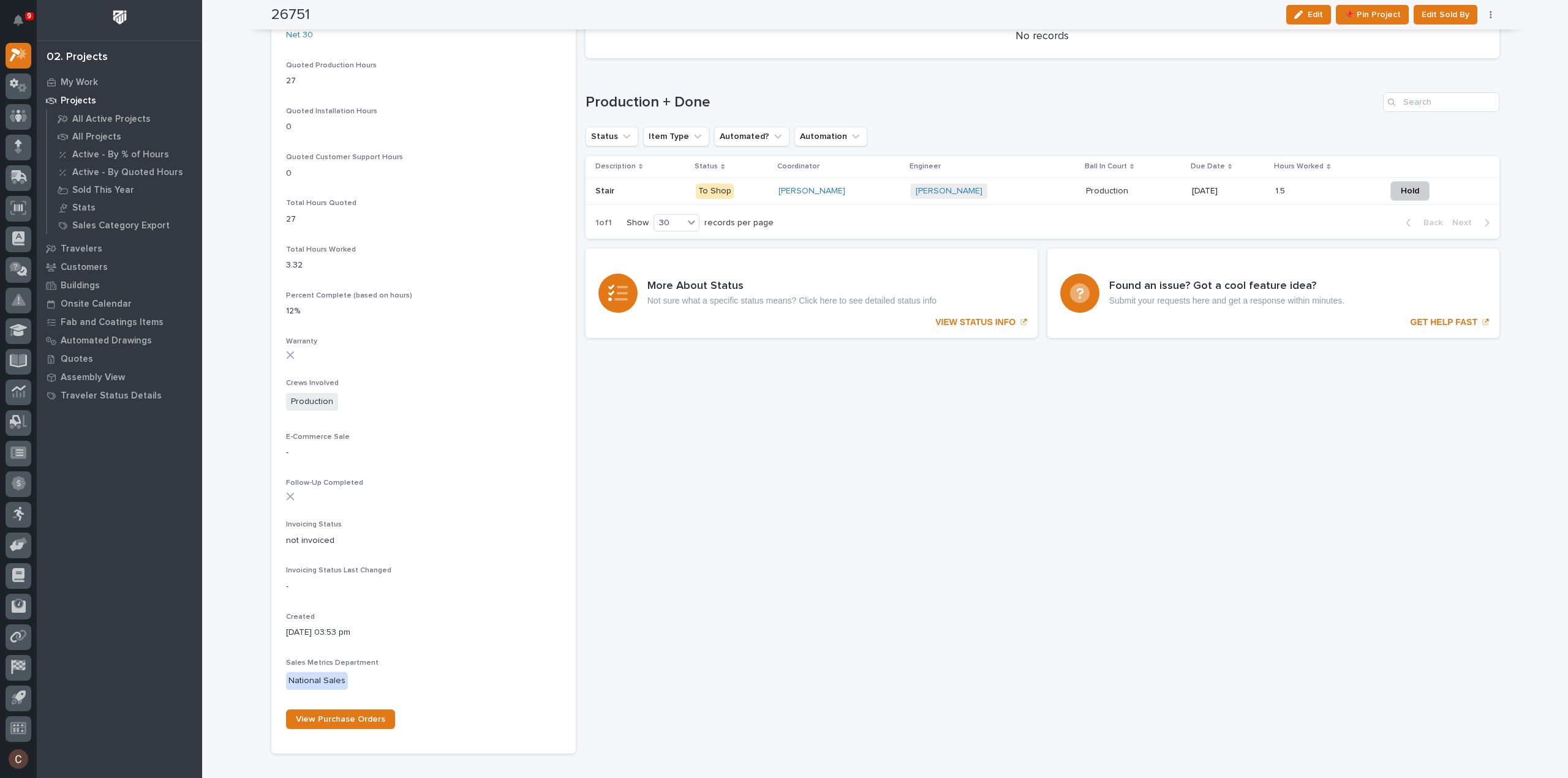
scroll to position [758, 0]
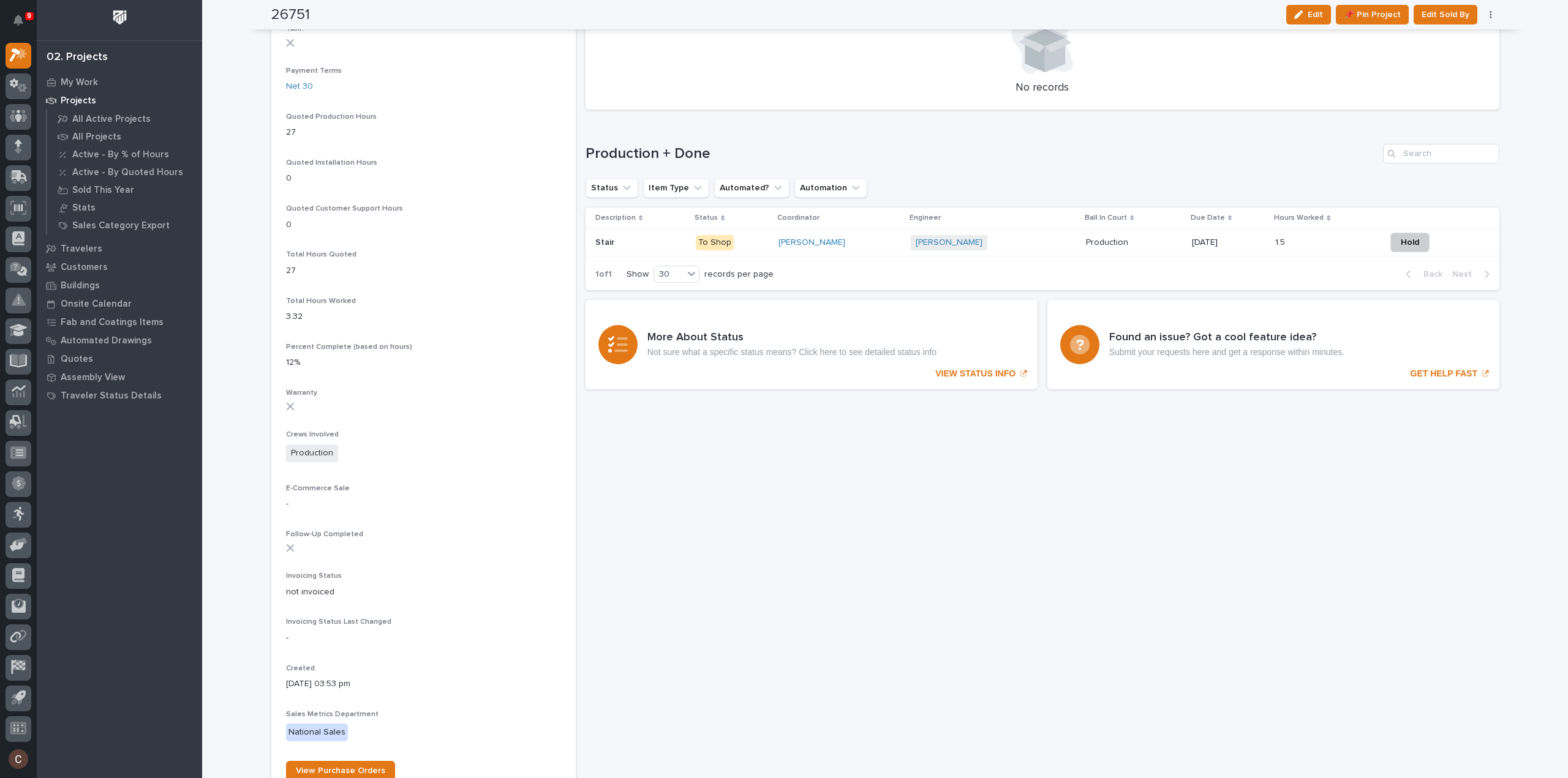
click at [875, 243] on div "[PERSON_NAME]" at bounding box center [839, 243] width 122 height 10
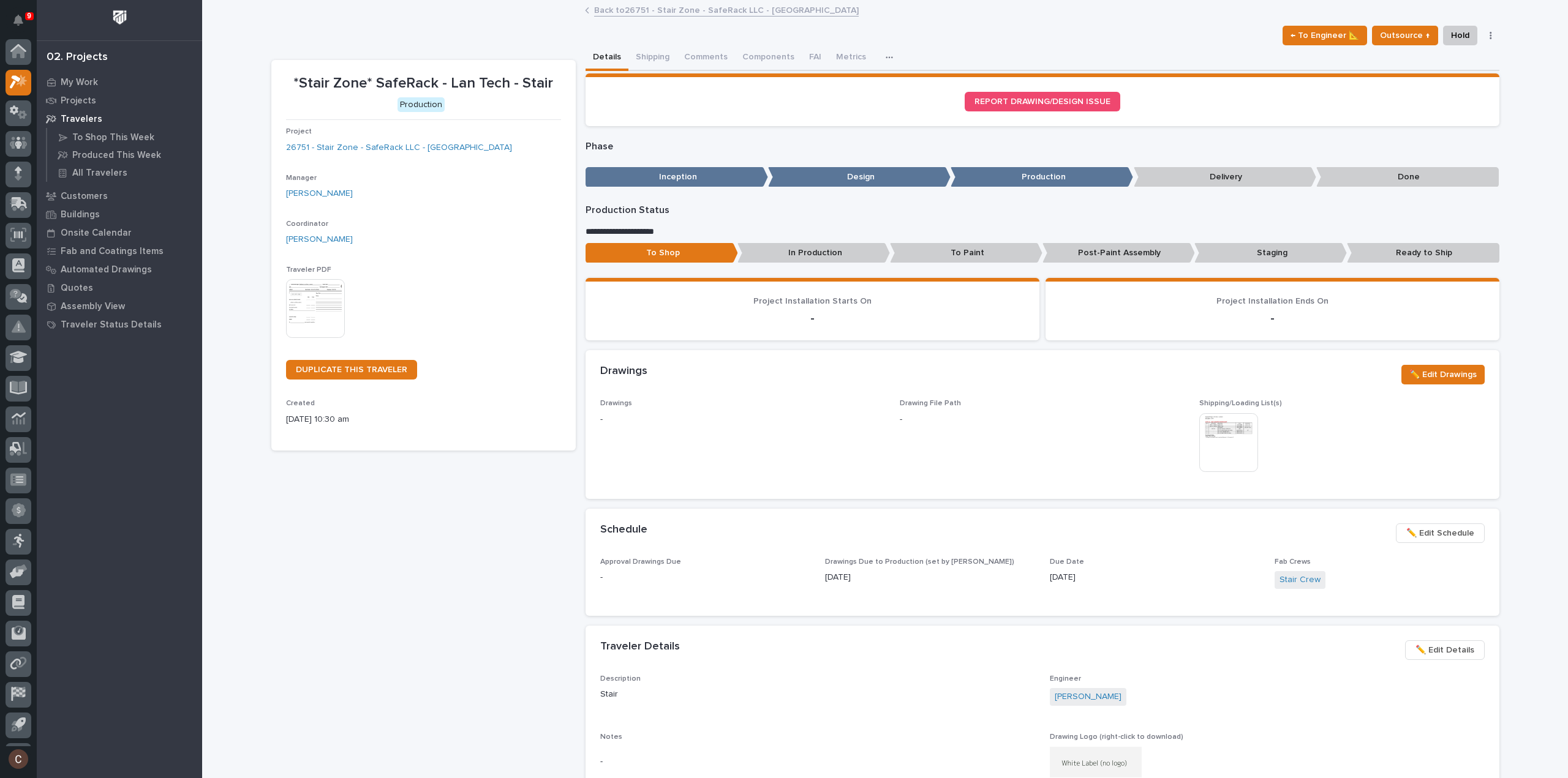
scroll to position [27, 0]
click at [718, 56] on button "Comments (11)" at bounding box center [712, 58] width 71 height 26
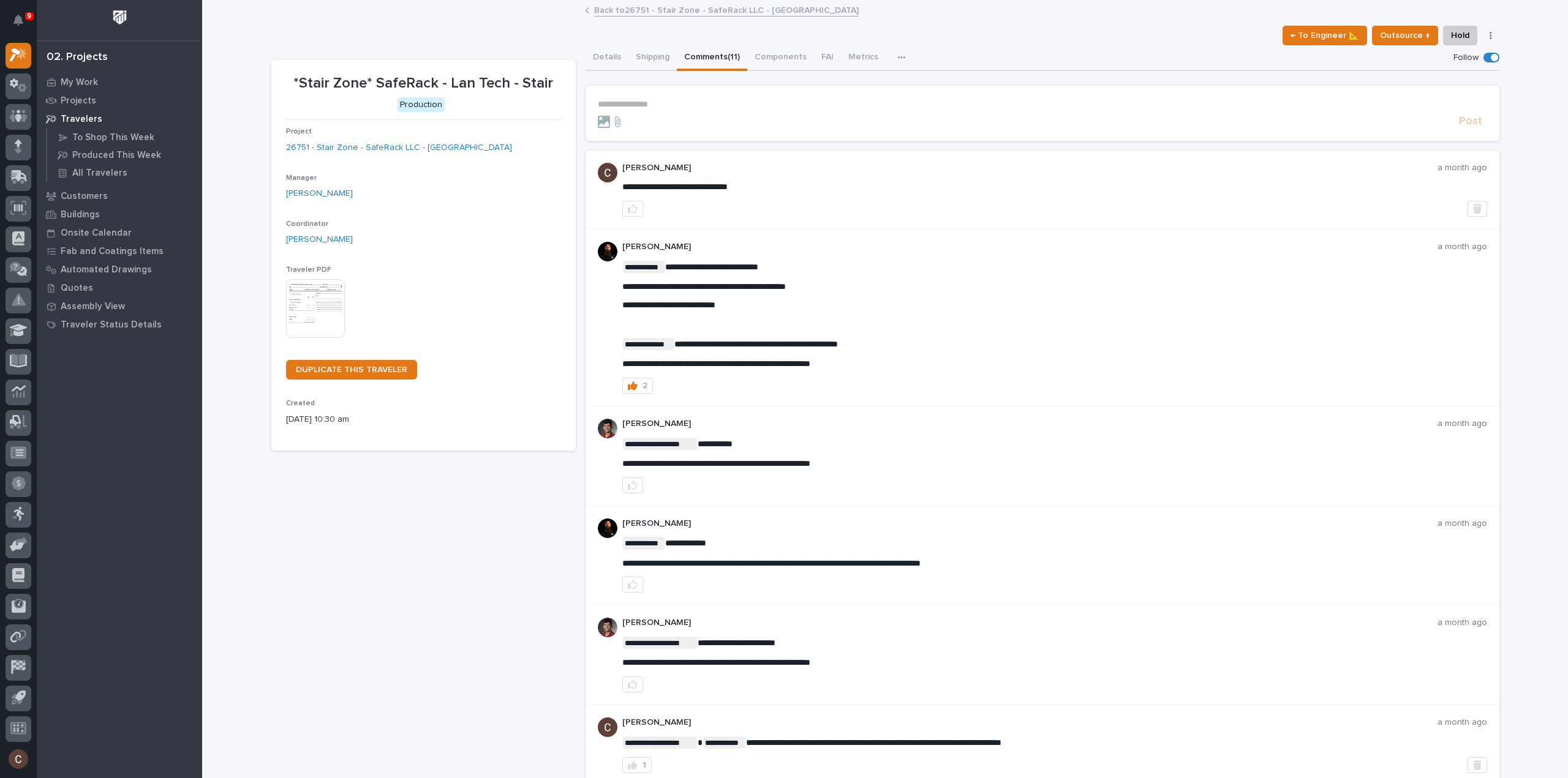
click at [637, 102] on p "**********" at bounding box center [1042, 104] width 889 height 10
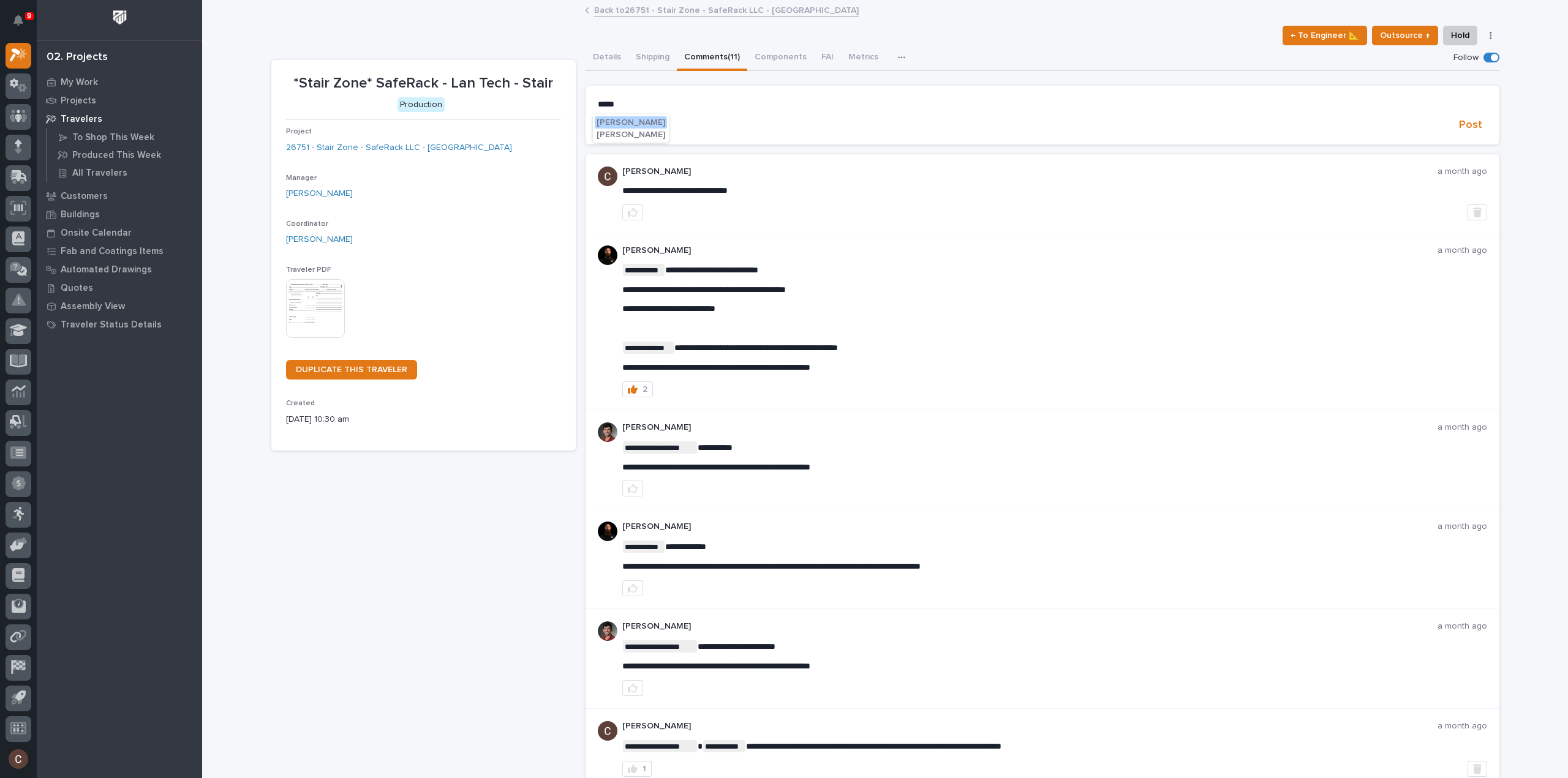
click at [626, 125] on span "Adam Yutzy" at bounding box center [630, 122] width 69 height 8
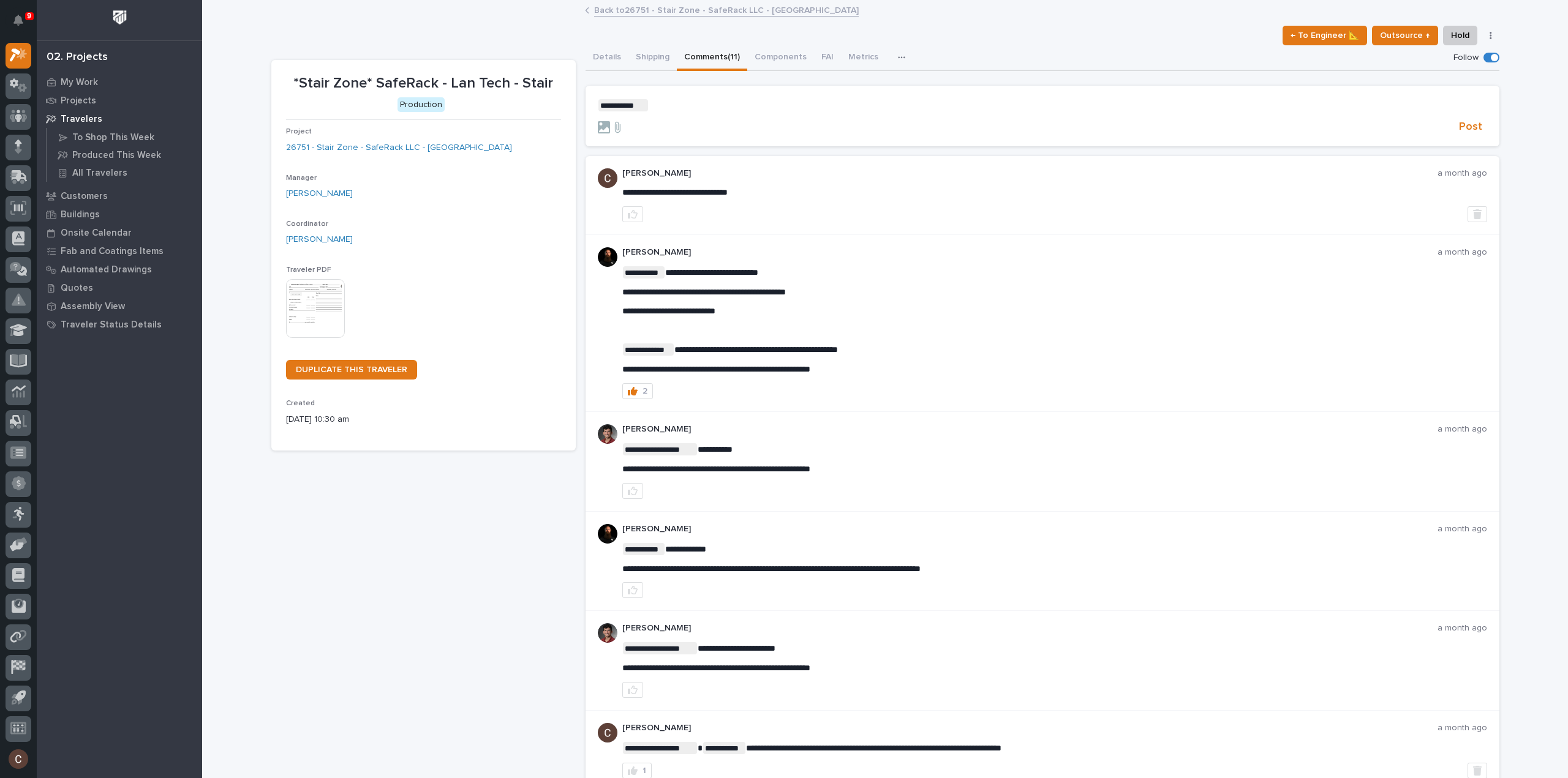
click at [703, 105] on p "**********" at bounding box center [1042, 105] width 889 height 12
click at [1466, 126] on span "Post" at bounding box center [1471, 127] width 24 height 14
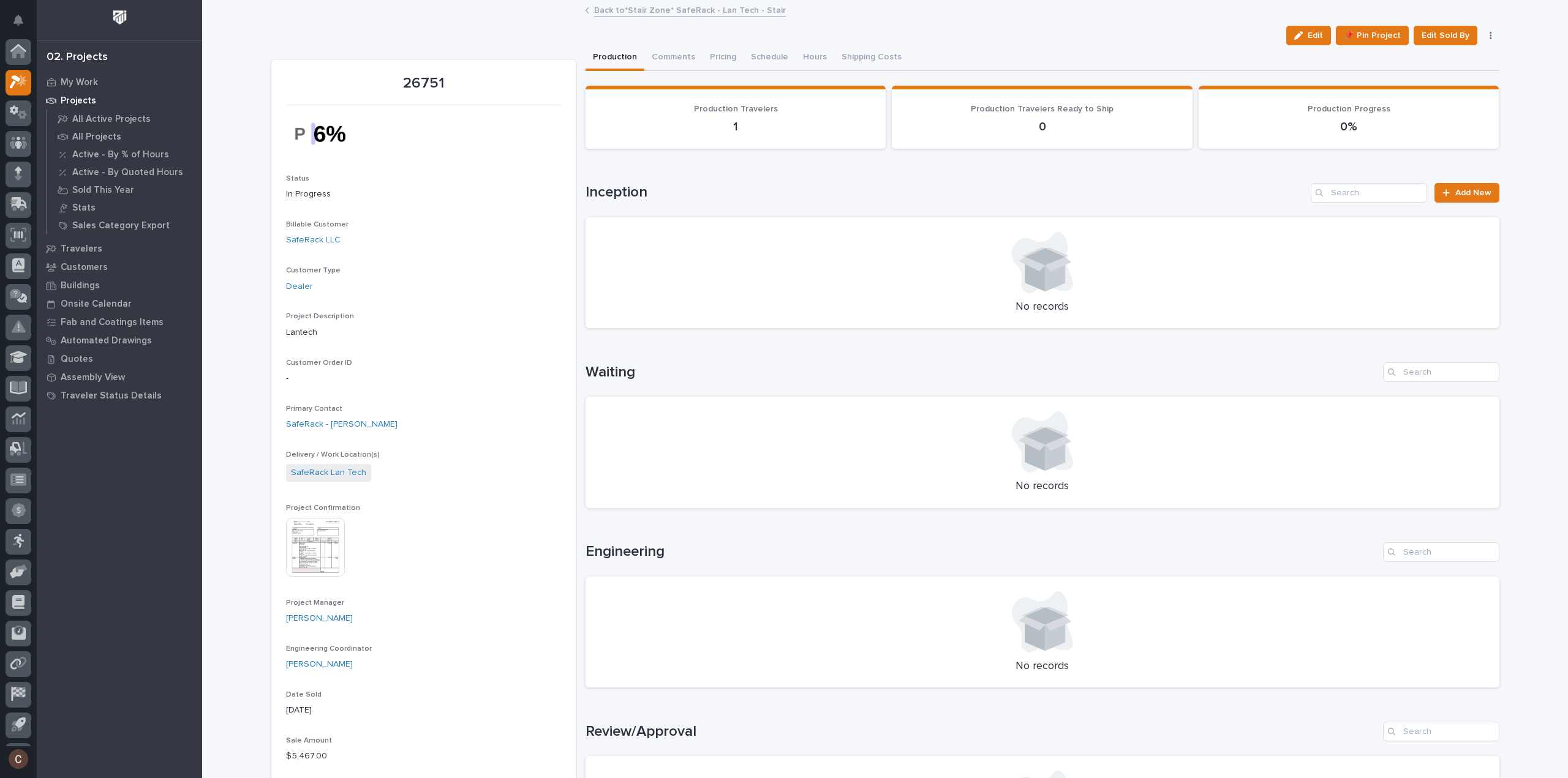
scroll to position [27, 0]
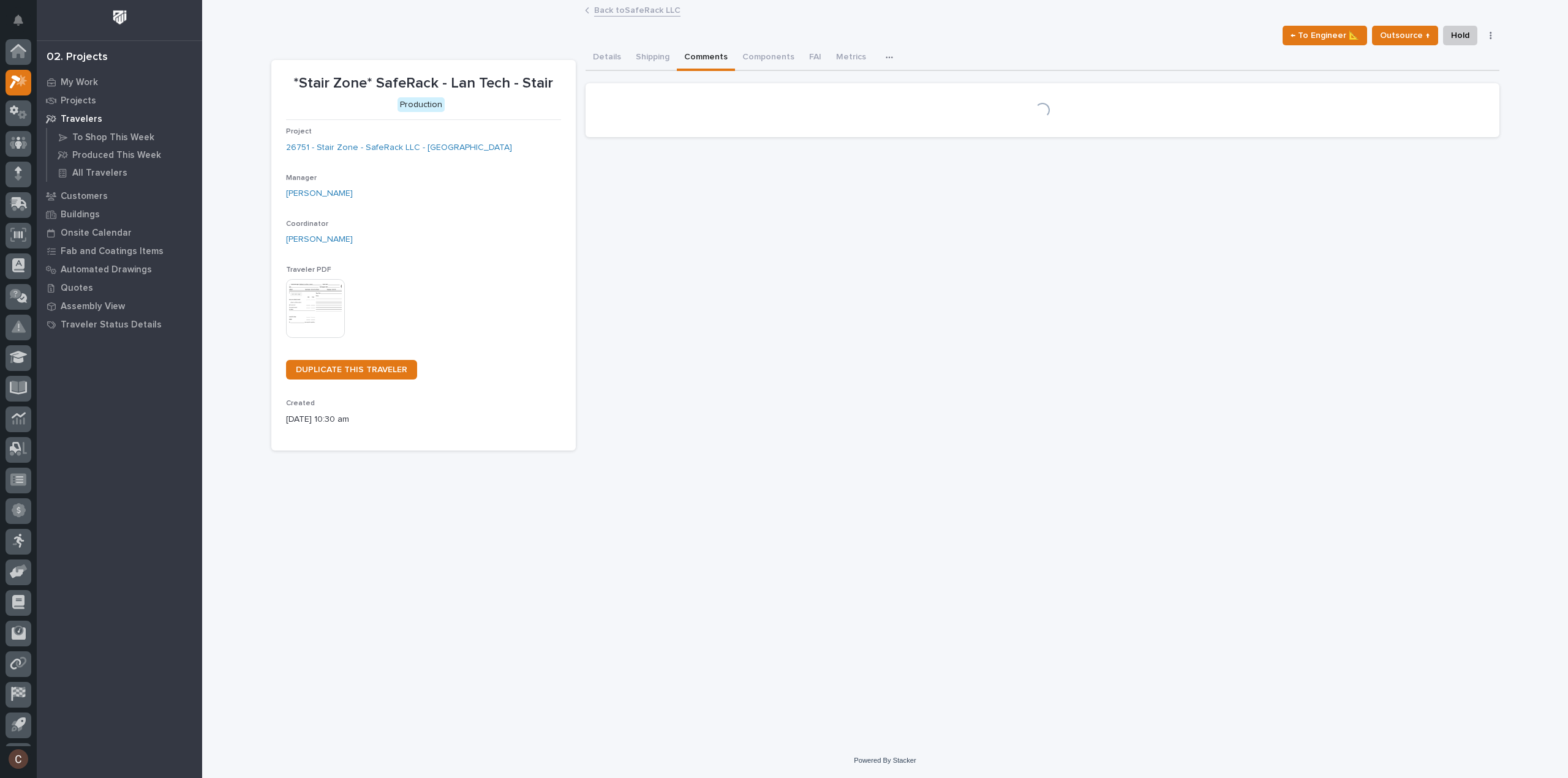
scroll to position [27, 0]
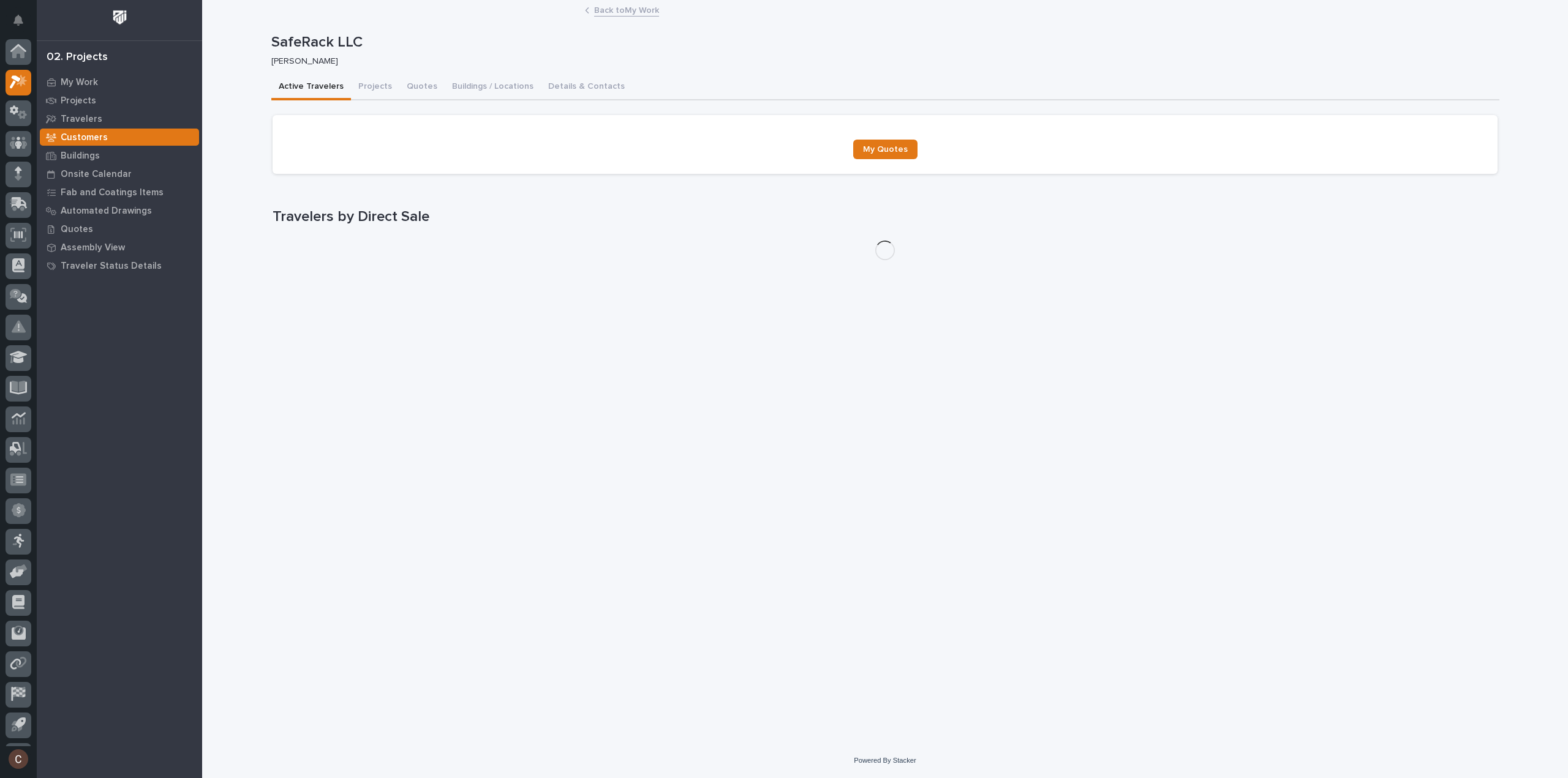
scroll to position [27, 0]
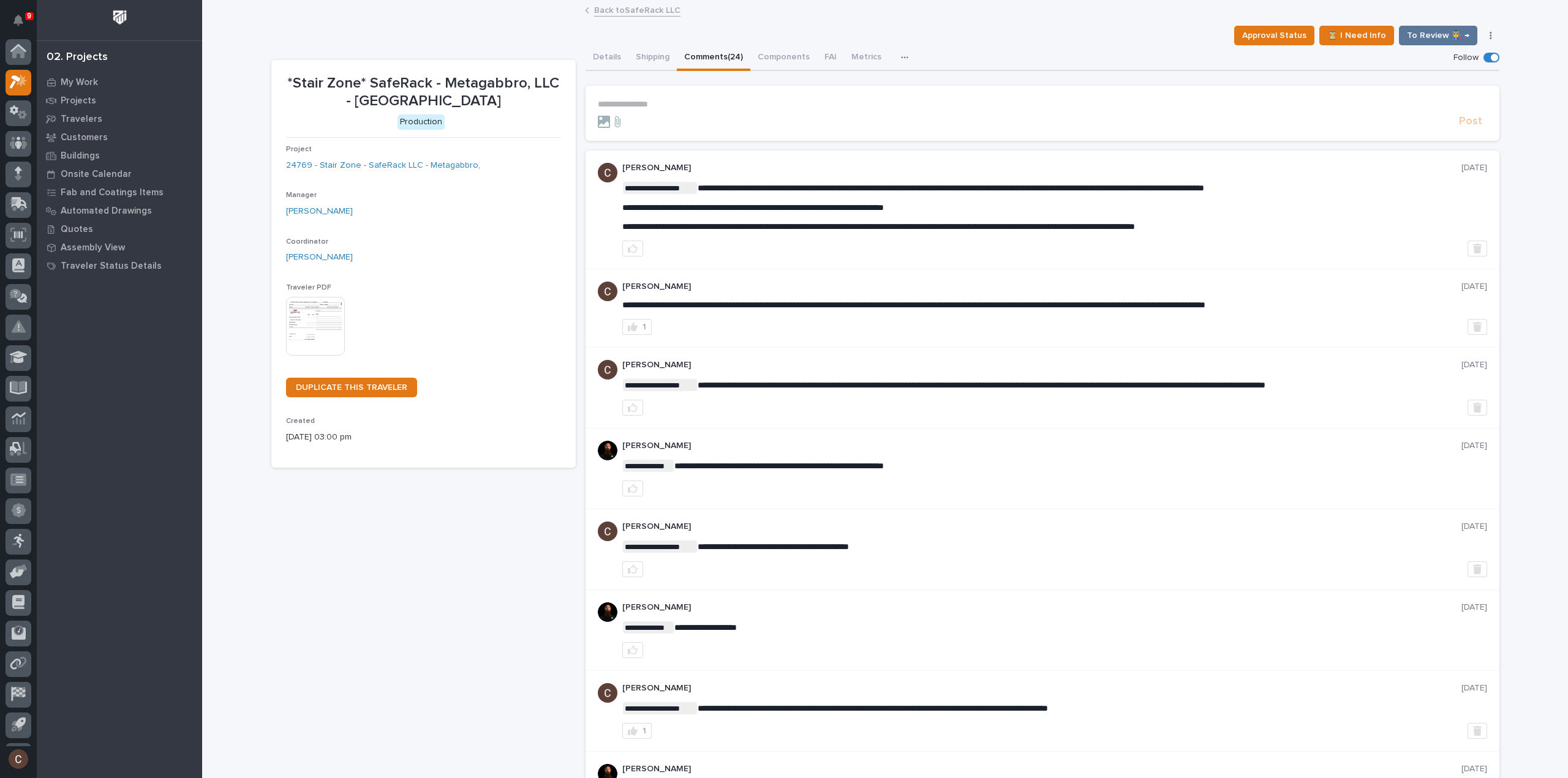
scroll to position [27, 0]
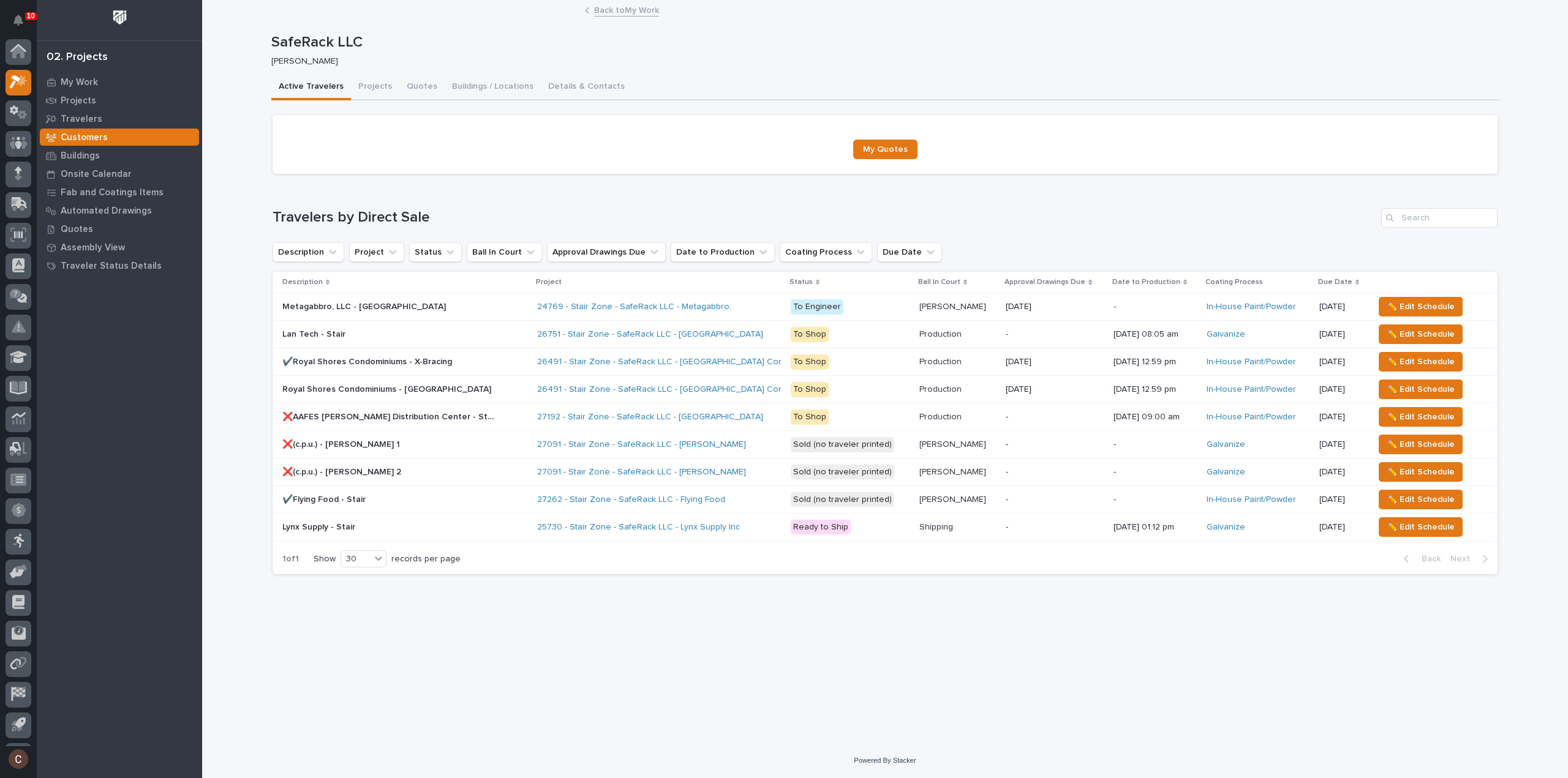
scroll to position [27, 0]
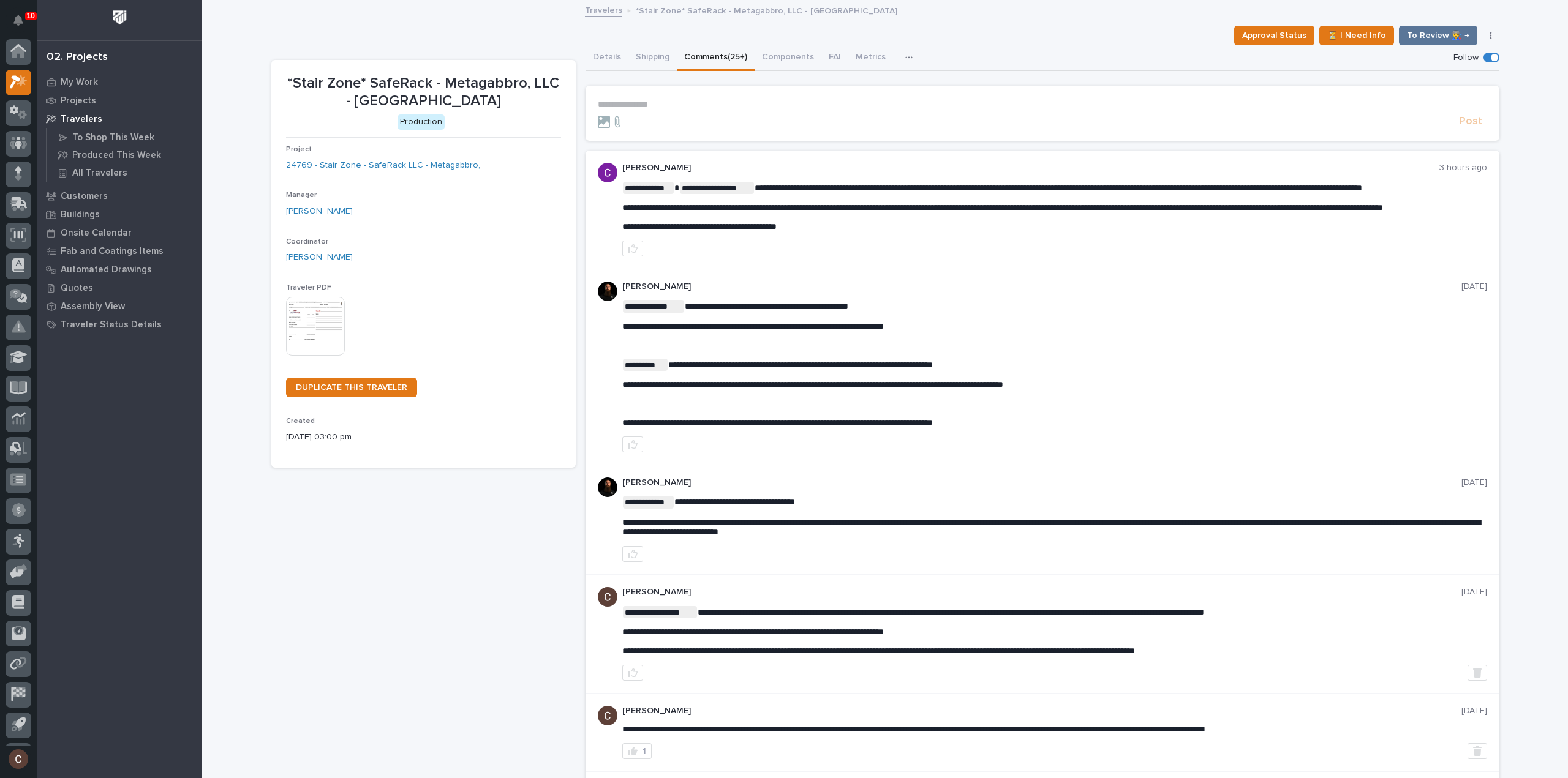
scroll to position [27, 0]
click at [22, 50] on icon at bounding box center [21, 54] width 10 height 12
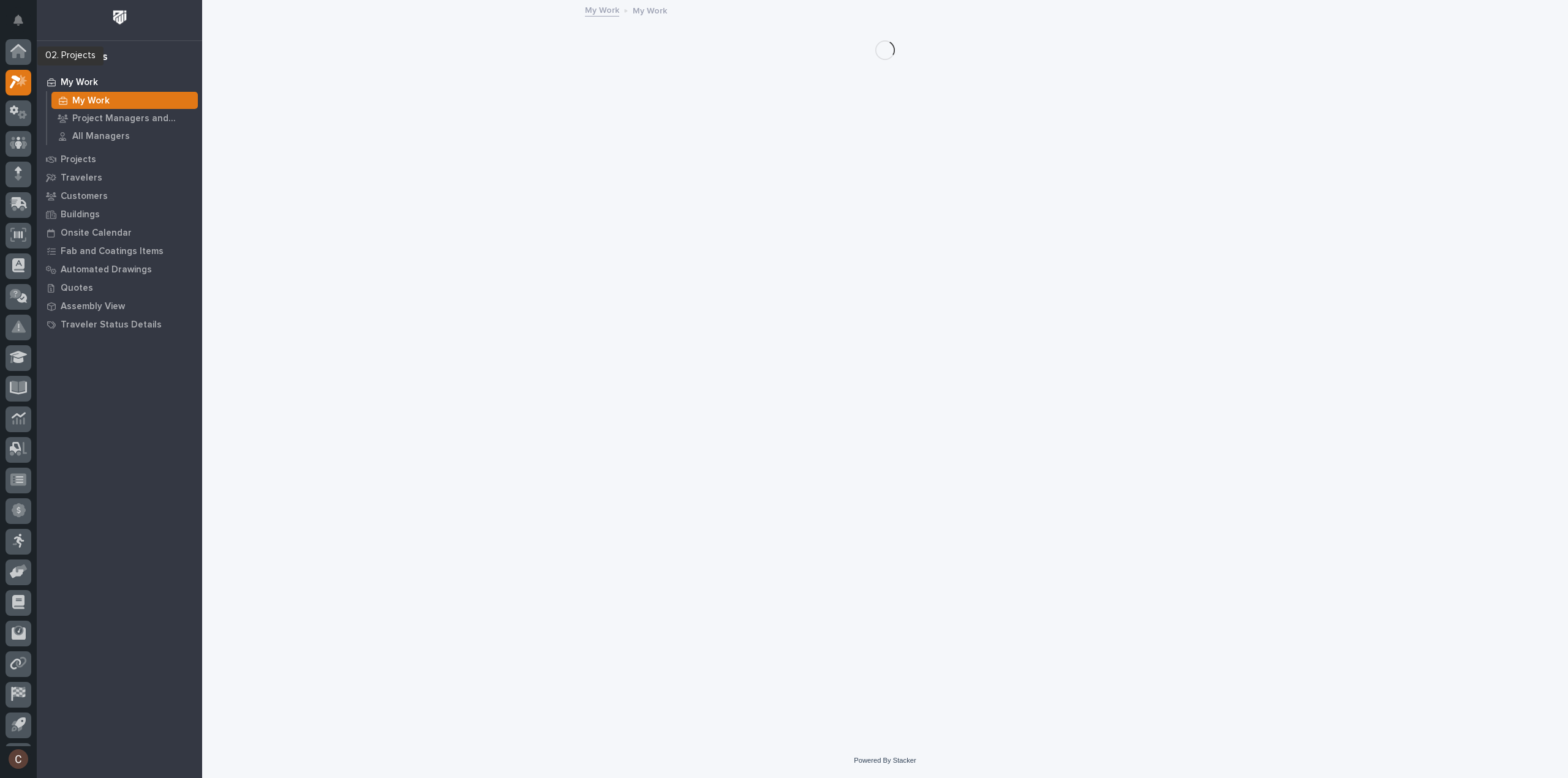
scroll to position [27, 0]
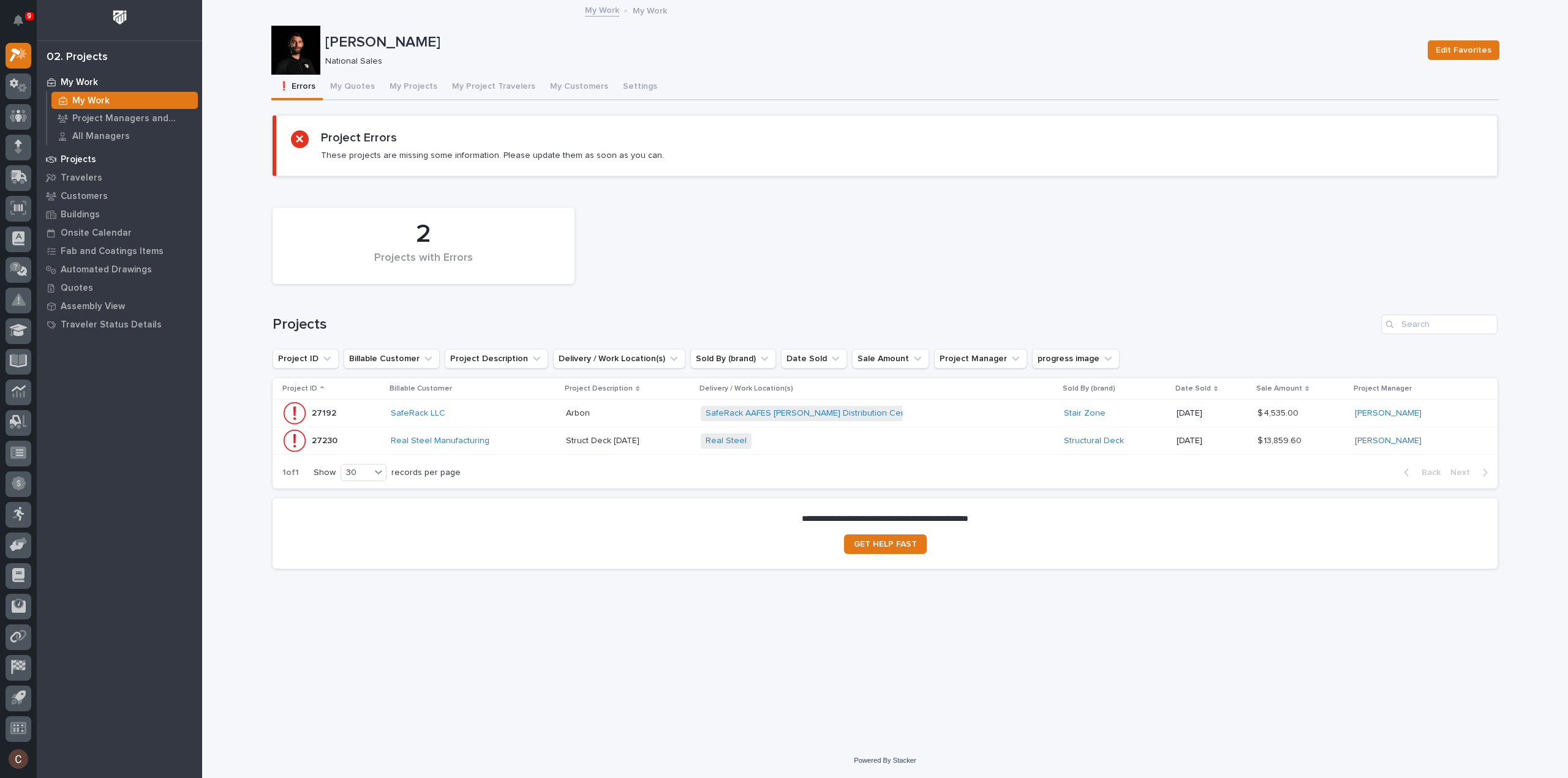
click at [83, 158] on p "Projects" at bounding box center [78, 160] width 35 height 11
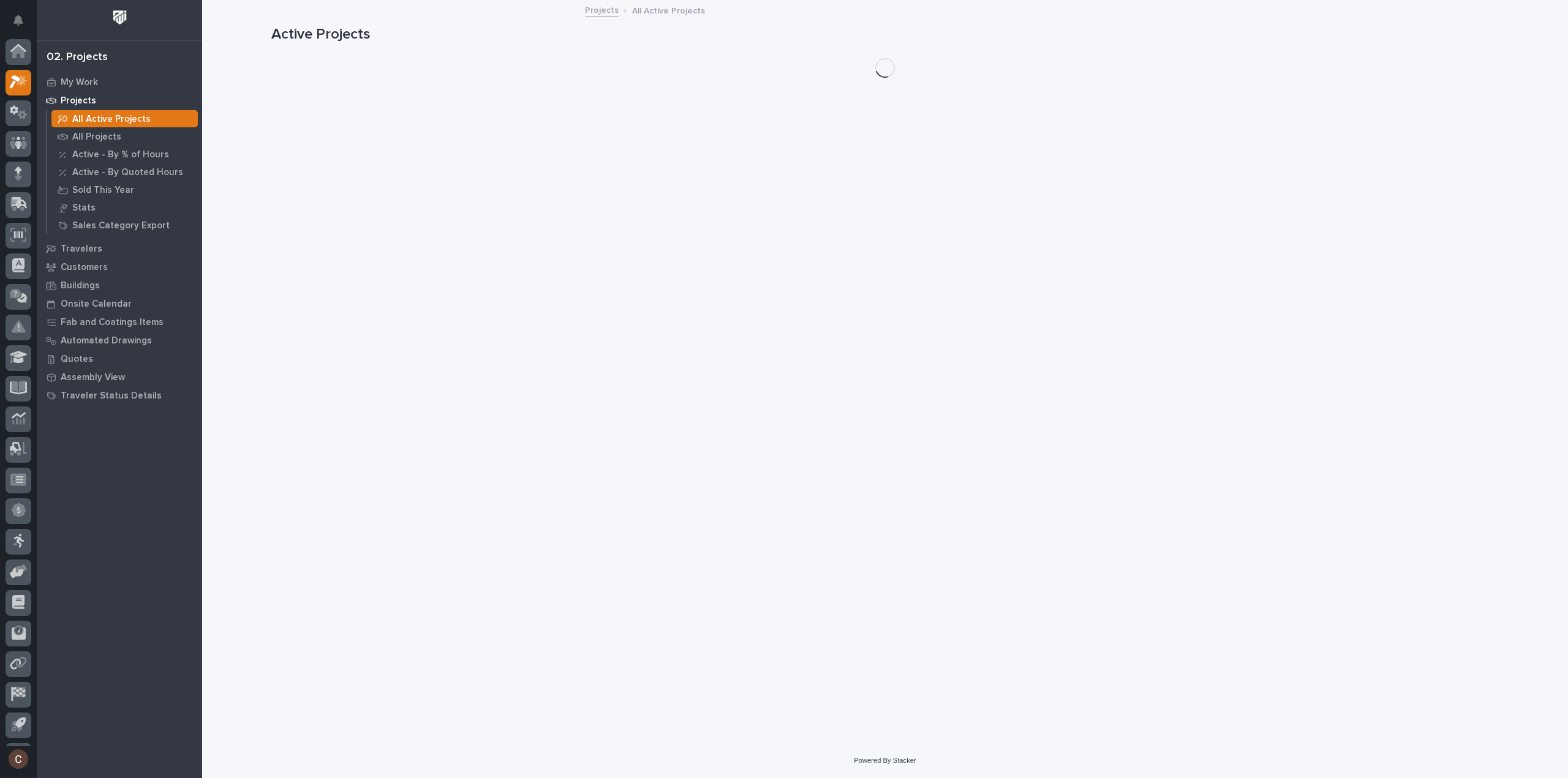
scroll to position [27, 0]
click at [24, 190] on link at bounding box center [18, 178] width 26 height 26
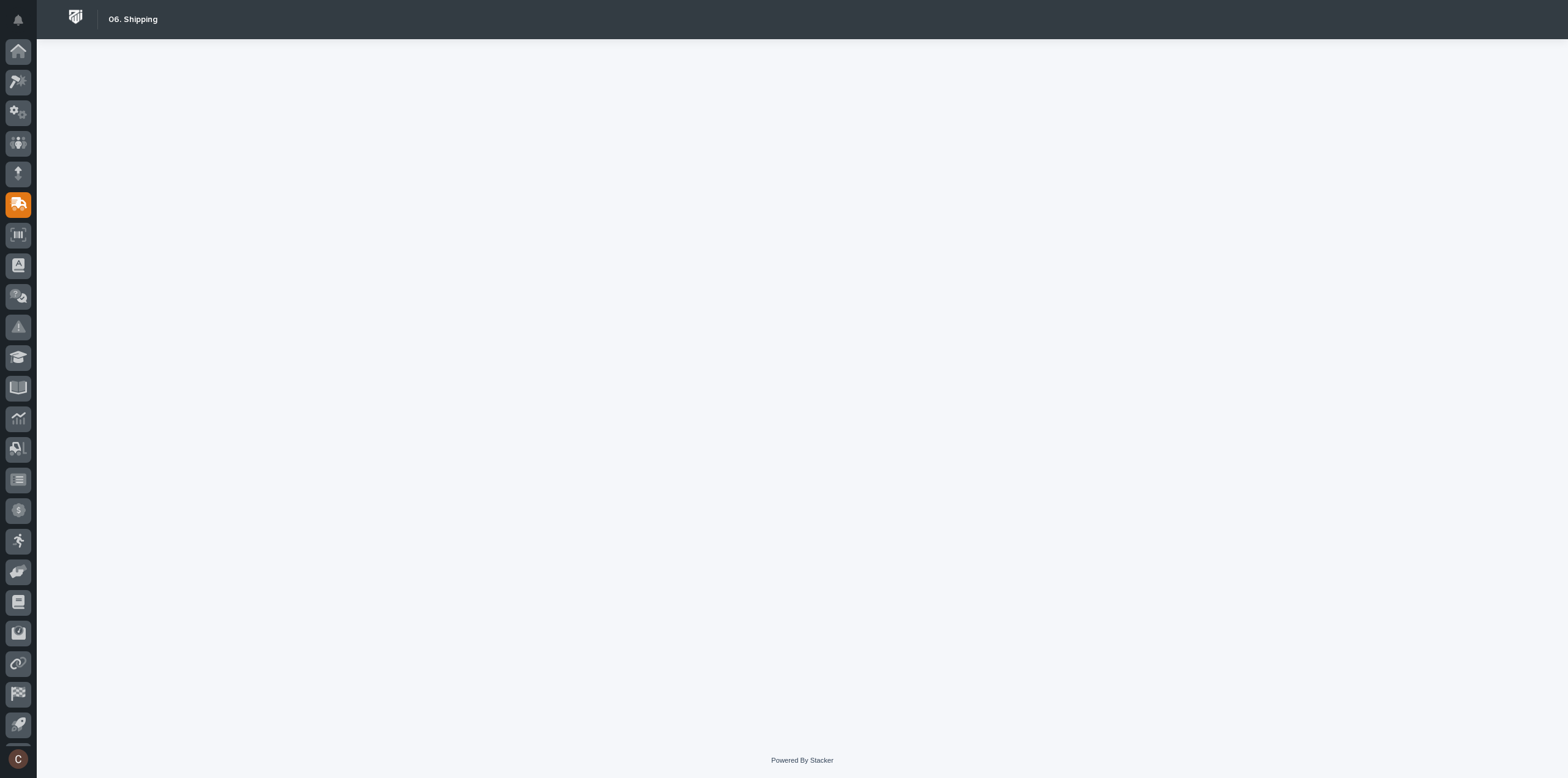
scroll to position [27, 0]
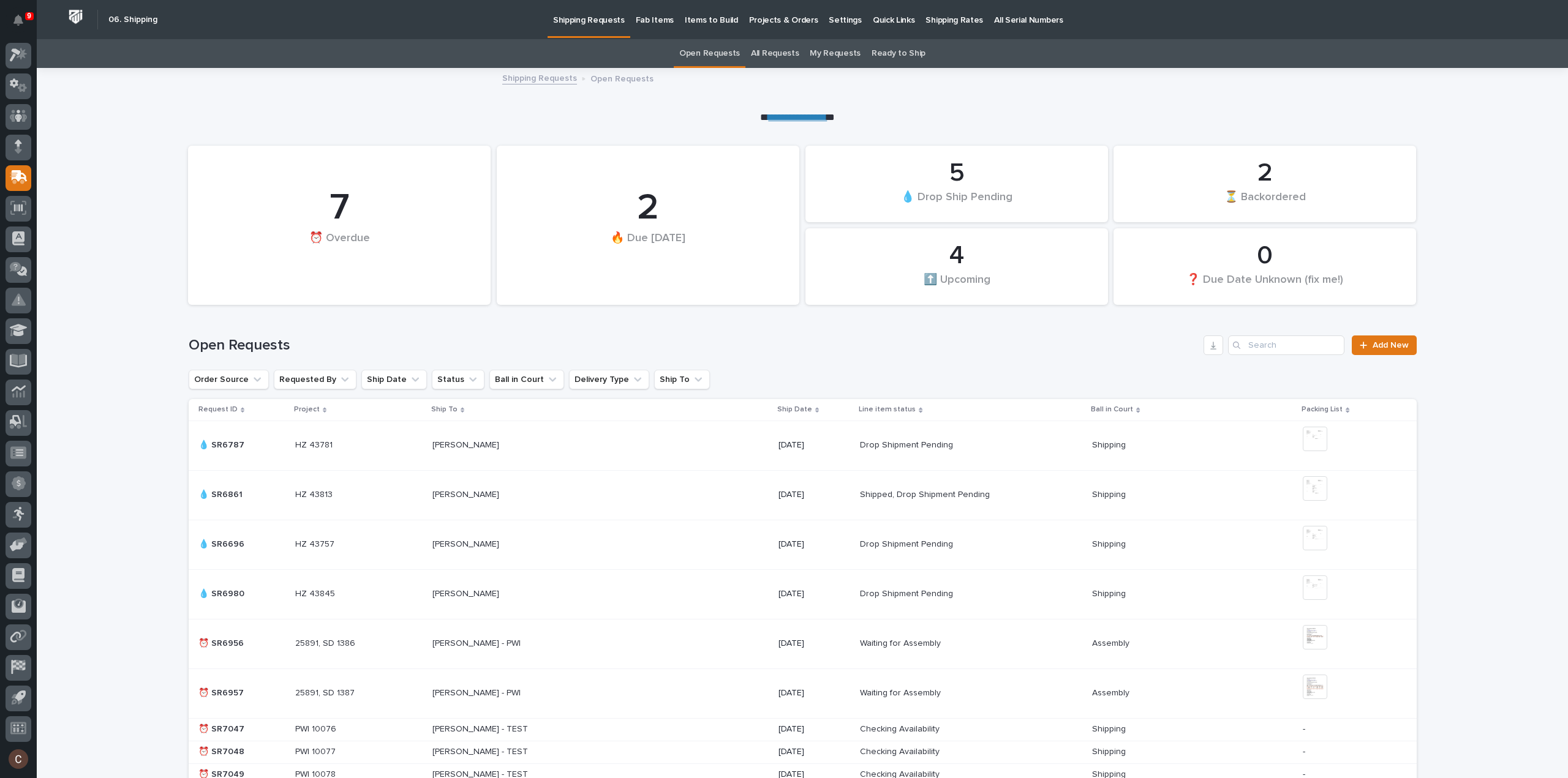
click at [785, 24] on p "Projects & Orders" at bounding box center [784, 12] width 69 height 26
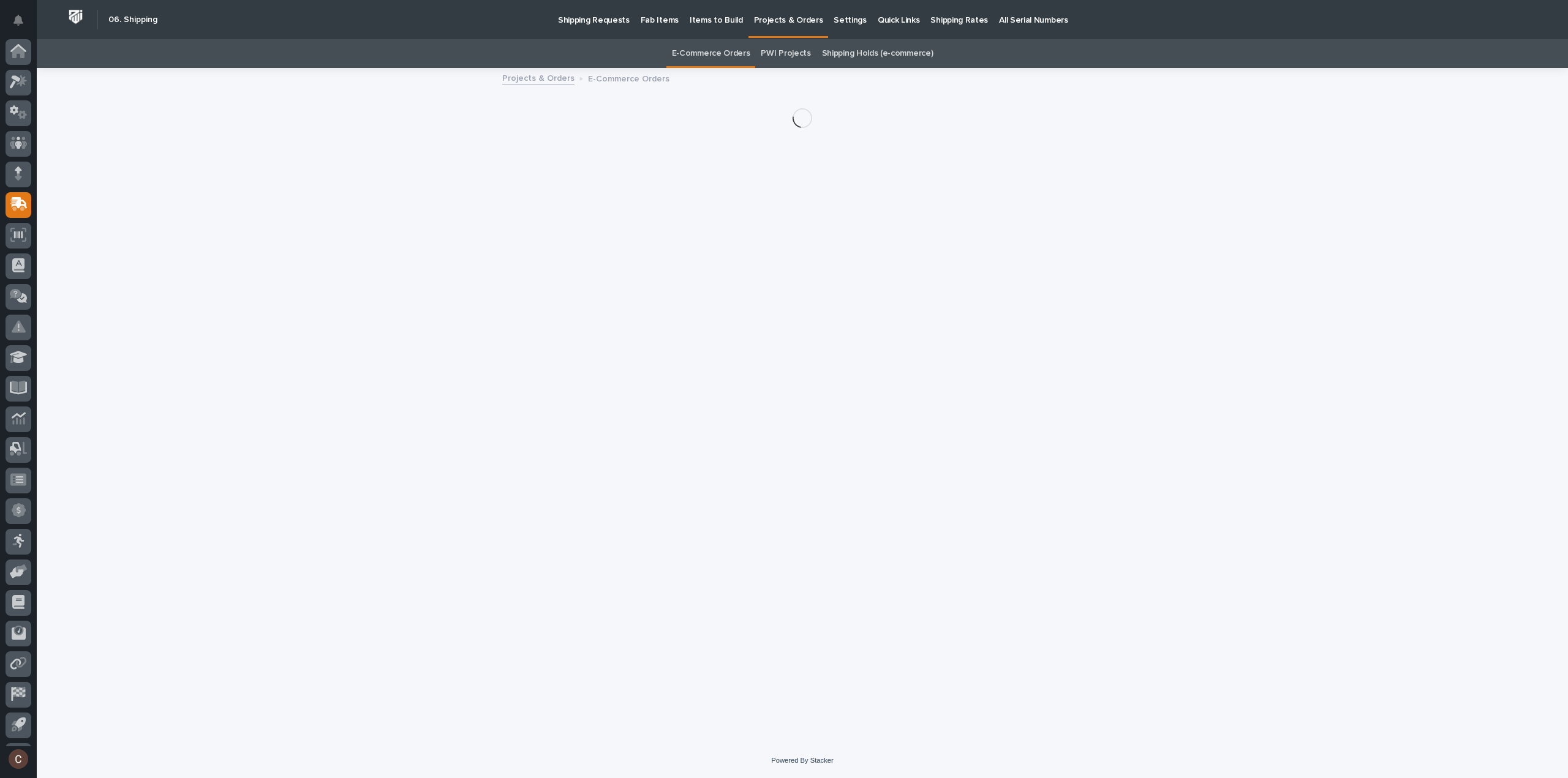
scroll to position [27, 0]
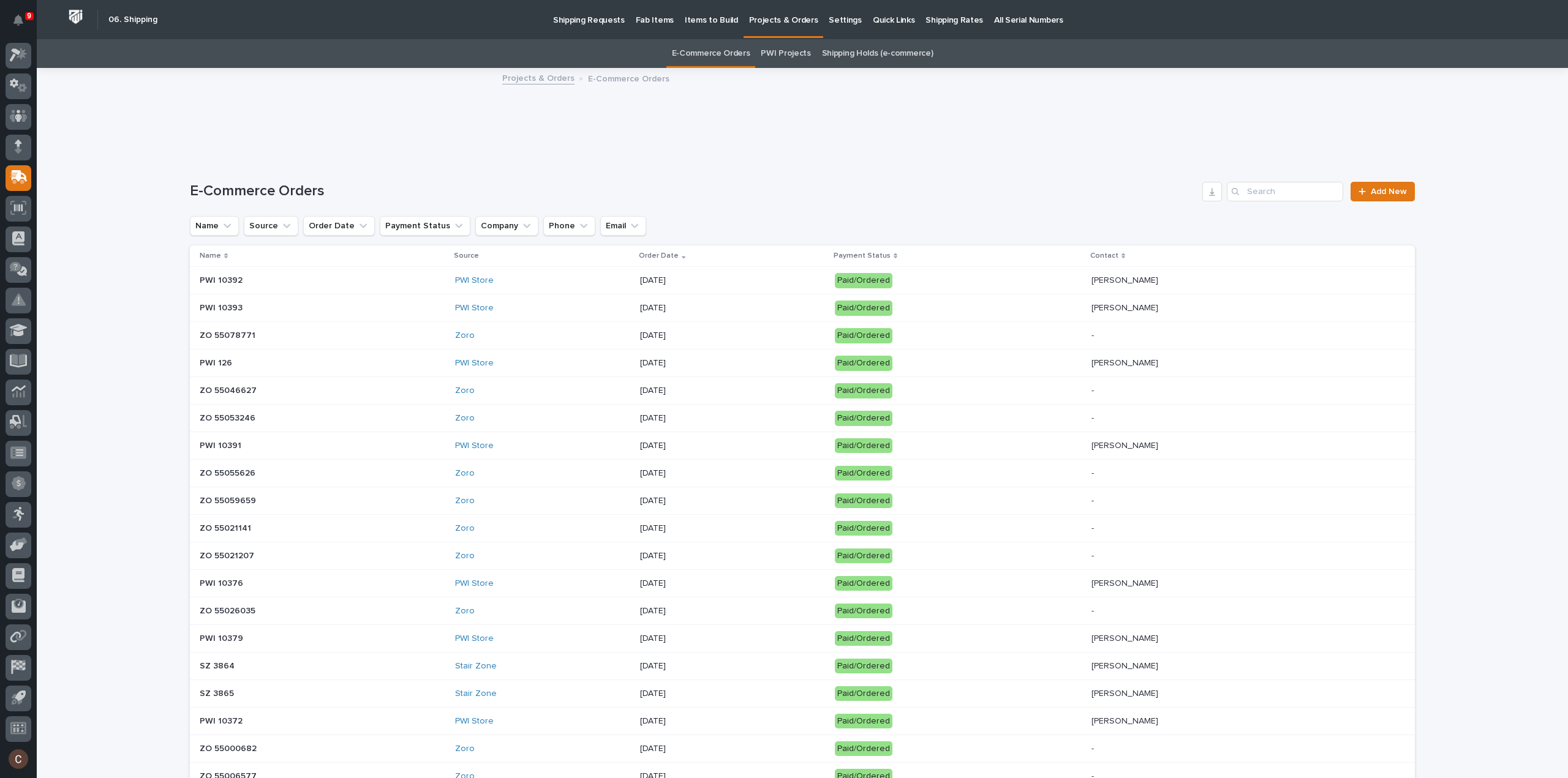
click at [702, 358] on p "[DATE]" at bounding box center [732, 363] width 185 height 10
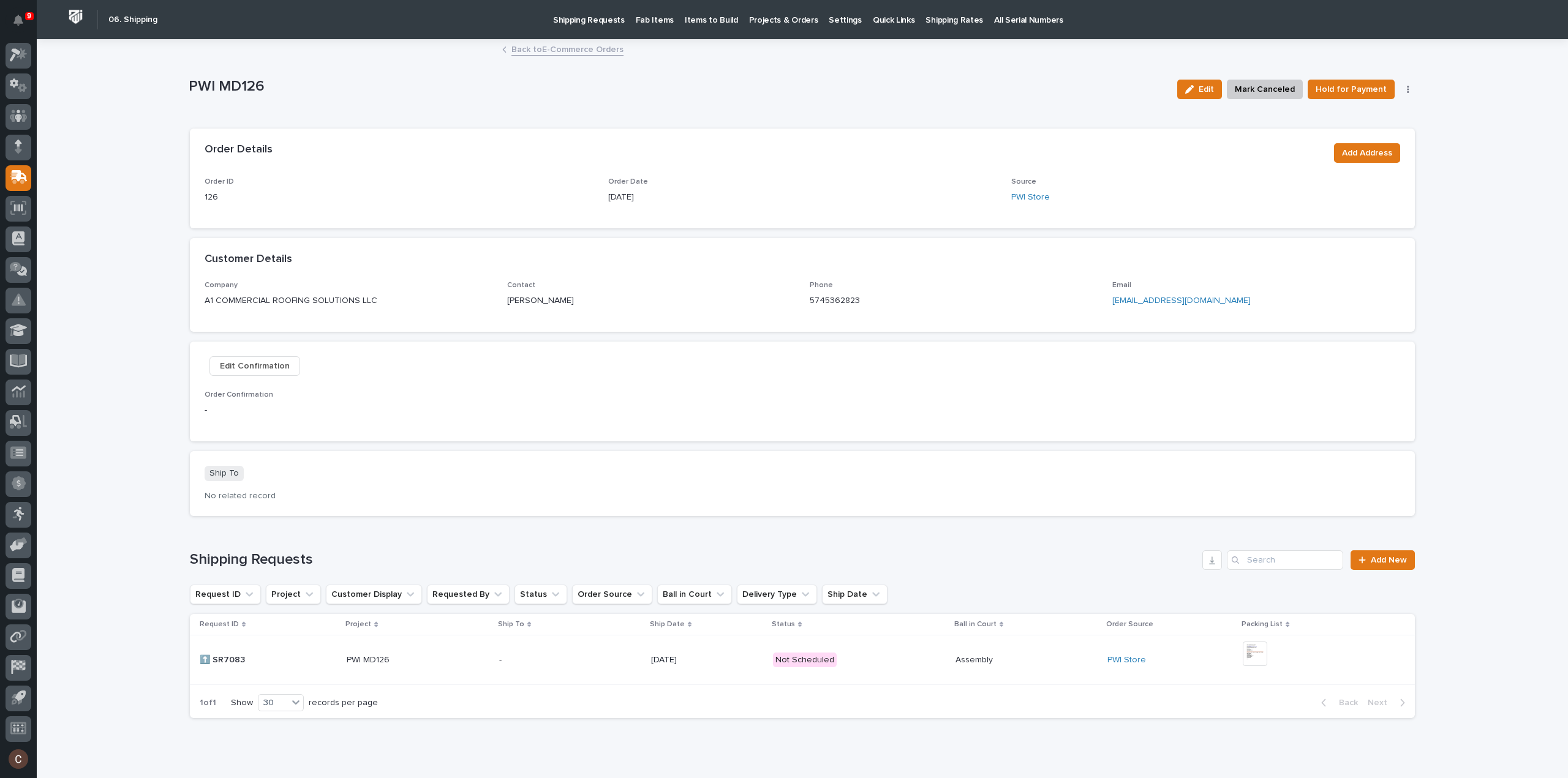
scroll to position [46, 0]
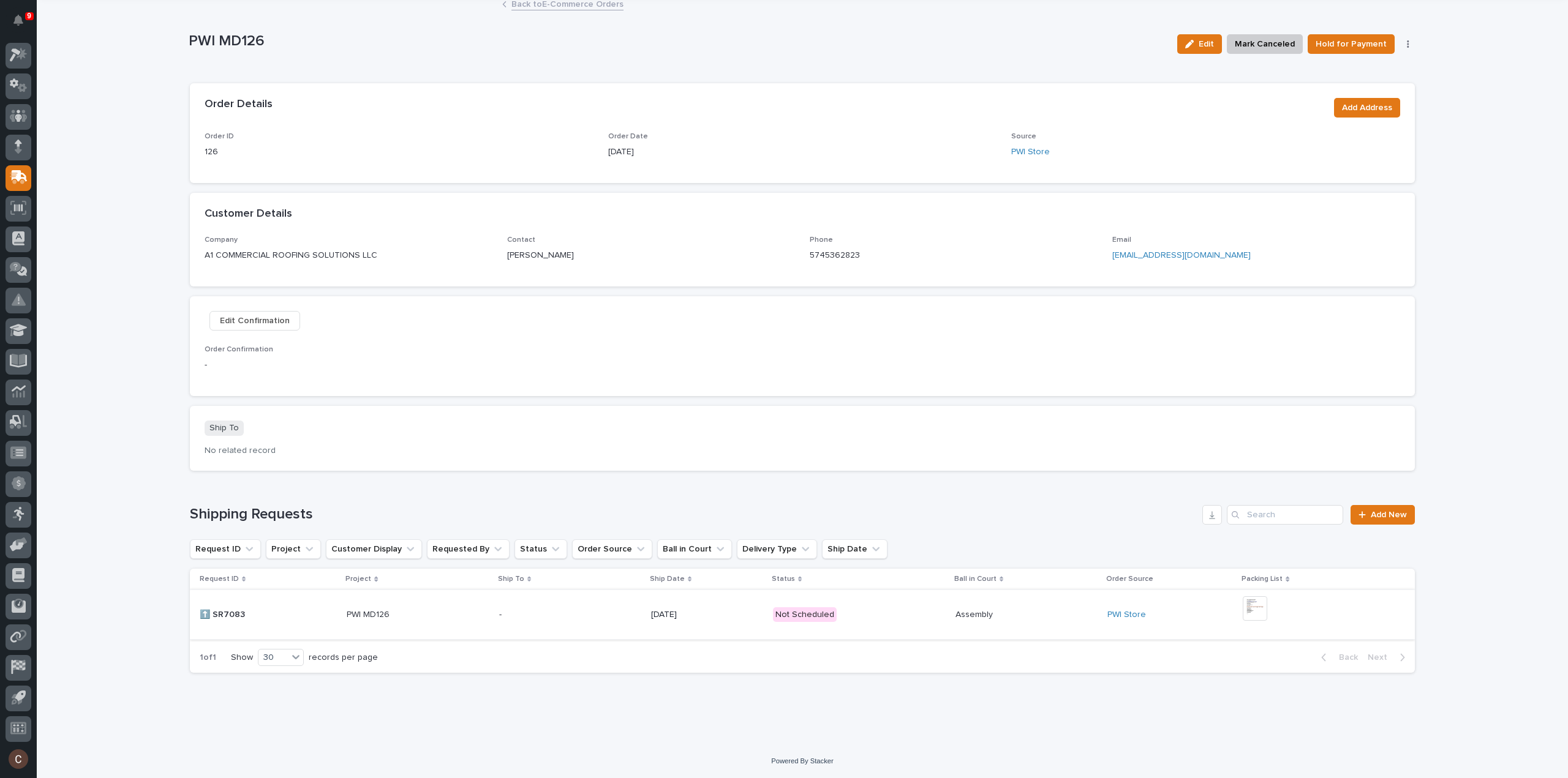
click at [1250, 611] on img at bounding box center [1255, 608] width 24 height 24
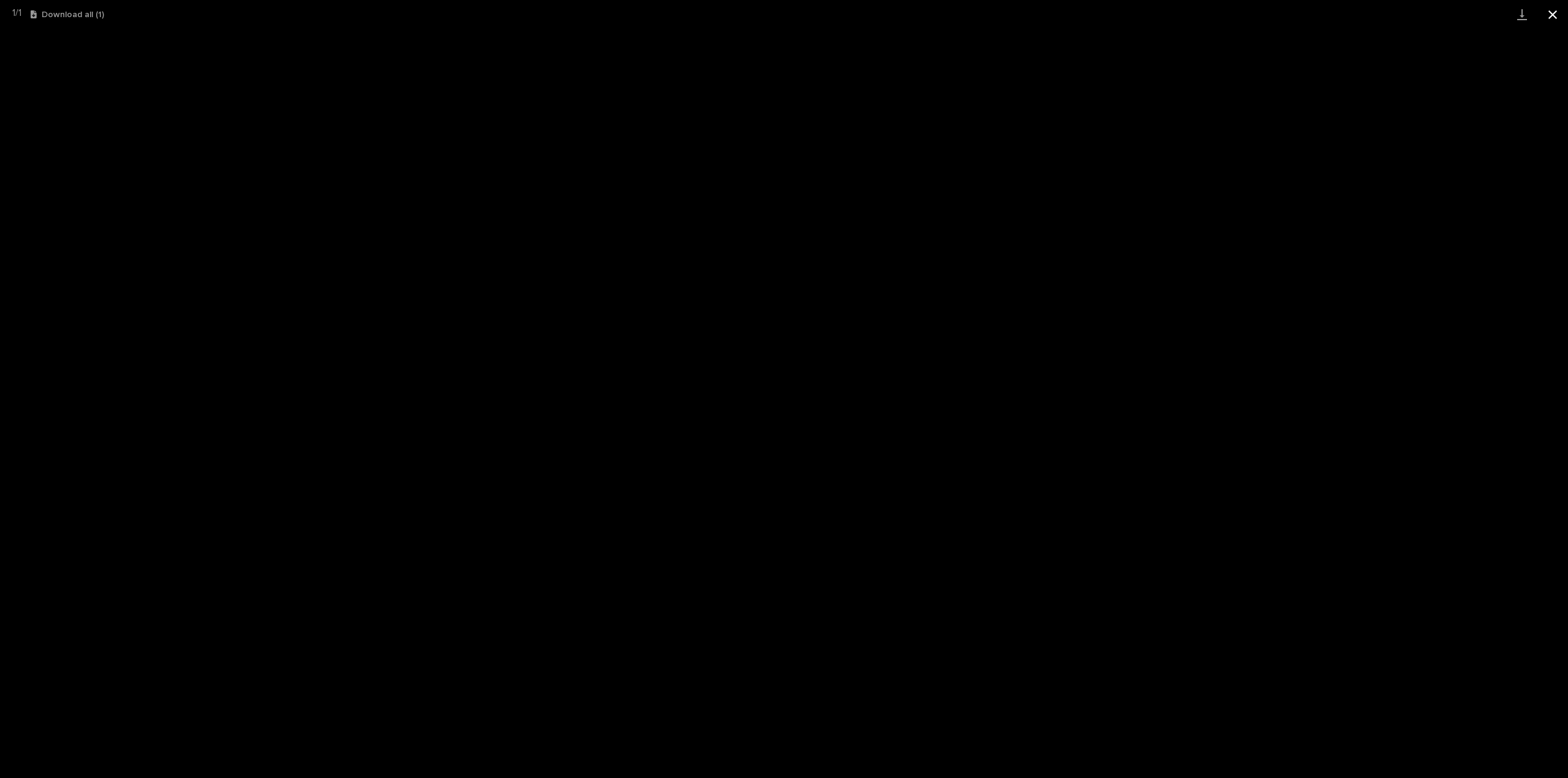
click at [1556, 14] on button "Close gallery" at bounding box center [1553, 15] width 30 height 29
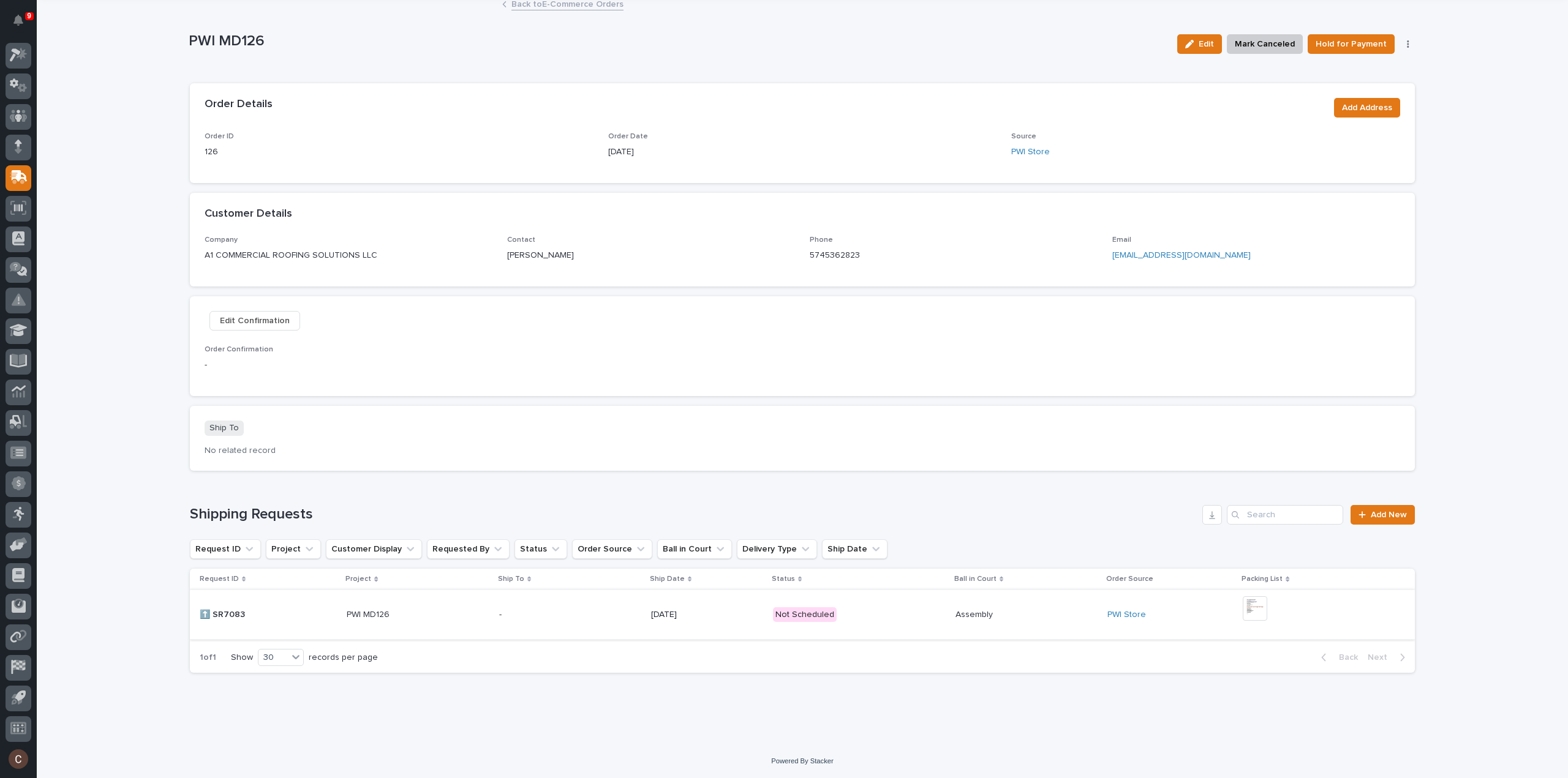
click at [1252, 604] on img at bounding box center [1255, 608] width 24 height 24
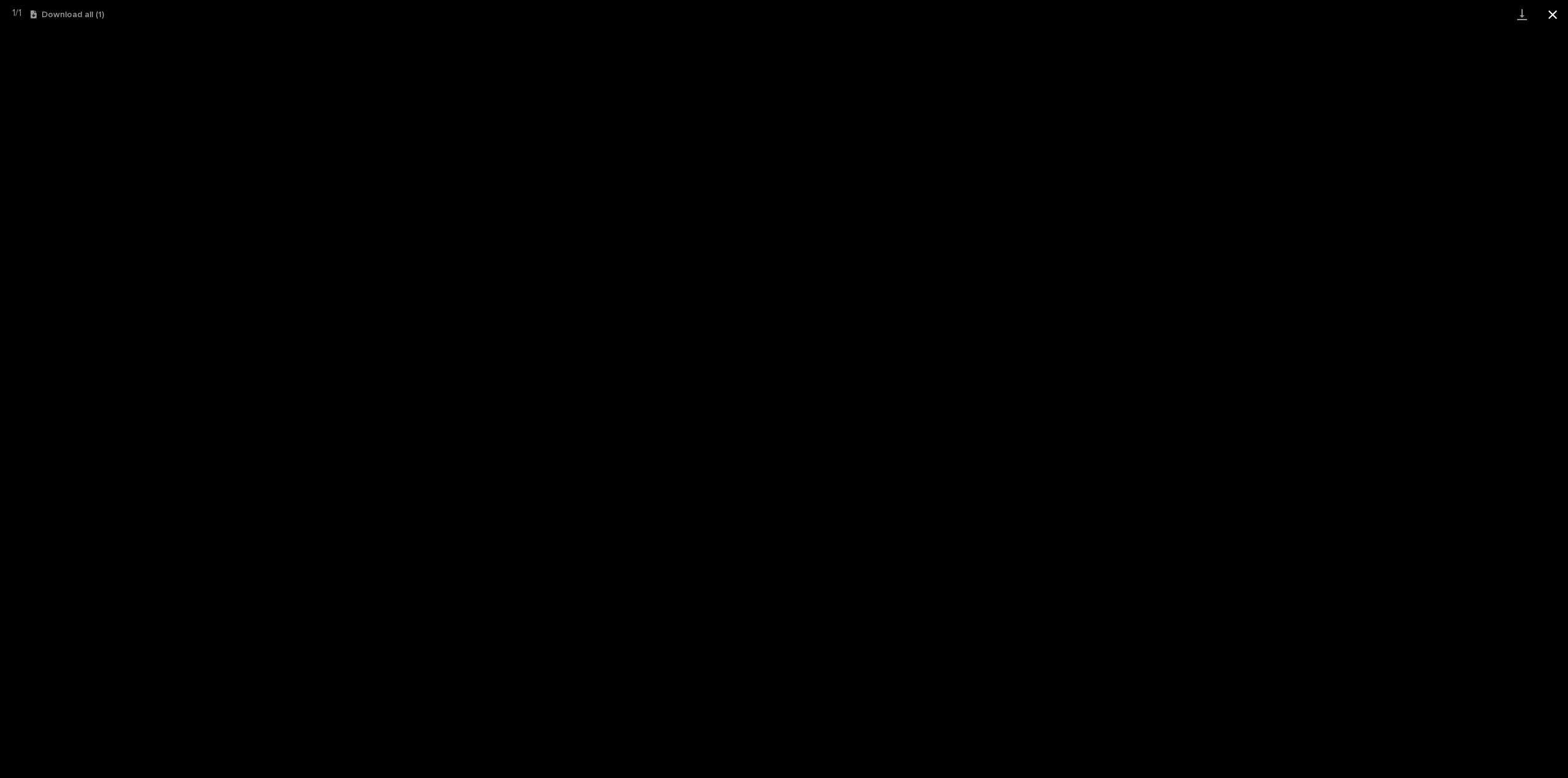
click at [1552, 8] on button "Close gallery" at bounding box center [1553, 15] width 30 height 29
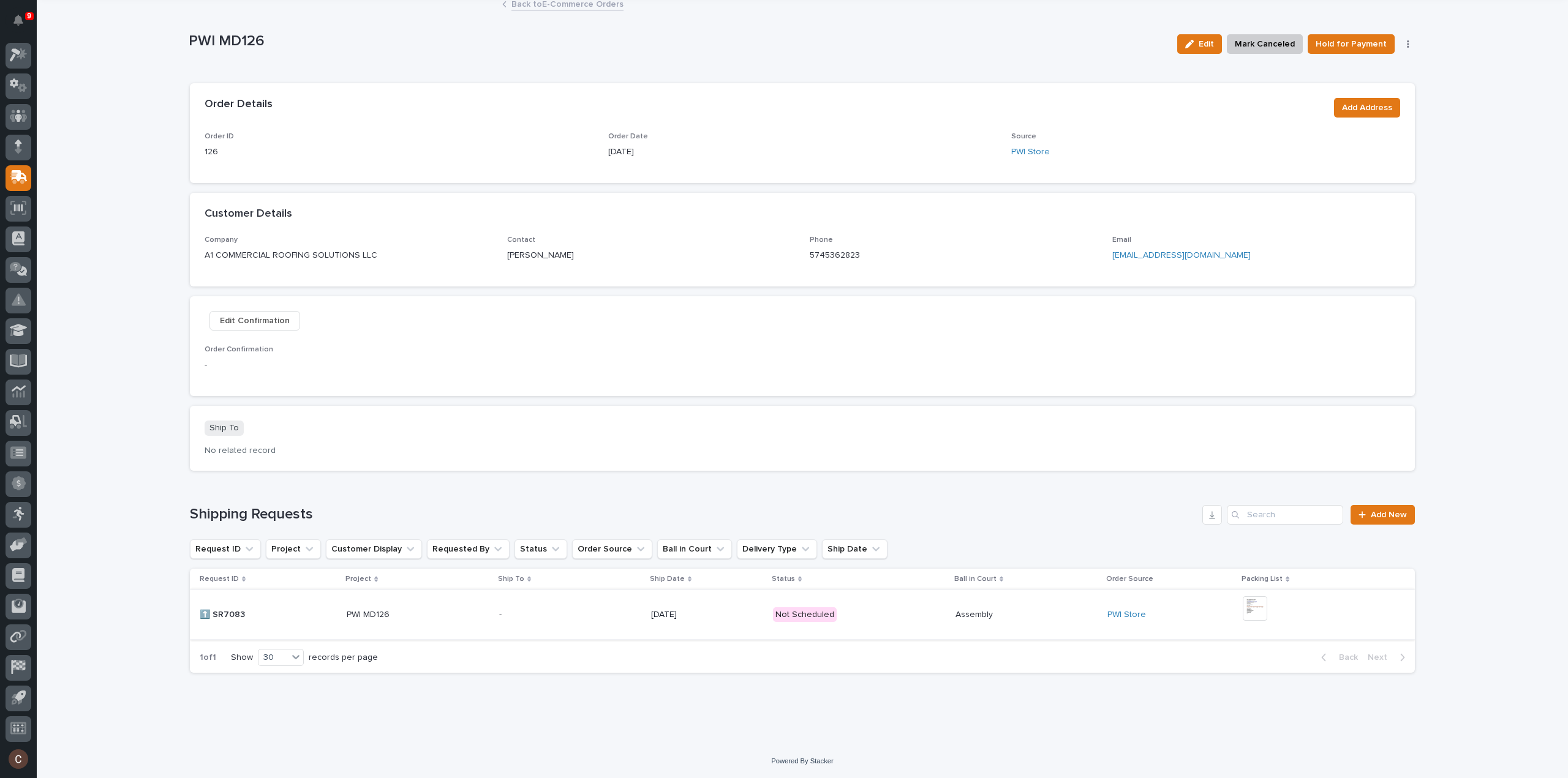
click at [1254, 604] on img at bounding box center [1255, 608] width 24 height 24
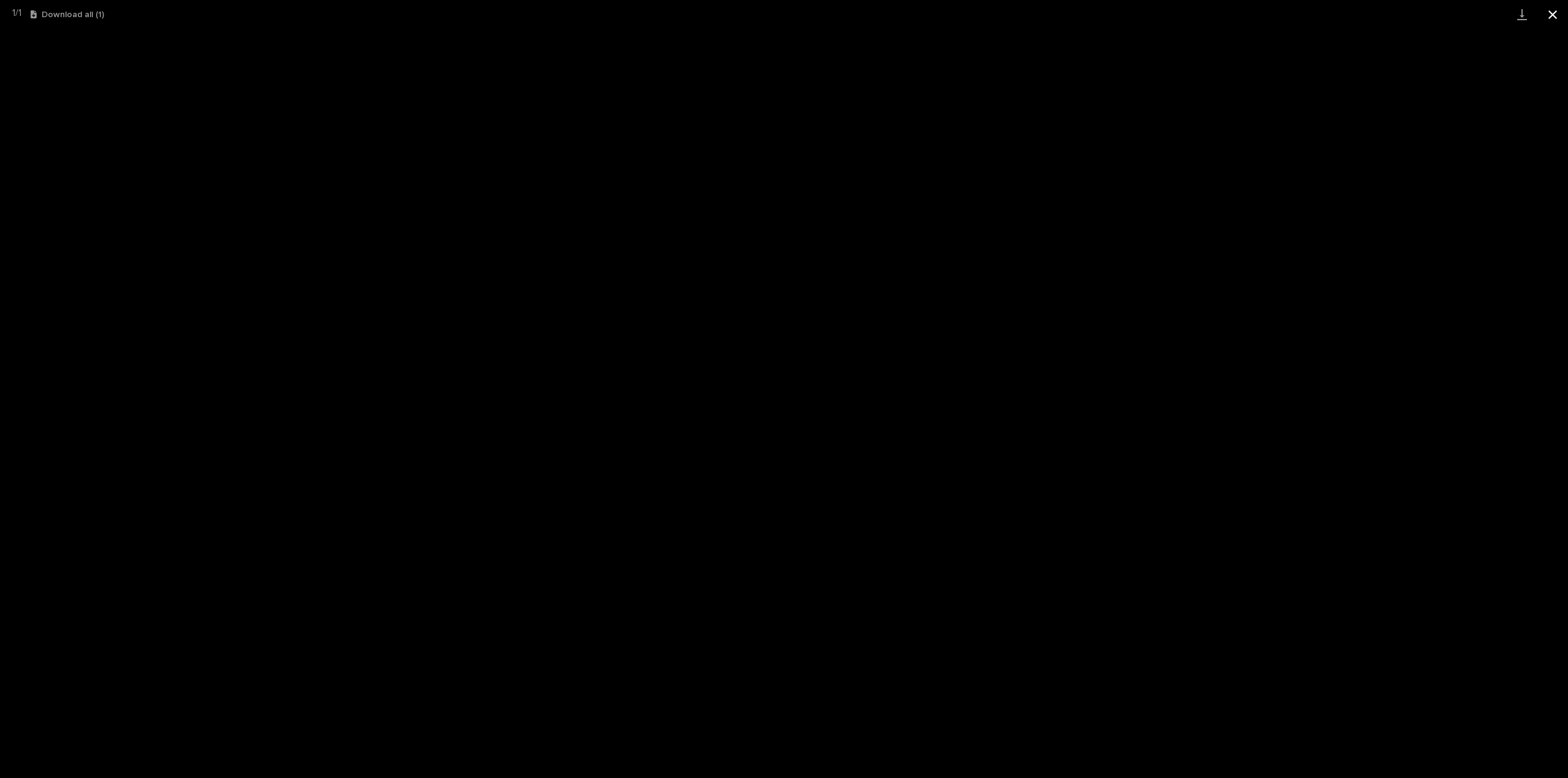
click at [1554, 15] on button "Close gallery" at bounding box center [1553, 15] width 30 height 29
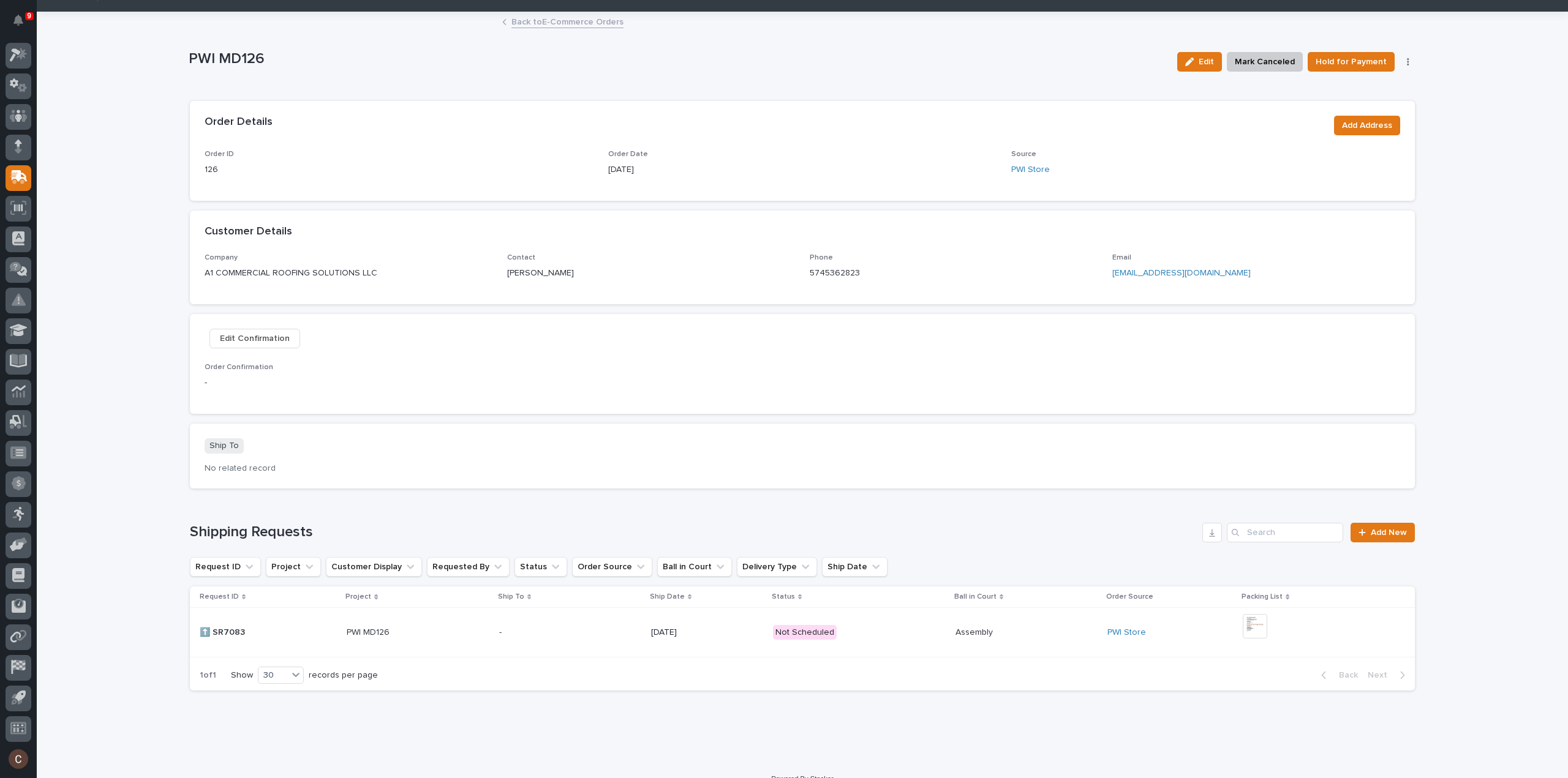
scroll to position [0, 0]
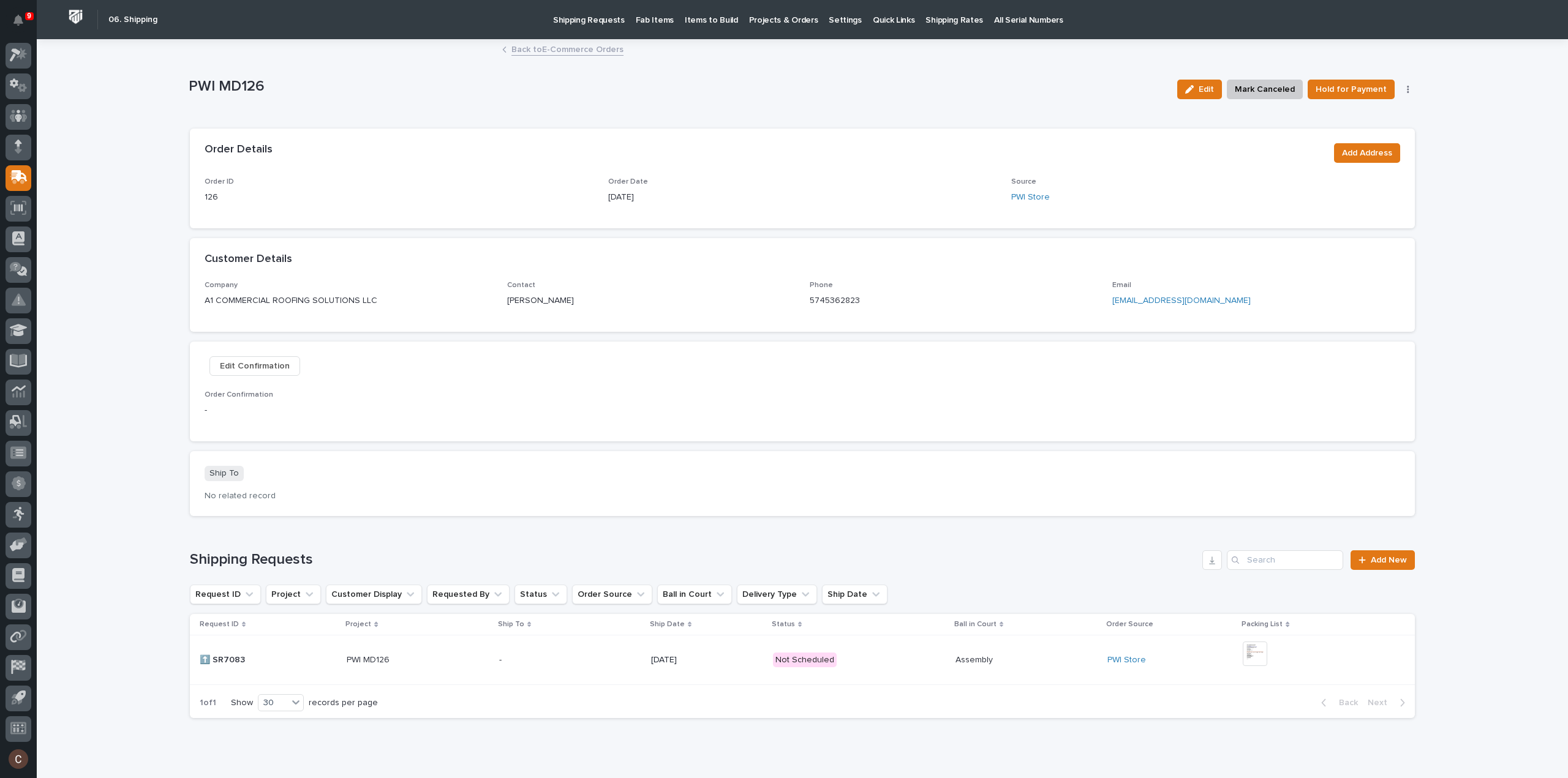
click at [751, 336] on div "Loading... Saving… Order Details Add Address Order ID 126 Order Date [DATE] Sou…" at bounding box center [802, 235] width 1225 height 213
click at [19, 178] on icon at bounding box center [19, 176] width 16 height 12
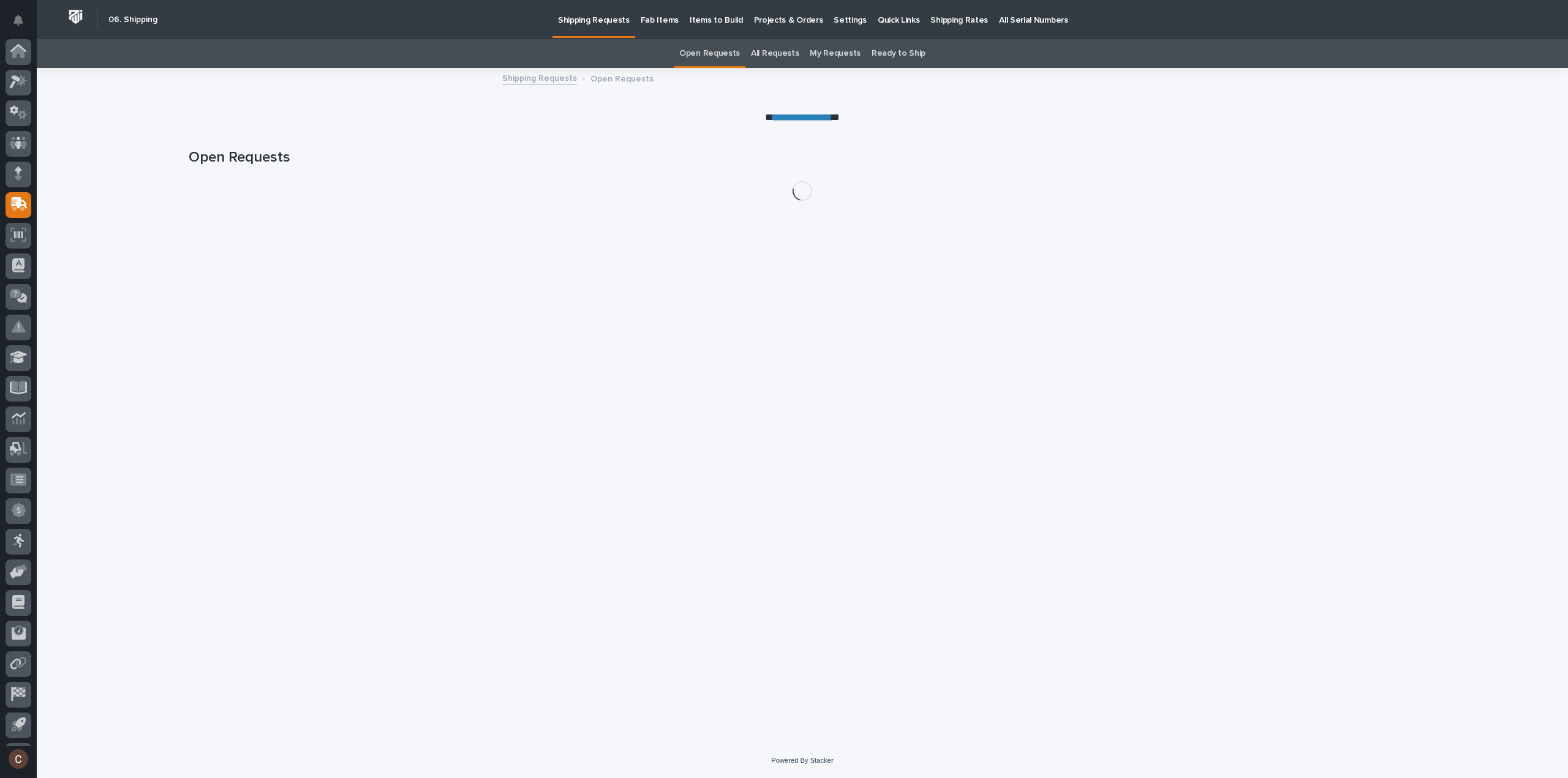
scroll to position [27, 0]
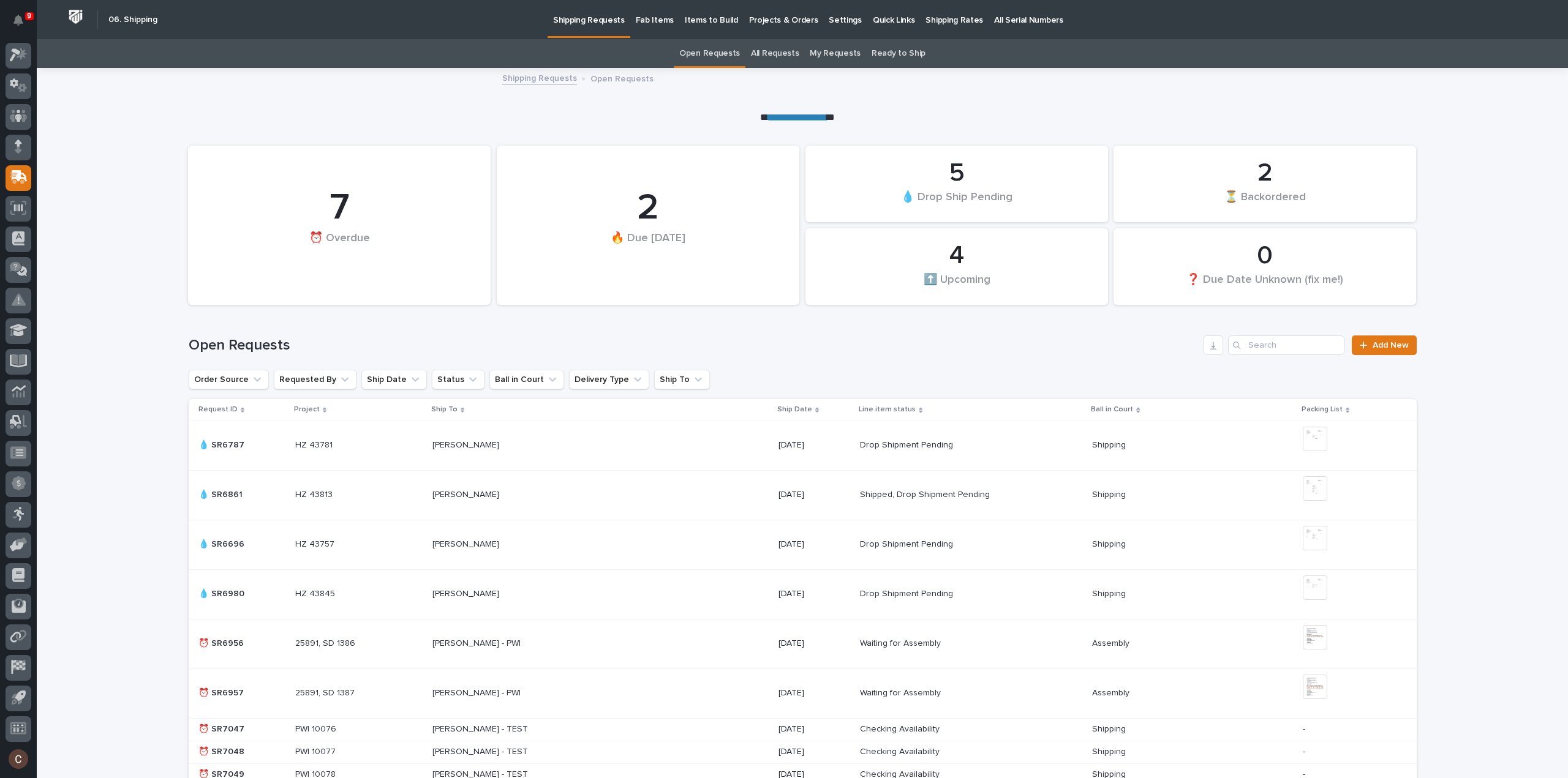
click at [764, 20] on p "Projects & Orders" at bounding box center [784, 12] width 69 height 26
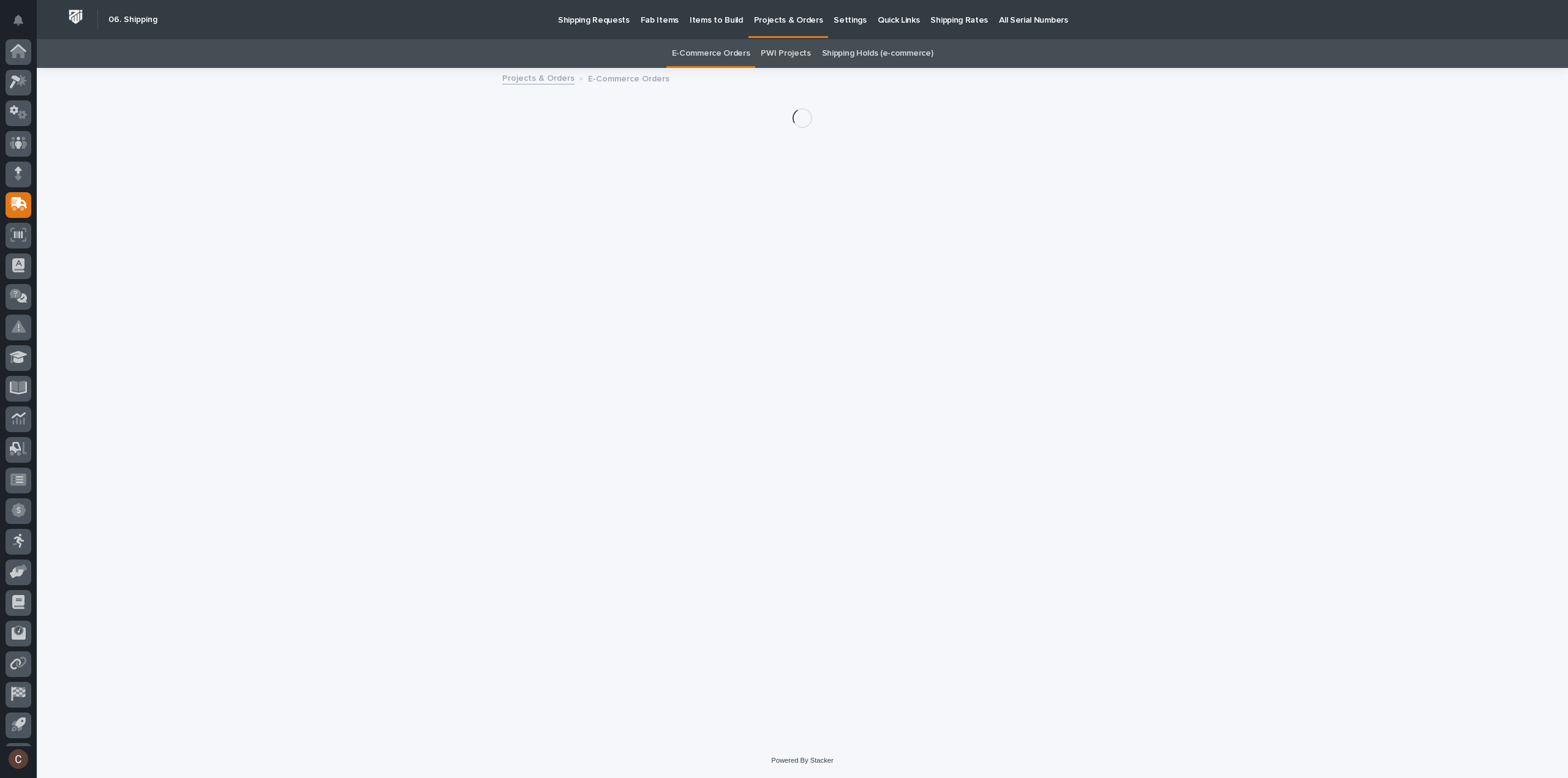
scroll to position [27, 0]
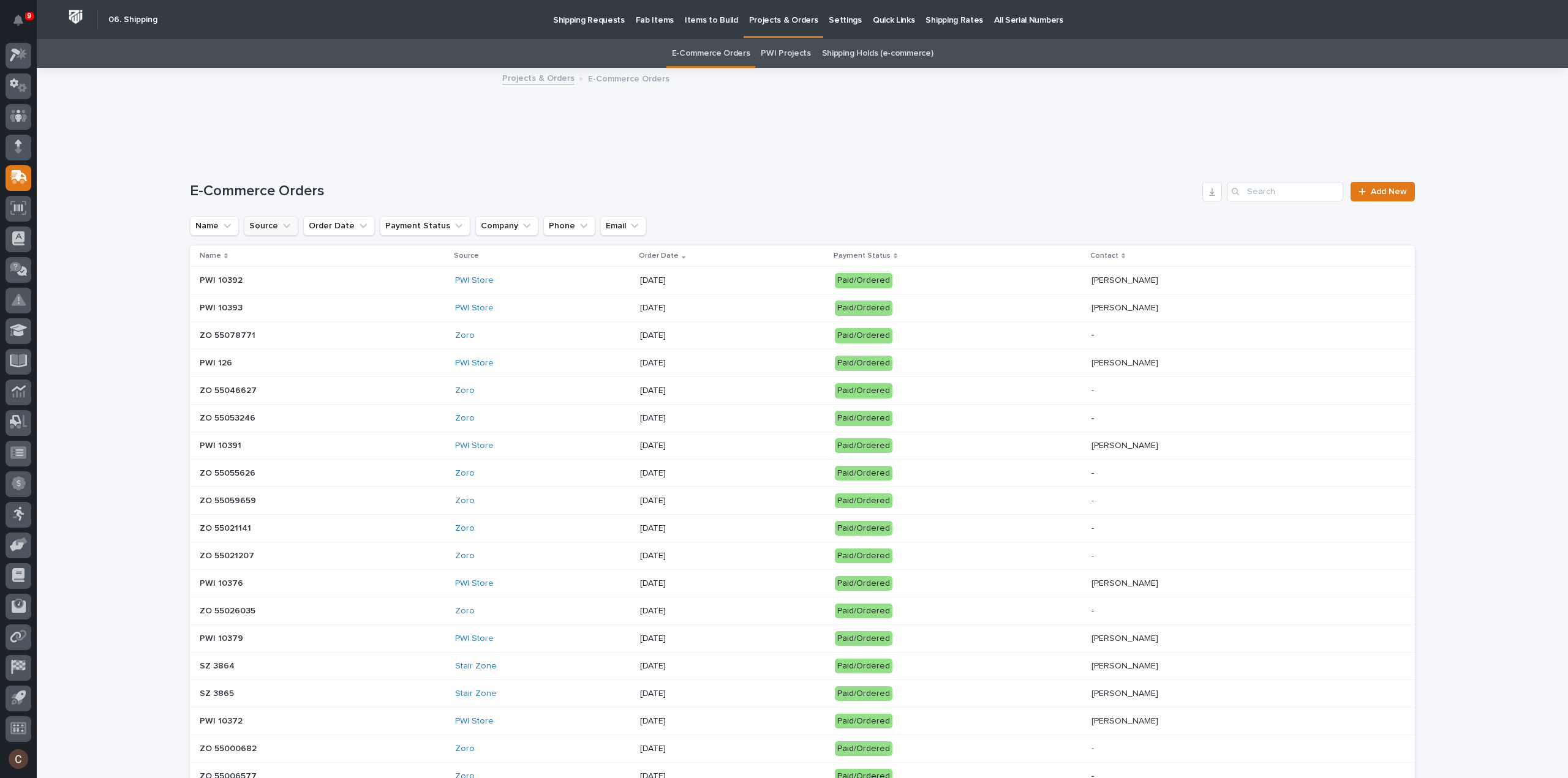
click at [278, 232] on button "Source" at bounding box center [271, 226] width 55 height 19
click at [296, 395] on p "Structural Deck" at bounding box center [321, 395] width 130 height 8
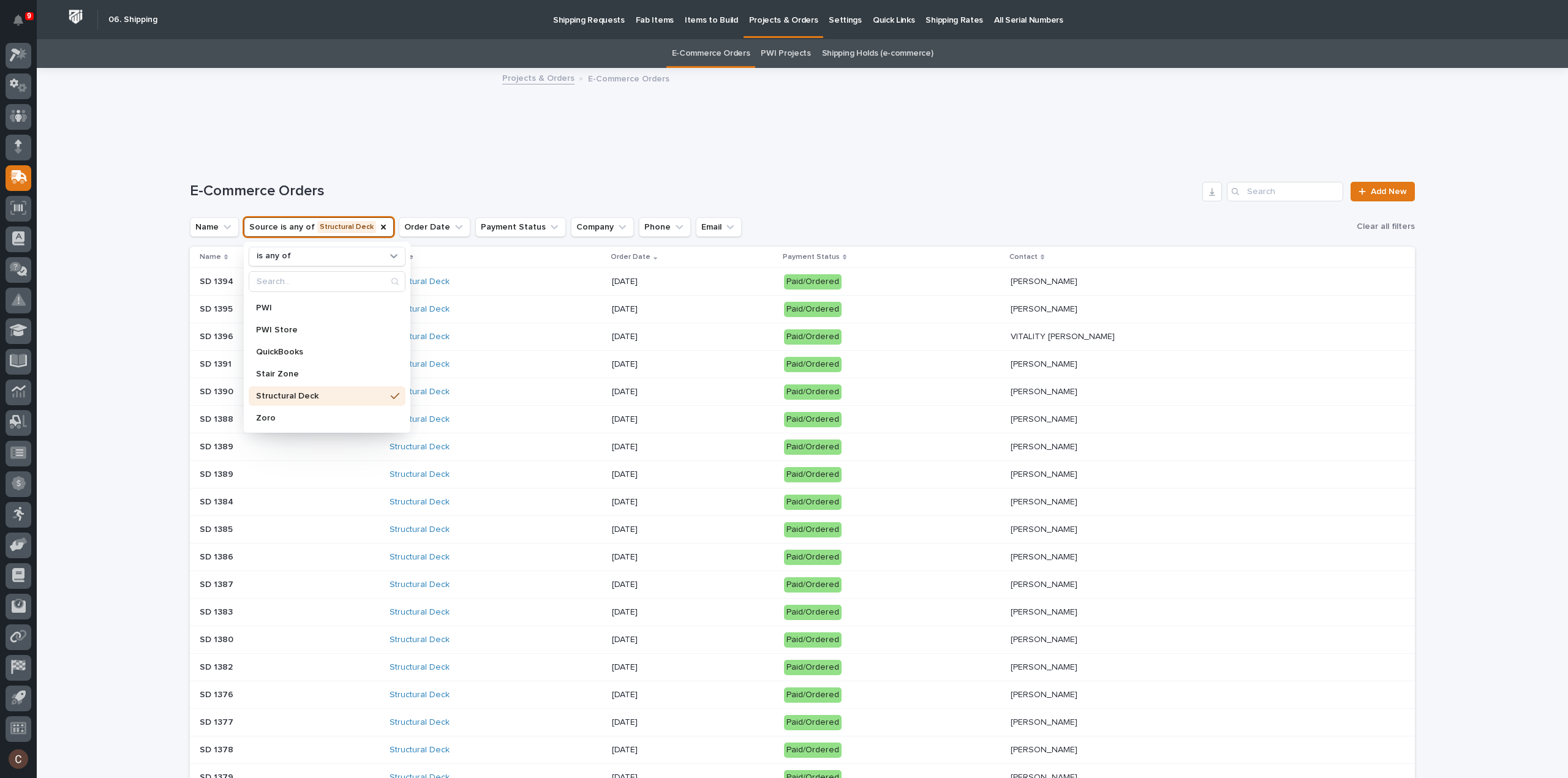
click at [884, 172] on div "Loading... Saving… E-Commerce Orders Add New Name Source is any of Structural D…" at bounding box center [802, 647] width 1225 height 980
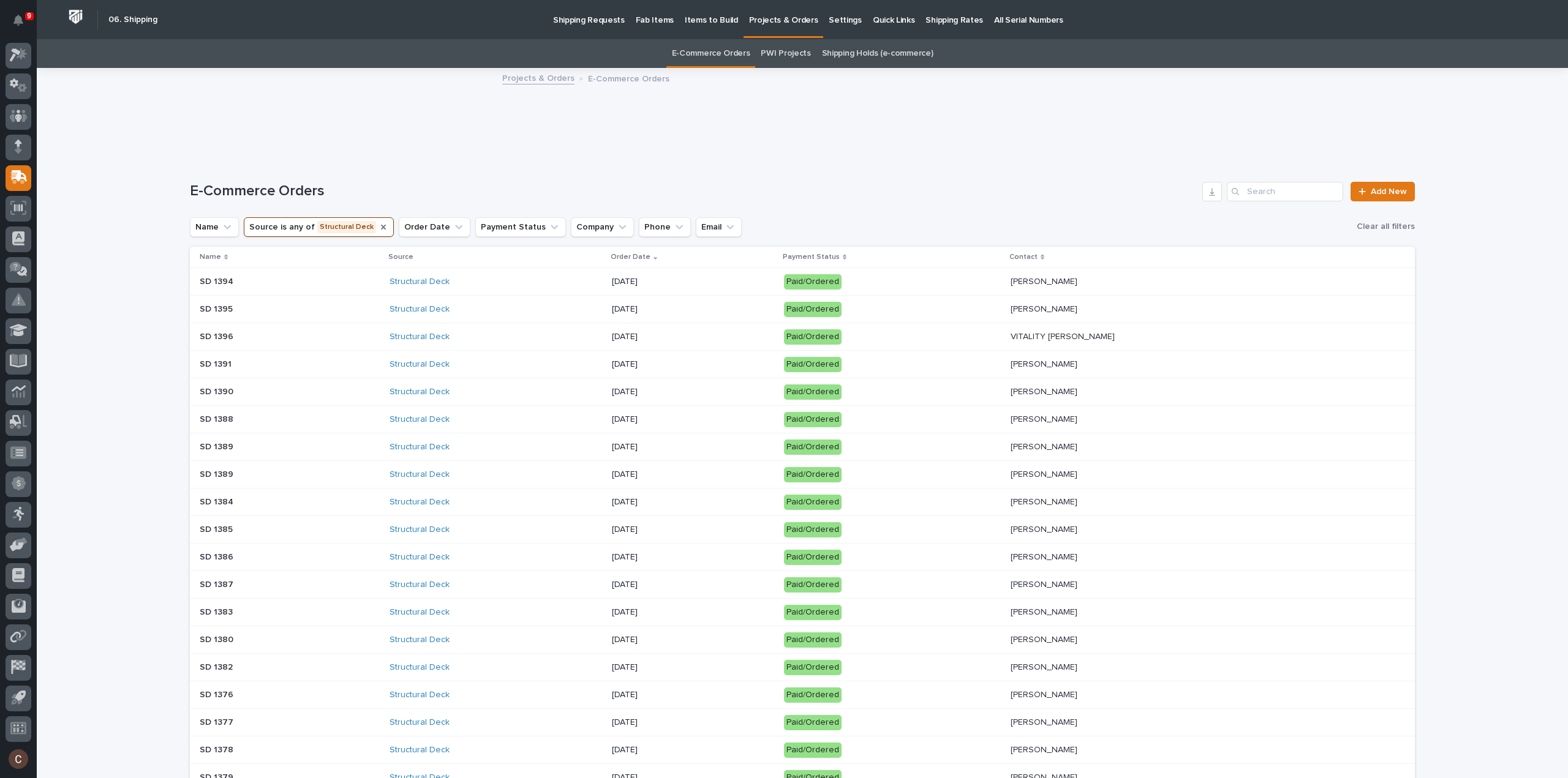
click at [379, 227] on icon "Source" at bounding box center [383, 227] width 10 height 10
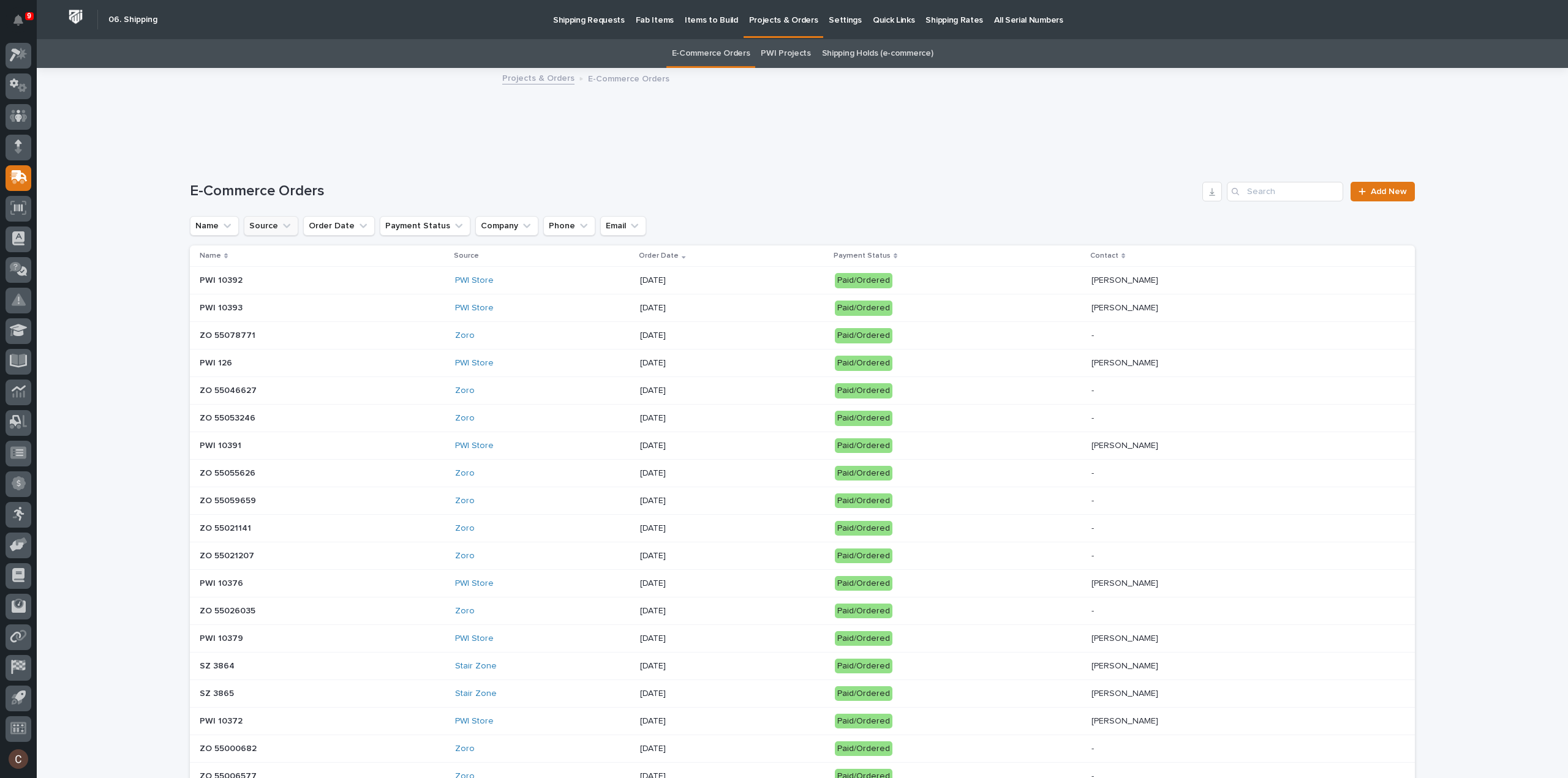
click at [291, 226] on button "Source" at bounding box center [271, 226] width 55 height 19
click at [304, 326] on p "PWI Store" at bounding box center [321, 328] width 130 height 8
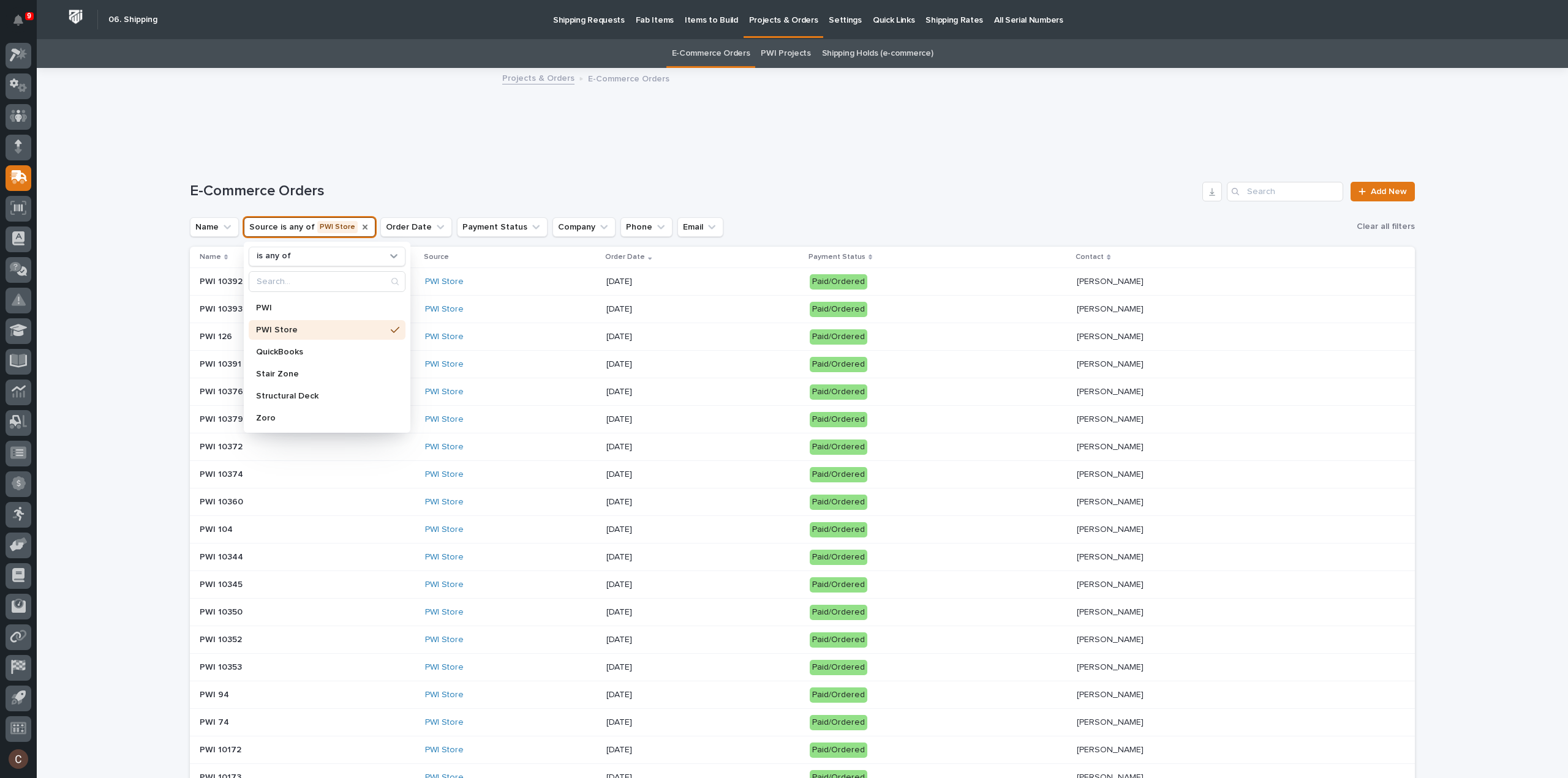
click at [951, 156] on div "Loading... Saving… Loading... Saving… E-Commerce Orders Add New Name Source is …" at bounding box center [803, 641] width 1228 height 992
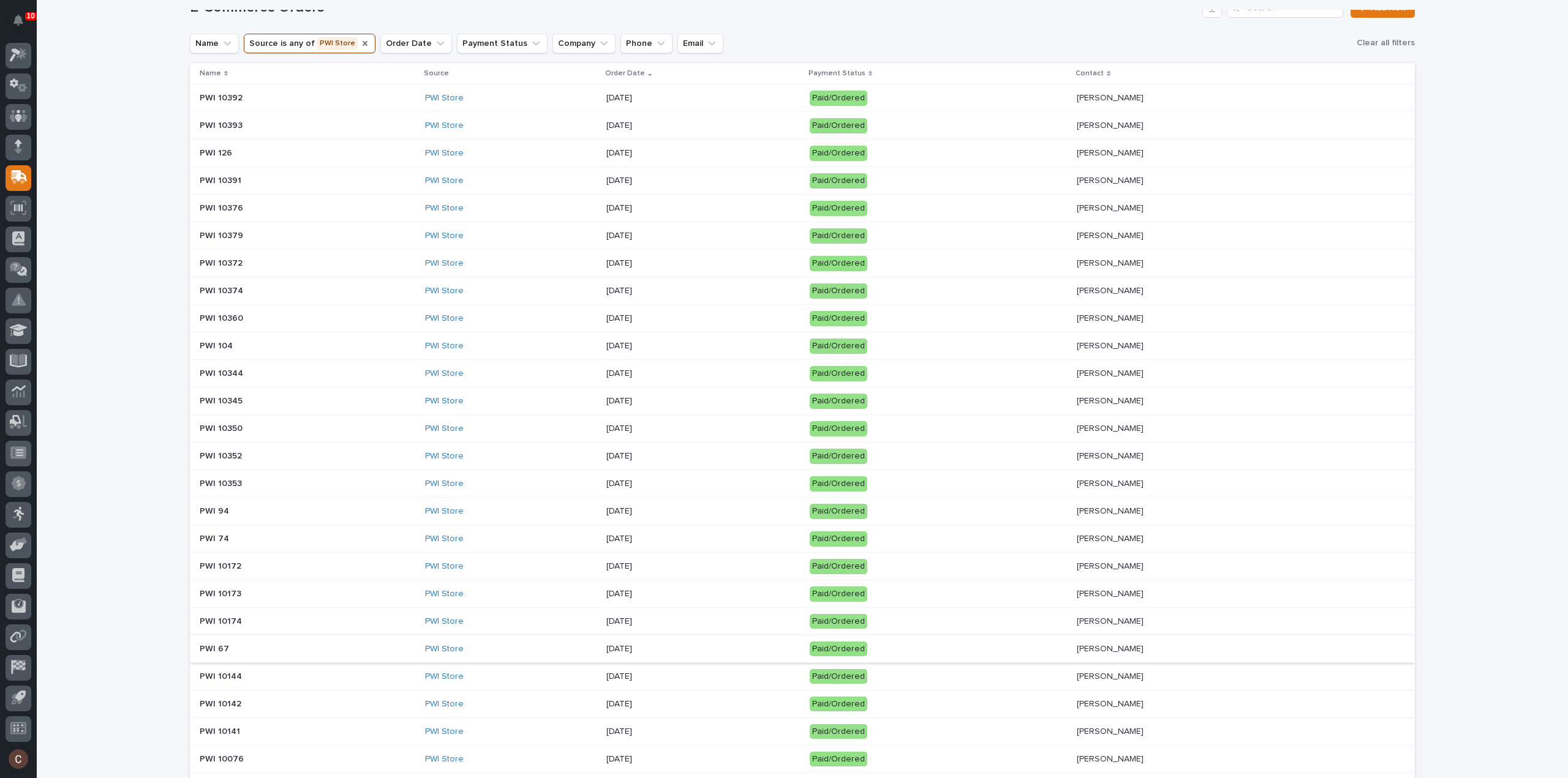
scroll to position [0, 0]
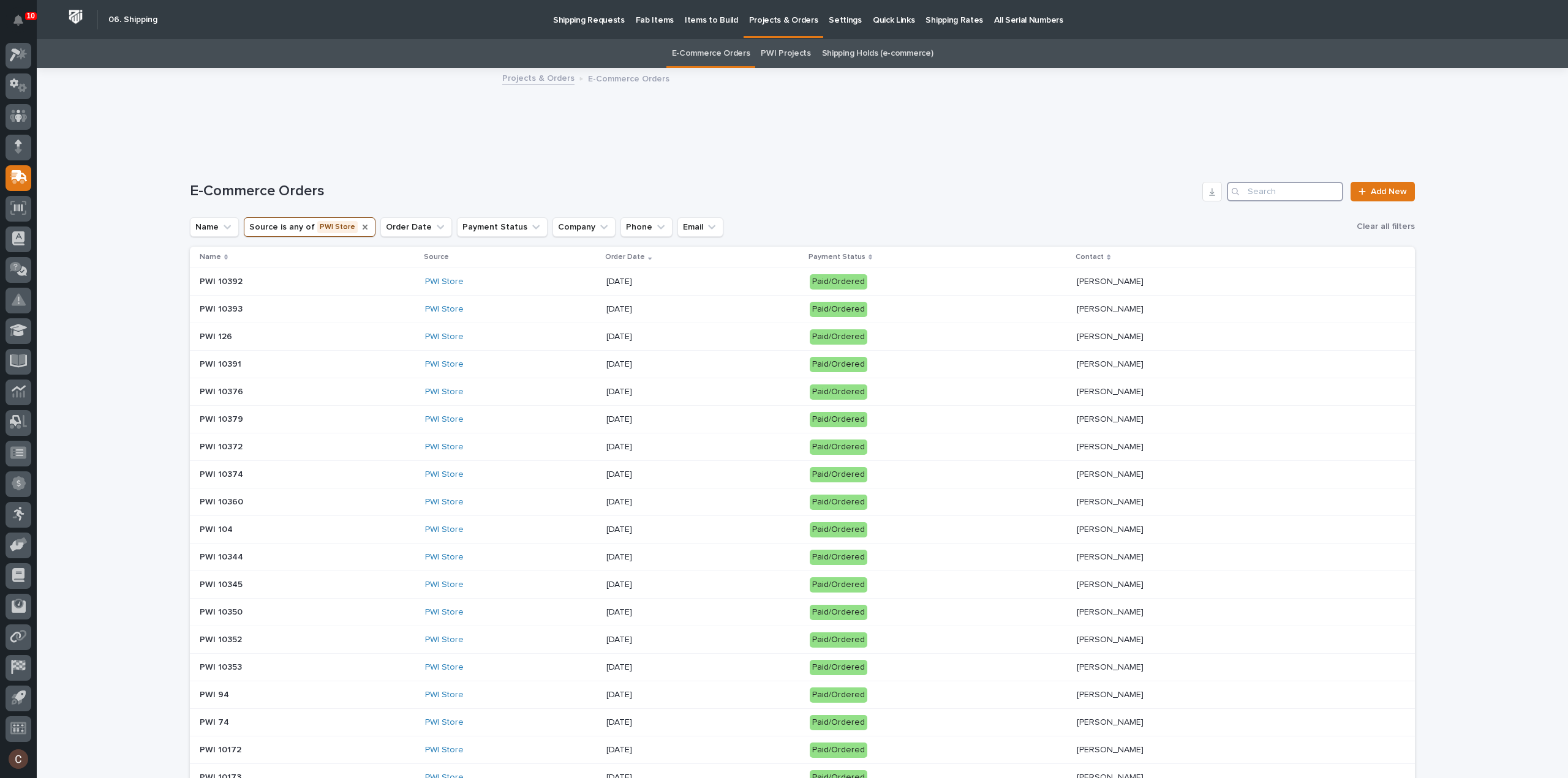
click at [1275, 189] on input "Search" at bounding box center [1285, 192] width 116 height 19
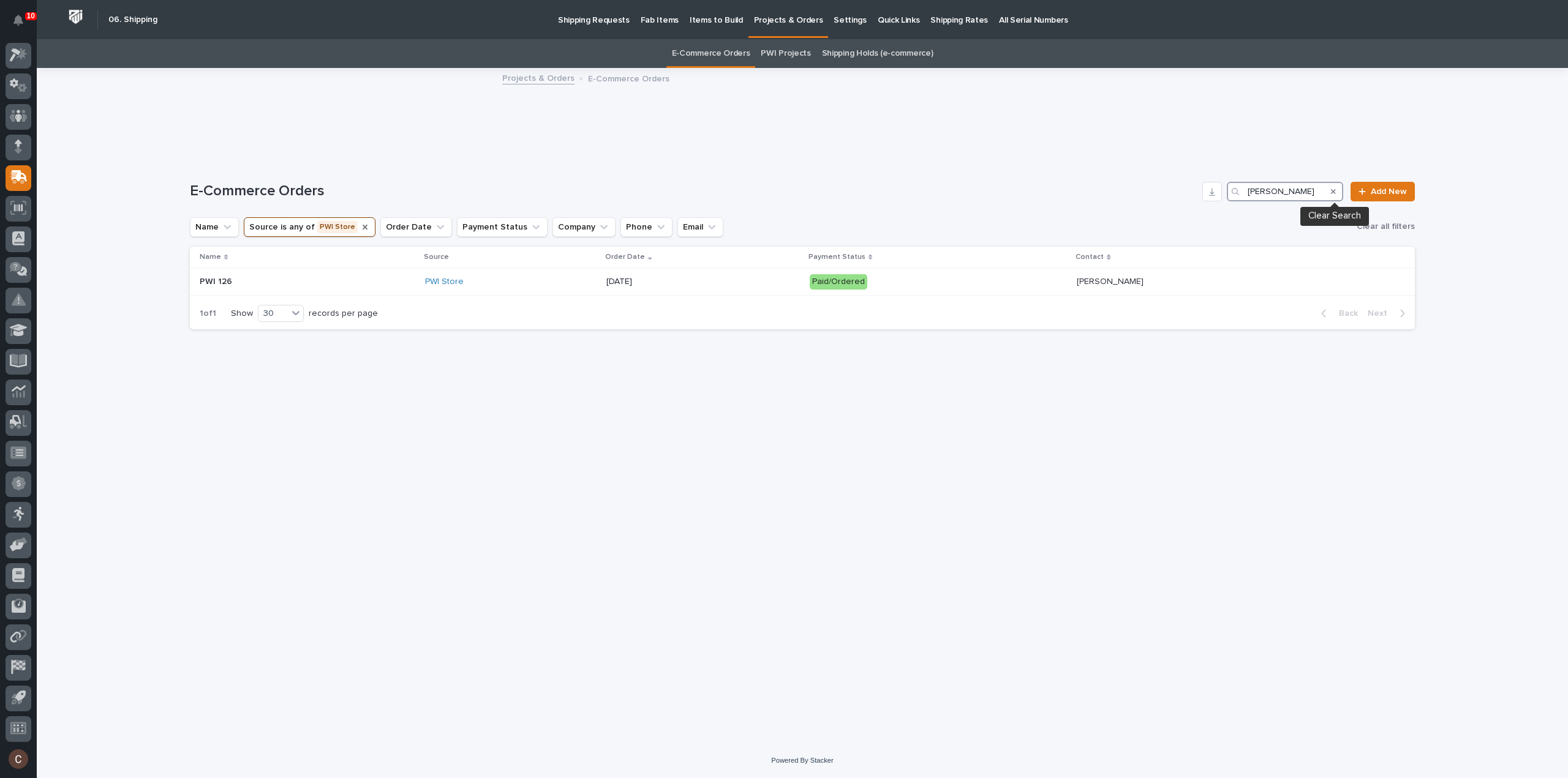
type input "[PERSON_NAME]"
click at [1333, 193] on icon "Search" at bounding box center [1333, 192] width 5 height 8
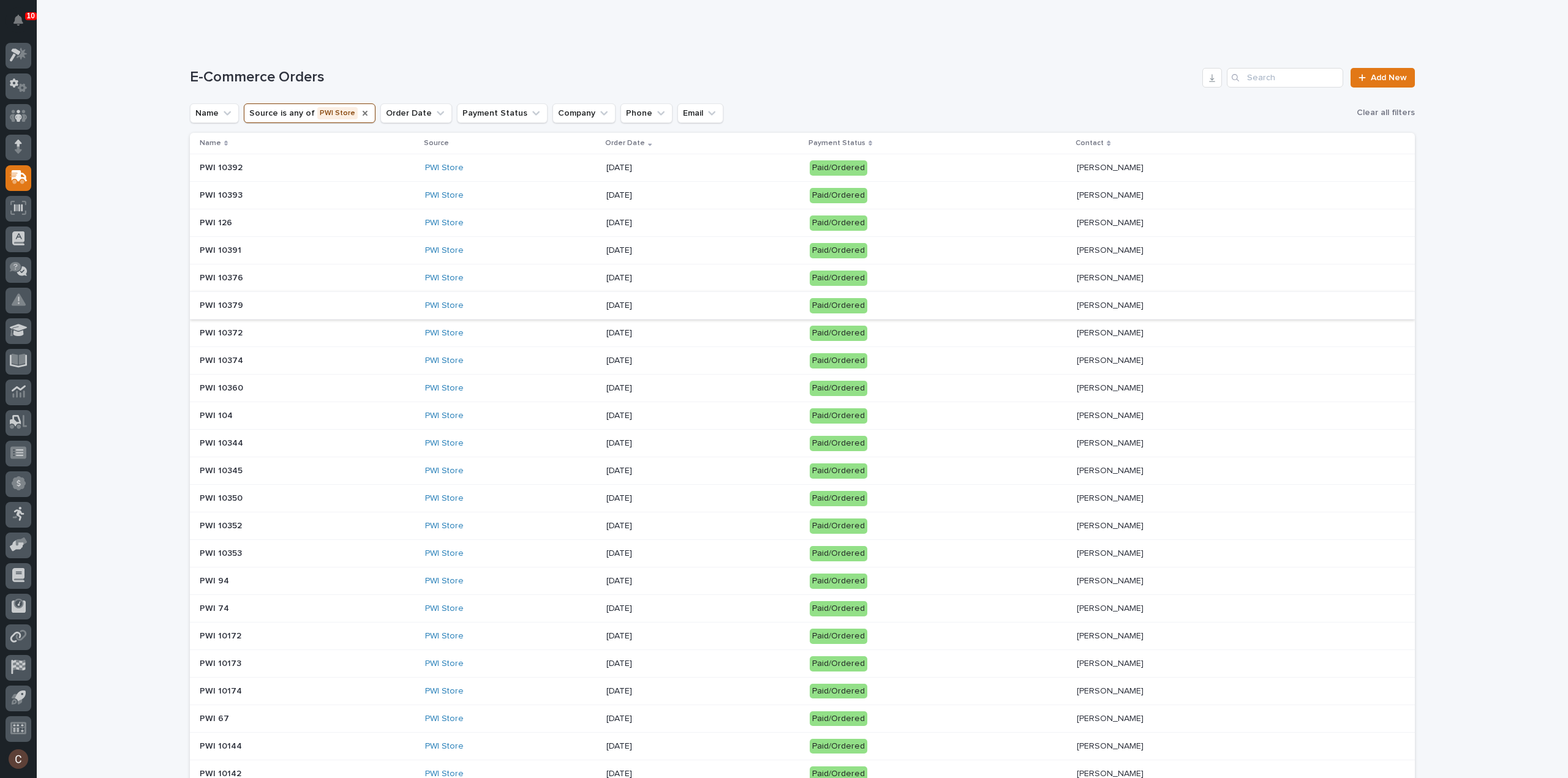
scroll to position [122, 0]
